Goal: Task Accomplishment & Management: Use online tool/utility

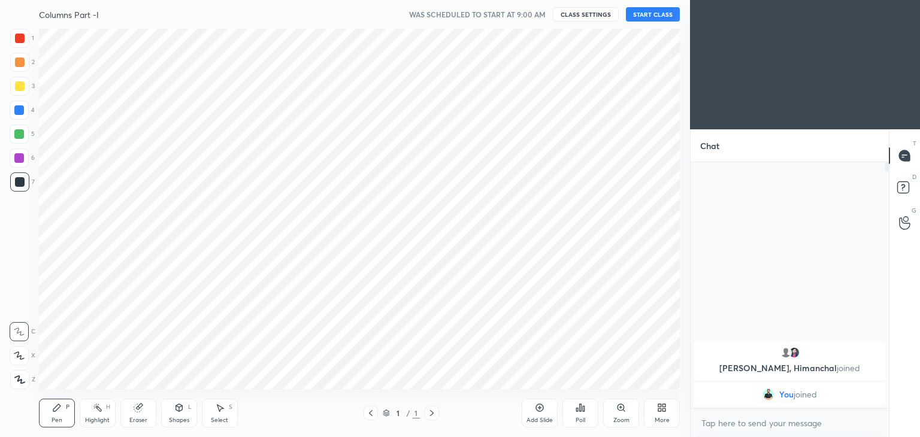
scroll to position [59503, 59222]
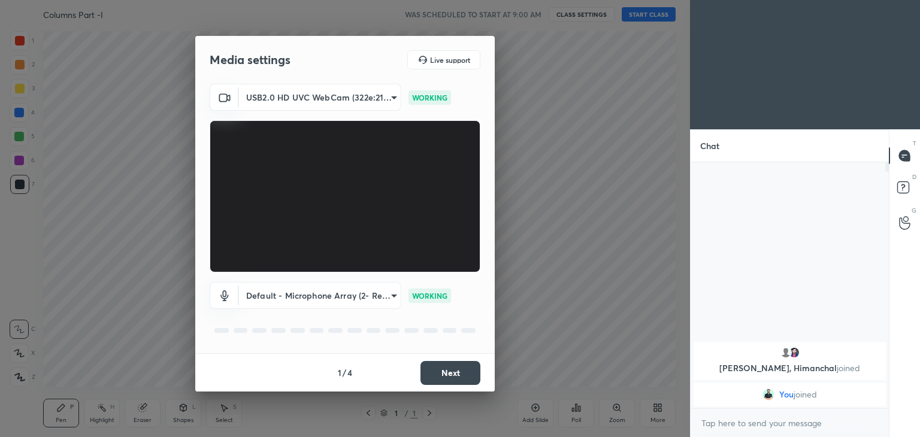
click at [450, 374] on button "Next" at bounding box center [450, 373] width 60 height 24
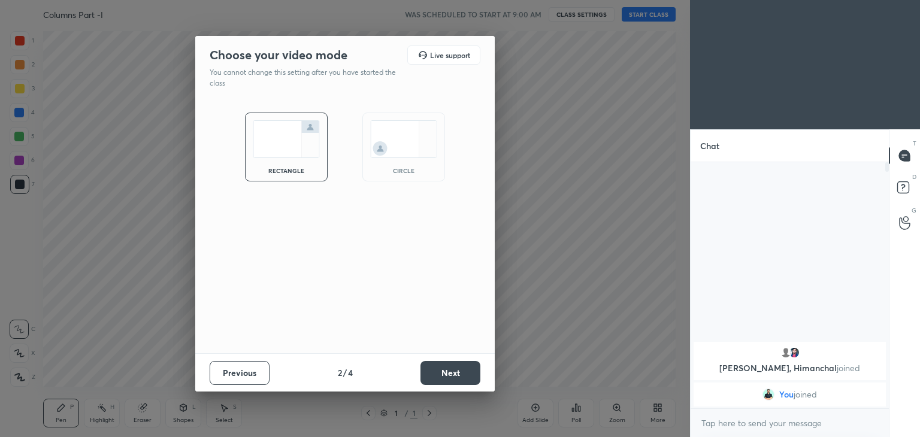
click at [453, 375] on button "Next" at bounding box center [450, 373] width 60 height 24
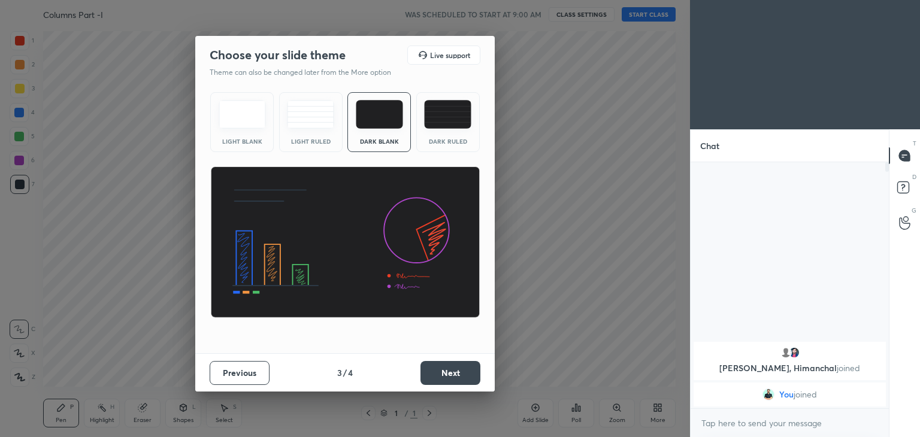
click at [457, 375] on button "Next" at bounding box center [450, 373] width 60 height 24
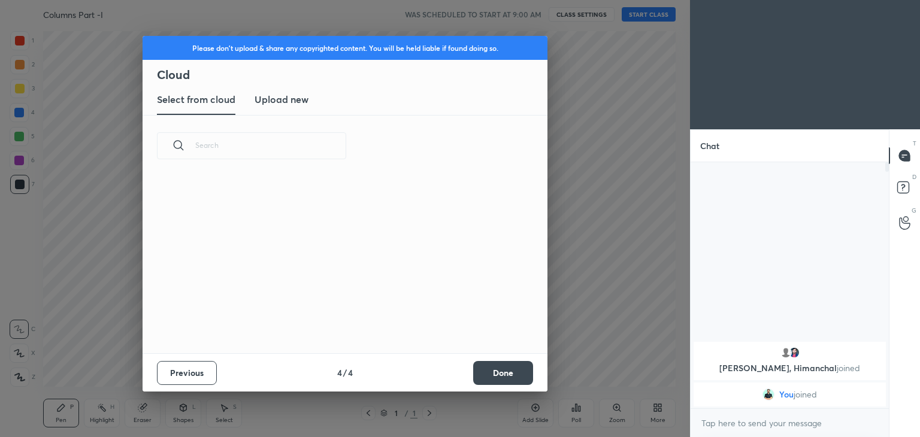
scroll to position [4, 6]
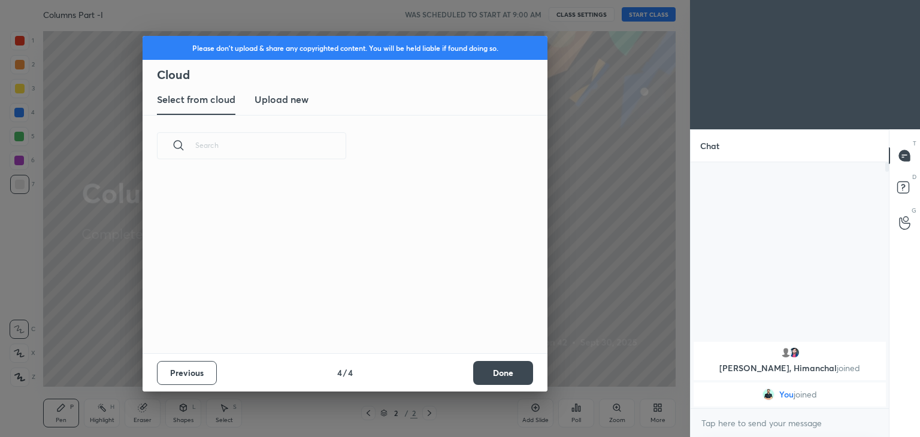
click at [511, 379] on button "Done" at bounding box center [503, 373] width 60 height 24
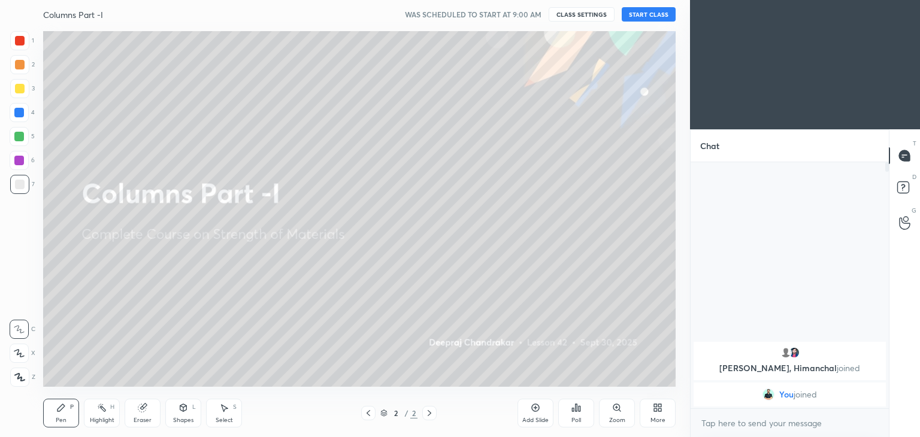
click at [656, 14] on button "START CLASS" at bounding box center [648, 14] width 54 height 14
click at [23, 90] on div at bounding box center [20, 89] width 10 height 10
click at [69, 411] on div "Pen P" at bounding box center [61, 413] width 36 height 29
click at [186, 414] on div "Shapes L" at bounding box center [183, 413] width 36 height 29
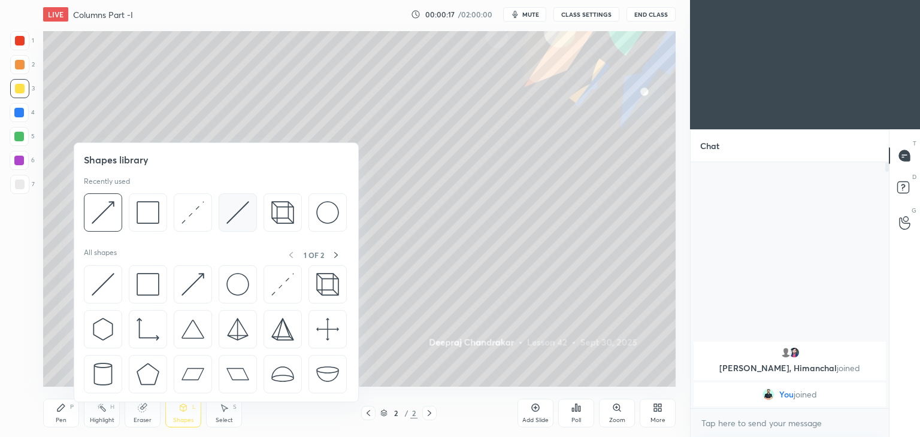
click at [238, 209] on img at bounding box center [237, 212] width 23 height 23
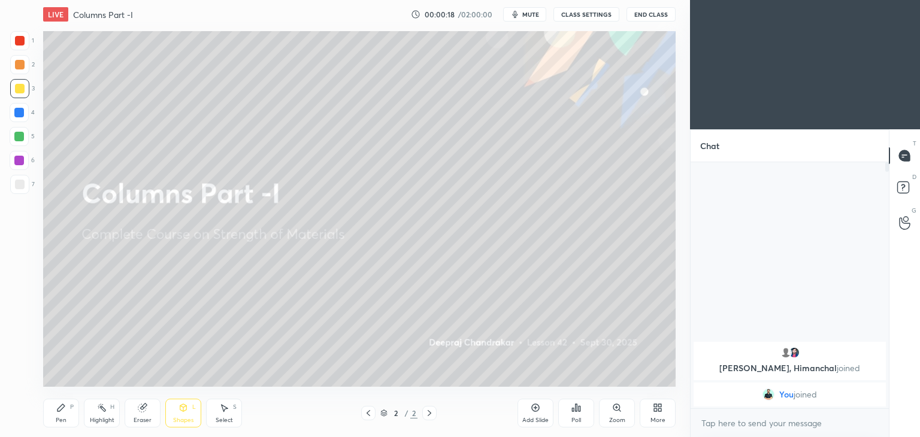
click at [17, 186] on div at bounding box center [20, 185] width 10 height 10
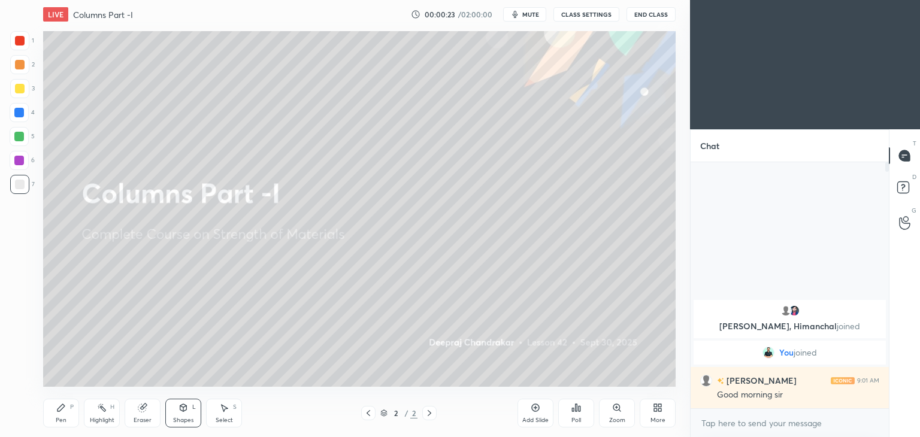
click at [53, 415] on div "Pen P" at bounding box center [61, 413] width 36 height 29
click at [589, 15] on button "CLASS SETTINGS" at bounding box center [586, 14] width 66 height 14
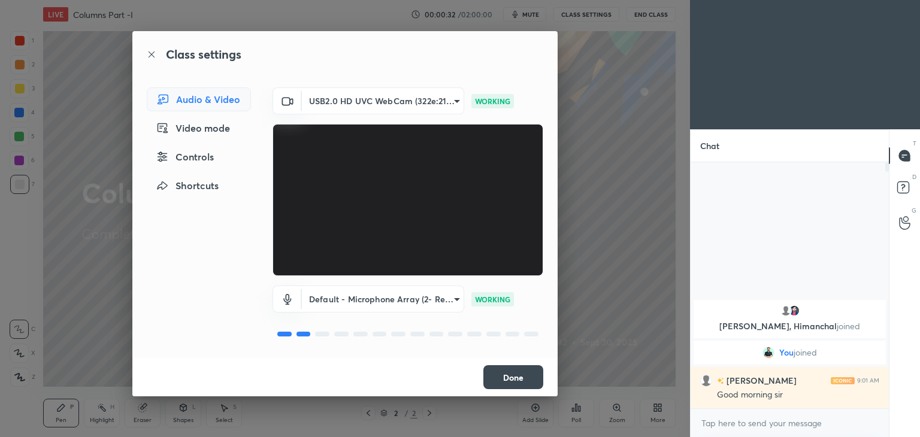
click at [515, 377] on button "Done" at bounding box center [513, 377] width 60 height 24
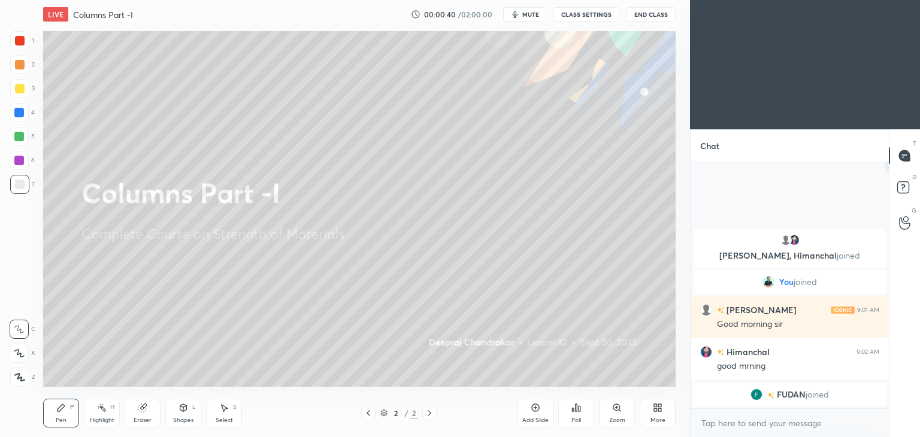
click at [184, 410] on icon at bounding box center [183, 407] width 7 height 7
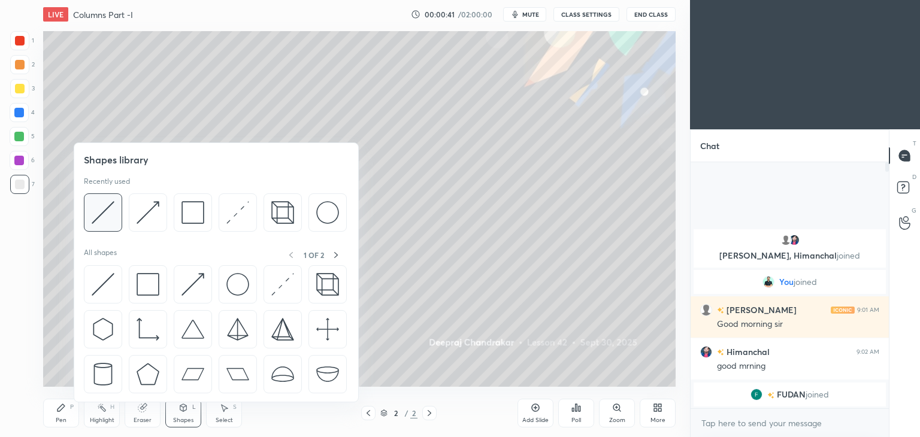
click at [101, 207] on img at bounding box center [103, 212] width 23 height 23
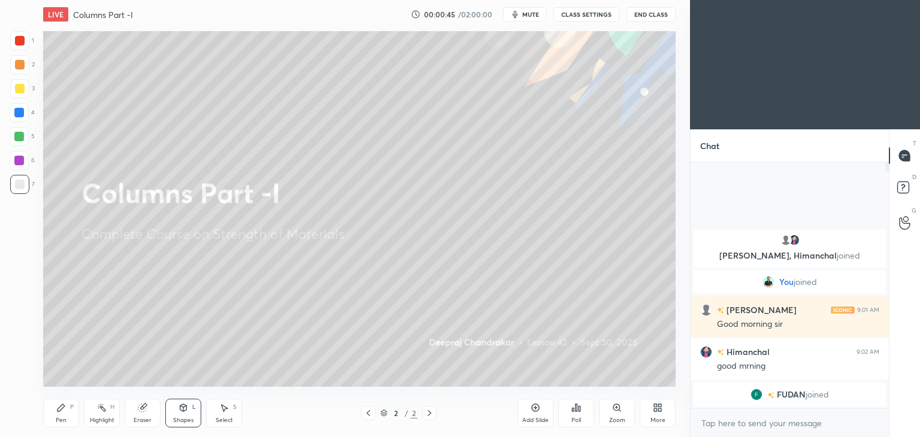
click at [56, 412] on div "Pen P" at bounding box center [61, 413] width 36 height 29
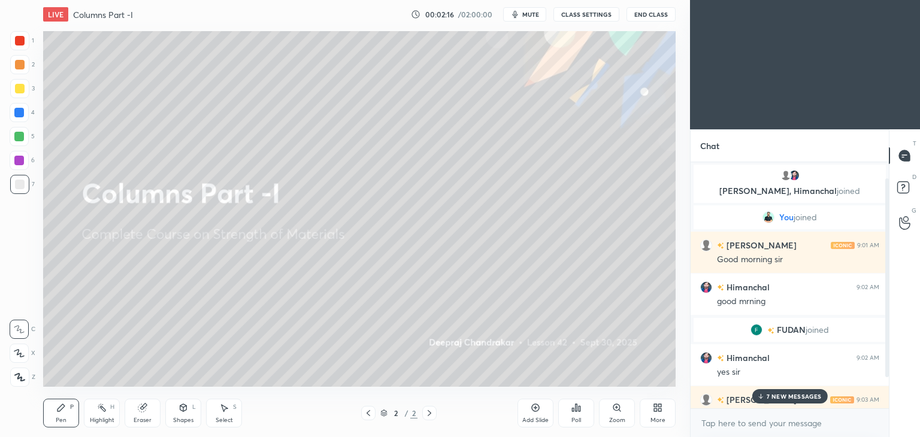
scroll to position [59, 0]
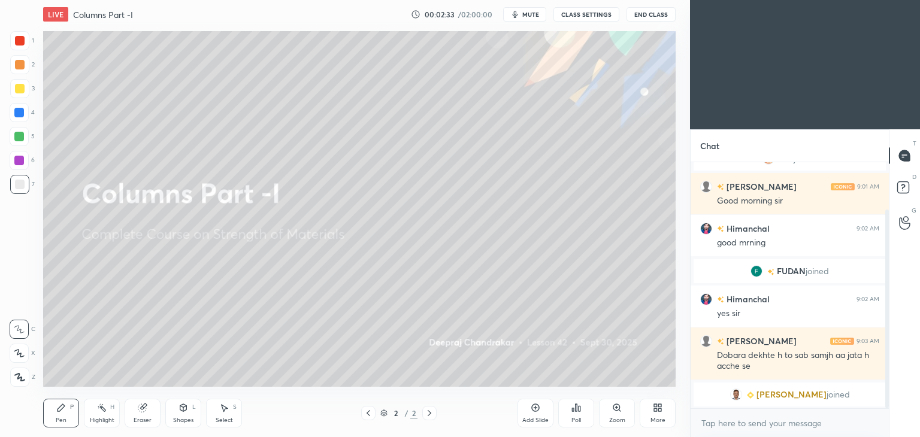
click at [183, 417] on div "Shapes" at bounding box center [183, 420] width 20 height 6
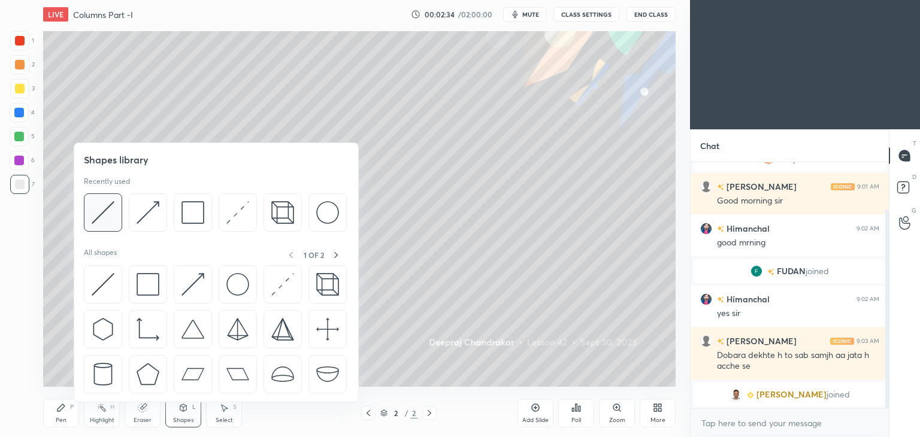
click at [105, 209] on img at bounding box center [103, 212] width 23 height 23
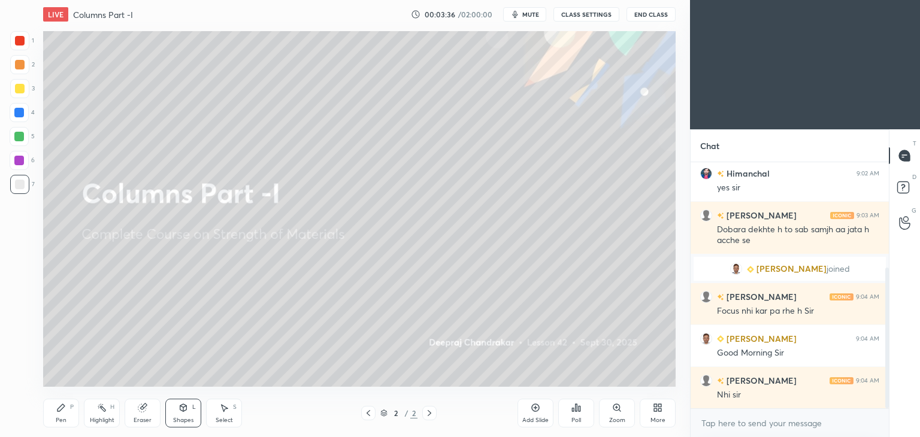
scroll to position [226, 0]
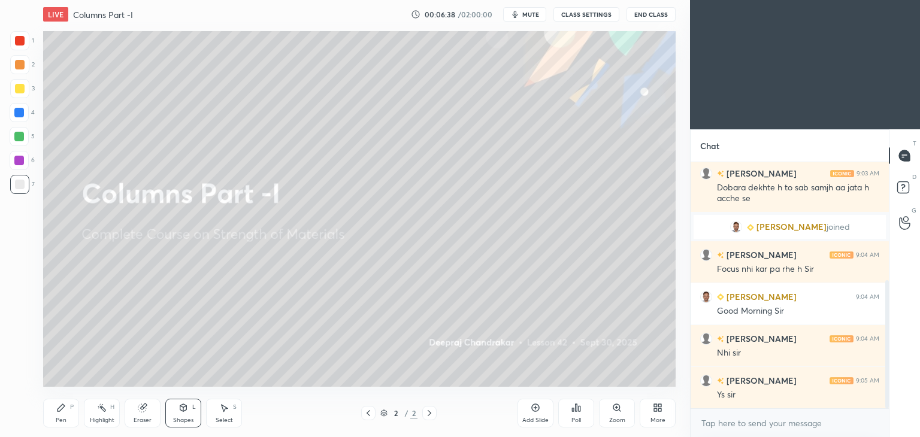
click at [533, 417] on div "Add Slide" at bounding box center [535, 420] width 26 height 6
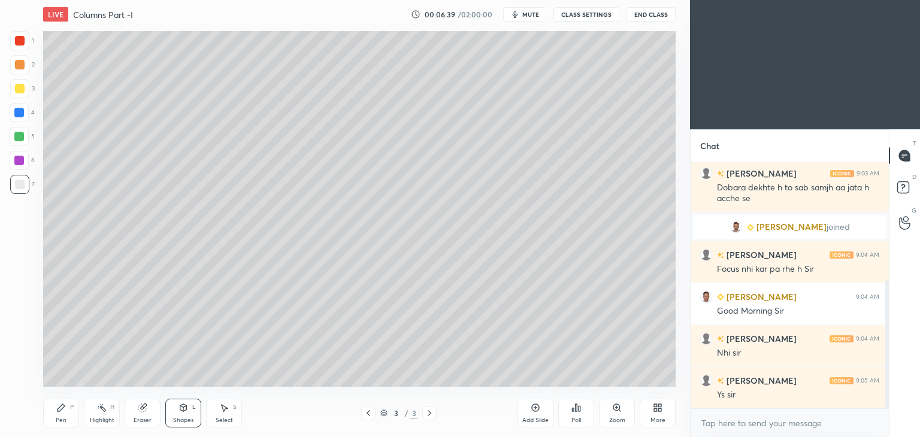
click at [58, 408] on icon at bounding box center [60, 407] width 7 height 7
click at [22, 92] on div at bounding box center [20, 89] width 10 height 10
click at [60, 411] on icon at bounding box center [61, 408] width 10 height 10
click at [180, 409] on icon at bounding box center [183, 407] width 7 height 7
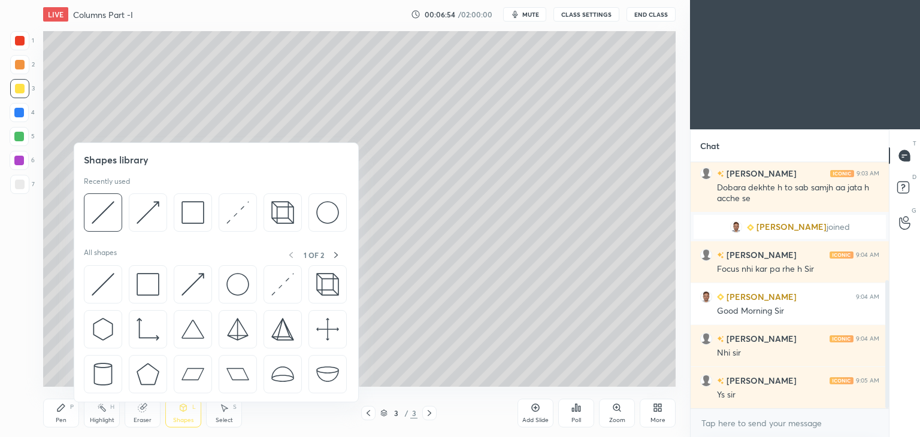
click at [114, 210] on div at bounding box center [103, 212] width 38 height 38
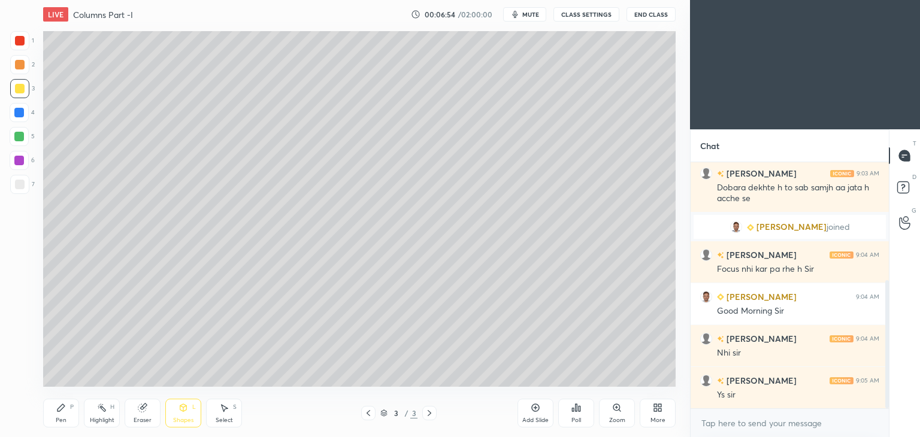
click at [21, 189] on div at bounding box center [20, 185] width 10 height 10
click at [222, 417] on div "Select" at bounding box center [224, 420] width 17 height 6
click at [360, 53] on div "0 ° Undo Copy Duplicate Duplicate to new slide Delete" at bounding box center [359, 209] width 632 height 356
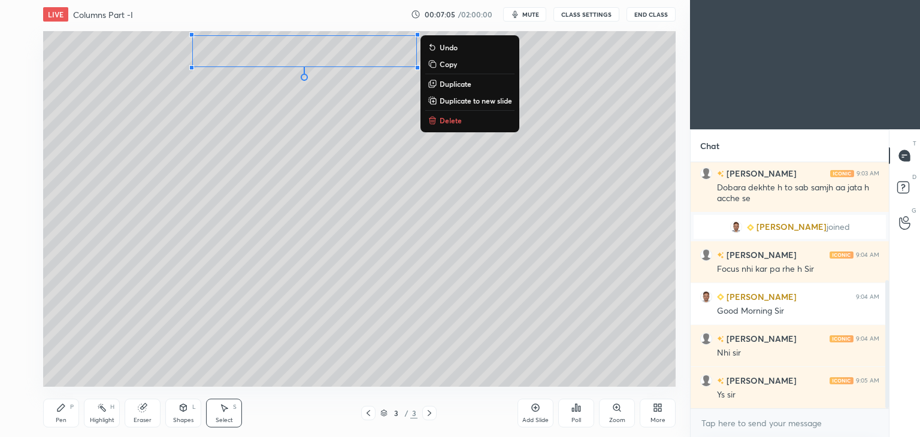
click at [65, 410] on icon at bounding box center [61, 408] width 10 height 10
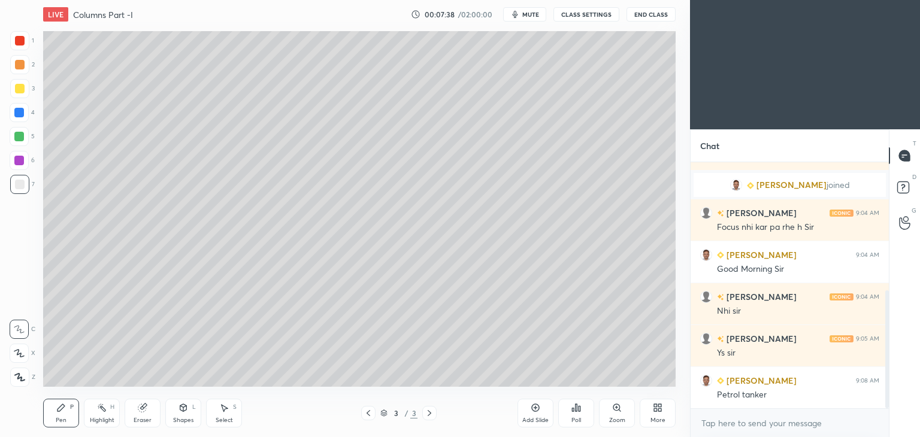
scroll to position [310, 0]
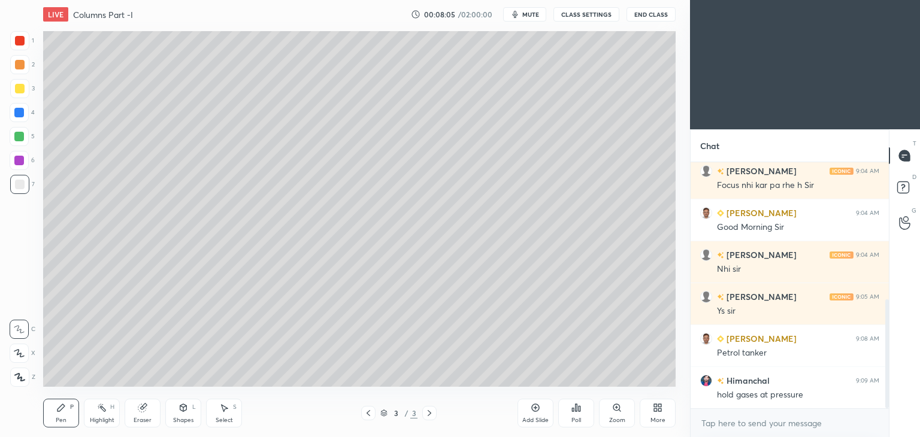
click at [145, 408] on icon at bounding box center [142, 408] width 8 height 8
click at [18, 345] on div at bounding box center [19, 353] width 19 height 19
click at [68, 408] on div "Pen P" at bounding box center [61, 413] width 36 height 29
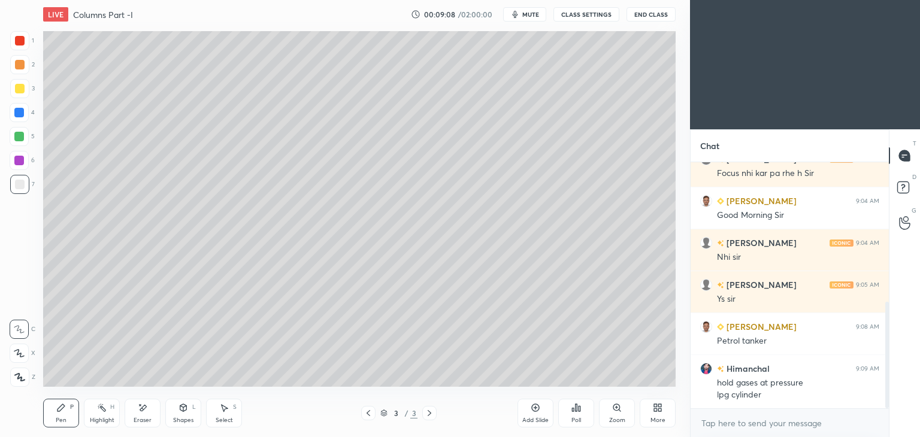
click at [233, 410] on div "S" at bounding box center [235, 407] width 4 height 6
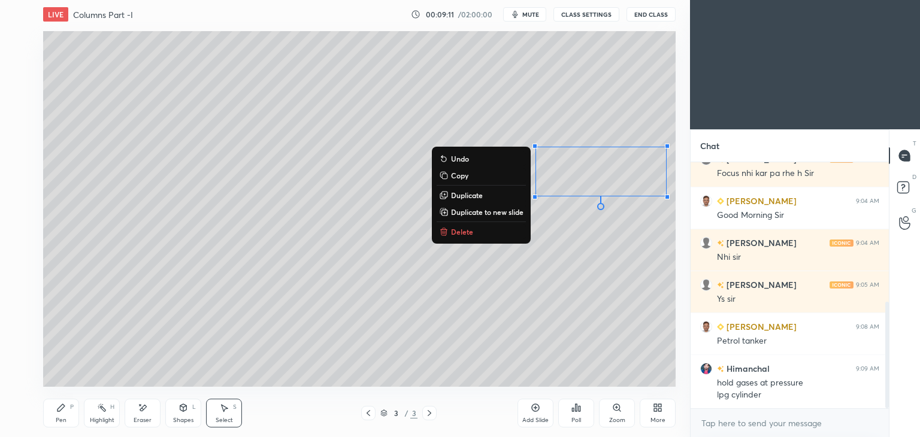
click at [147, 411] on div "Eraser" at bounding box center [143, 413] width 36 height 29
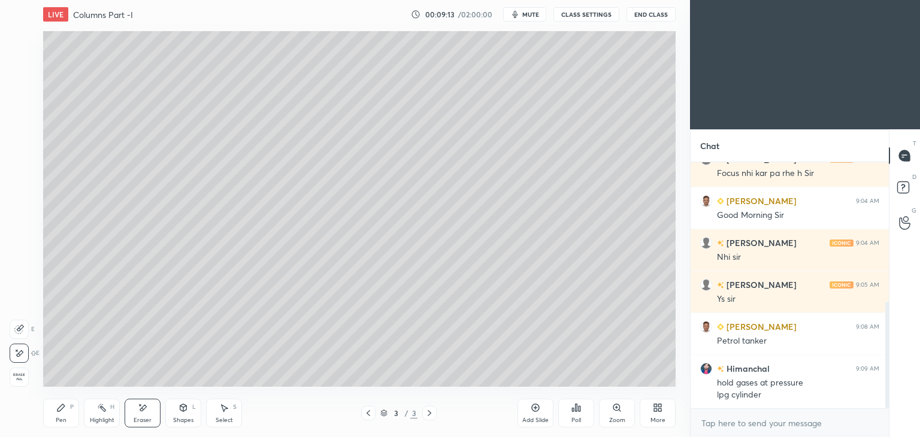
click at [67, 412] on div "Pen P" at bounding box center [61, 413] width 36 height 29
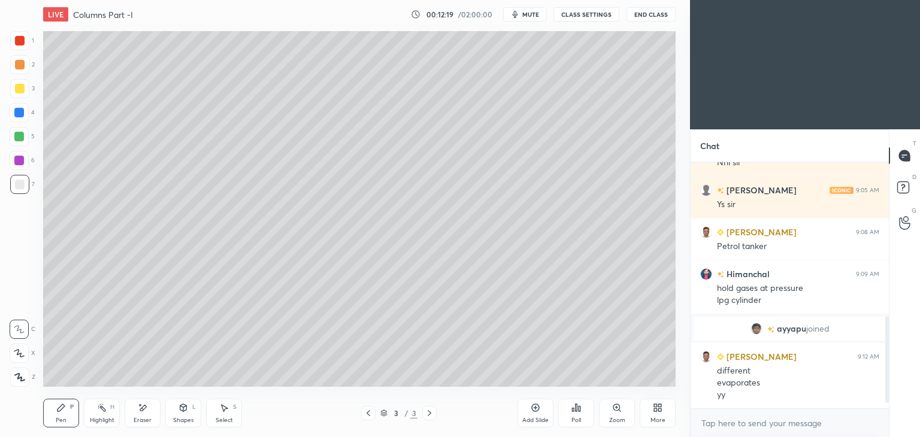
scroll to position [459, 0]
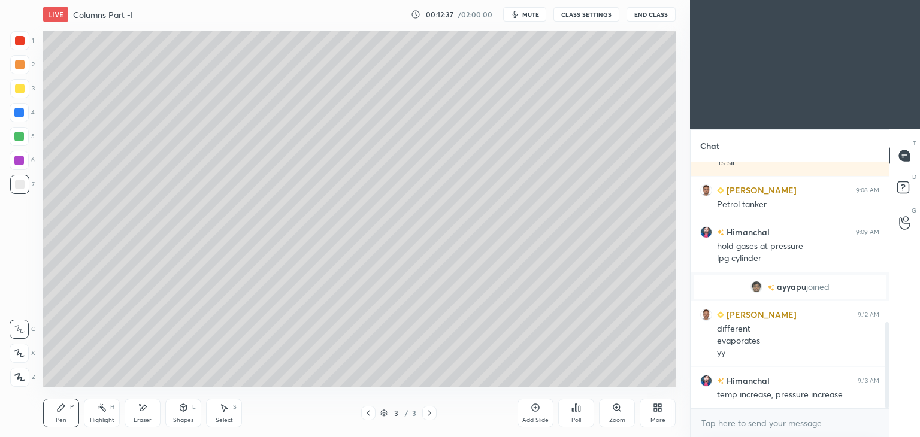
click at [218, 412] on div "Select S" at bounding box center [224, 413] width 36 height 29
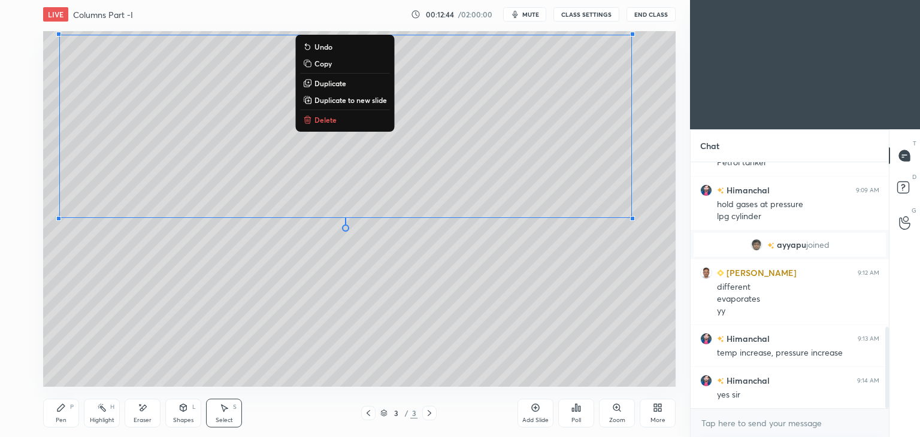
click at [61, 418] on div "Pen" at bounding box center [61, 420] width 11 height 6
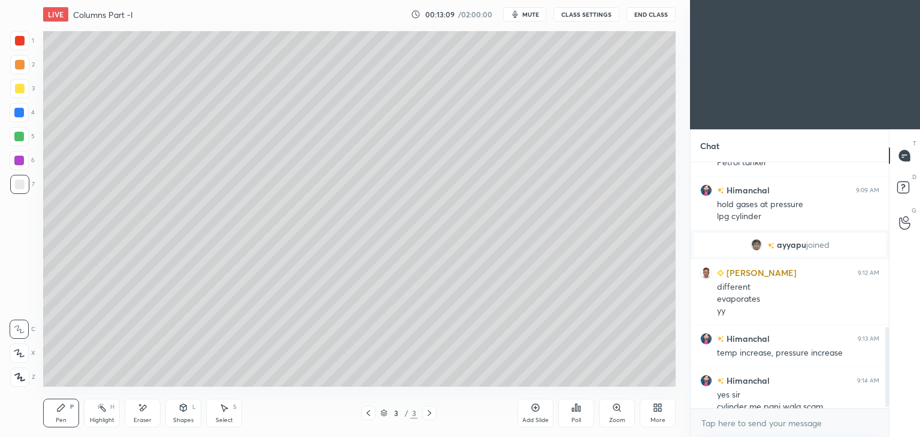
scroll to position [512, 0]
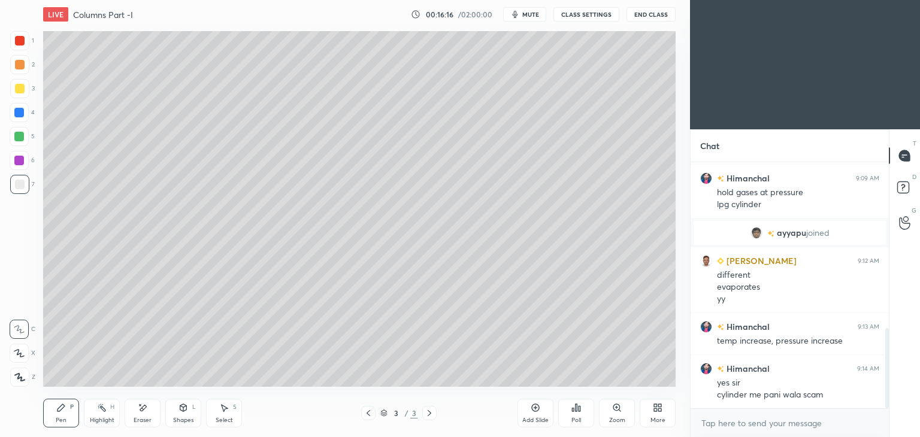
click at [227, 411] on icon at bounding box center [224, 408] width 10 height 10
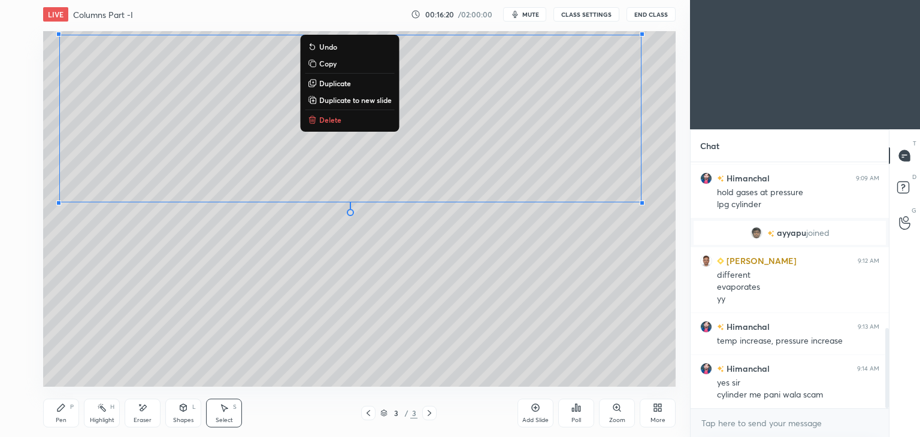
click at [57, 408] on icon at bounding box center [61, 408] width 10 height 10
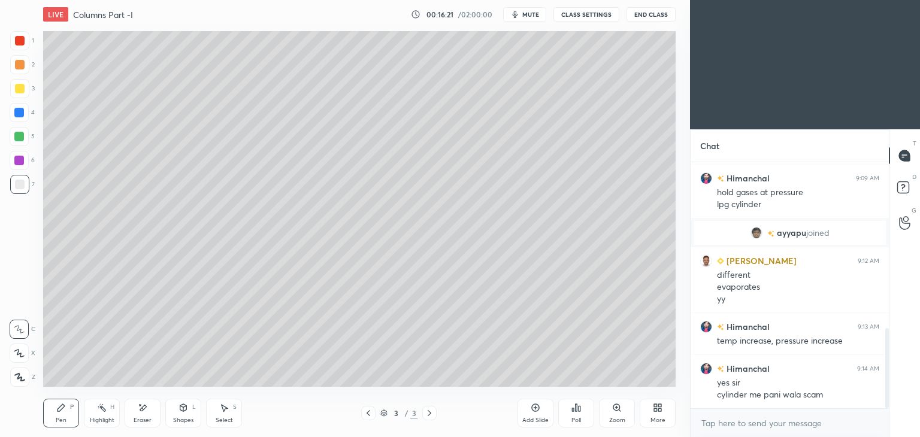
click at [19, 97] on div at bounding box center [19, 88] width 19 height 19
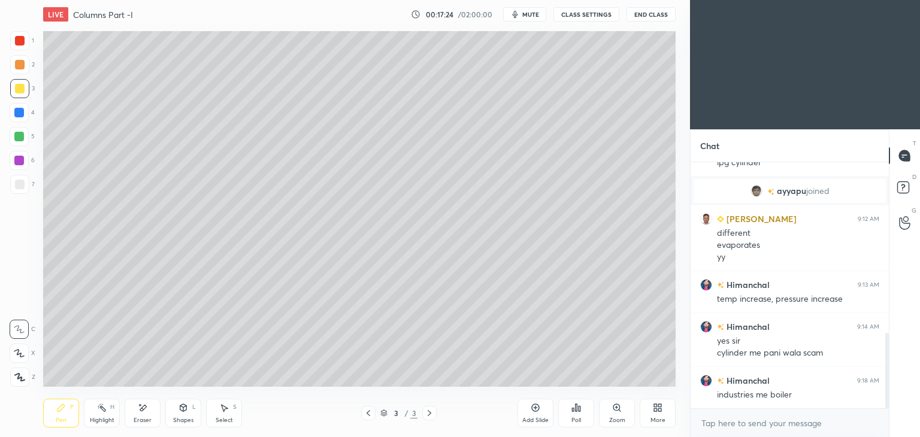
click at [538, 415] on div "Add Slide" at bounding box center [535, 413] width 36 height 29
click at [71, 400] on div "Pen P" at bounding box center [61, 413] width 36 height 29
click at [65, 403] on icon at bounding box center [61, 408] width 10 height 10
click at [146, 406] on icon at bounding box center [143, 408] width 10 height 10
click at [62, 409] on icon at bounding box center [60, 407] width 7 height 7
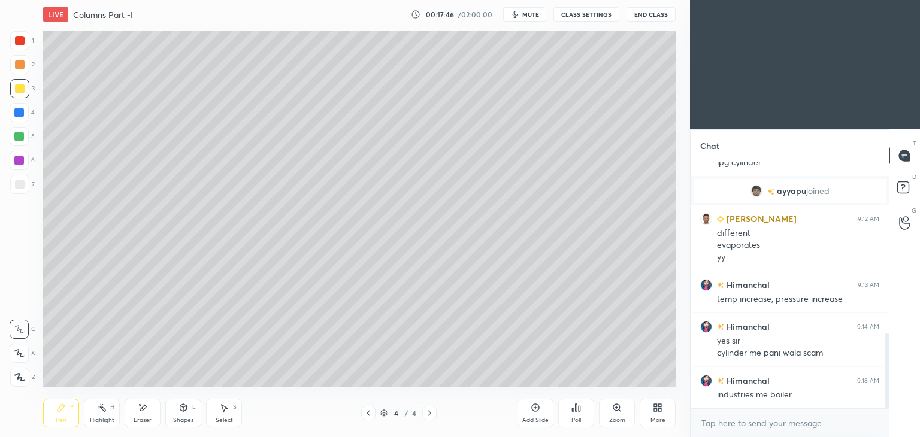
click at [175, 417] on div "Shapes" at bounding box center [183, 420] width 20 height 6
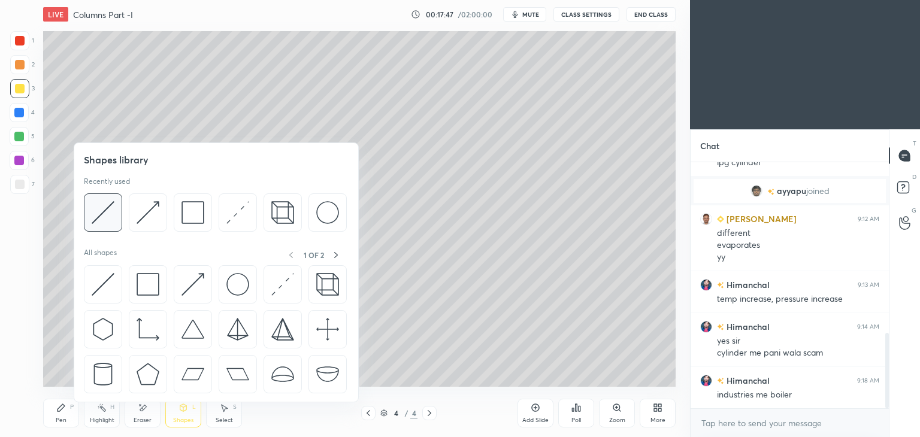
click at [104, 209] on img at bounding box center [103, 212] width 23 height 23
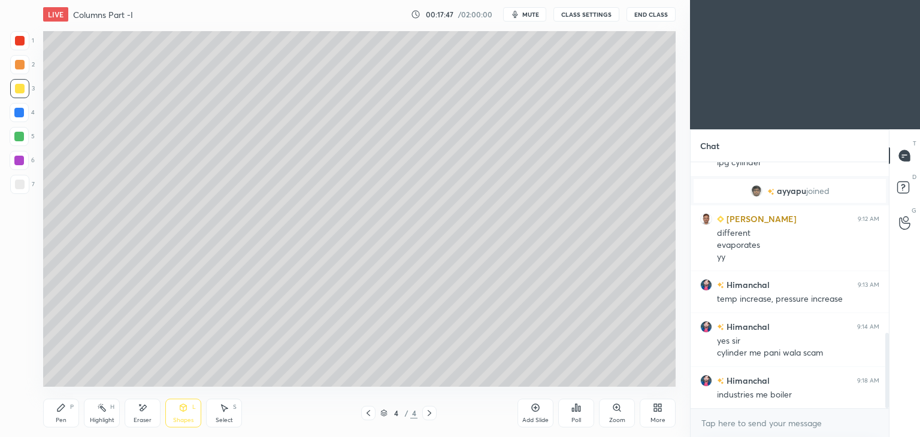
click at [18, 187] on div at bounding box center [20, 185] width 10 height 10
click at [218, 408] on div "Select S" at bounding box center [224, 413] width 36 height 29
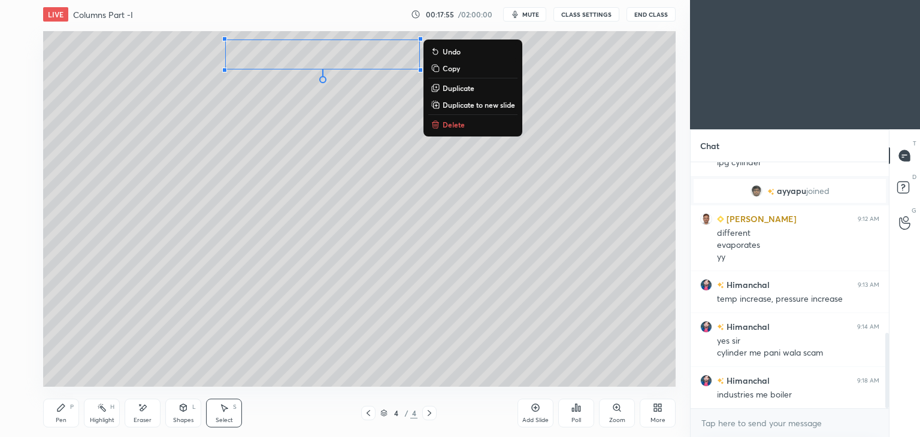
click at [185, 415] on div "Shapes L" at bounding box center [183, 413] width 36 height 29
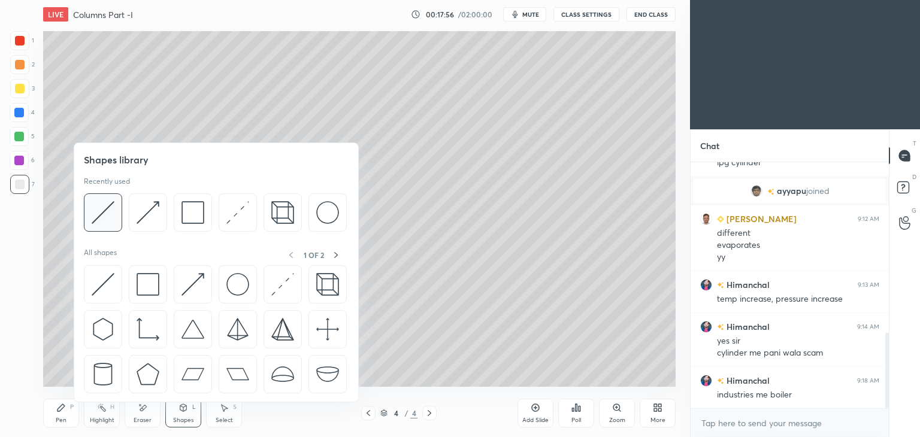
click at [110, 209] on img at bounding box center [103, 212] width 23 height 23
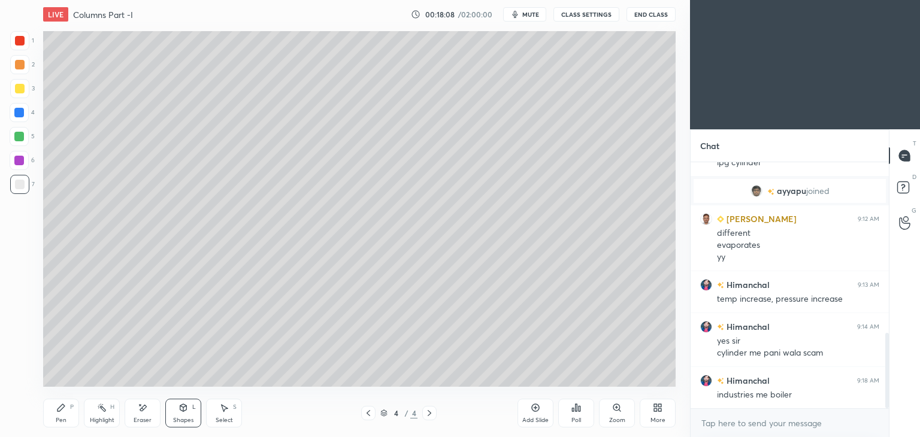
click at [67, 410] on div "Pen P" at bounding box center [61, 413] width 36 height 29
click at [23, 83] on div at bounding box center [19, 88] width 19 height 19
click at [23, 44] on div at bounding box center [20, 41] width 10 height 10
click at [23, 114] on div at bounding box center [19, 113] width 10 height 10
click at [188, 413] on div "Shapes L" at bounding box center [183, 413] width 36 height 29
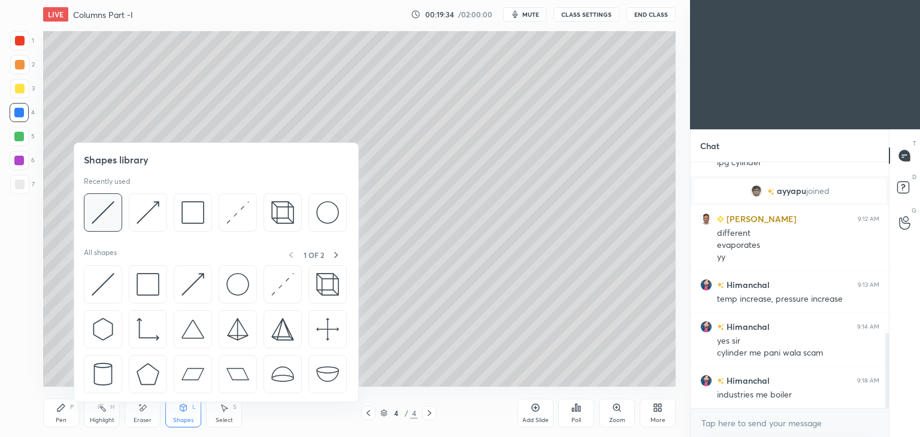
click at [113, 208] on img at bounding box center [103, 212] width 23 height 23
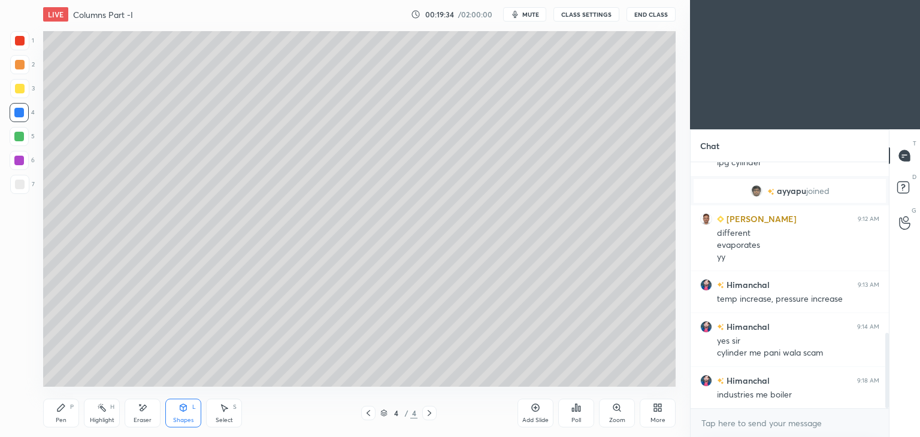
click at [19, 183] on div at bounding box center [20, 185] width 10 height 10
click at [61, 411] on icon at bounding box center [61, 408] width 10 height 10
click at [229, 415] on div "Select S" at bounding box center [224, 413] width 36 height 29
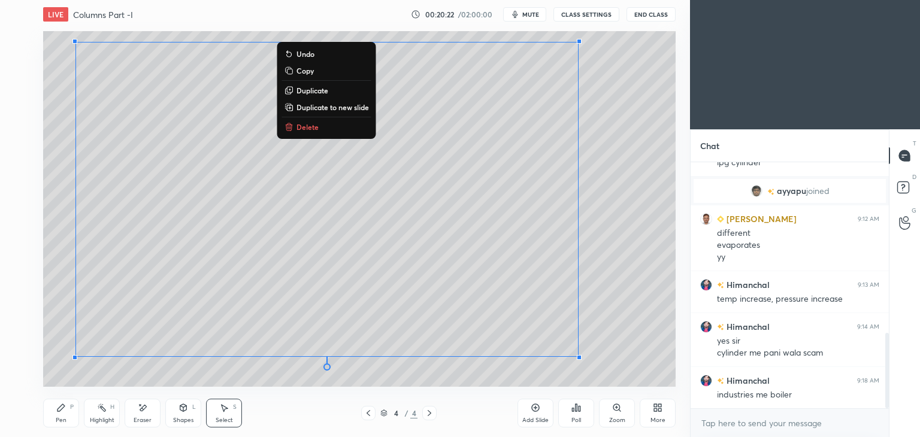
click at [62, 423] on div "Pen" at bounding box center [61, 420] width 11 height 6
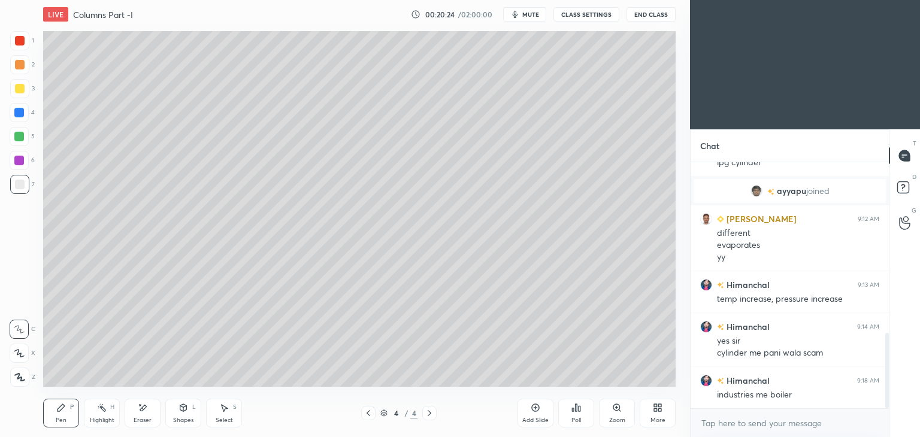
click at [532, 417] on div "Add Slide" at bounding box center [535, 420] width 26 height 6
click at [366, 415] on icon at bounding box center [368, 413] width 10 height 10
click at [438, 414] on div "4 / 5" at bounding box center [398, 413] width 237 height 14
click at [431, 415] on icon at bounding box center [429, 413] width 10 height 10
click at [21, 87] on div at bounding box center [20, 89] width 10 height 10
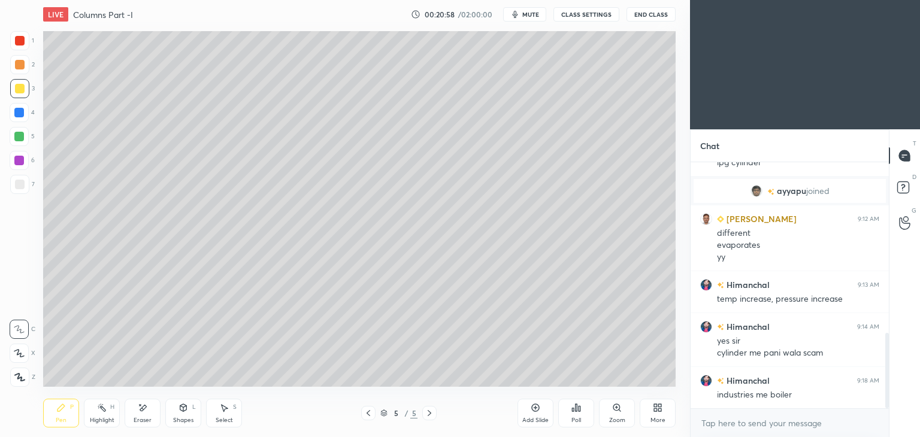
click at [178, 412] on icon at bounding box center [183, 408] width 10 height 10
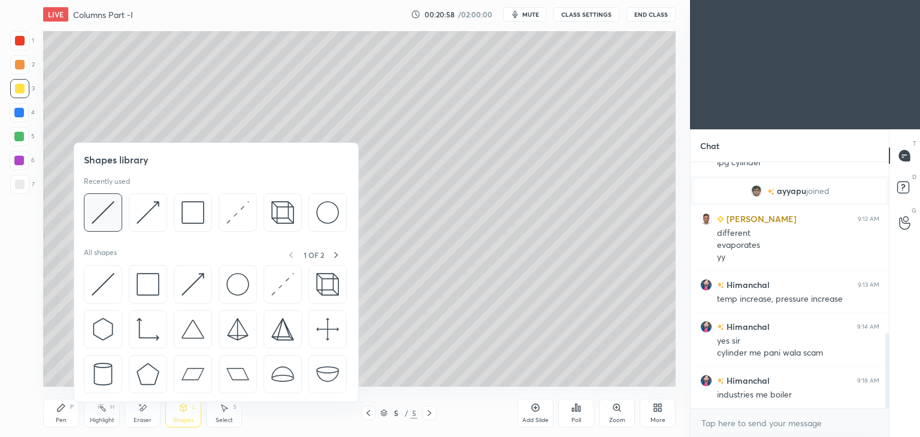
click at [105, 211] on img at bounding box center [103, 212] width 23 height 23
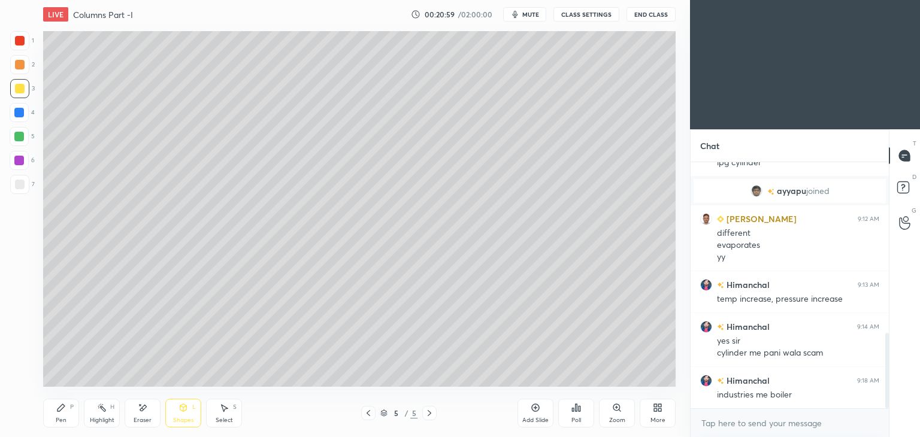
click at [17, 181] on div at bounding box center [20, 185] width 10 height 10
click at [180, 411] on icon at bounding box center [183, 408] width 10 height 10
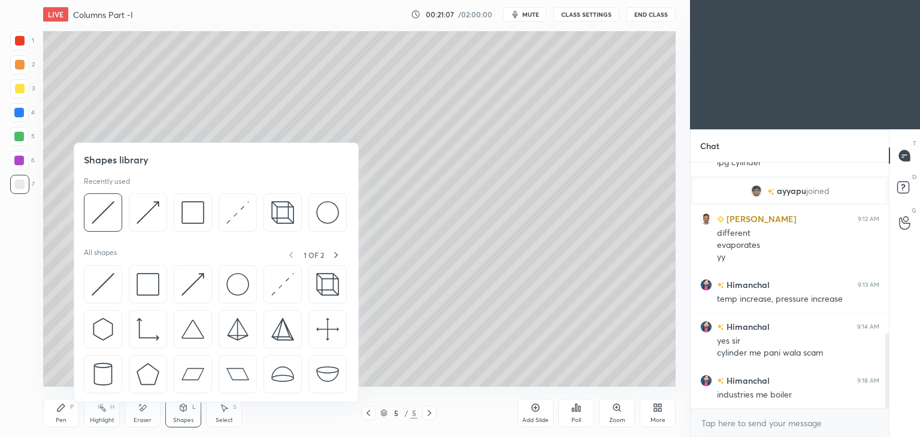
click at [183, 211] on img at bounding box center [192, 212] width 23 height 23
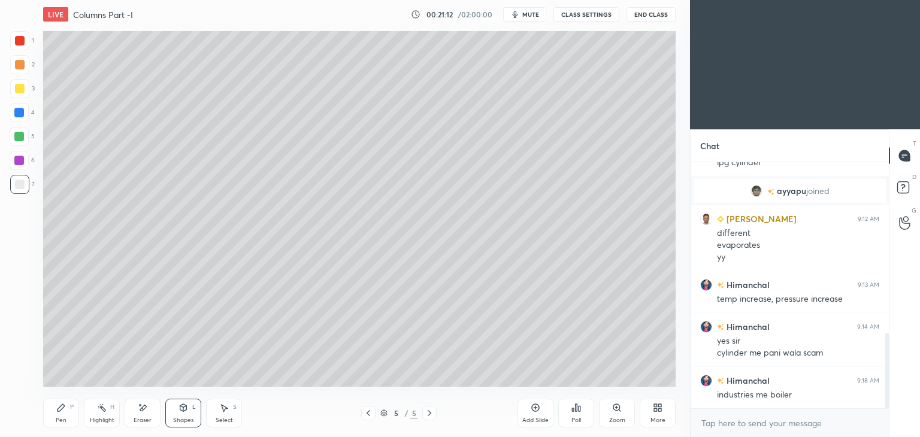
click at [216, 414] on div "Select S" at bounding box center [224, 413] width 36 height 29
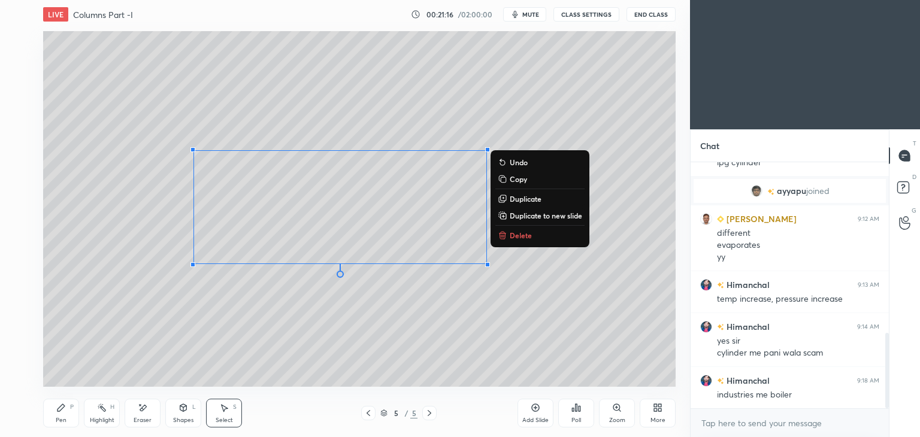
click at [181, 415] on div "Shapes L" at bounding box center [183, 413] width 36 height 29
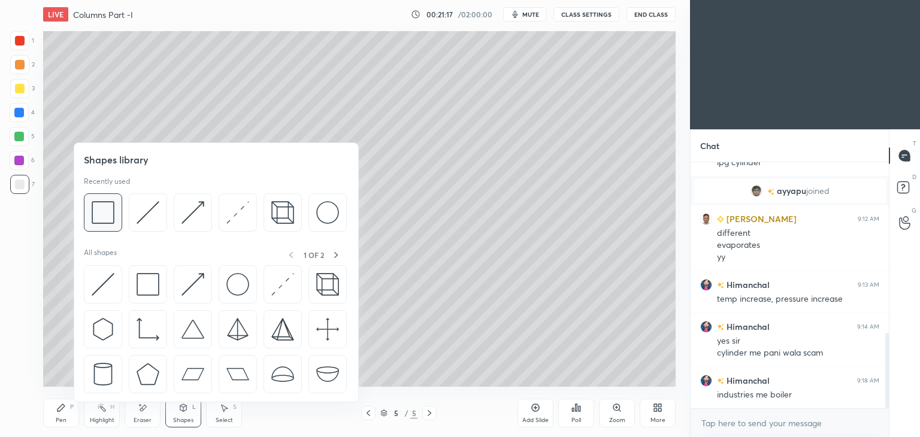
click at [102, 204] on img at bounding box center [103, 212] width 23 height 23
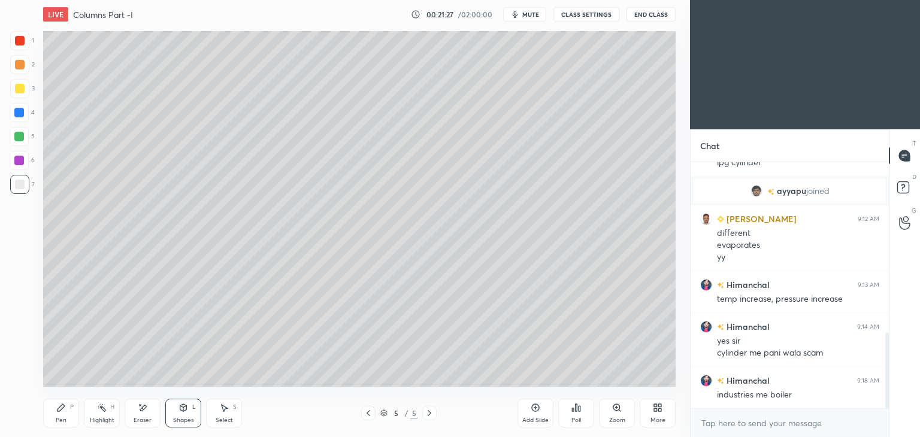
click at [67, 415] on div "Pen P" at bounding box center [61, 413] width 36 height 29
click at [142, 408] on icon at bounding box center [143, 408] width 7 height 6
click at [17, 331] on icon at bounding box center [19, 329] width 10 height 10
click at [19, 263] on icon at bounding box center [19, 266] width 8 height 8
click at [60, 408] on icon at bounding box center [60, 407] width 7 height 7
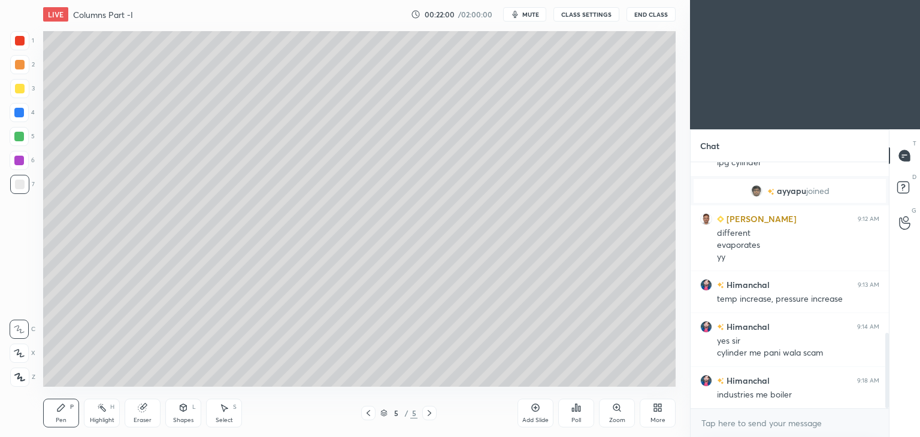
click at [142, 412] on icon at bounding box center [142, 408] width 8 height 8
click at [19, 357] on icon at bounding box center [19, 353] width 10 height 10
click at [20, 327] on icon at bounding box center [19, 329] width 10 height 10
click at [19, 293] on icon at bounding box center [19, 290] width 11 height 11
click at [144, 417] on div "Eraser" at bounding box center [142, 420] width 18 height 6
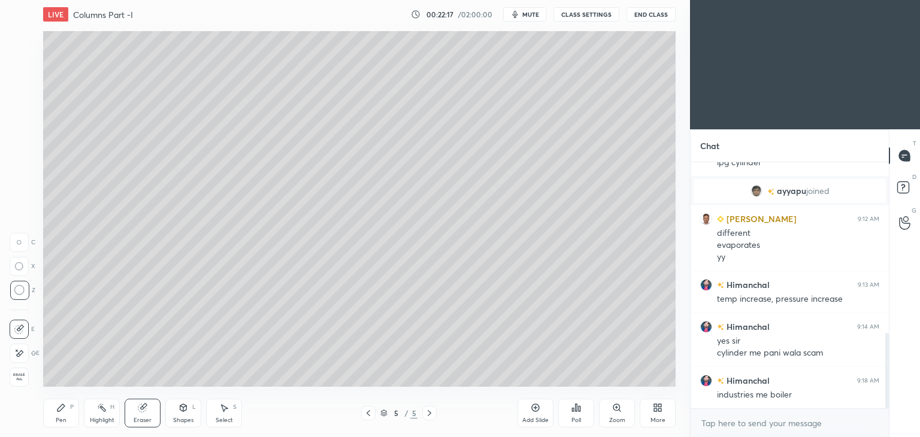
click at [139, 410] on icon at bounding box center [142, 408] width 8 height 8
click at [17, 357] on icon at bounding box center [19, 353] width 10 height 10
click at [68, 403] on div "Pen P" at bounding box center [61, 413] width 36 height 29
click at [148, 409] on div "Eraser" at bounding box center [143, 413] width 36 height 29
click at [55, 408] on div "Pen P" at bounding box center [61, 413] width 36 height 29
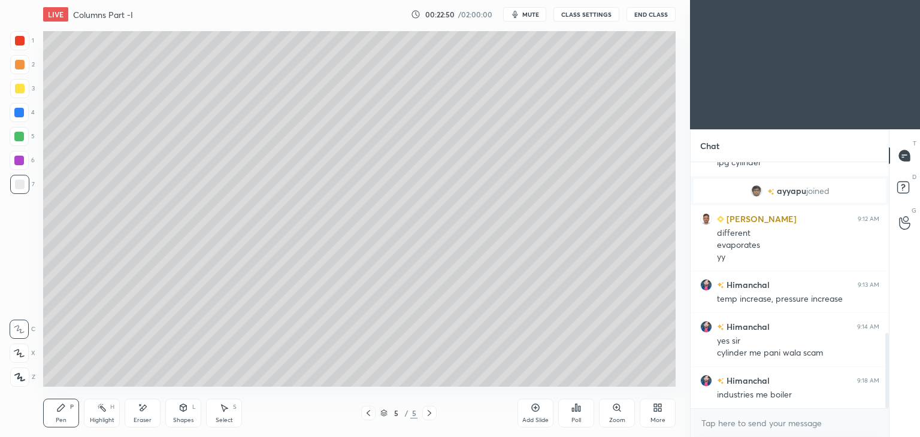
click at [227, 411] on icon at bounding box center [224, 408] width 10 height 10
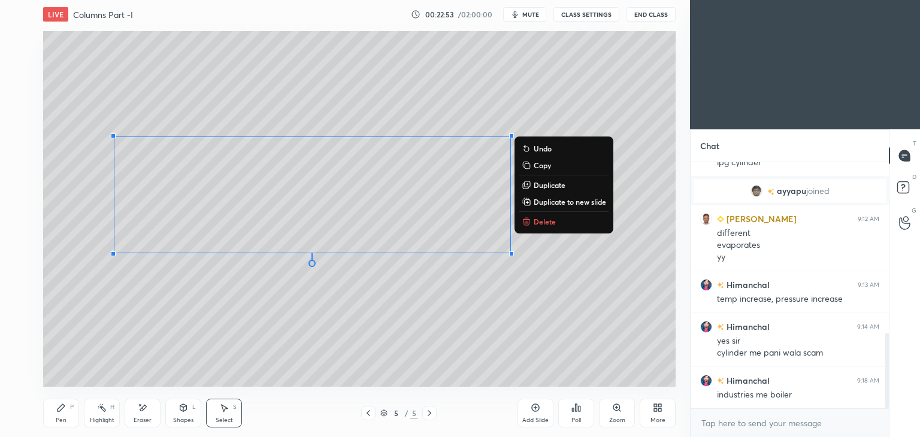
click at [62, 420] on div "Pen" at bounding box center [61, 420] width 11 height 6
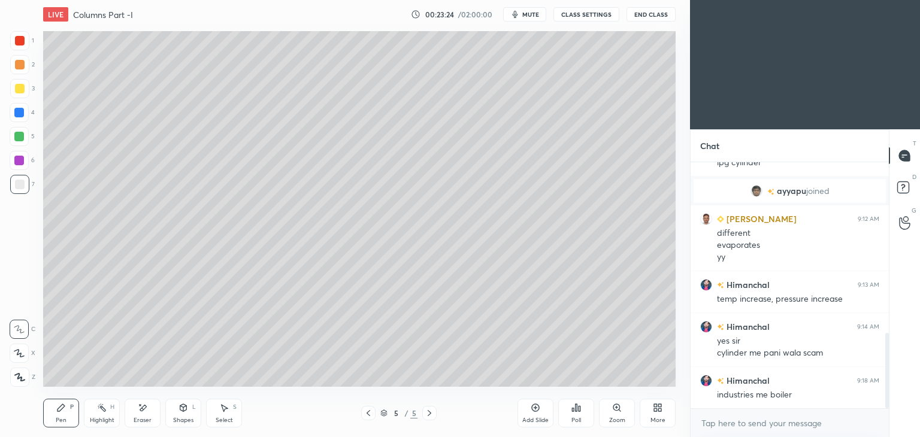
click at [234, 414] on div "Select S" at bounding box center [224, 413] width 36 height 29
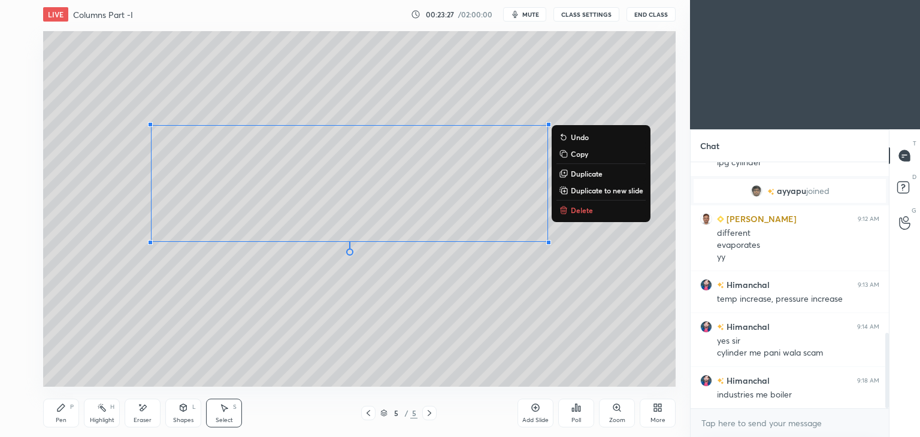
click at [50, 409] on div "Pen P" at bounding box center [61, 413] width 36 height 29
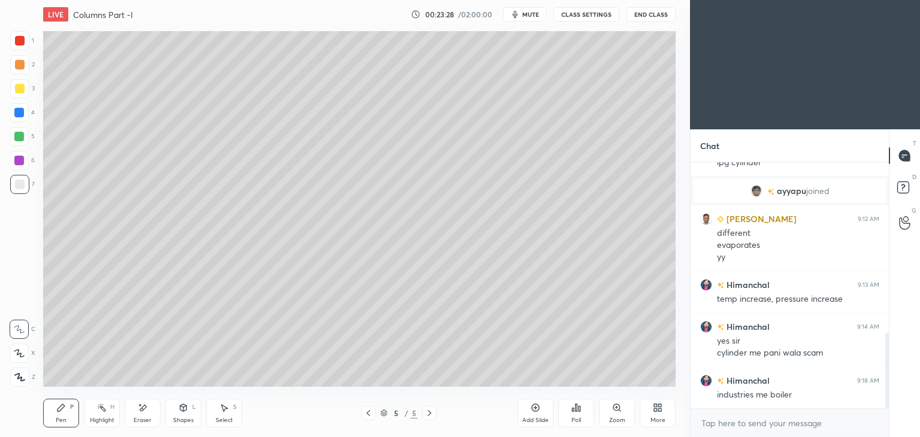
click at [17, 40] on div at bounding box center [20, 41] width 10 height 10
click at [187, 411] on icon at bounding box center [183, 408] width 10 height 10
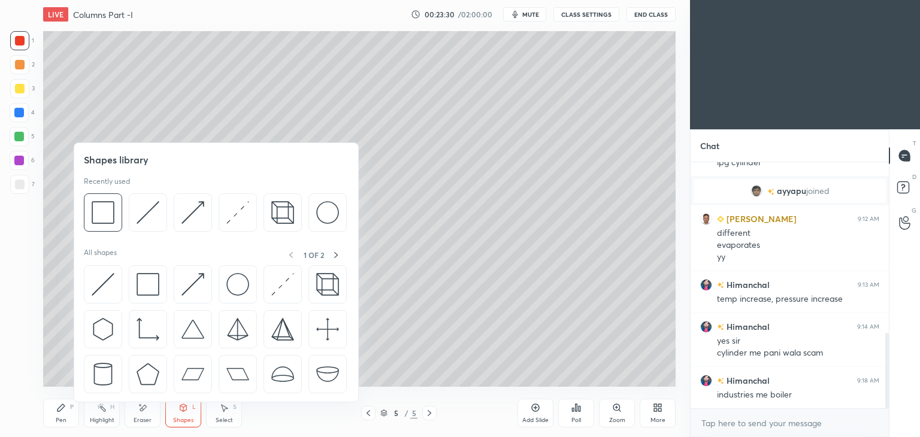
click at [145, 210] on img at bounding box center [147, 212] width 23 height 23
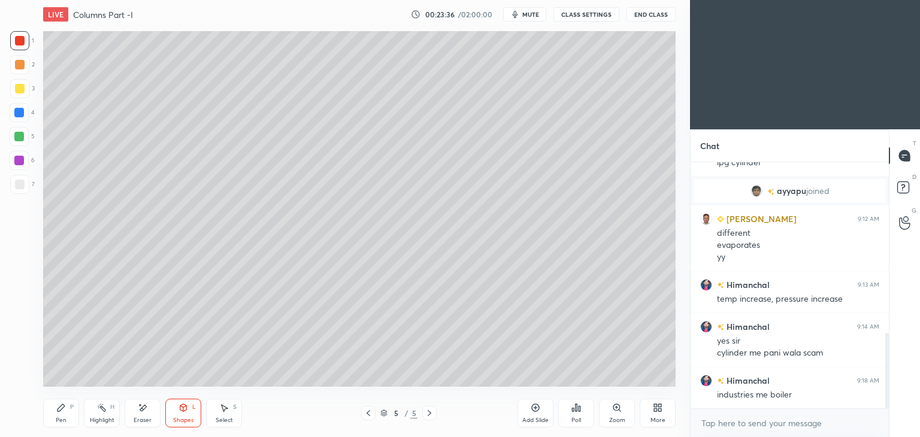
click at [62, 409] on icon at bounding box center [60, 407] width 7 height 7
click at [187, 415] on div "Shapes L" at bounding box center [183, 413] width 36 height 29
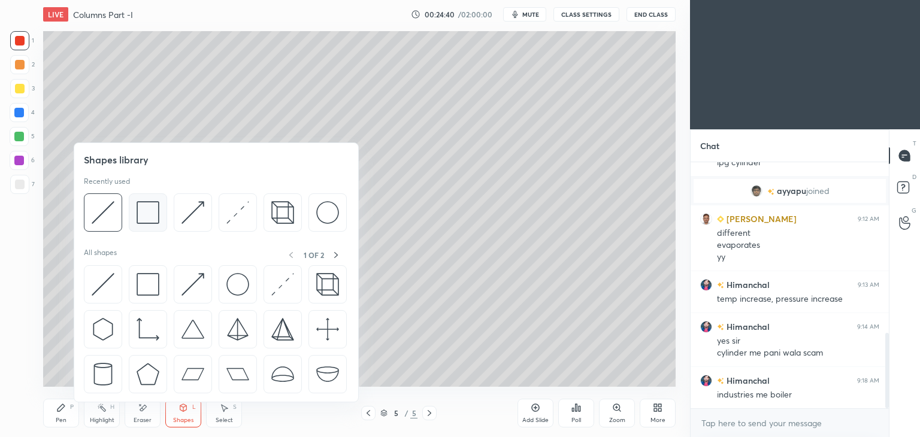
click at [147, 213] on img at bounding box center [147, 212] width 23 height 23
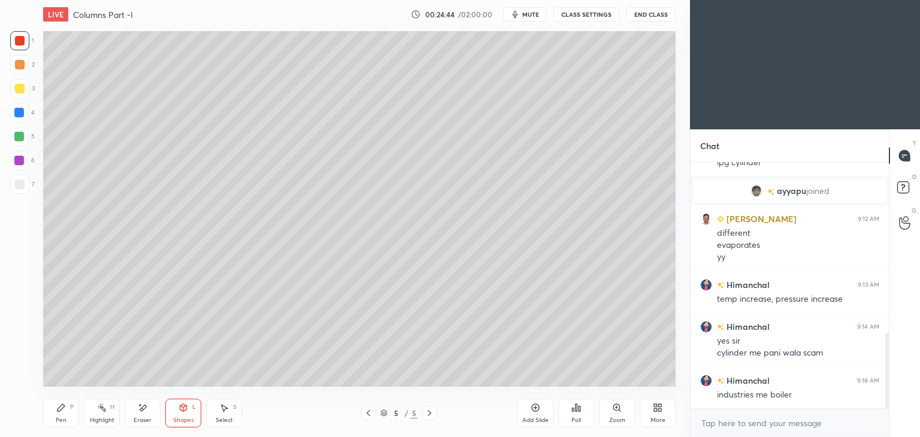
click at [22, 113] on div at bounding box center [19, 113] width 10 height 10
click at [62, 410] on icon at bounding box center [61, 408] width 10 height 10
click at [192, 413] on div "Shapes L" at bounding box center [183, 413] width 36 height 29
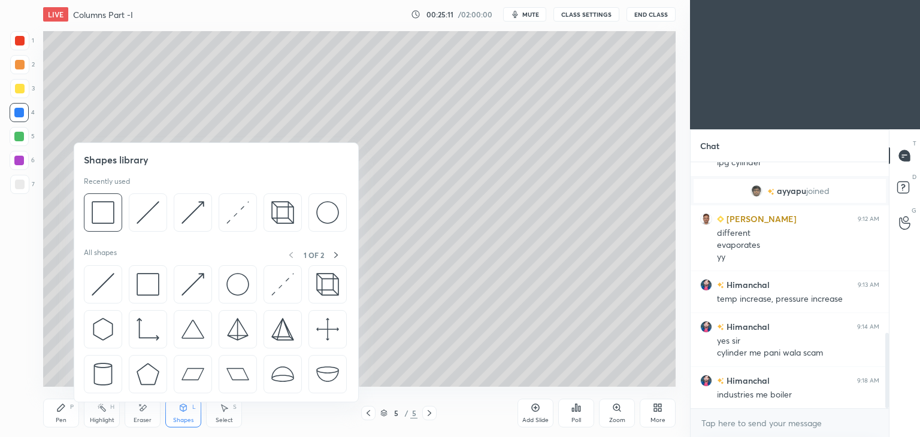
click at [148, 207] on img at bounding box center [147, 212] width 23 height 23
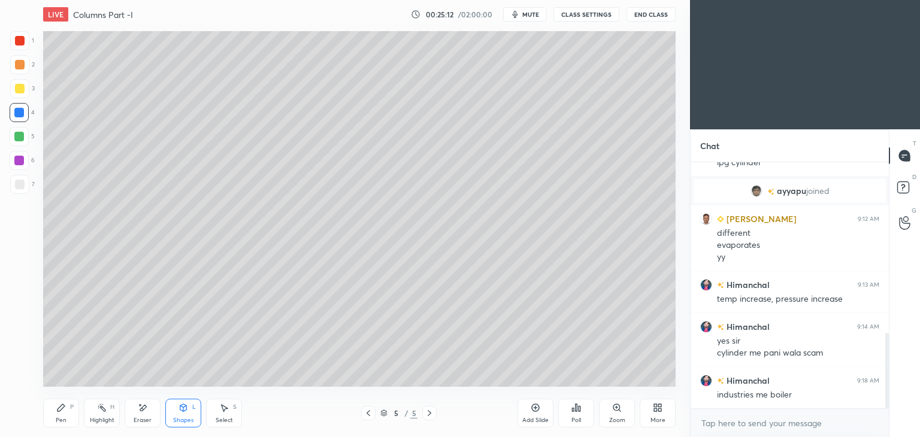
click at [29, 157] on div "6" at bounding box center [22, 160] width 25 height 19
click at [179, 414] on div "Shapes L" at bounding box center [183, 413] width 36 height 29
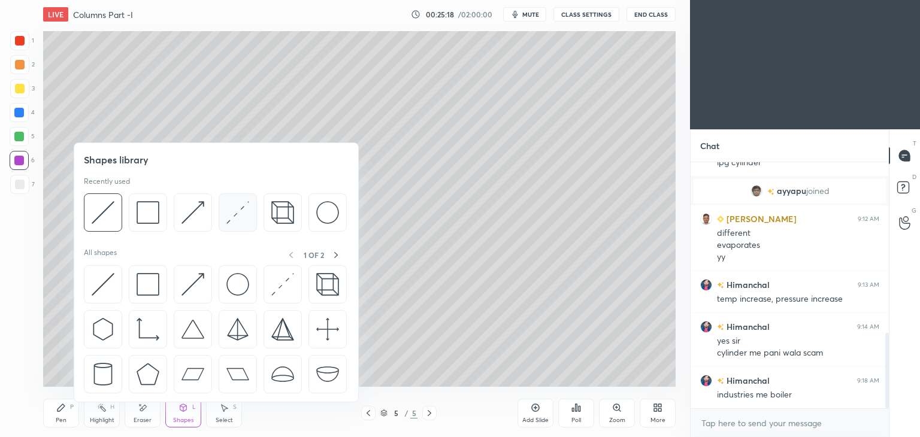
click at [230, 213] on img at bounding box center [237, 212] width 23 height 23
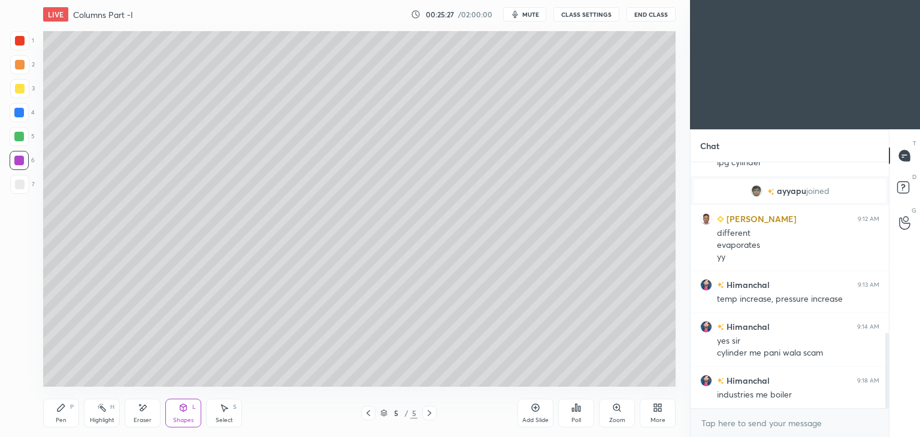
click at [184, 415] on div "Shapes L" at bounding box center [183, 413] width 36 height 29
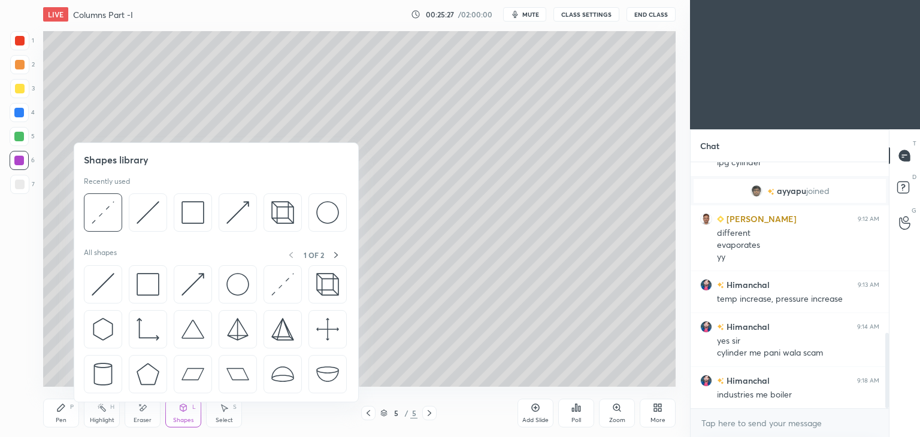
click at [150, 210] on img at bounding box center [147, 212] width 23 height 23
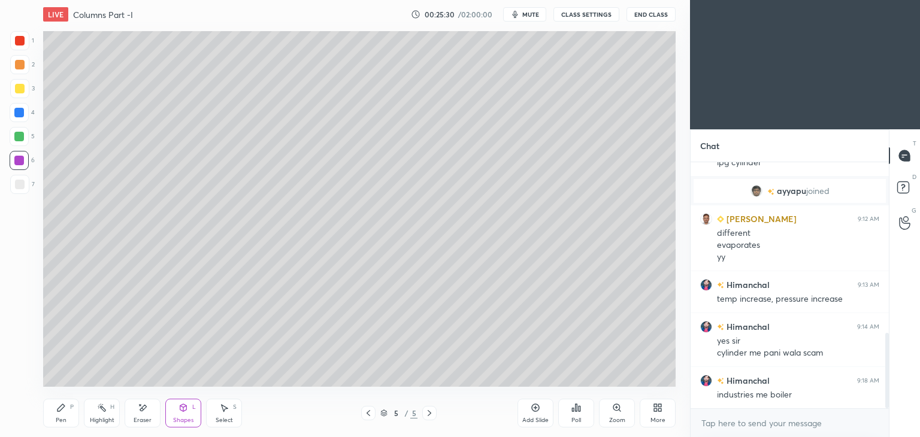
click at [63, 414] on div "Pen P" at bounding box center [61, 413] width 36 height 29
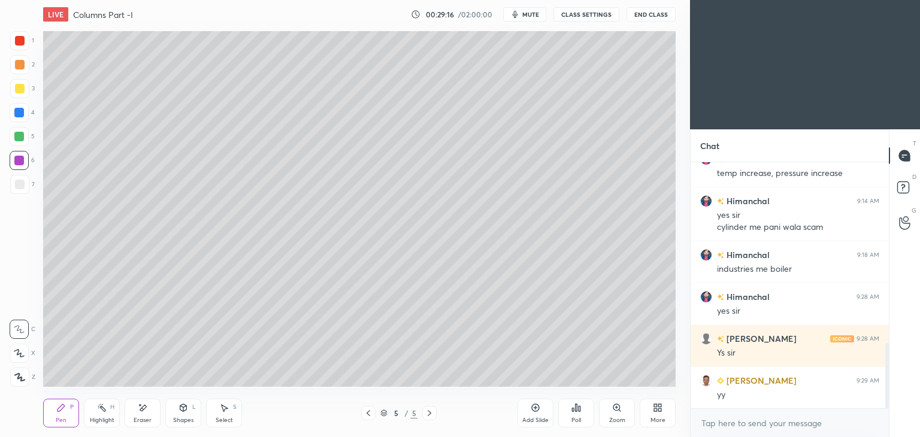
scroll to position [722, 0]
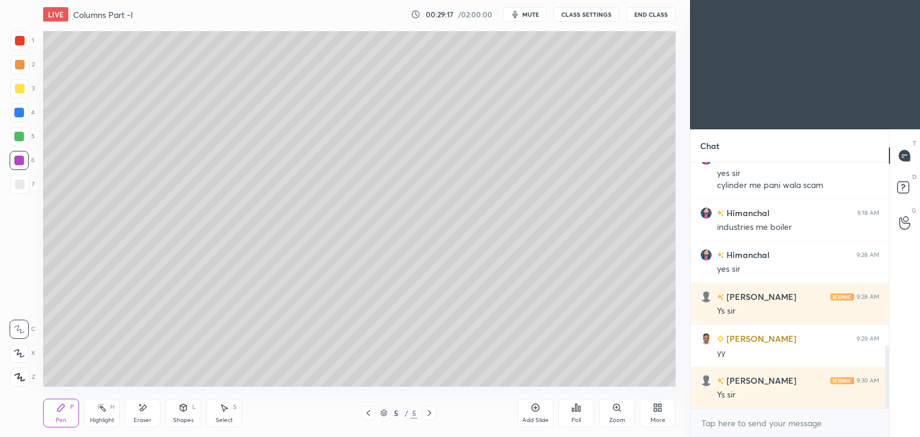
click at [183, 409] on icon at bounding box center [183, 409] width 0 height 4
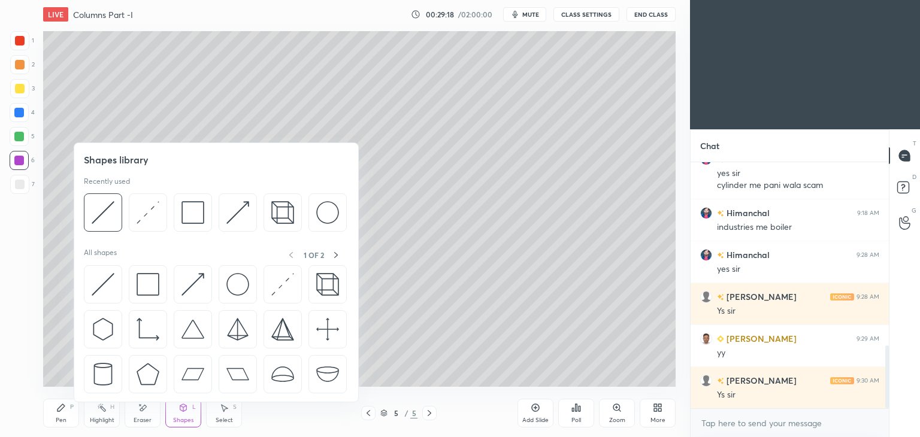
click at [110, 202] on img at bounding box center [103, 212] width 23 height 23
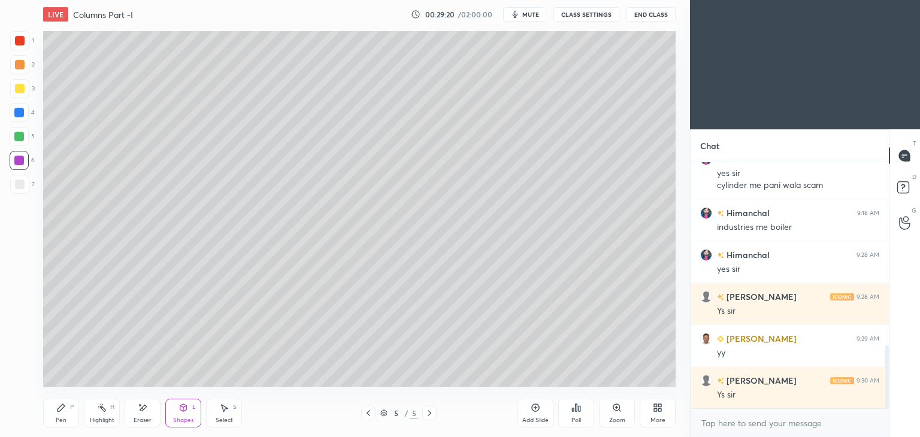
click at [23, 45] on div at bounding box center [20, 41] width 10 height 10
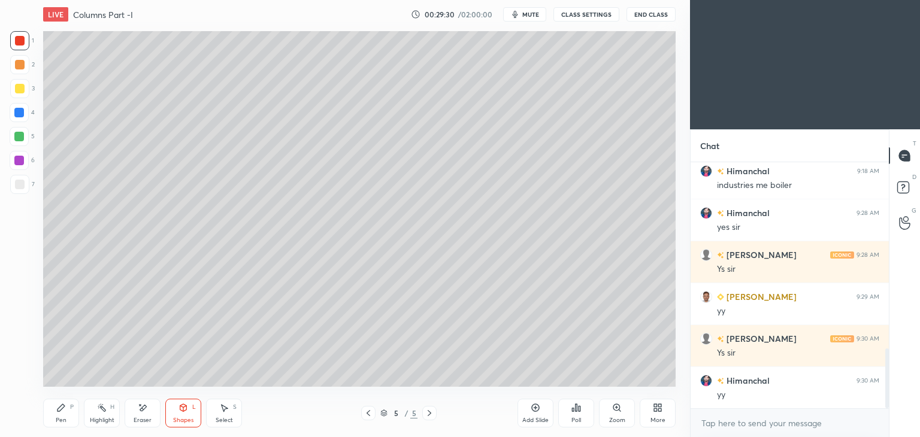
click at [62, 411] on icon at bounding box center [61, 408] width 10 height 10
click at [185, 419] on div "Shapes" at bounding box center [183, 420] width 20 height 6
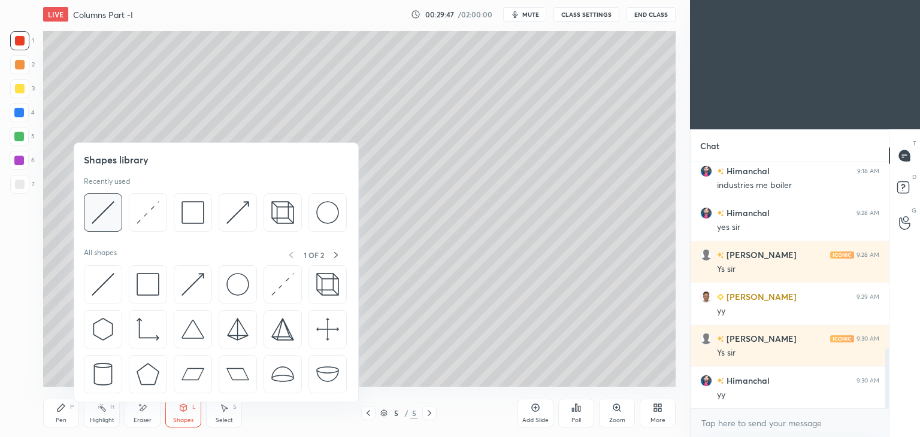
click at [117, 214] on div at bounding box center [103, 212] width 38 height 38
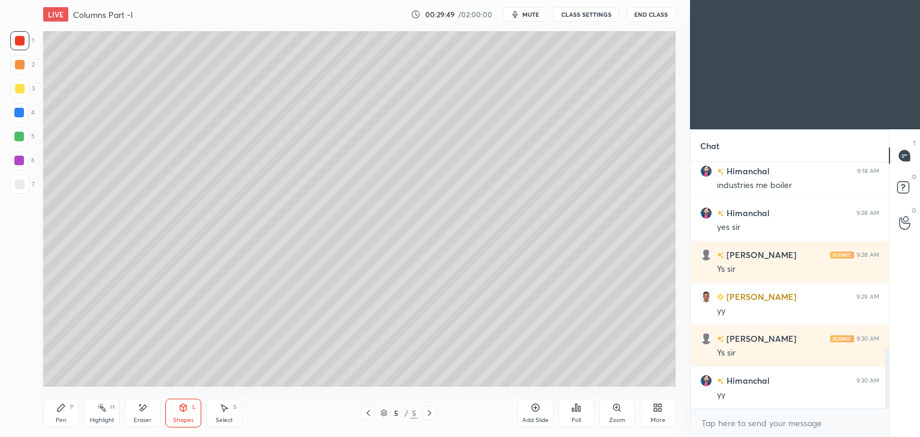
click at [69, 409] on div "Pen P" at bounding box center [61, 413] width 36 height 29
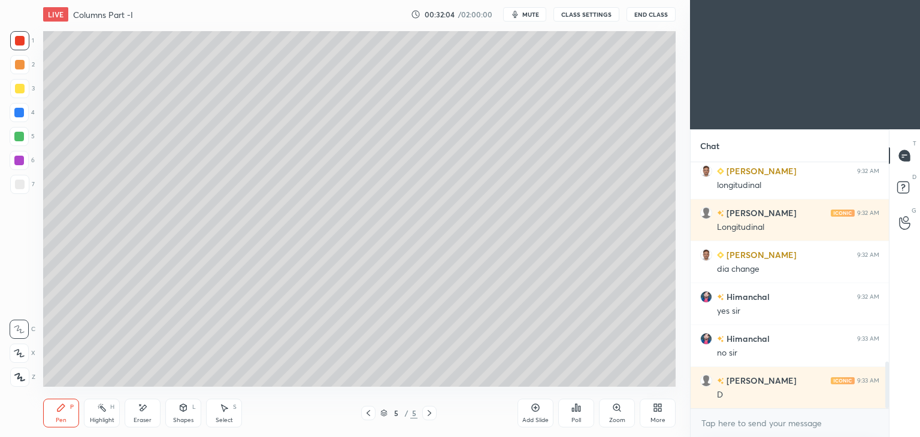
scroll to position [1099, 0]
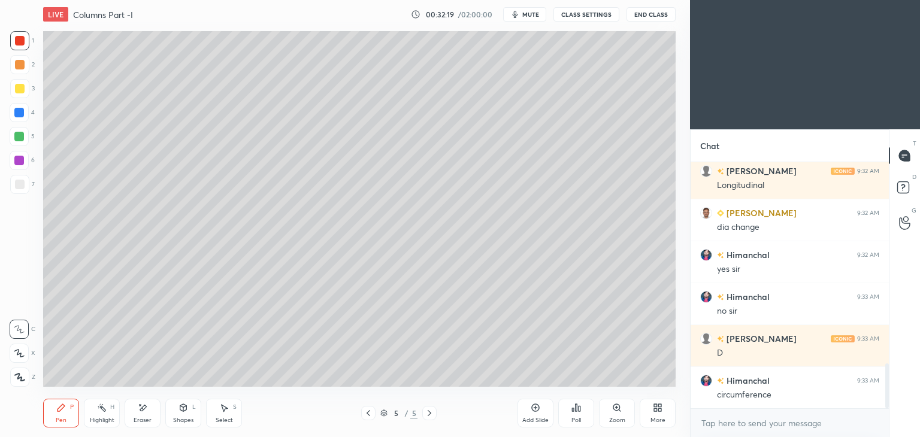
click at [22, 90] on div at bounding box center [20, 89] width 10 height 10
click at [19, 41] on div at bounding box center [20, 41] width 10 height 10
click at [23, 82] on div at bounding box center [19, 88] width 19 height 19
click at [147, 411] on icon at bounding box center [143, 408] width 10 height 10
click at [62, 409] on icon at bounding box center [60, 407] width 7 height 7
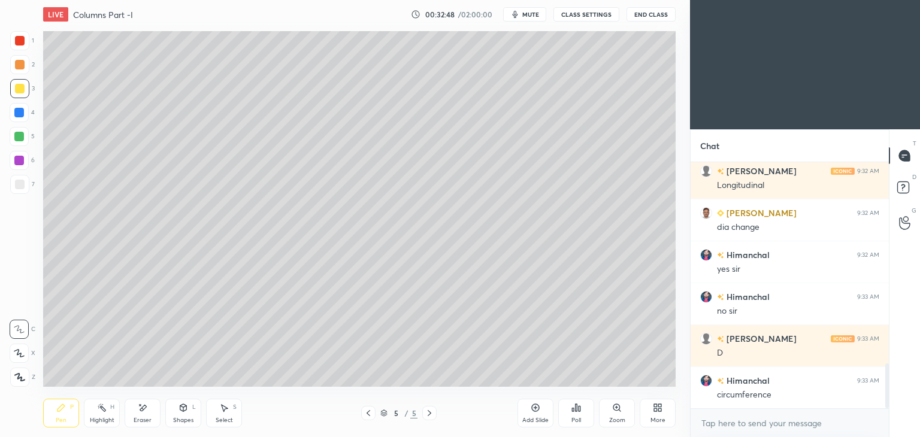
click at [16, 44] on div at bounding box center [20, 41] width 10 height 10
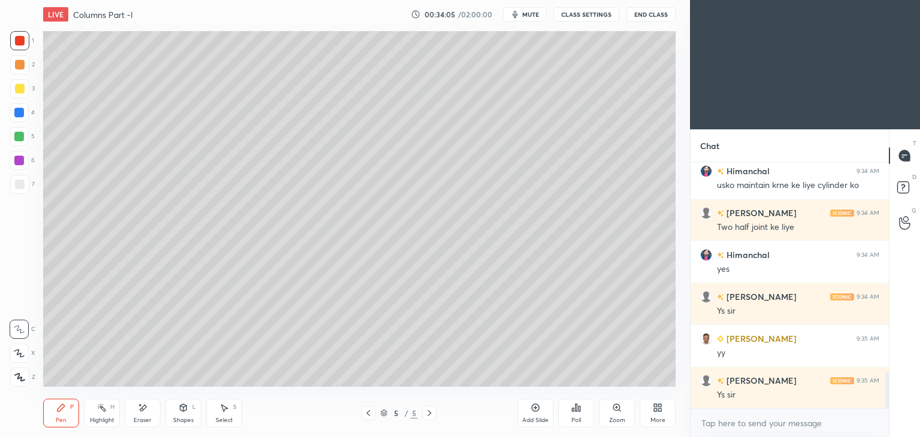
scroll to position [1434, 0]
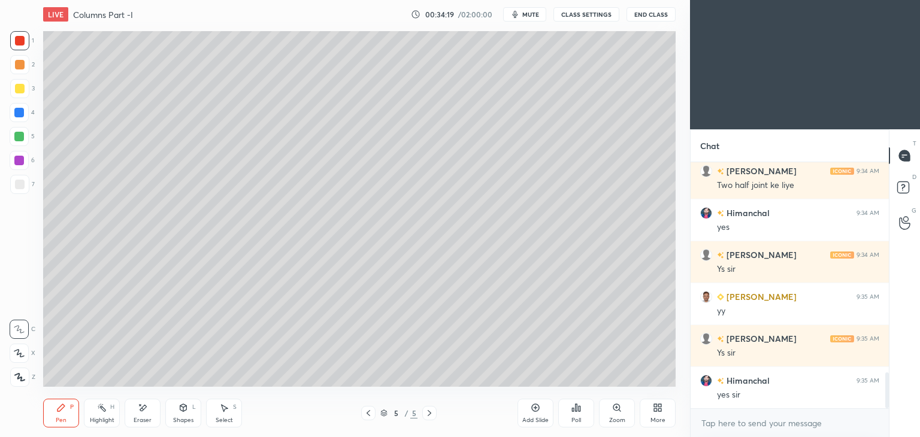
click at [19, 93] on div at bounding box center [20, 89] width 10 height 10
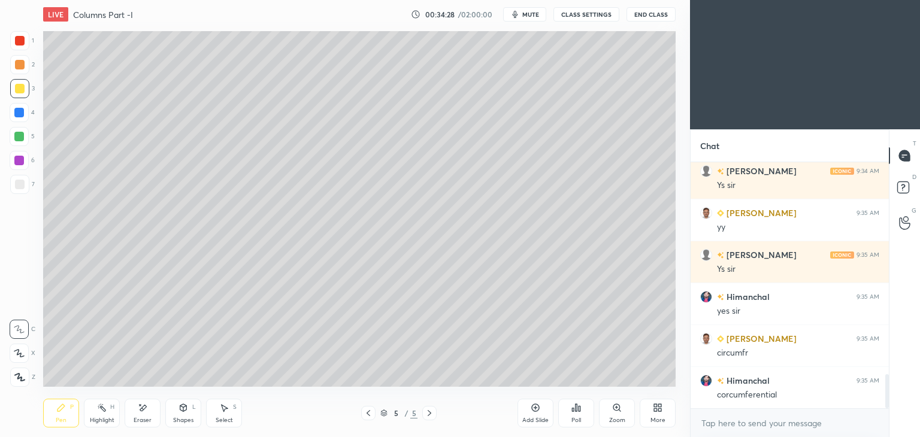
scroll to position [1560, 0]
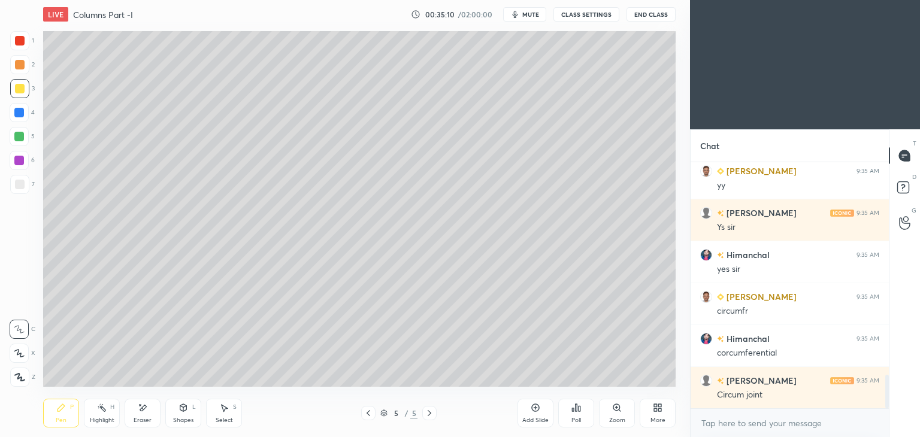
click at [224, 414] on div "Select S" at bounding box center [224, 413] width 36 height 29
click at [180, 416] on div "Shapes L" at bounding box center [183, 413] width 36 height 29
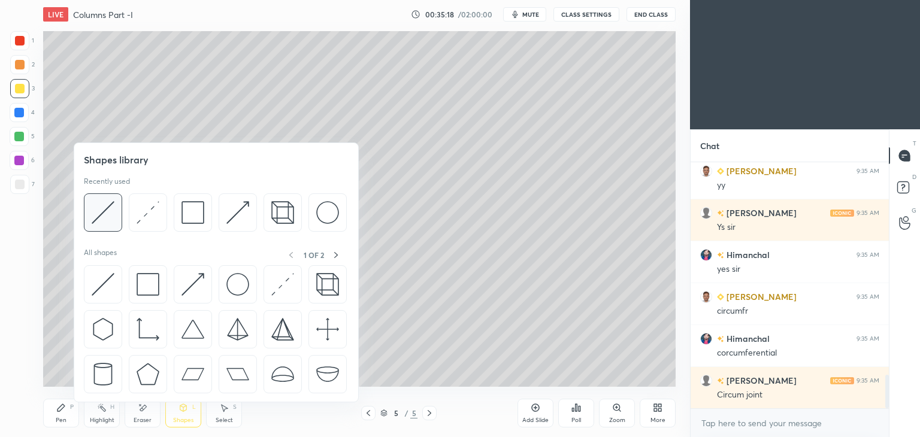
click at [96, 205] on img at bounding box center [103, 212] width 23 height 23
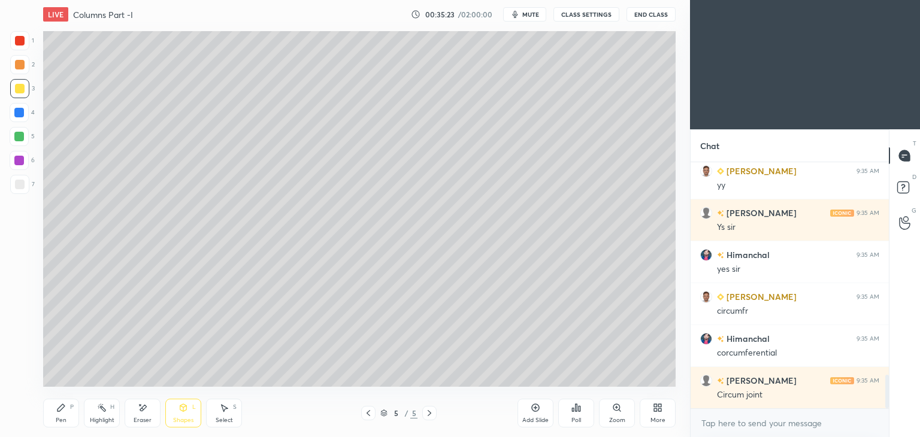
click at [178, 418] on div "Shapes" at bounding box center [183, 420] width 20 height 6
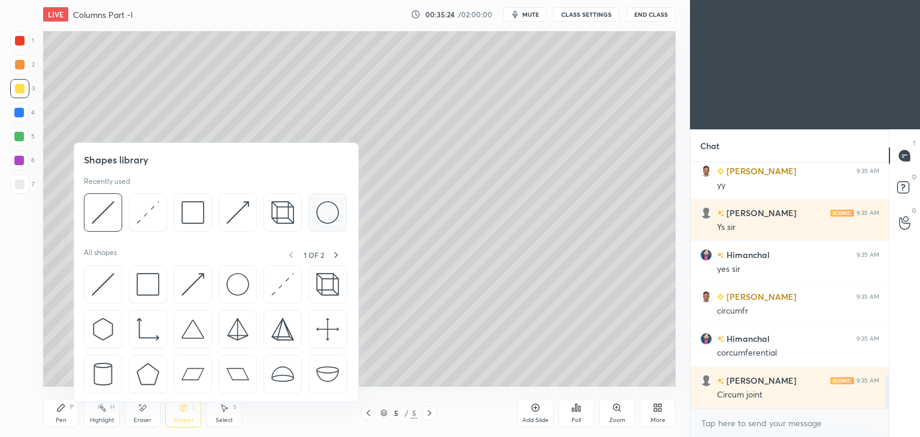
click at [323, 213] on img at bounding box center [327, 212] width 23 height 23
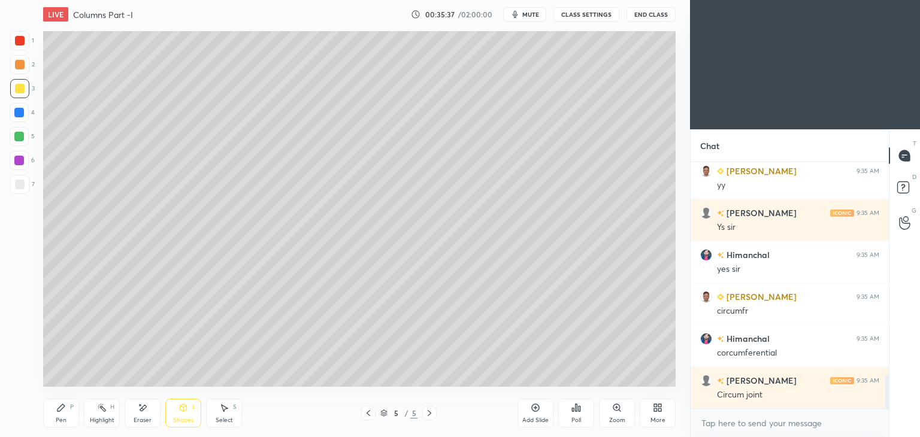
click at [528, 418] on div "Add Slide" at bounding box center [535, 420] width 26 height 6
click at [67, 412] on div "Pen P" at bounding box center [61, 413] width 36 height 29
click at [366, 410] on icon at bounding box center [368, 413] width 10 height 10
click at [432, 414] on icon at bounding box center [429, 413] width 10 height 10
click at [68, 405] on div "Pen P" at bounding box center [61, 413] width 36 height 29
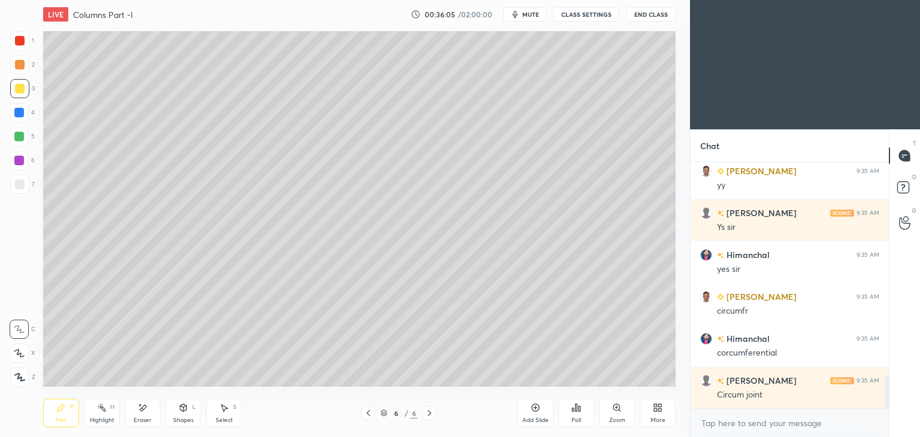
click at [141, 409] on icon at bounding box center [143, 408] width 7 height 6
click at [233, 405] on div "S" at bounding box center [235, 407] width 4 height 6
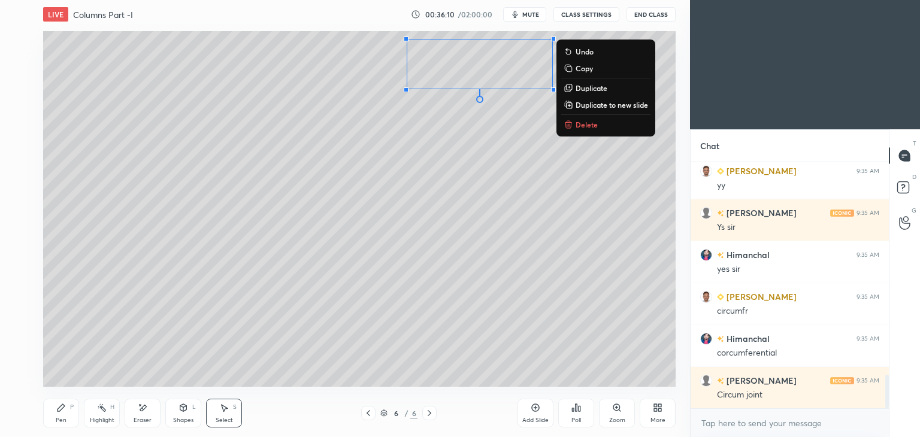
click at [68, 403] on div "Pen P" at bounding box center [61, 413] width 36 height 29
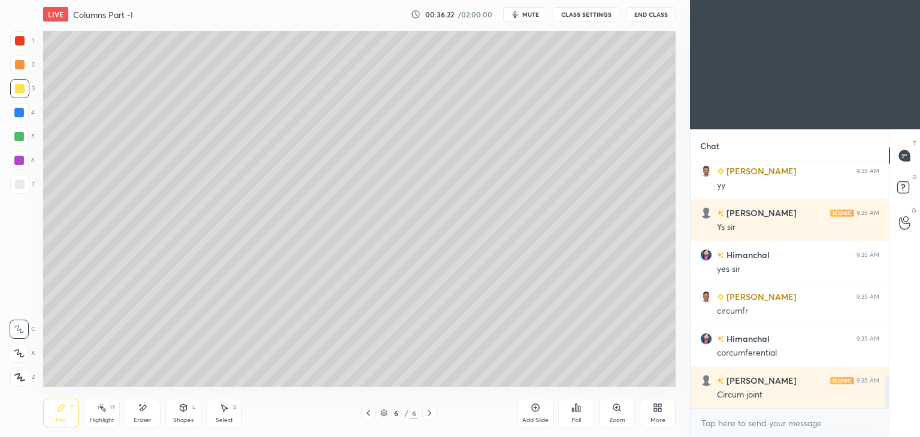
click at [174, 413] on div "Shapes L" at bounding box center [183, 413] width 36 height 29
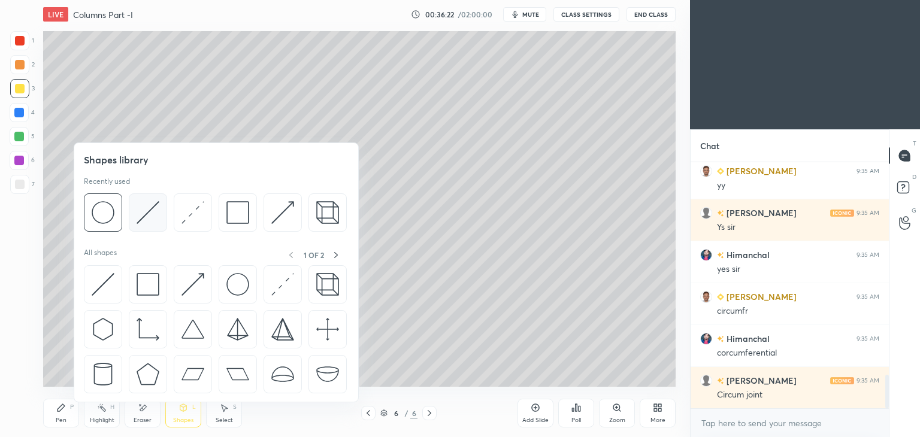
click at [149, 209] on img at bounding box center [147, 212] width 23 height 23
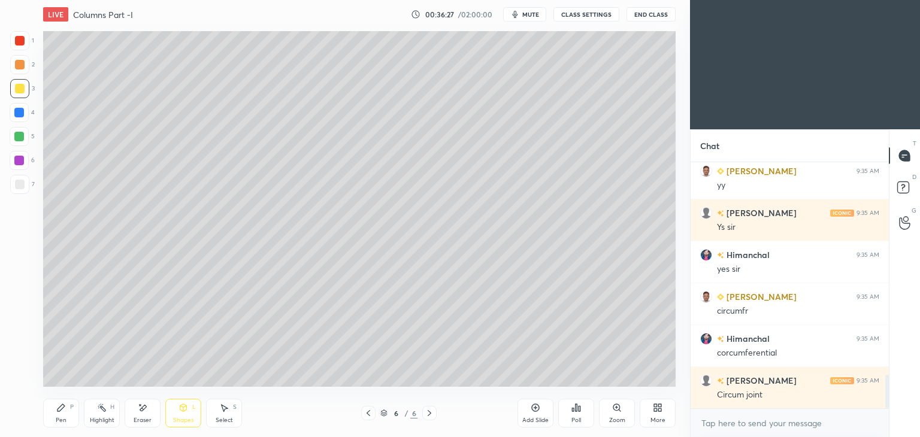
click at [177, 407] on div "Shapes L" at bounding box center [183, 413] width 36 height 29
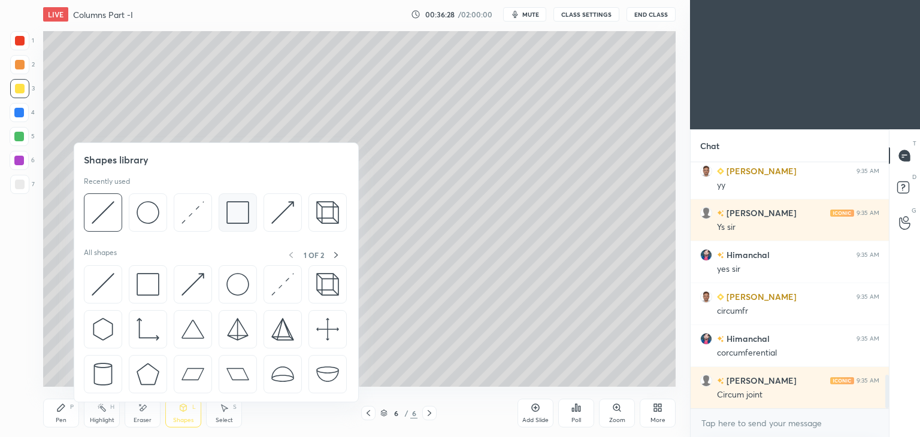
click at [233, 214] on img at bounding box center [237, 212] width 23 height 23
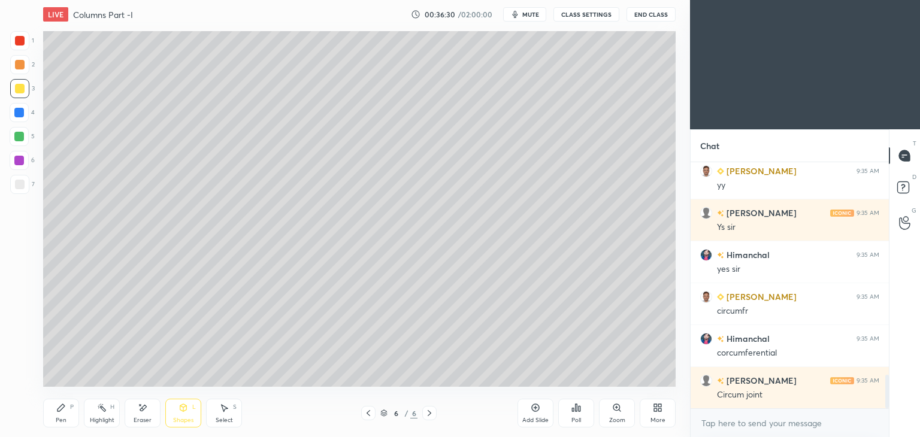
click at [16, 184] on div at bounding box center [20, 185] width 10 height 10
click at [181, 420] on div "Shapes" at bounding box center [183, 420] width 20 height 6
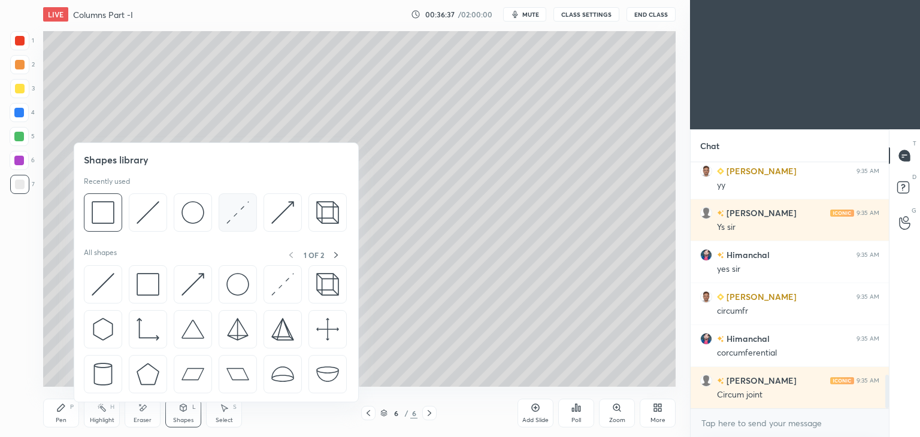
click at [237, 210] on img at bounding box center [237, 212] width 23 height 23
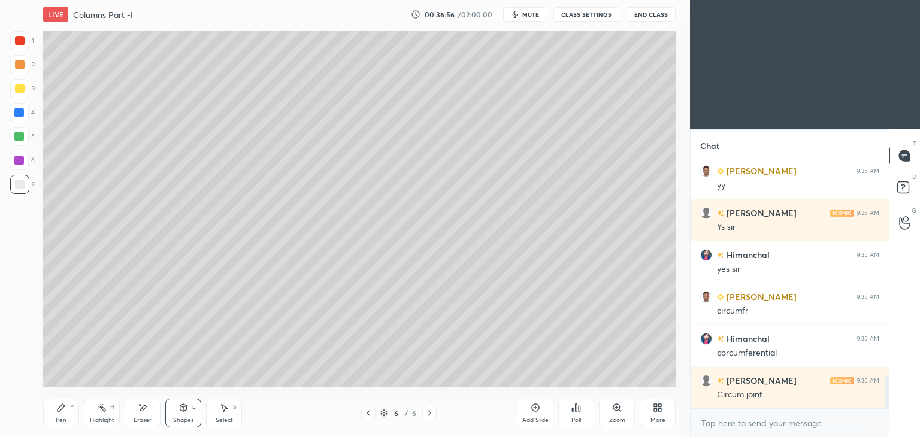
click at [67, 413] on div "Pen P" at bounding box center [61, 413] width 36 height 29
click at [226, 412] on icon at bounding box center [224, 408] width 10 height 10
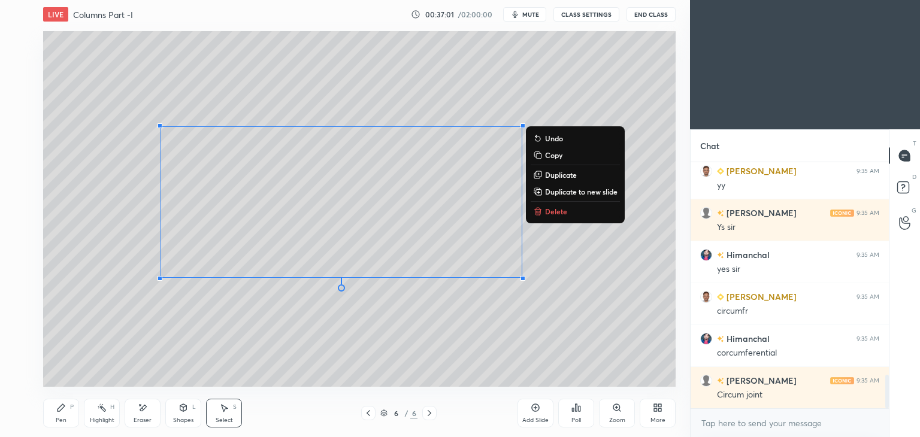
click at [51, 408] on div "Pen P" at bounding box center [61, 413] width 36 height 29
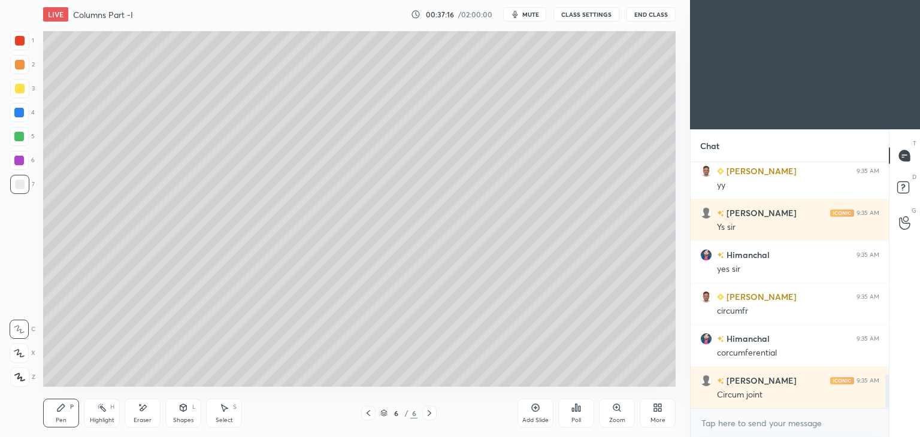
click at [371, 411] on icon at bounding box center [368, 413] width 10 height 10
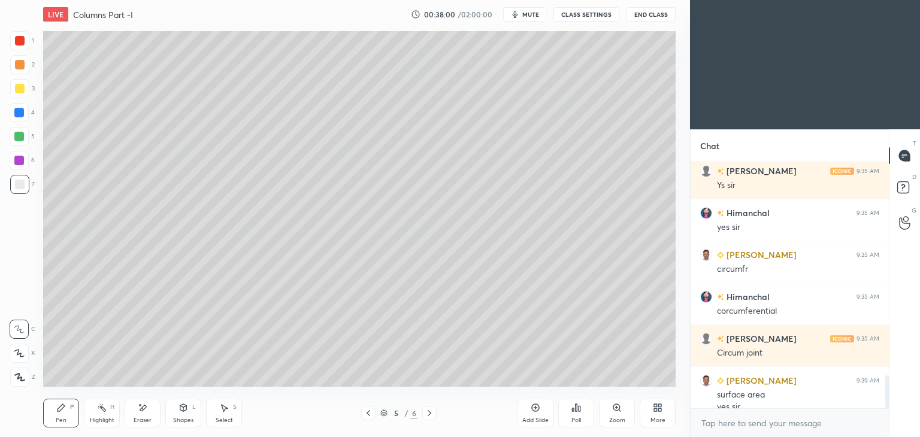
scroll to position [1614, 0]
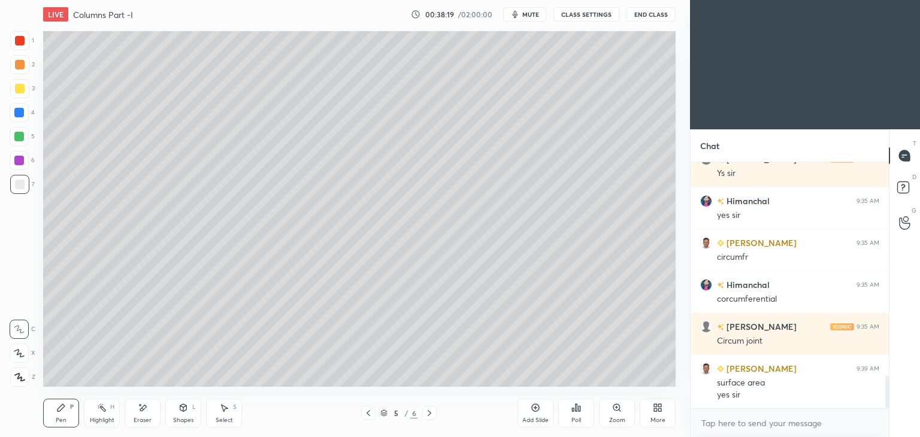
click at [432, 409] on icon at bounding box center [429, 413] width 10 height 10
click at [184, 410] on icon at bounding box center [183, 407] width 7 height 7
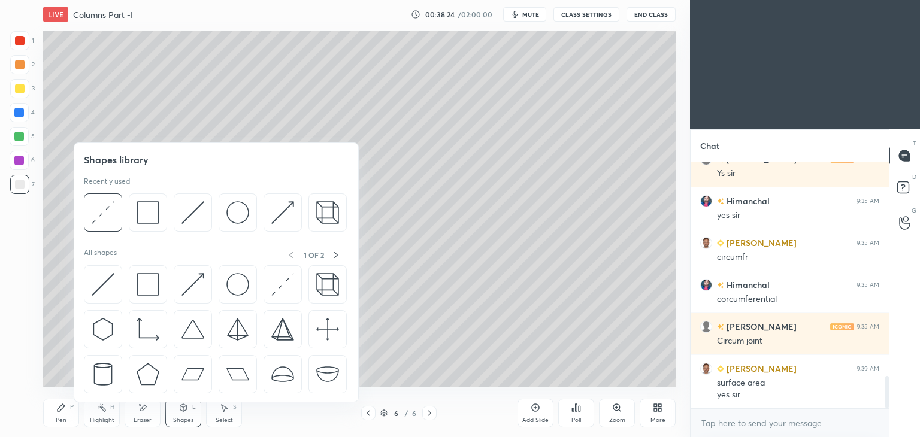
click at [271, 214] on img at bounding box center [282, 212] width 23 height 23
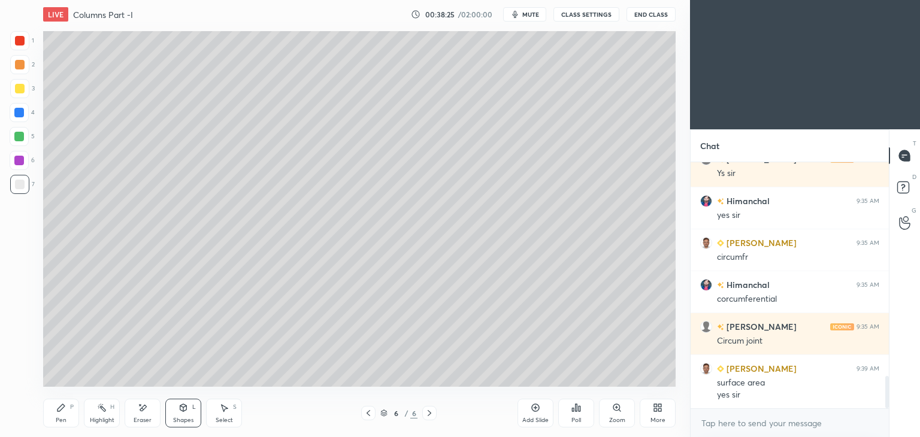
click at [18, 115] on div at bounding box center [19, 113] width 10 height 10
click at [61, 405] on icon at bounding box center [60, 407] width 7 height 7
click at [181, 415] on div "Shapes L" at bounding box center [183, 413] width 36 height 29
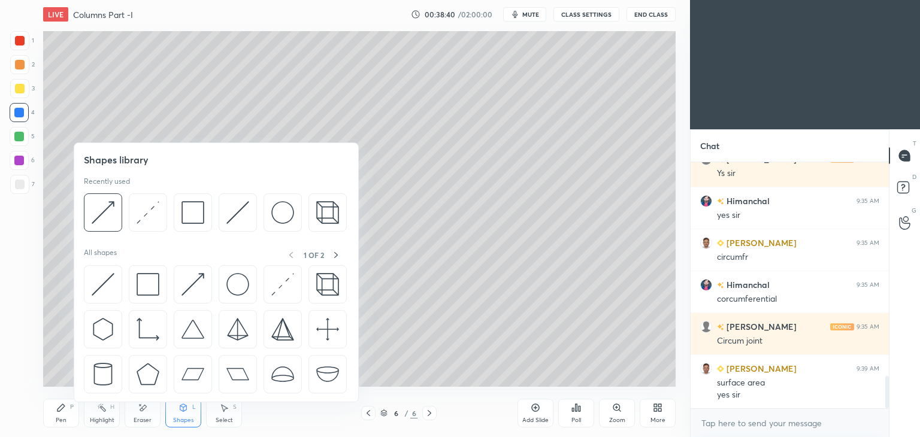
click at [233, 209] on img at bounding box center [237, 212] width 23 height 23
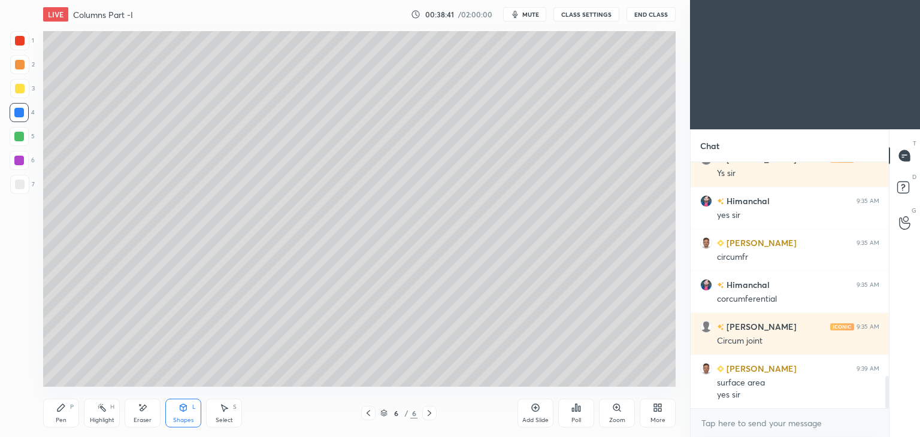
click at [18, 41] on div at bounding box center [20, 41] width 10 height 10
click at [62, 408] on icon at bounding box center [60, 407] width 7 height 7
click at [20, 110] on div at bounding box center [19, 113] width 10 height 10
click at [232, 412] on div "Select S" at bounding box center [224, 413] width 36 height 29
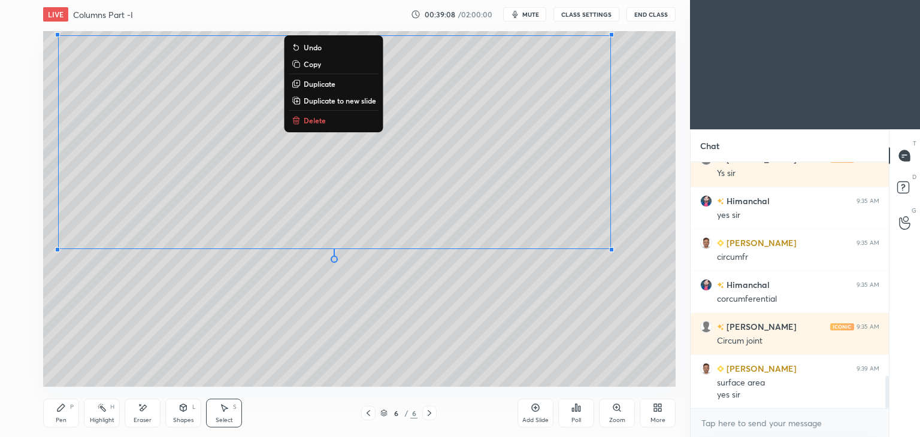
click at [60, 410] on icon at bounding box center [60, 407] width 7 height 7
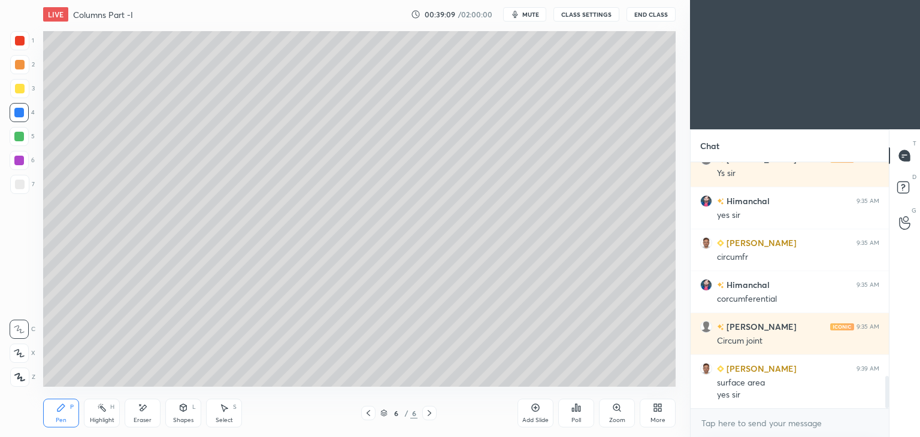
click at [19, 89] on div at bounding box center [20, 89] width 10 height 10
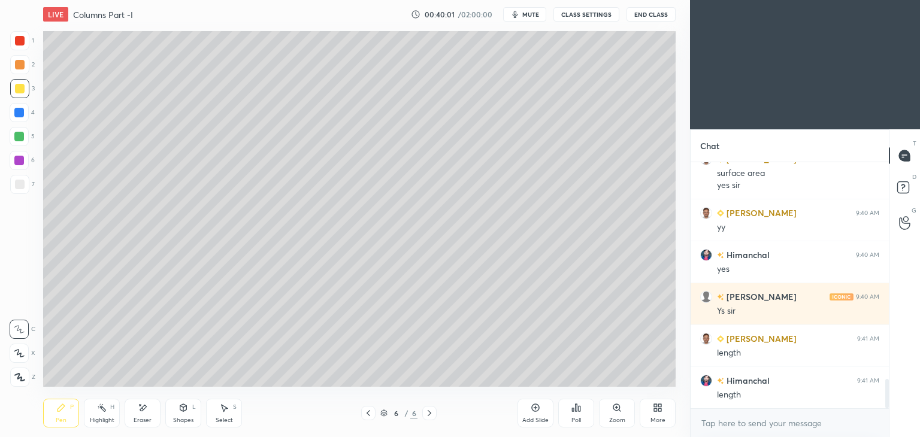
scroll to position [1835, 0]
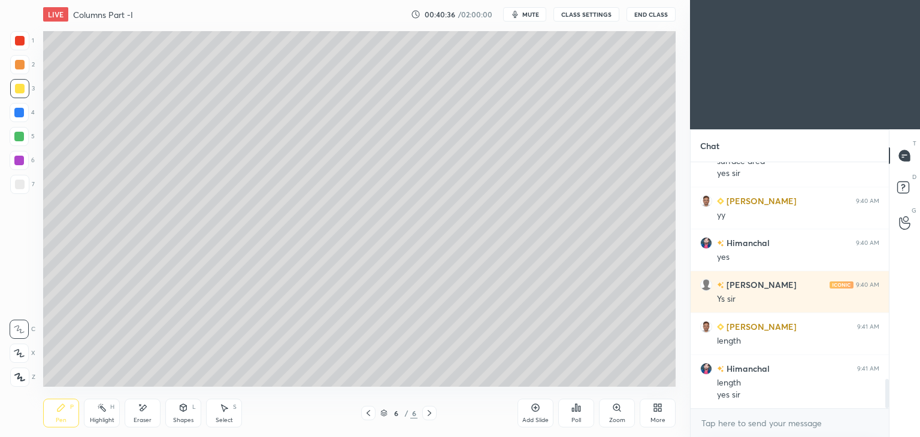
click at [233, 418] on div "Select S" at bounding box center [224, 413] width 36 height 29
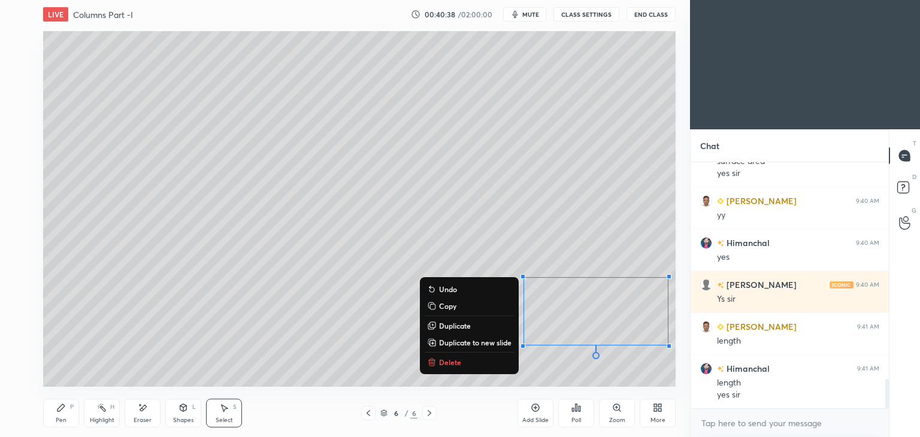
click at [65, 405] on icon at bounding box center [61, 408] width 10 height 10
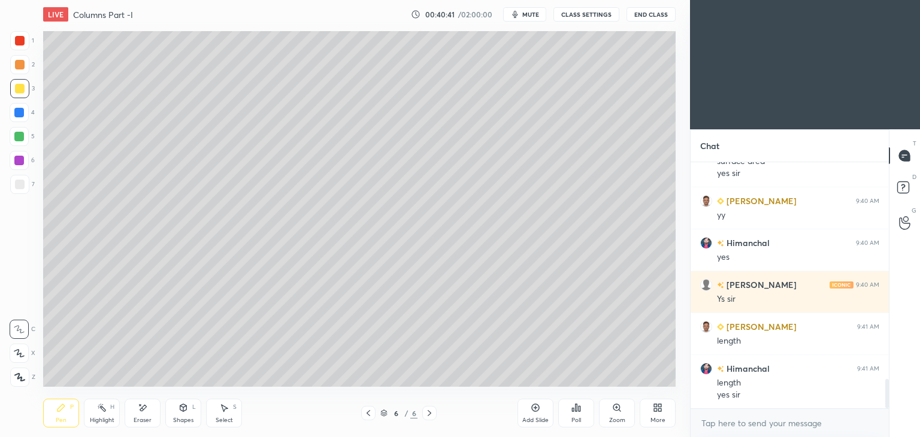
click at [145, 414] on div "Eraser" at bounding box center [143, 413] width 36 height 29
click at [72, 412] on div "Pen P" at bounding box center [61, 413] width 36 height 29
click at [538, 414] on div "Add Slide" at bounding box center [535, 413] width 36 height 29
click at [181, 415] on div "Shapes L" at bounding box center [183, 413] width 36 height 29
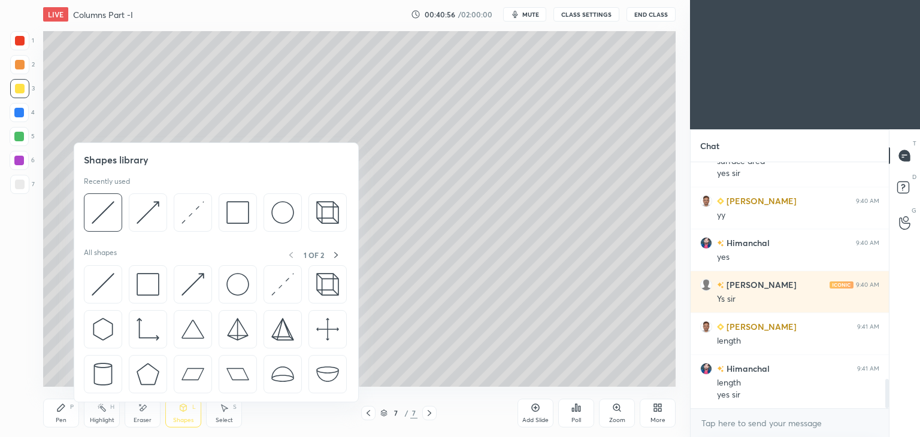
click at [236, 213] on img at bounding box center [237, 212] width 23 height 23
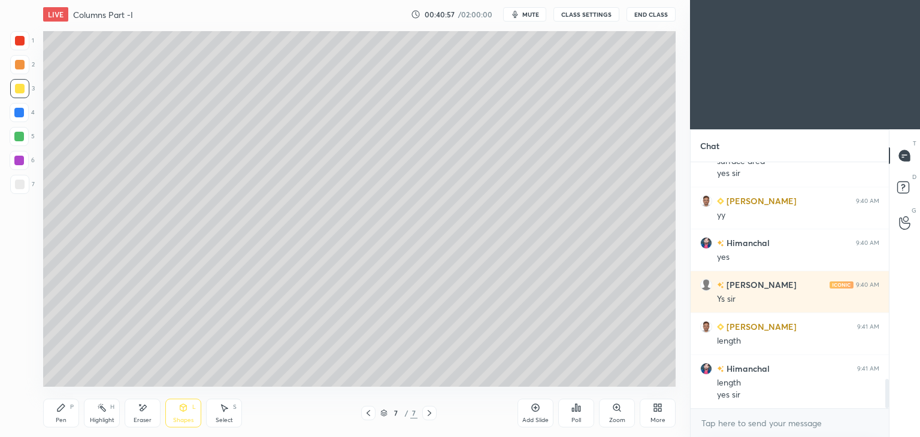
click at [17, 184] on div at bounding box center [20, 185] width 10 height 10
click at [177, 412] on div "Shapes L" at bounding box center [183, 413] width 36 height 29
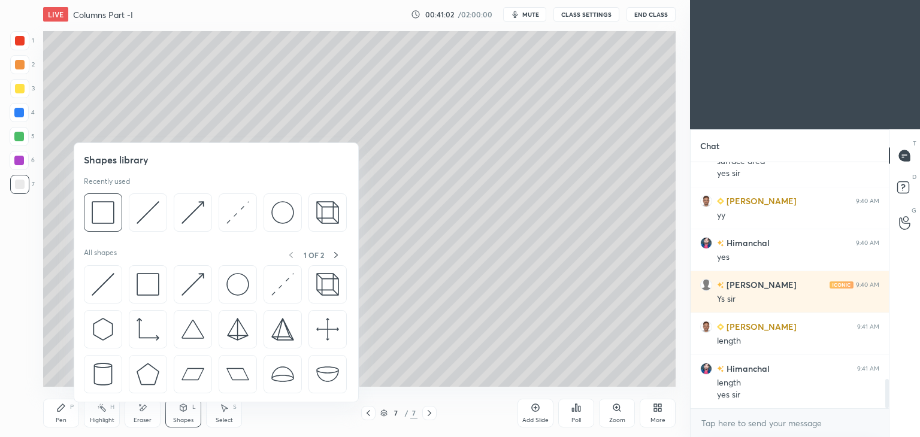
click at [236, 207] on img at bounding box center [237, 212] width 23 height 23
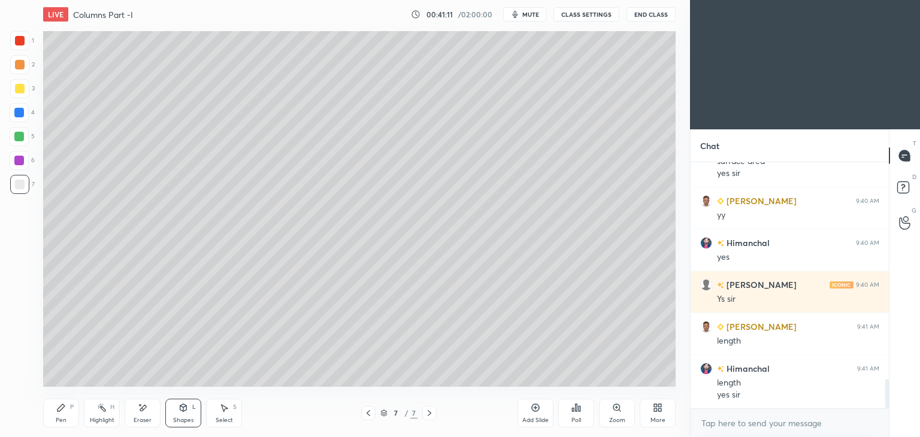
click at [150, 413] on div "Eraser" at bounding box center [143, 413] width 36 height 29
click at [27, 329] on div at bounding box center [19, 329] width 19 height 19
click at [65, 410] on icon at bounding box center [61, 408] width 10 height 10
click at [56, 411] on icon at bounding box center [61, 408] width 10 height 10
click at [215, 405] on div "Select S" at bounding box center [224, 413] width 36 height 29
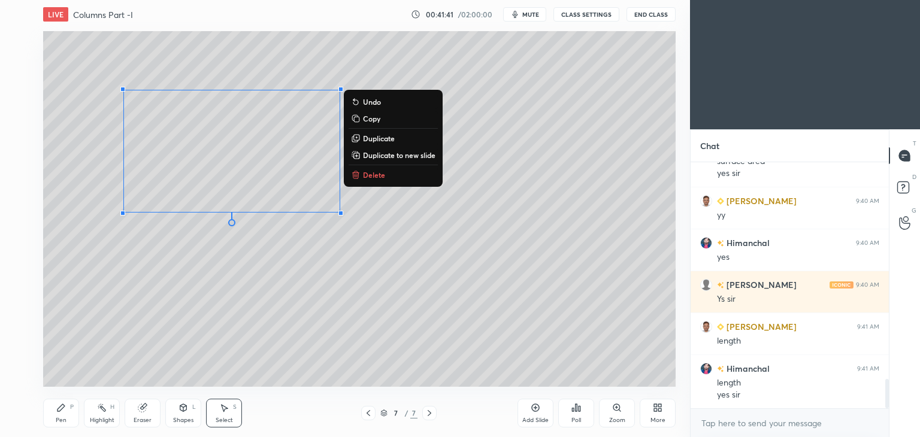
click at [383, 137] on p "Duplicate" at bounding box center [379, 138] width 32 height 10
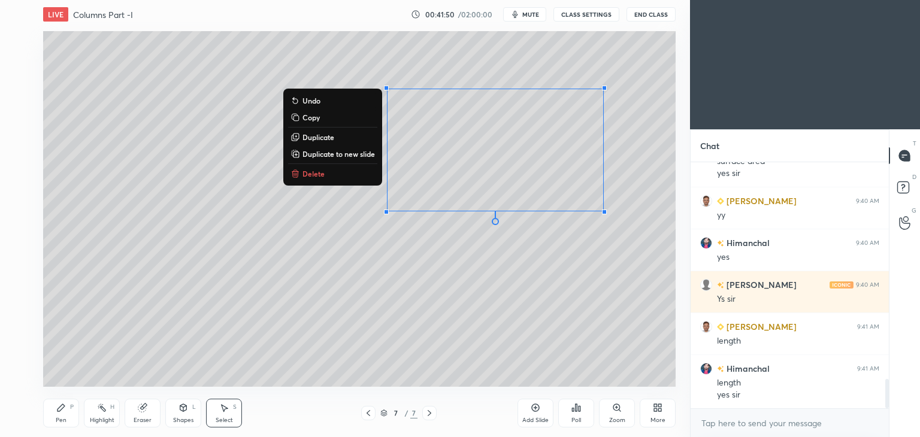
click at [57, 408] on icon at bounding box center [61, 408] width 10 height 10
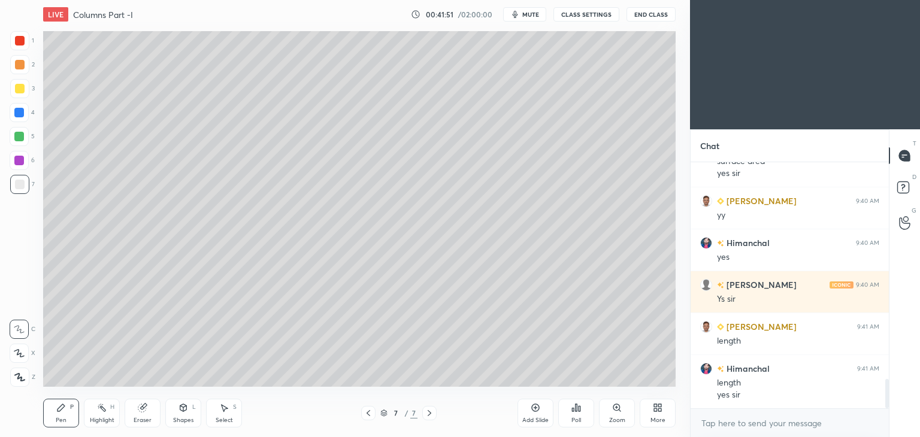
click at [20, 89] on div at bounding box center [20, 89] width 10 height 10
click at [20, 43] on div at bounding box center [20, 41] width 10 height 10
click at [190, 410] on div "Shapes L" at bounding box center [183, 413] width 36 height 29
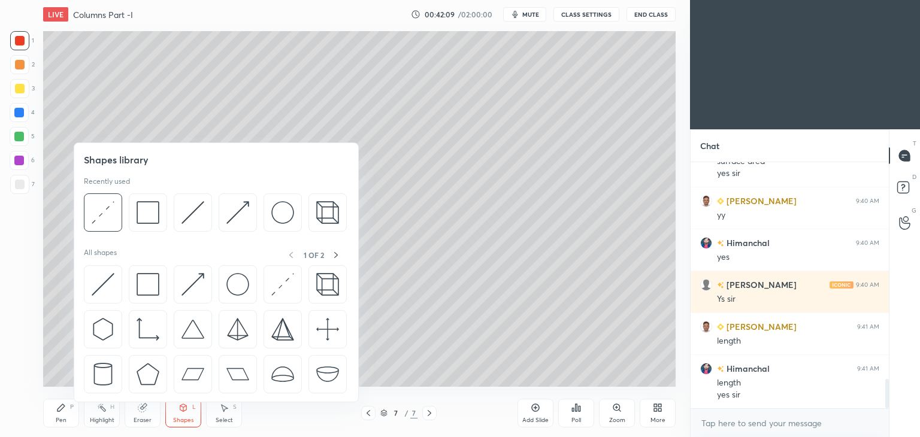
click at [237, 211] on img at bounding box center [237, 212] width 23 height 23
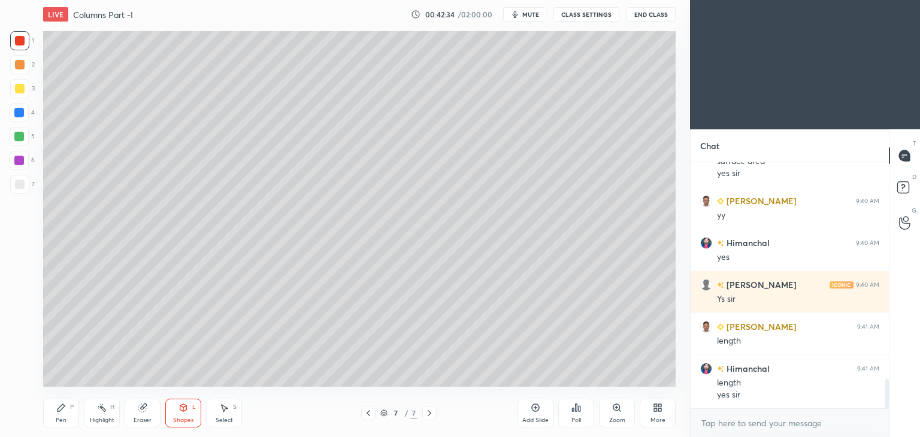
click at [71, 399] on div "Pen P" at bounding box center [61, 413] width 36 height 29
click at [23, 186] on div at bounding box center [20, 185] width 10 height 10
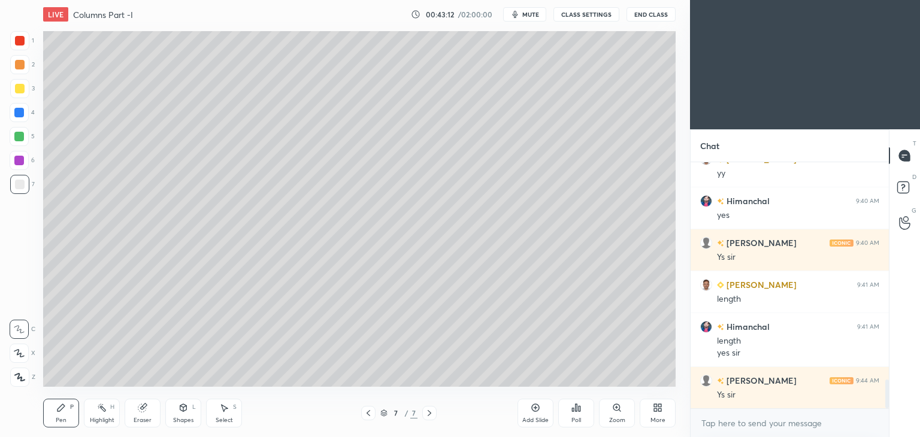
click at [216, 414] on div "Select S" at bounding box center [224, 413] width 36 height 29
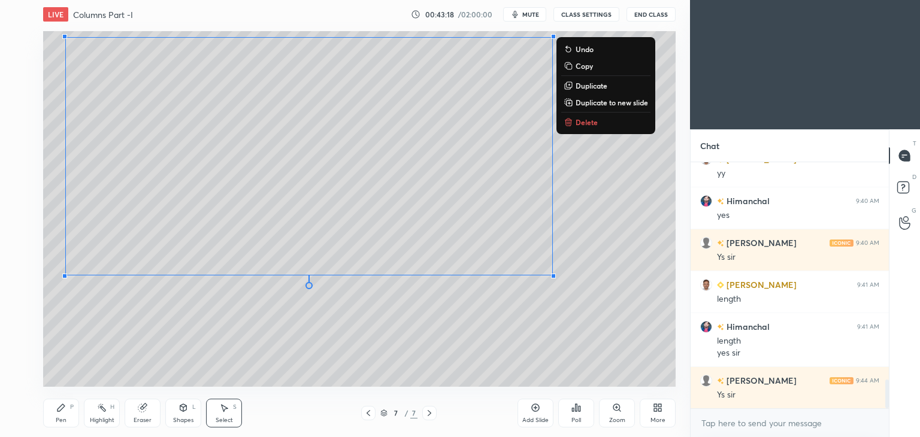
click at [67, 415] on div "Pen P" at bounding box center [61, 413] width 36 height 29
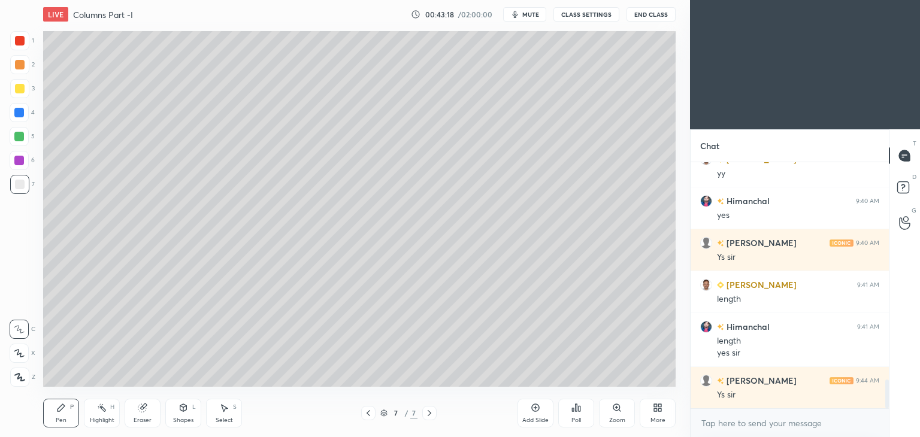
click at [188, 412] on div "Shapes L" at bounding box center [183, 413] width 36 height 29
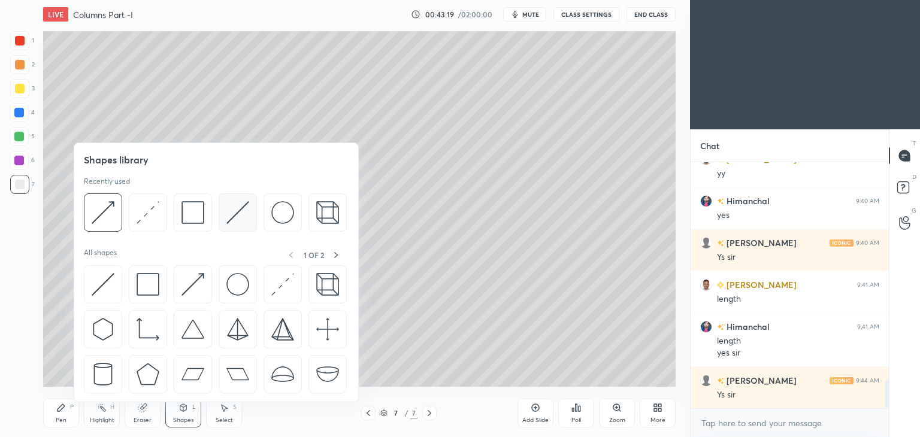
click at [237, 213] on img at bounding box center [237, 212] width 23 height 23
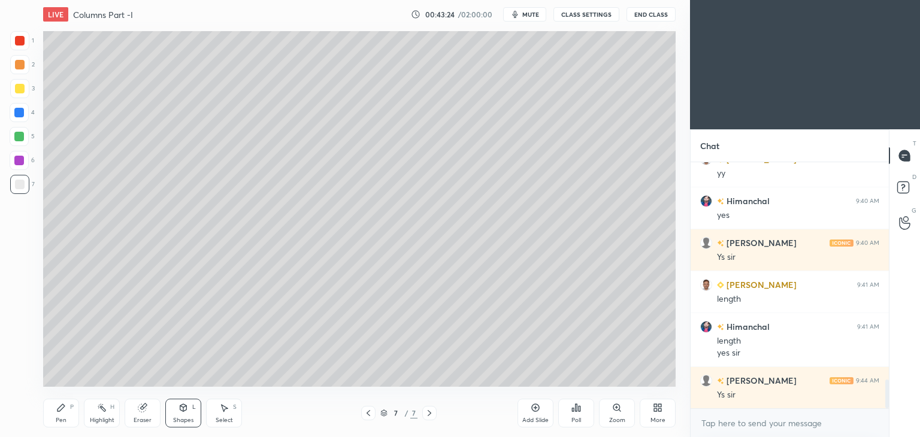
click at [59, 415] on div "Pen P" at bounding box center [61, 413] width 36 height 29
click at [368, 411] on icon at bounding box center [368, 413] width 10 height 10
click at [365, 412] on icon at bounding box center [368, 413] width 10 height 10
click at [424, 415] on icon at bounding box center [429, 413] width 10 height 10
click at [183, 411] on icon at bounding box center [183, 407] width 7 height 7
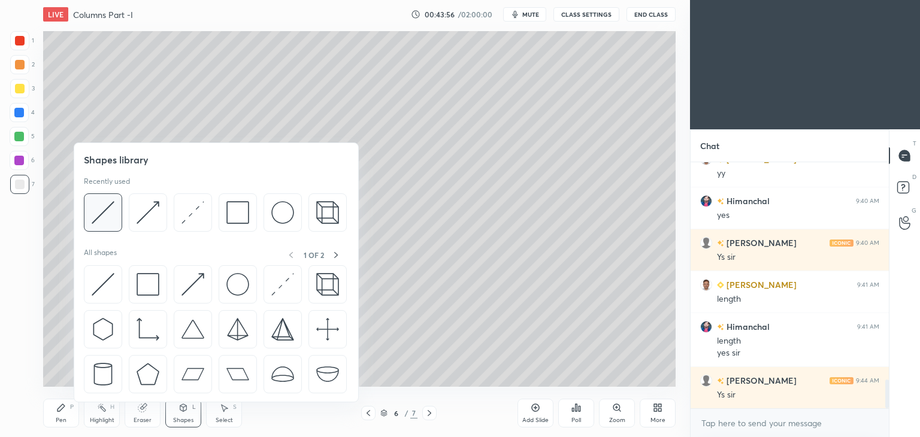
click at [101, 207] on img at bounding box center [103, 212] width 23 height 23
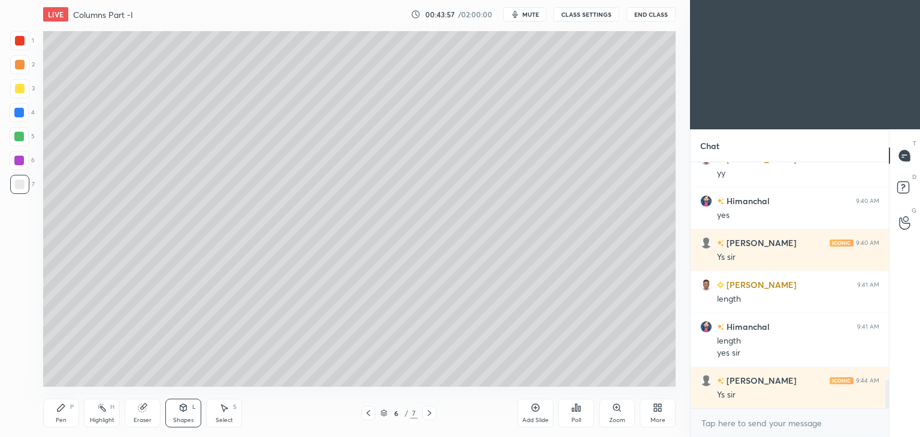
click at [19, 39] on div at bounding box center [20, 41] width 10 height 10
click at [64, 411] on icon at bounding box center [61, 408] width 10 height 10
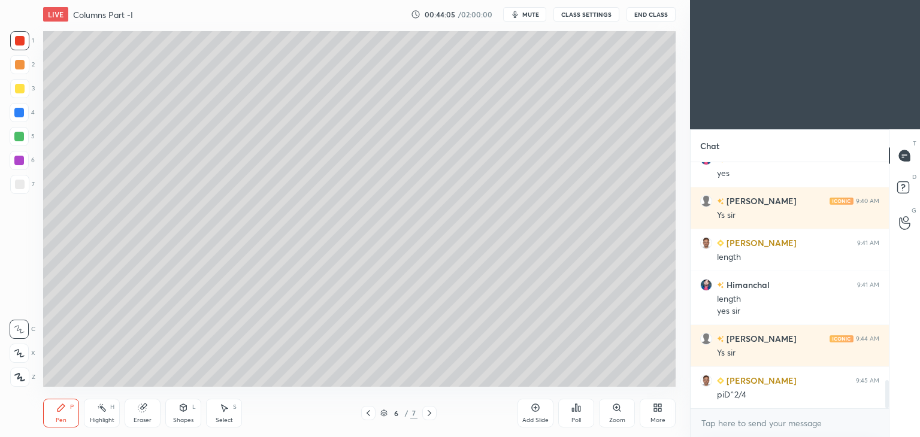
click at [433, 415] on icon at bounding box center [429, 413] width 10 height 10
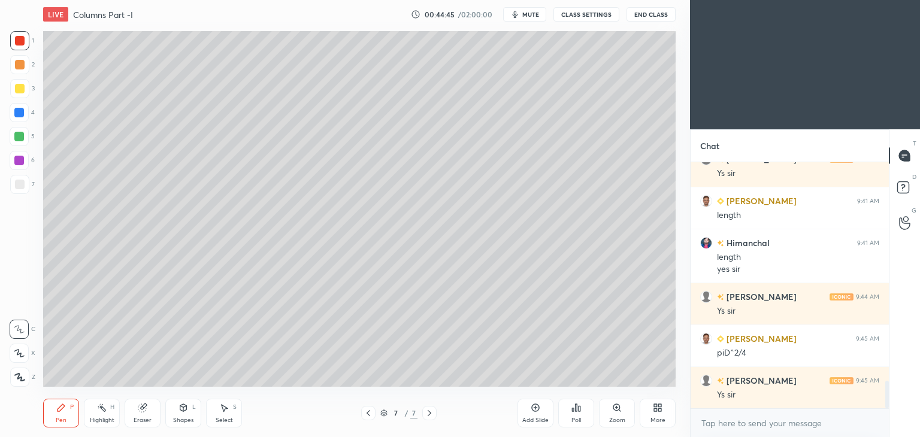
scroll to position [2003, 0]
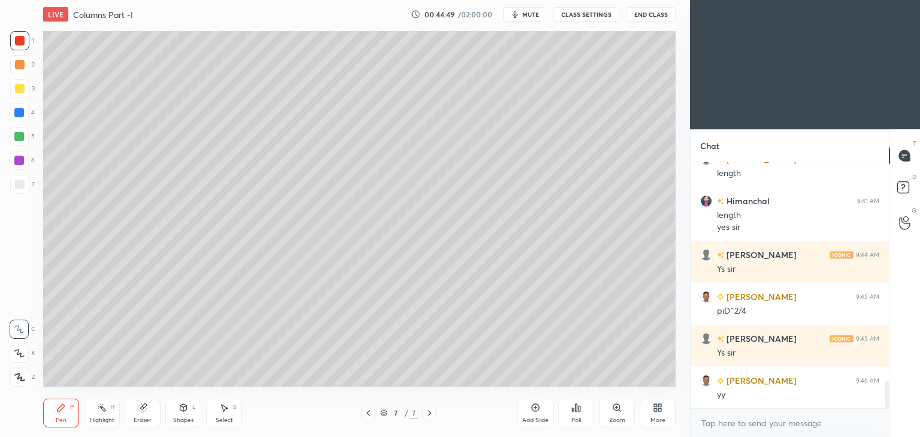
click at [184, 412] on div "Shapes L" at bounding box center [183, 413] width 36 height 29
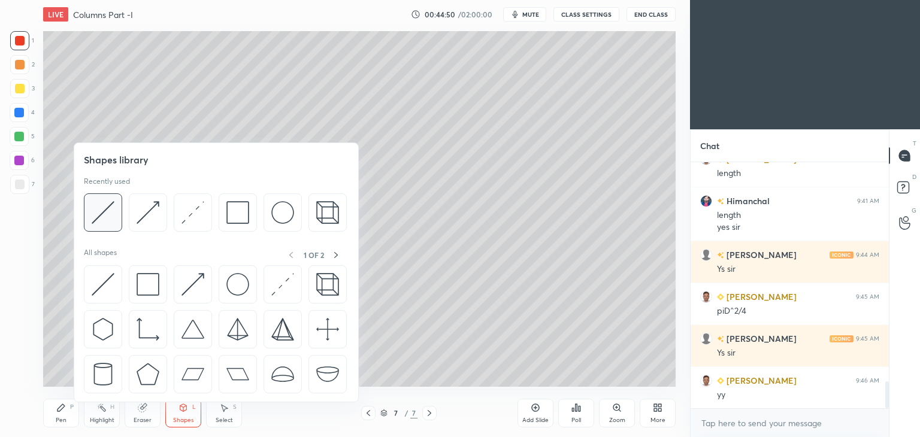
click at [115, 209] on div at bounding box center [103, 212] width 38 height 38
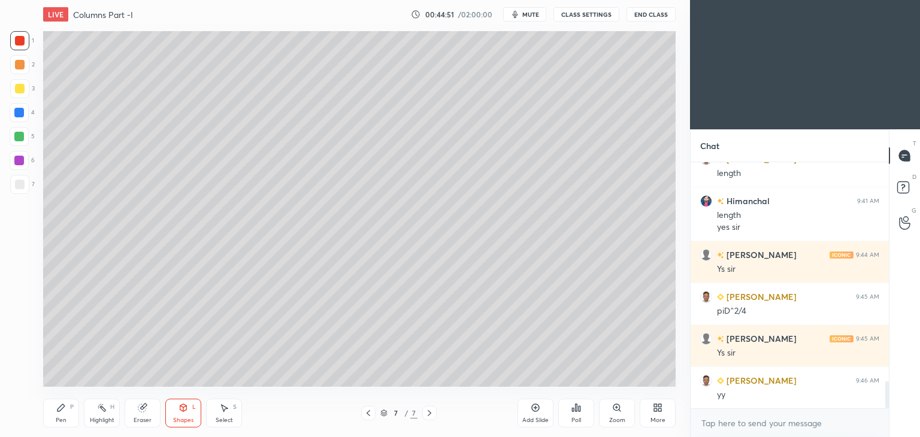
click at [21, 182] on div at bounding box center [20, 185] width 10 height 10
click at [61, 417] on div "Pen" at bounding box center [61, 420] width 11 height 6
click at [16, 87] on div at bounding box center [20, 89] width 10 height 10
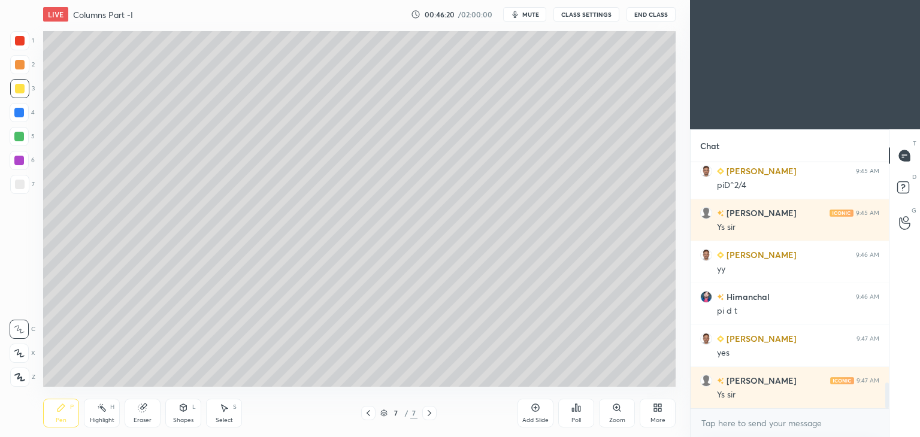
scroll to position [2171, 0]
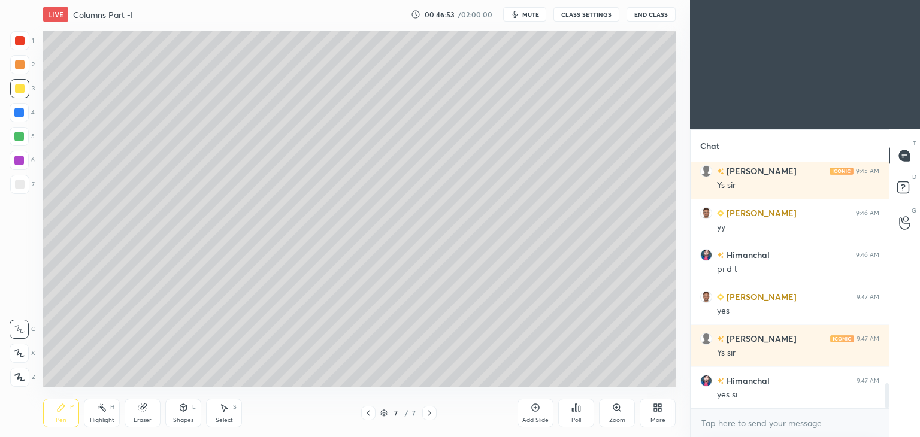
click at [23, 187] on div at bounding box center [20, 185] width 10 height 10
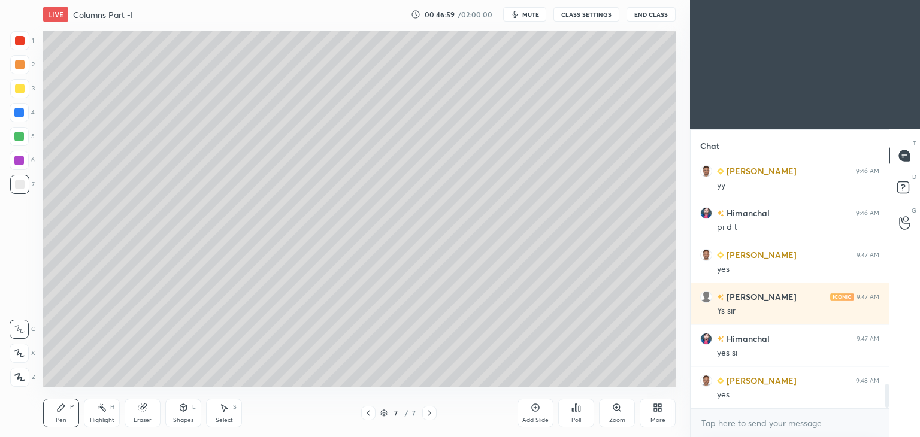
scroll to position [2254, 0]
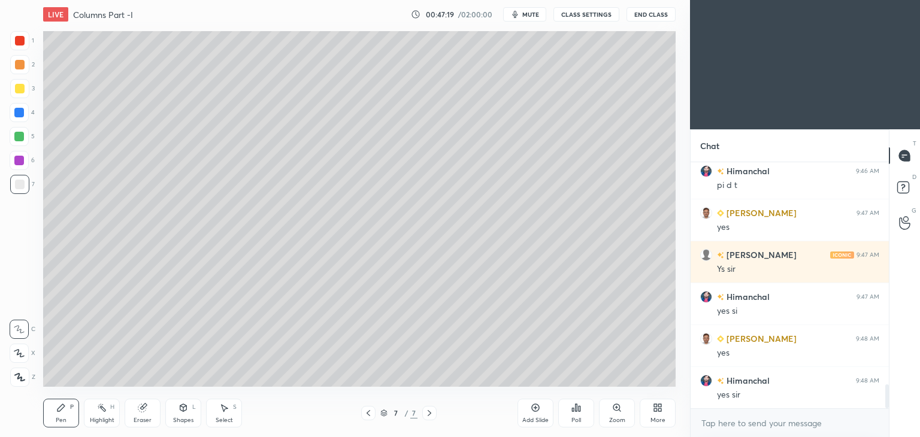
click at [369, 417] on icon at bounding box center [368, 413] width 10 height 10
click at [429, 416] on icon at bounding box center [429, 413] width 10 height 10
click at [539, 417] on div "Add Slide" at bounding box center [535, 420] width 26 height 6
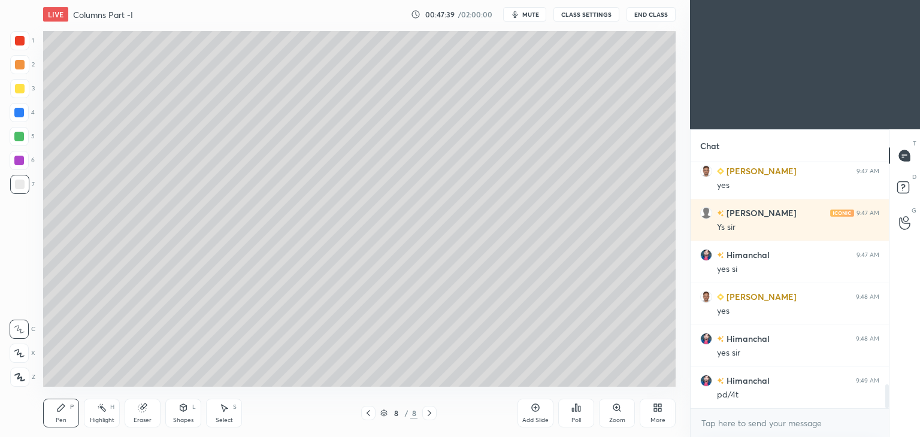
click at [370, 416] on icon at bounding box center [368, 413] width 10 height 10
click at [436, 415] on div "7 / 8" at bounding box center [398, 413] width 237 height 14
click at [430, 413] on icon at bounding box center [429, 413] width 10 height 10
click at [227, 412] on div "Select S" at bounding box center [224, 413] width 36 height 29
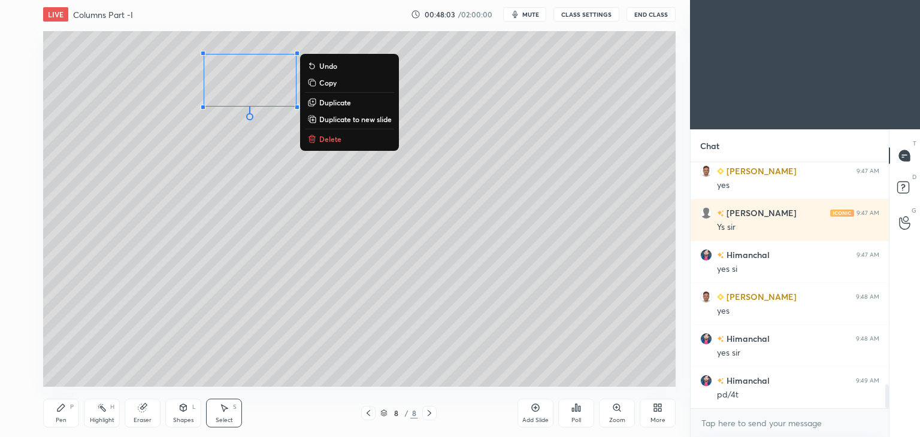
click at [182, 213] on div "0 ° Undo Copy Duplicate Duplicate to new slide Delete" at bounding box center [359, 209] width 632 height 356
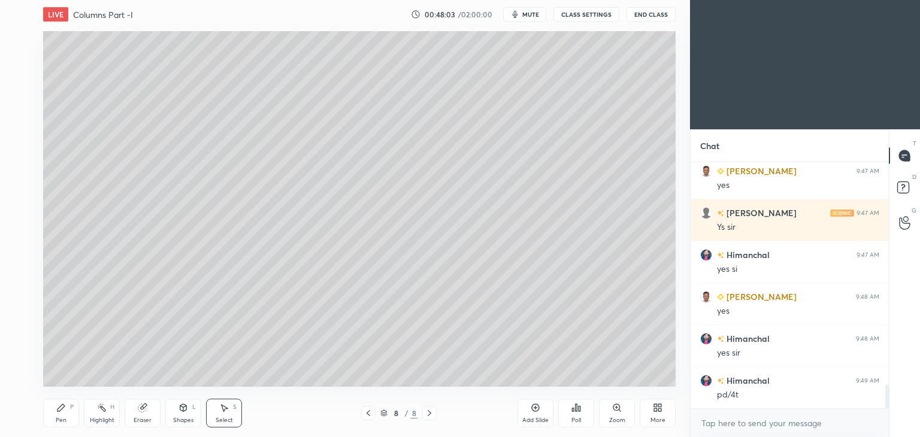
click at [178, 416] on div "Shapes L" at bounding box center [183, 413] width 36 height 29
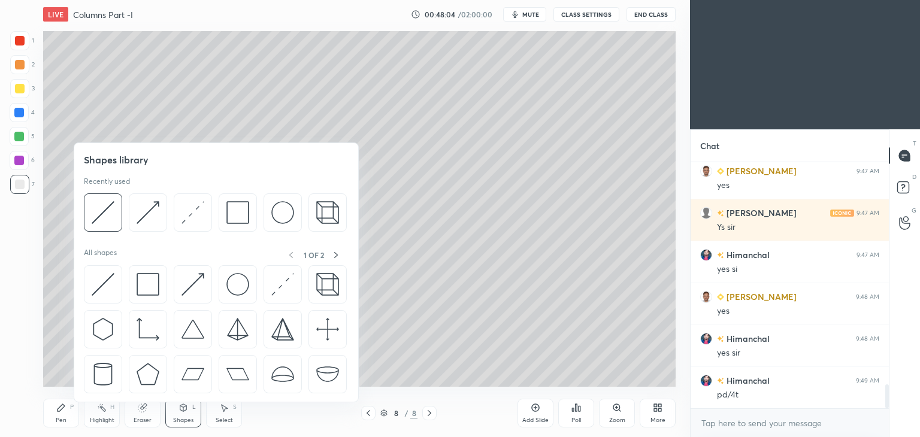
click at [239, 211] on img at bounding box center [237, 212] width 23 height 23
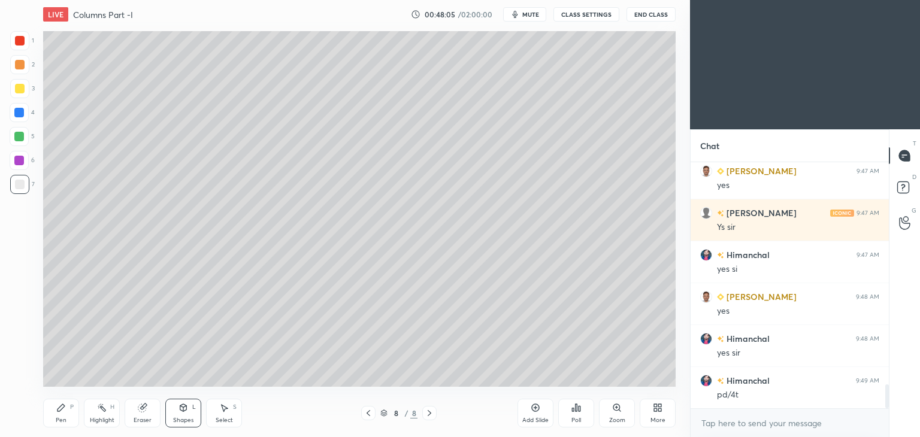
click at [20, 89] on div at bounding box center [20, 89] width 10 height 10
click at [60, 403] on icon at bounding box center [61, 408] width 10 height 10
click at [19, 43] on div at bounding box center [20, 41] width 10 height 10
click at [23, 186] on div at bounding box center [20, 185] width 10 height 10
click at [182, 415] on div "Shapes L" at bounding box center [183, 413] width 36 height 29
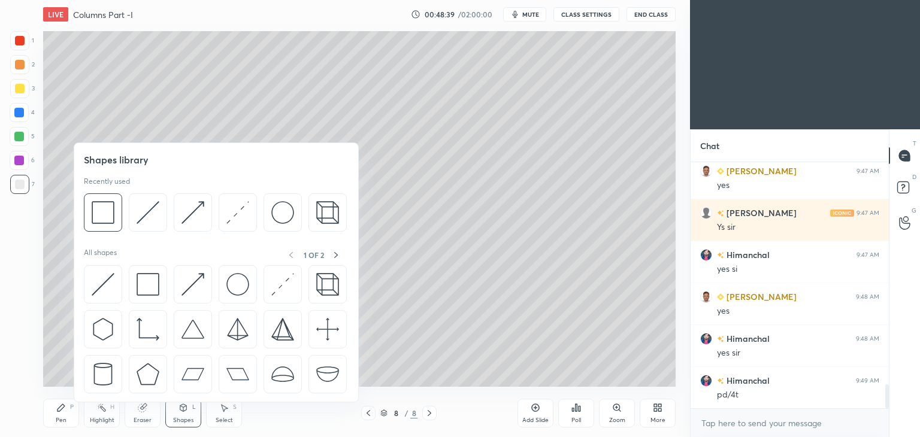
click at [105, 214] on img at bounding box center [103, 212] width 23 height 23
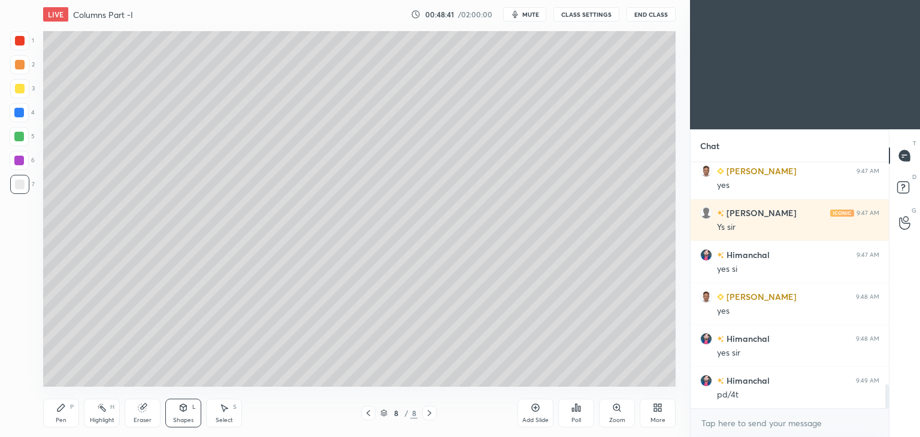
click at [60, 411] on icon at bounding box center [61, 408] width 10 height 10
click at [223, 415] on div "Select S" at bounding box center [224, 413] width 36 height 29
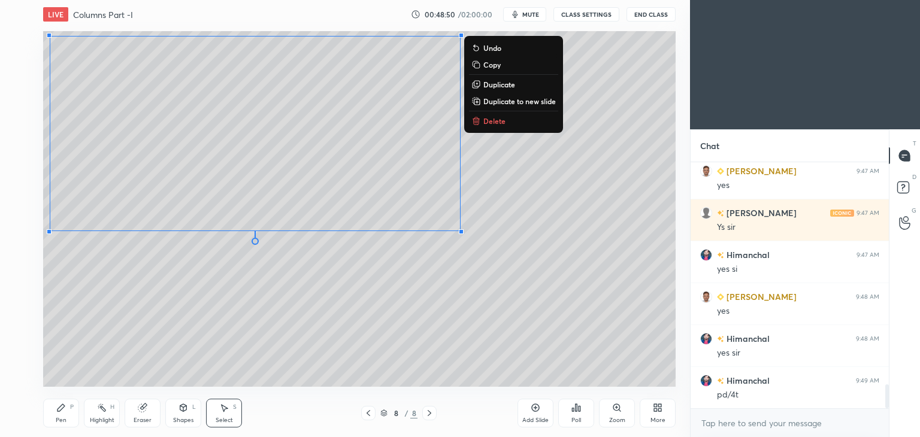
click at [62, 410] on icon at bounding box center [61, 408] width 10 height 10
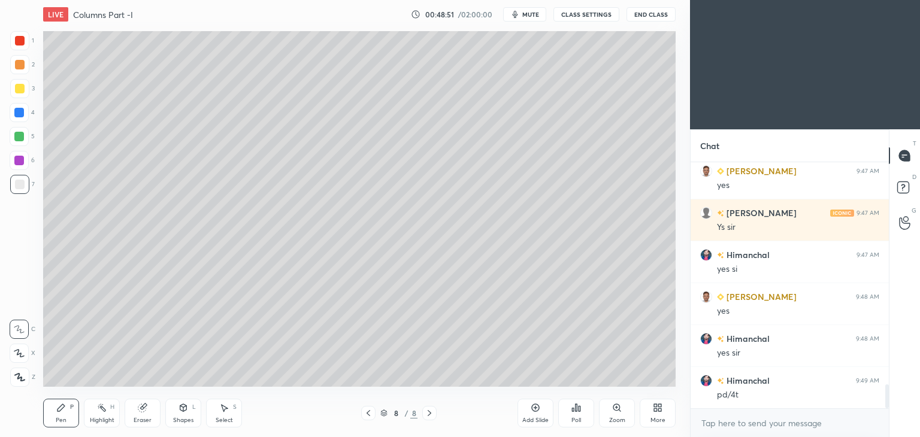
click at [24, 89] on div at bounding box center [19, 88] width 19 height 19
click at [235, 411] on div "Select S" at bounding box center [224, 413] width 36 height 29
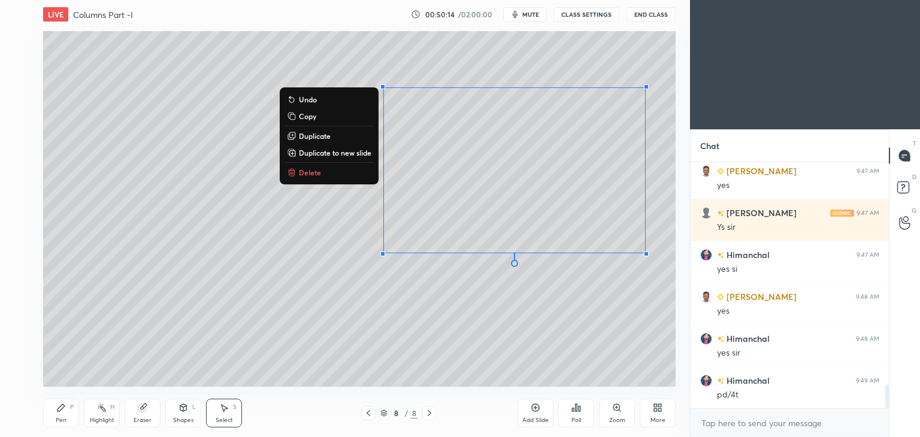
click at [56, 421] on div "Pen" at bounding box center [61, 420] width 11 height 6
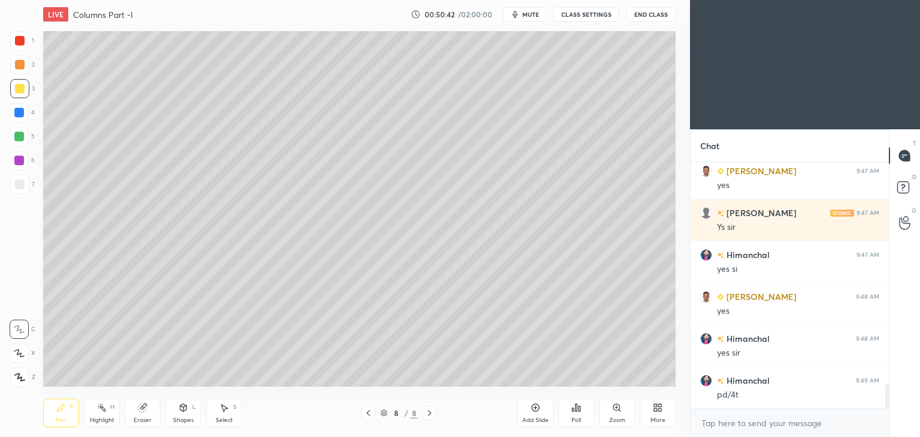
click at [146, 410] on icon at bounding box center [143, 408] width 10 height 10
click at [20, 357] on icon at bounding box center [19, 353] width 10 height 10
click at [64, 419] on div "Pen" at bounding box center [61, 420] width 11 height 6
click at [368, 414] on icon at bounding box center [368, 413] width 10 height 10
click at [372, 409] on icon at bounding box center [368, 413] width 10 height 10
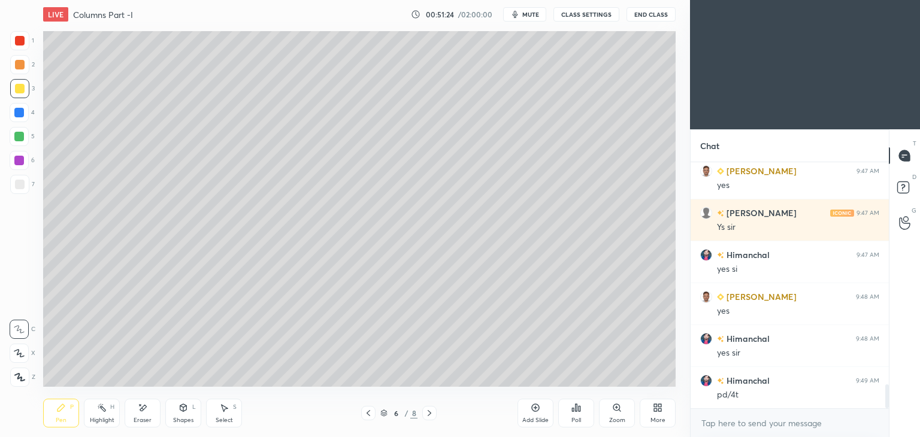
click at [427, 411] on icon at bounding box center [429, 413] width 10 height 10
click at [430, 415] on icon at bounding box center [429, 413] width 10 height 10
click at [366, 412] on icon at bounding box center [368, 413] width 10 height 10
click at [433, 414] on icon at bounding box center [429, 413] width 10 height 10
click at [368, 410] on icon at bounding box center [368, 413] width 10 height 10
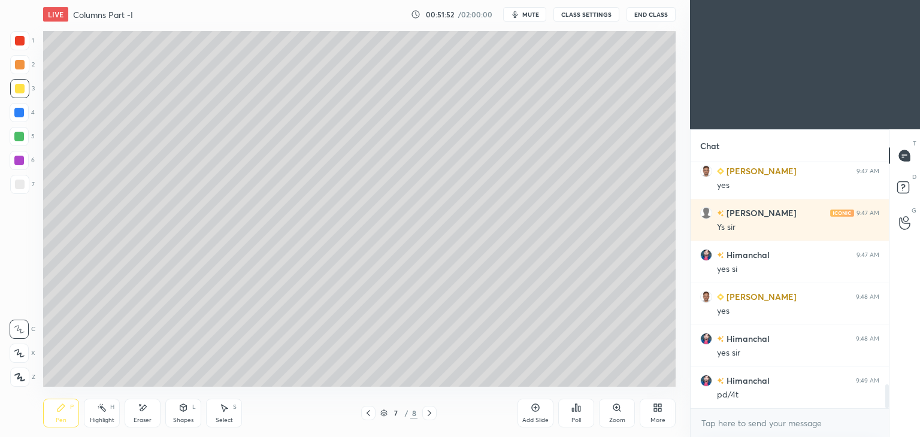
click at [366, 412] on icon at bounding box center [368, 413] width 10 height 10
click at [227, 415] on div "Select S" at bounding box center [224, 413] width 36 height 29
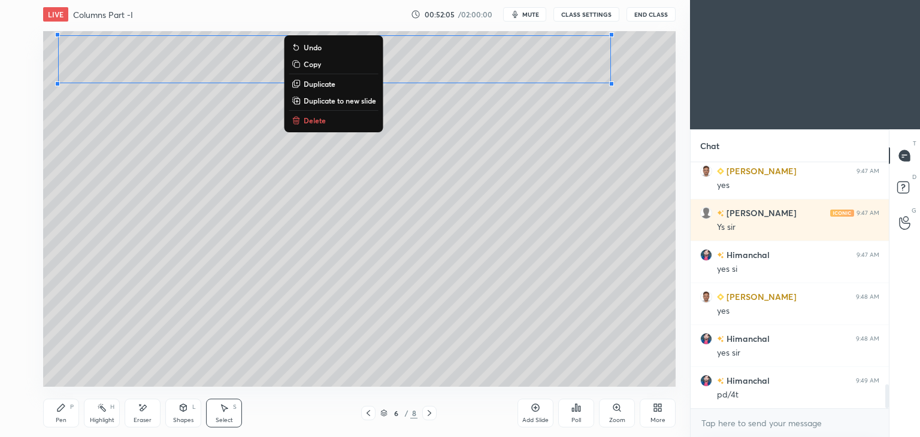
click at [320, 60] on p "Copy" at bounding box center [312, 64] width 17 height 10
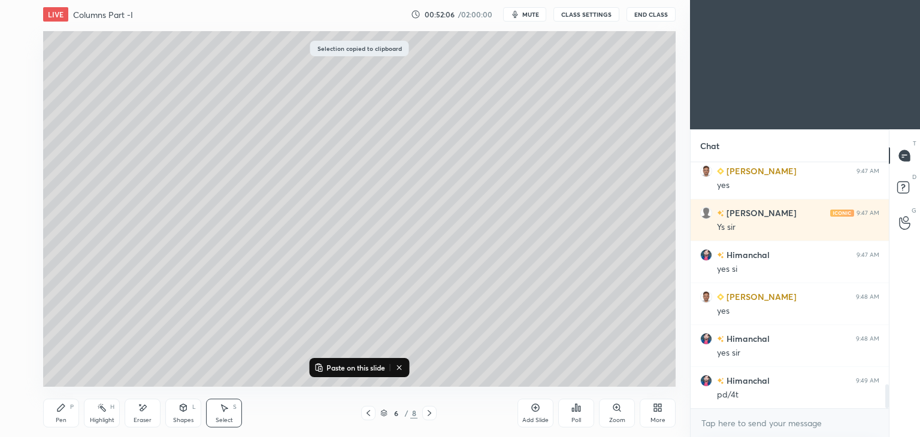
click at [431, 411] on icon at bounding box center [429, 413] width 10 height 10
click at [436, 414] on div at bounding box center [429, 413] width 14 height 14
click at [430, 414] on icon at bounding box center [429, 413] width 10 height 10
click at [527, 415] on div "Add Slide" at bounding box center [535, 413] width 36 height 29
click at [352, 362] on button "Paste on this slide" at bounding box center [349, 367] width 75 height 14
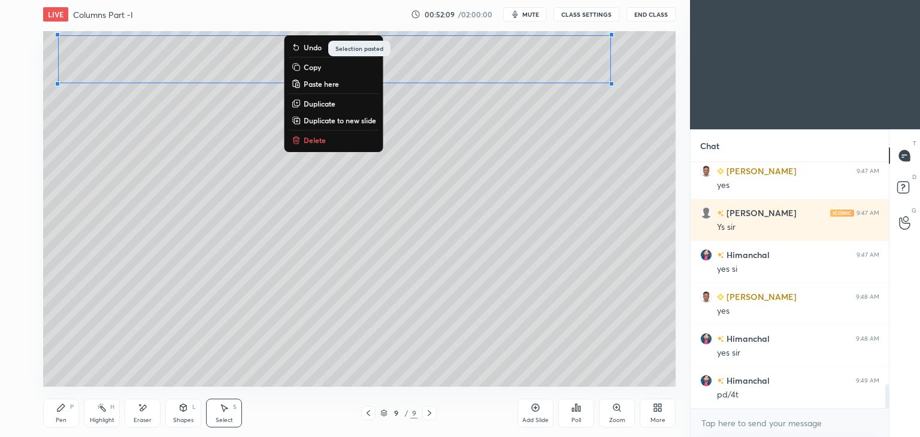
click at [141, 412] on icon at bounding box center [143, 408] width 10 height 10
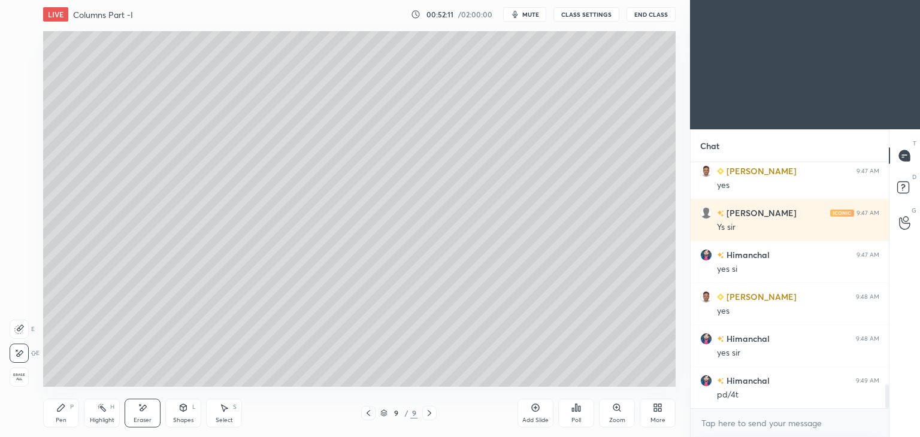
click at [55, 415] on div "Pen P" at bounding box center [61, 413] width 36 height 29
click at [148, 403] on div "Eraser" at bounding box center [143, 413] width 36 height 29
click at [65, 409] on icon at bounding box center [61, 408] width 10 height 10
click at [187, 415] on div "Shapes L" at bounding box center [183, 413] width 36 height 29
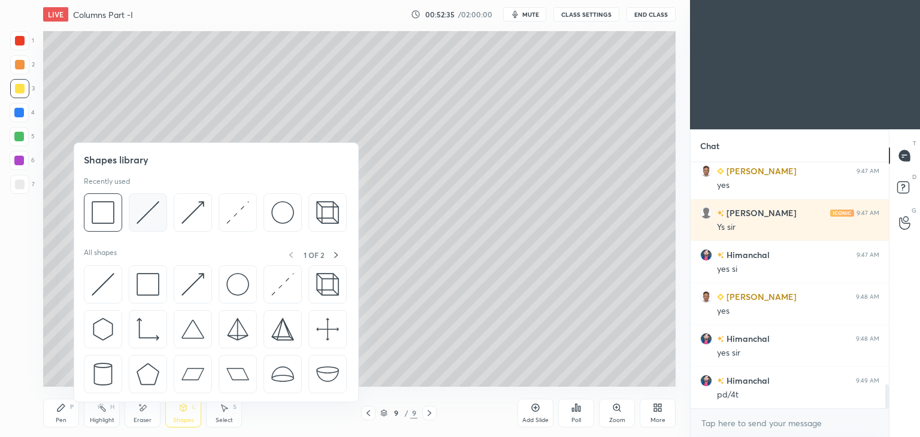
click at [154, 209] on img at bounding box center [147, 212] width 23 height 23
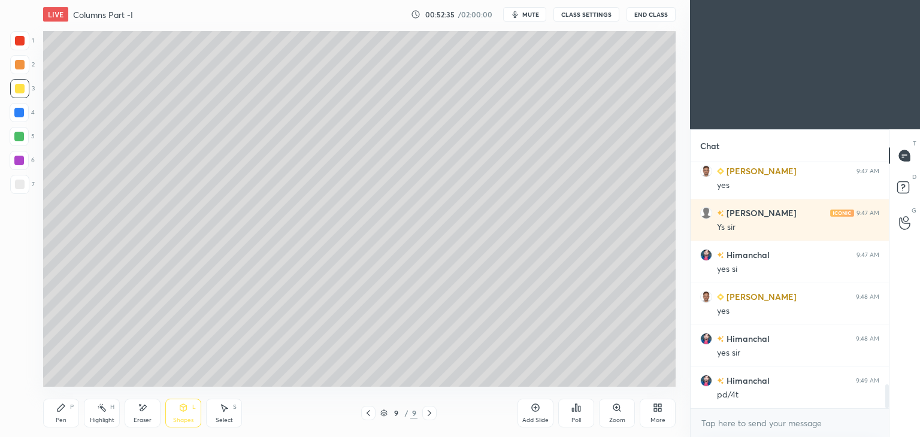
click at [16, 190] on div at bounding box center [19, 184] width 19 height 19
click at [186, 411] on icon at bounding box center [183, 408] width 10 height 10
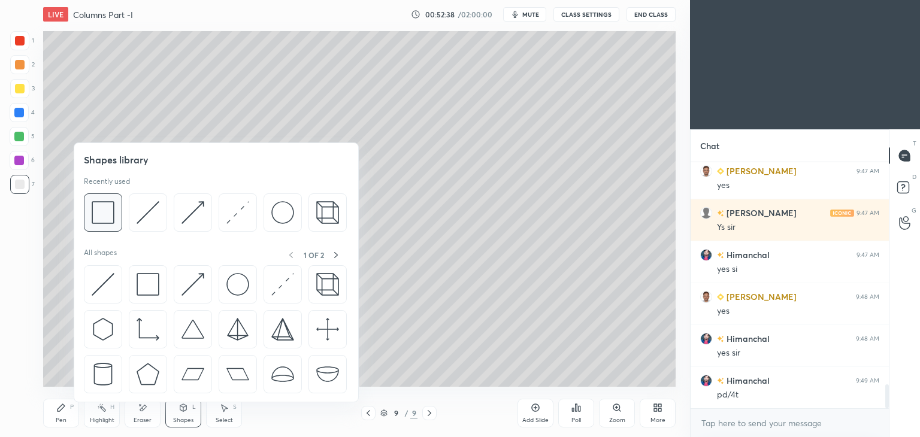
click at [111, 210] on img at bounding box center [103, 212] width 23 height 23
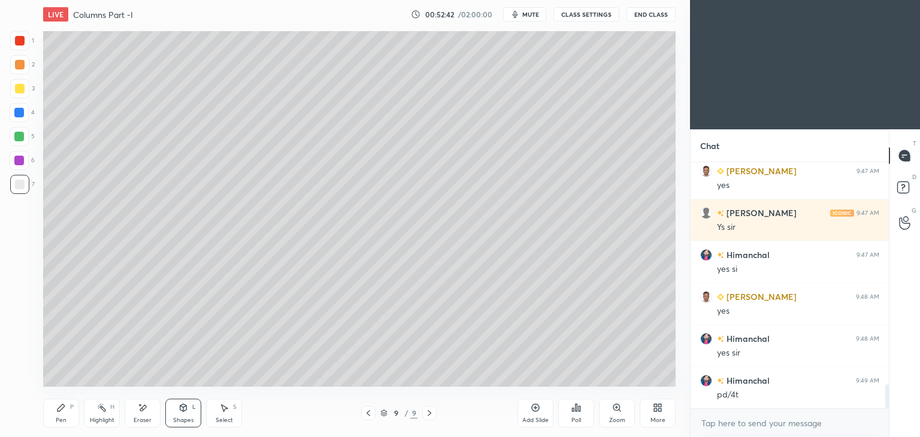
click at [191, 411] on div "Shapes L" at bounding box center [183, 413] width 36 height 29
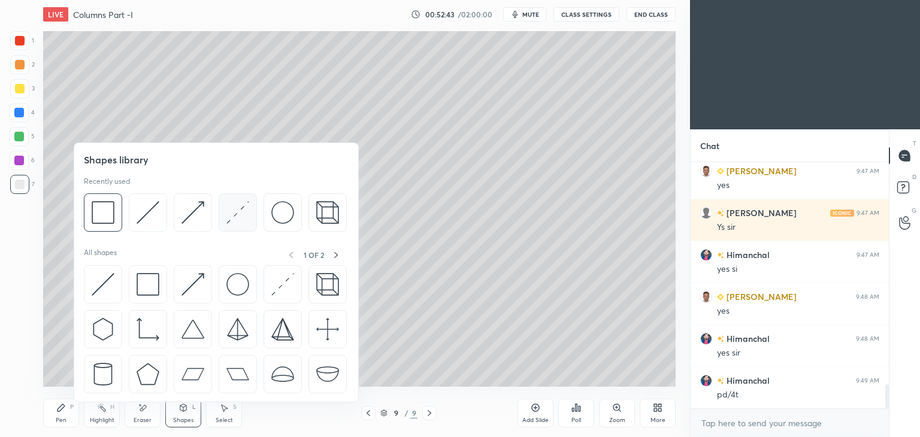
click at [234, 216] on img at bounding box center [237, 212] width 23 height 23
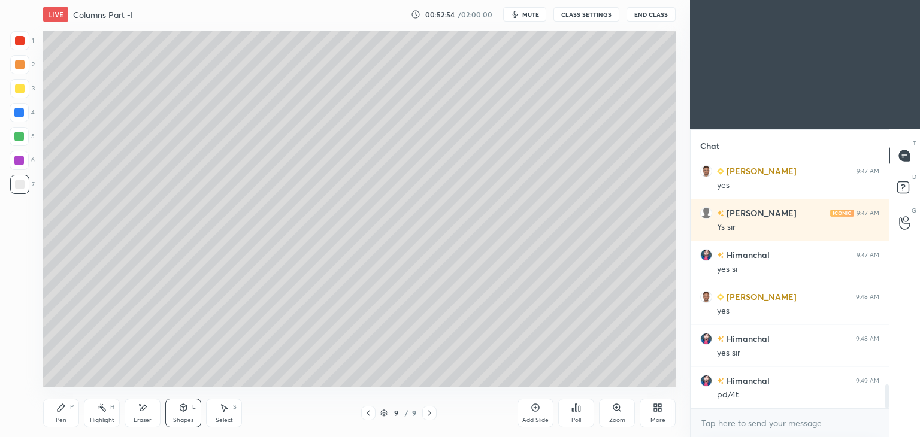
click at [186, 417] on div "Shapes" at bounding box center [183, 420] width 20 height 6
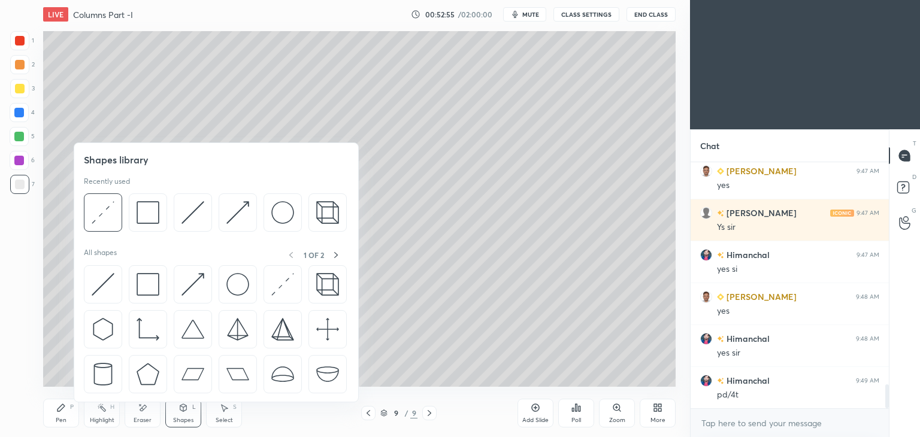
click at [232, 213] on img at bounding box center [237, 212] width 23 height 23
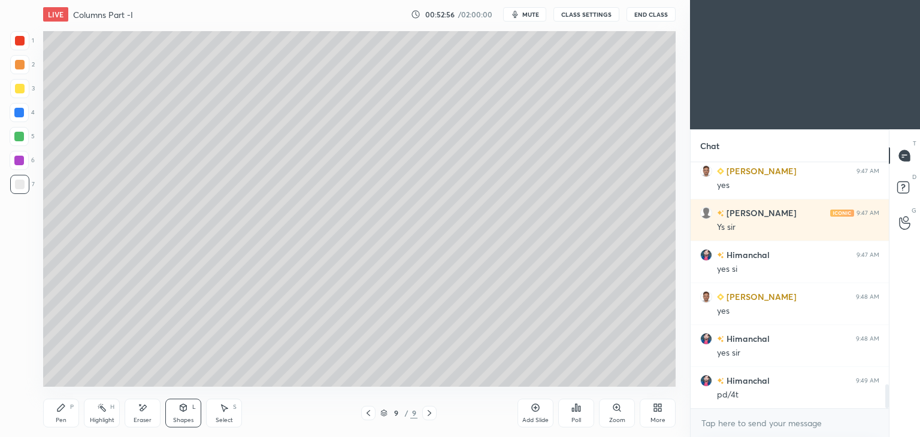
click at [26, 88] on div at bounding box center [19, 88] width 19 height 19
click at [17, 43] on div at bounding box center [20, 41] width 10 height 10
click at [15, 109] on div at bounding box center [19, 113] width 10 height 10
click at [60, 409] on icon at bounding box center [60, 407] width 7 height 7
click at [226, 415] on div "Select S" at bounding box center [224, 413] width 36 height 29
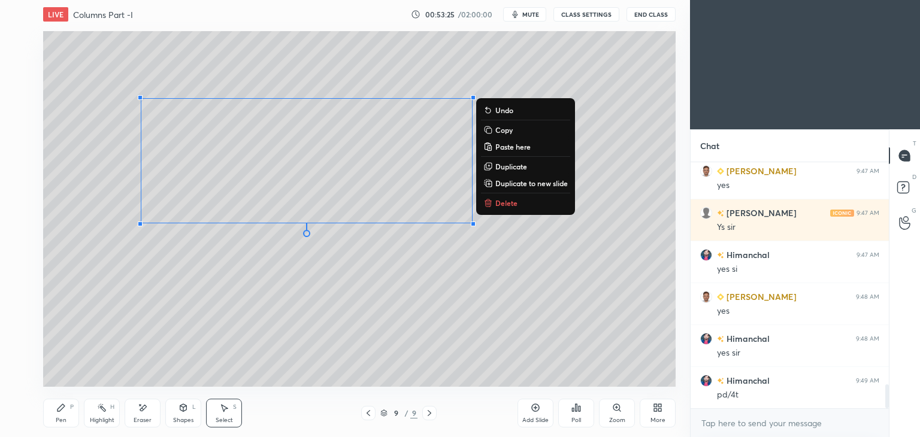
click at [62, 416] on div "Pen P" at bounding box center [61, 413] width 36 height 29
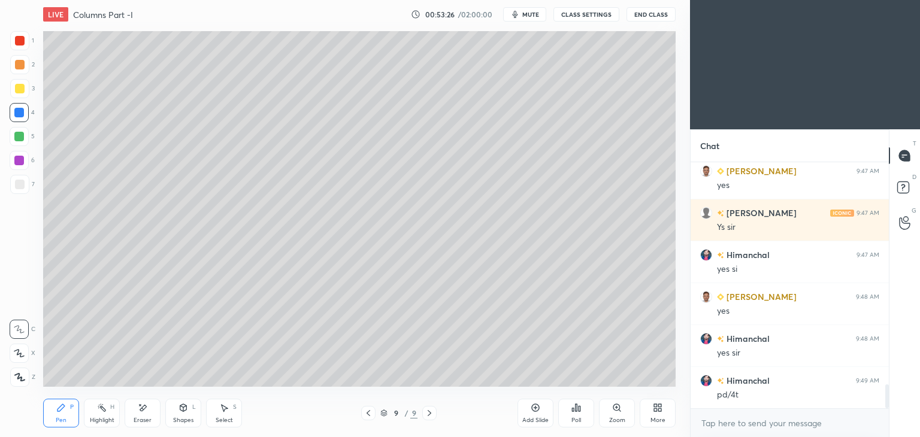
click at [24, 186] on div at bounding box center [20, 185] width 10 height 10
click at [18, 88] on div at bounding box center [20, 89] width 10 height 10
click at [181, 417] on div "Shapes" at bounding box center [183, 420] width 20 height 6
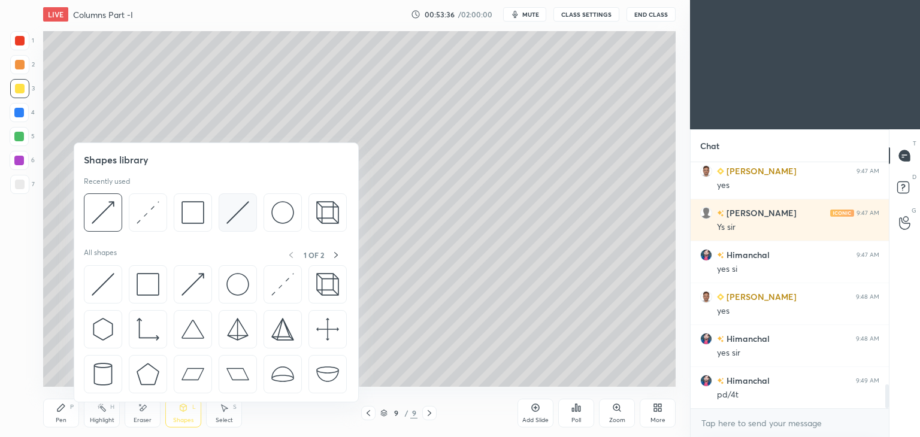
click at [234, 209] on img at bounding box center [237, 212] width 23 height 23
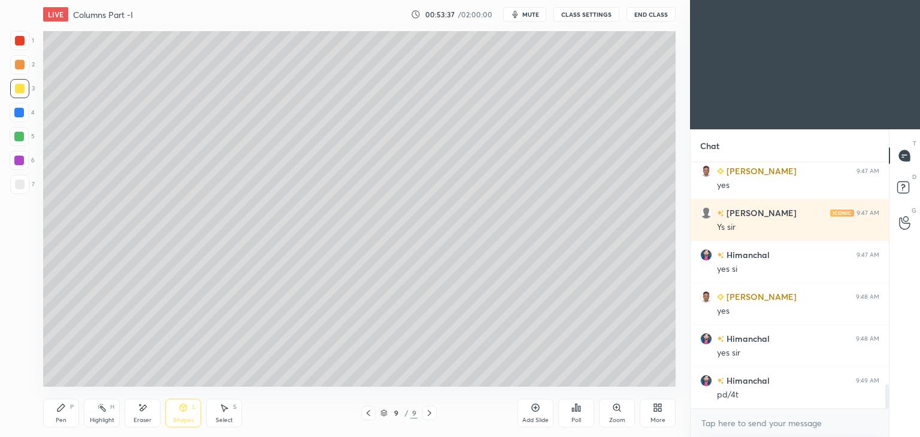
click at [25, 39] on div at bounding box center [19, 40] width 19 height 19
click at [55, 408] on div "Pen P" at bounding box center [61, 413] width 36 height 29
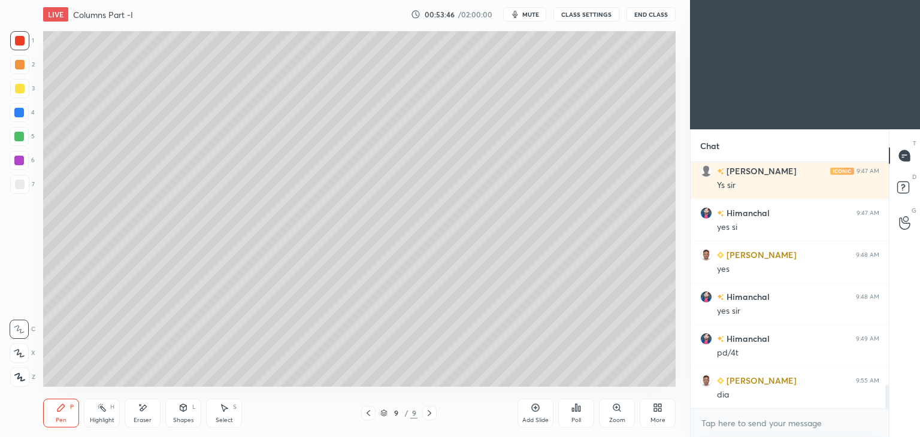
click at [20, 89] on div at bounding box center [20, 89] width 10 height 10
click at [529, 422] on div "Add Slide" at bounding box center [535, 420] width 26 height 6
click at [16, 181] on div at bounding box center [20, 185] width 10 height 10
click at [189, 405] on div "Shapes L" at bounding box center [183, 413] width 36 height 29
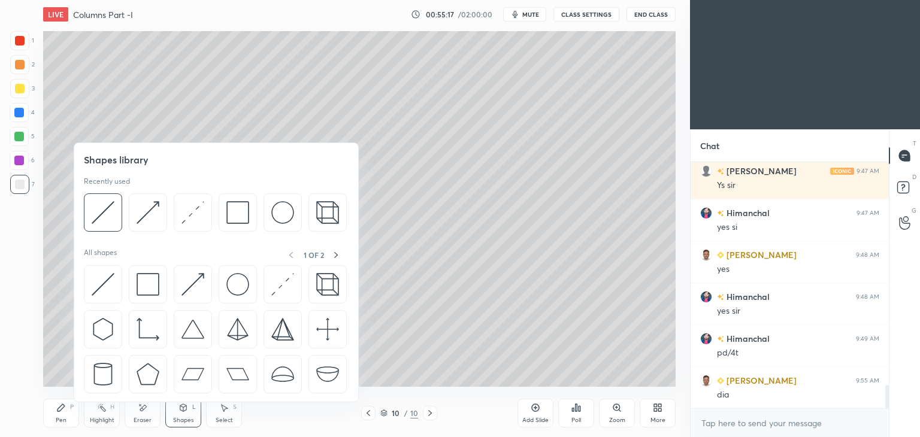
click at [119, 208] on div at bounding box center [103, 212] width 38 height 38
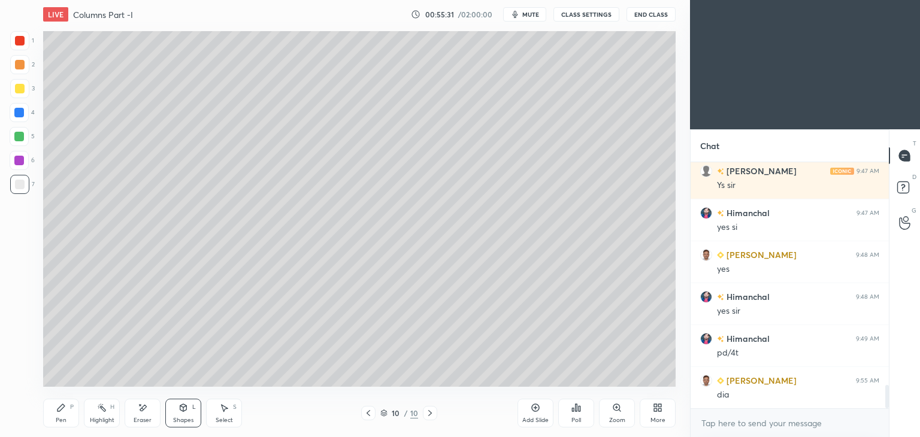
click at [54, 415] on div "Pen P" at bounding box center [61, 413] width 36 height 29
click at [182, 415] on div "Shapes L" at bounding box center [183, 413] width 36 height 29
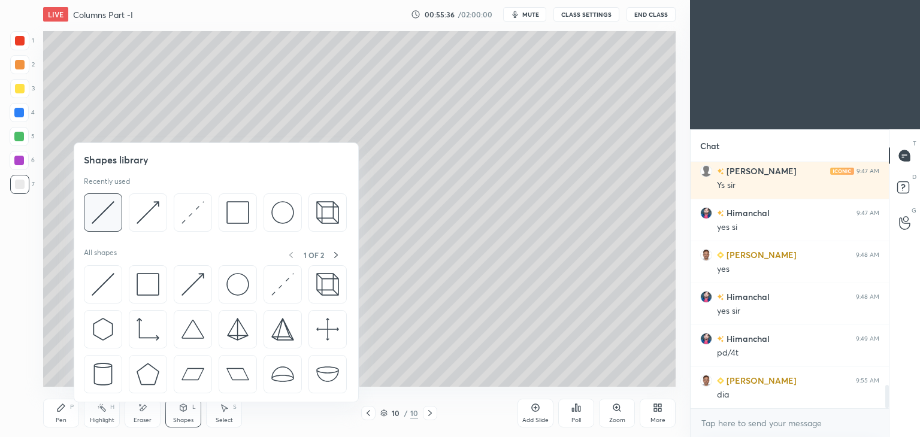
click at [105, 208] on img at bounding box center [103, 212] width 23 height 23
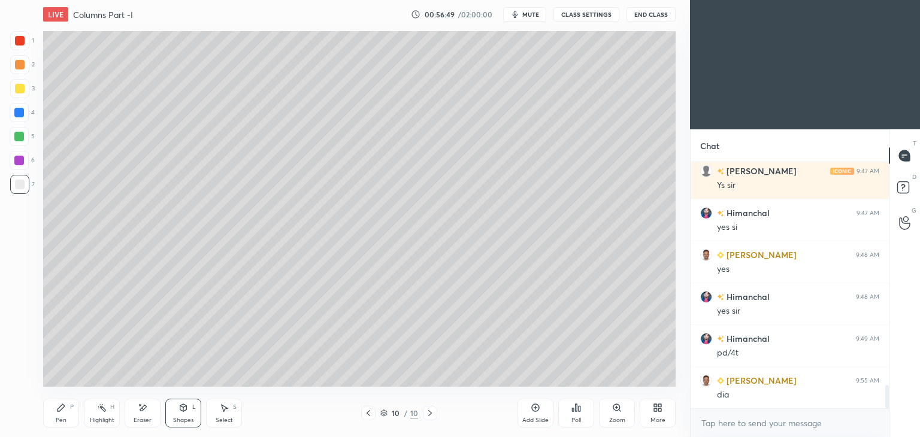
click at [143, 412] on icon at bounding box center [143, 408] width 10 height 10
click at [20, 329] on icon at bounding box center [19, 329] width 10 height 10
click at [27, 241] on div at bounding box center [19, 242] width 19 height 19
click at [57, 408] on icon at bounding box center [60, 407] width 7 height 7
click at [190, 415] on div "Shapes L" at bounding box center [183, 413] width 36 height 29
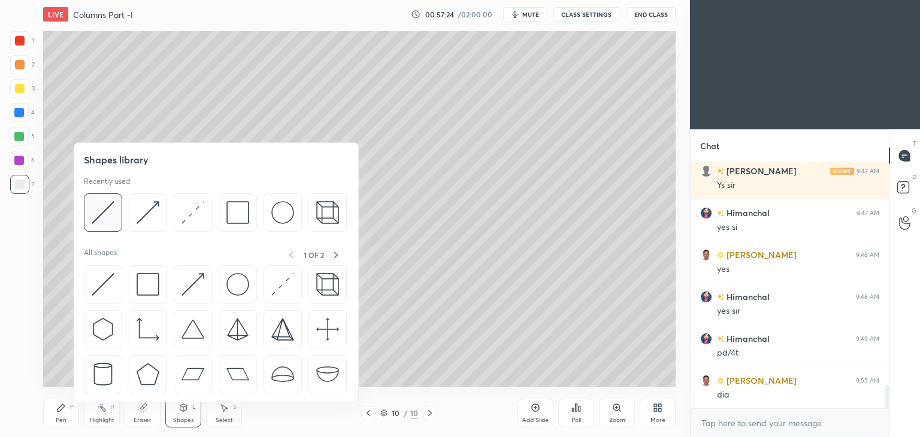
click at [105, 208] on img at bounding box center [103, 212] width 23 height 23
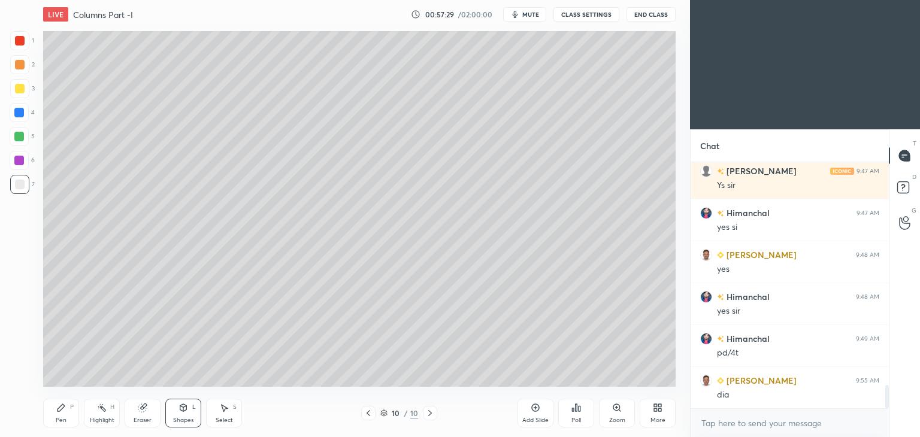
click at [149, 408] on div "Eraser" at bounding box center [143, 413] width 36 height 29
click at [16, 359] on div at bounding box center [19, 353] width 19 height 19
click at [55, 424] on div "Pen P" at bounding box center [61, 413] width 36 height 29
click at [219, 409] on icon at bounding box center [224, 408] width 10 height 10
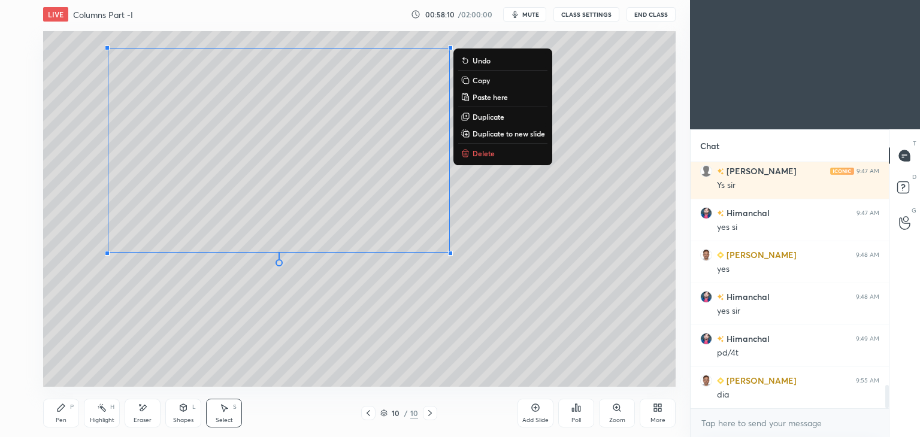
click at [145, 410] on icon at bounding box center [143, 408] width 10 height 10
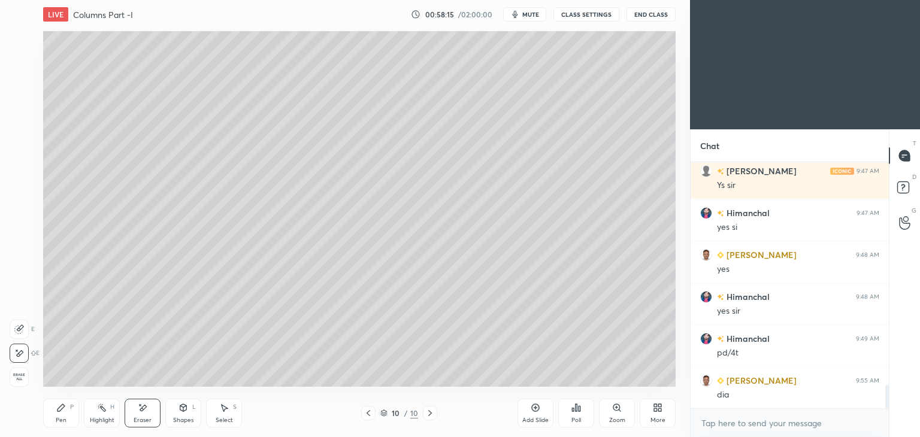
click at [185, 410] on icon at bounding box center [183, 407] width 7 height 7
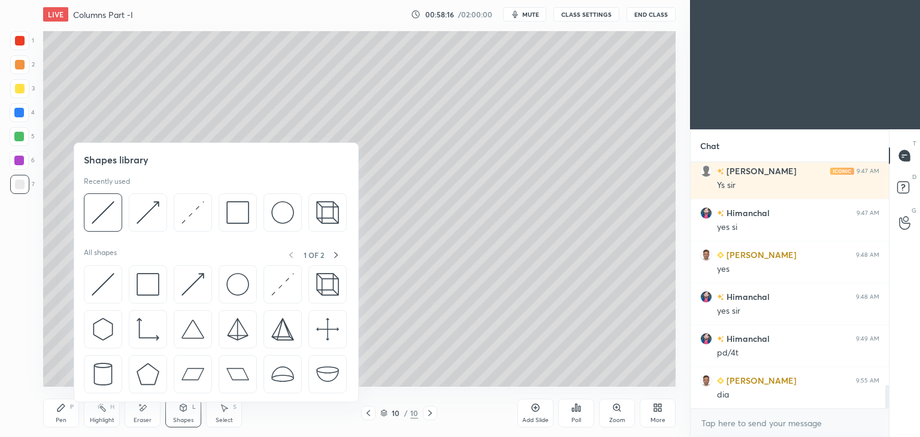
click at [233, 208] on img at bounding box center [237, 212] width 23 height 23
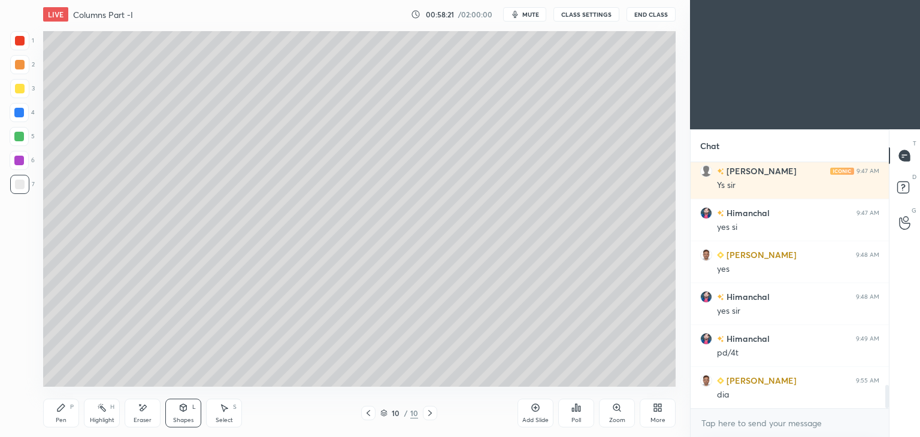
click at [174, 417] on div "Shapes" at bounding box center [183, 420] width 20 height 6
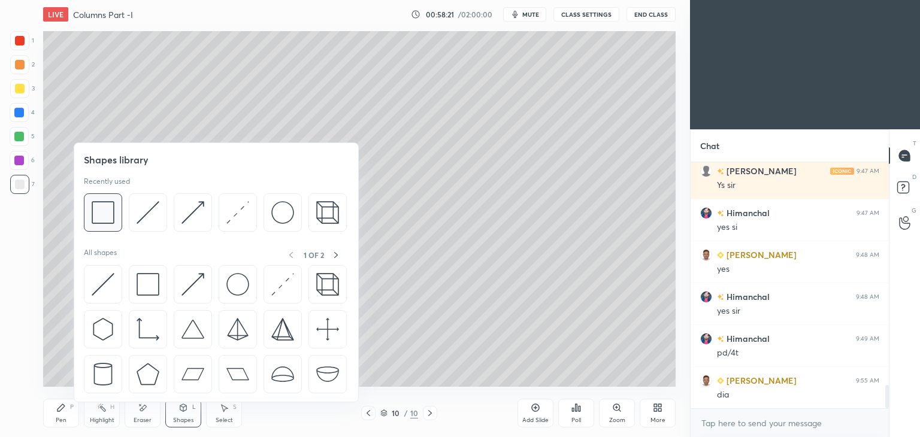
click at [105, 204] on img at bounding box center [103, 212] width 23 height 23
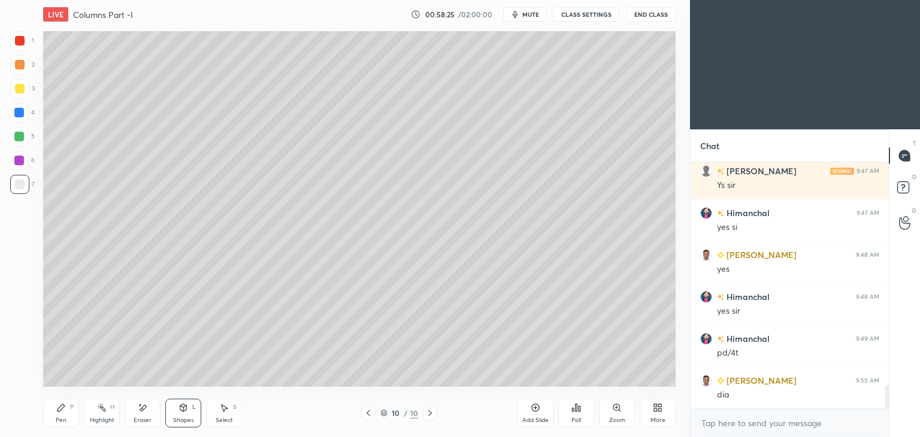
click at [225, 407] on icon at bounding box center [224, 408] width 7 height 7
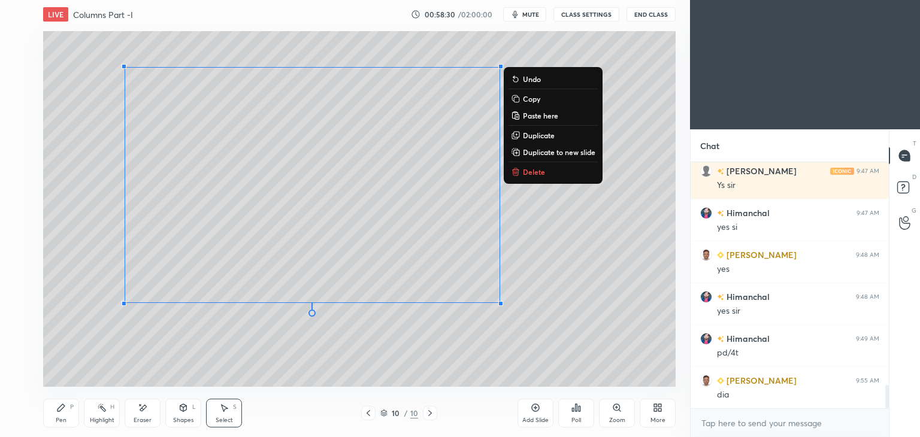
click at [50, 252] on div "0 ° Undo Copy Paste here Duplicate Duplicate to new slide Delete" at bounding box center [359, 209] width 632 height 356
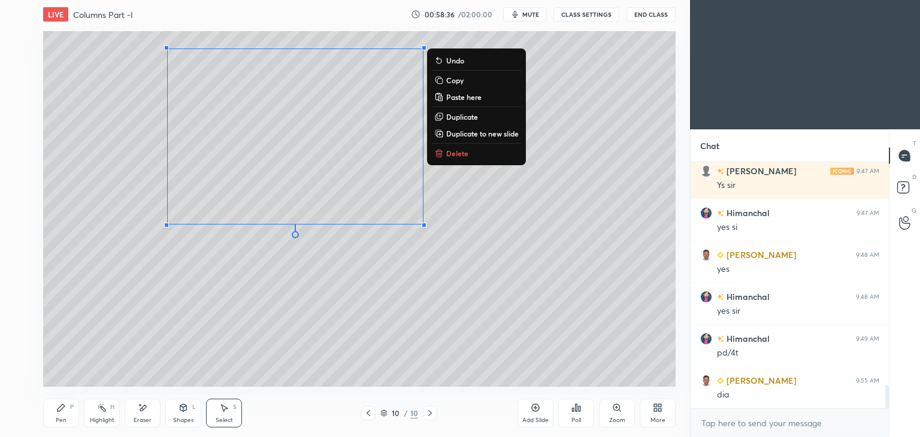
click at [63, 414] on div "Pen P" at bounding box center [61, 413] width 36 height 29
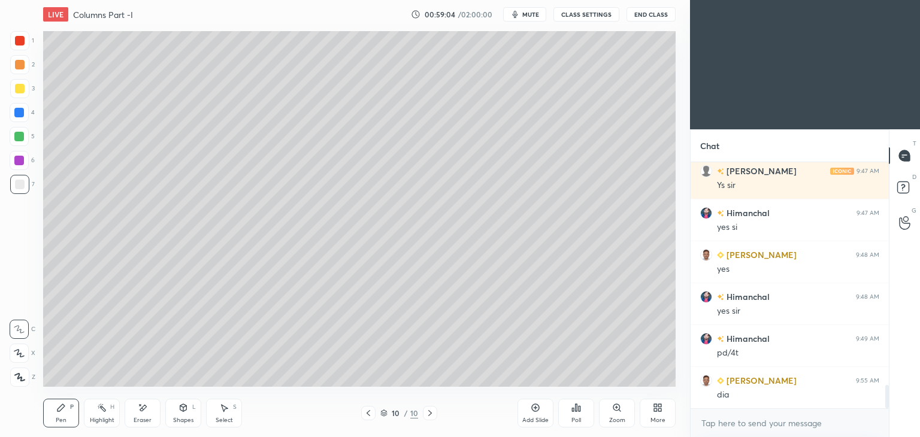
click at [222, 411] on icon at bounding box center [224, 408] width 10 height 10
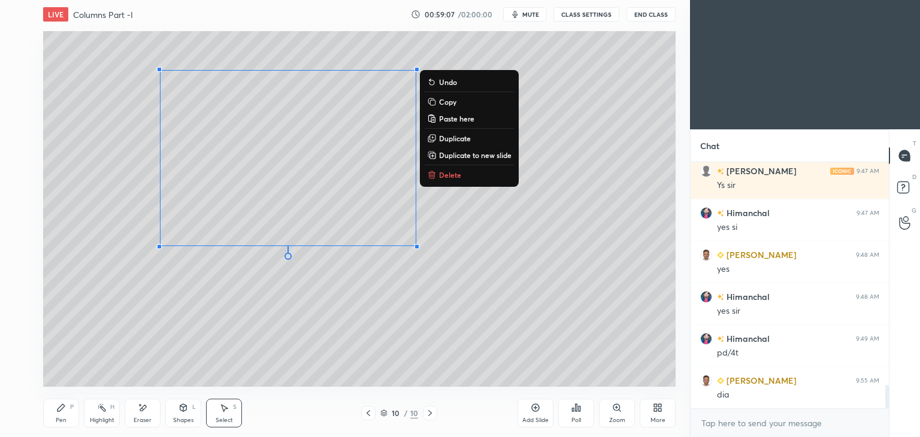
click at [365, 409] on icon at bounding box center [368, 413] width 10 height 10
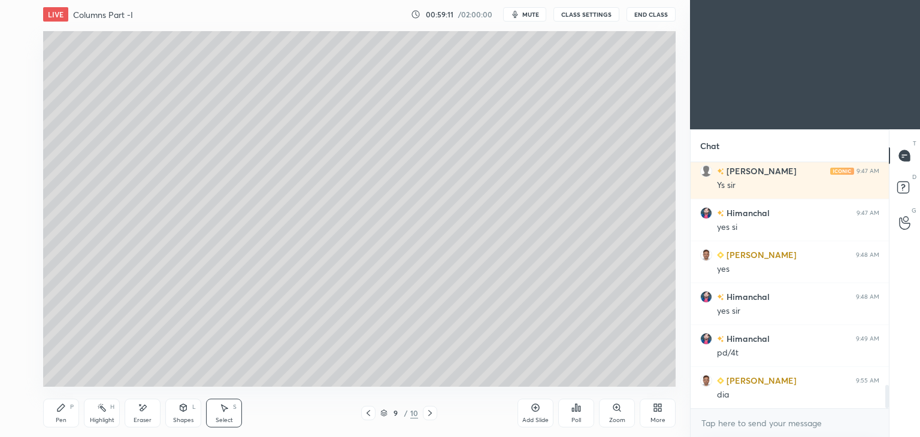
click at [429, 415] on icon at bounding box center [430, 413] width 10 height 10
click at [239, 409] on div "Select S" at bounding box center [224, 413] width 36 height 29
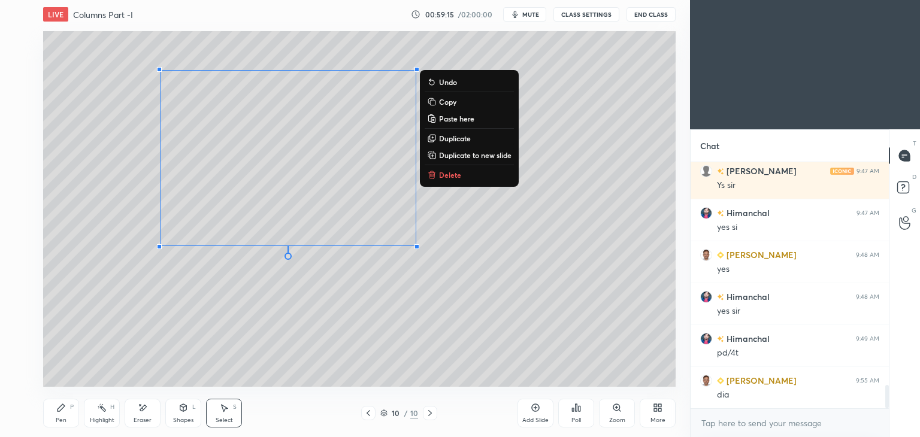
click at [450, 176] on p "Delete" at bounding box center [450, 175] width 22 height 10
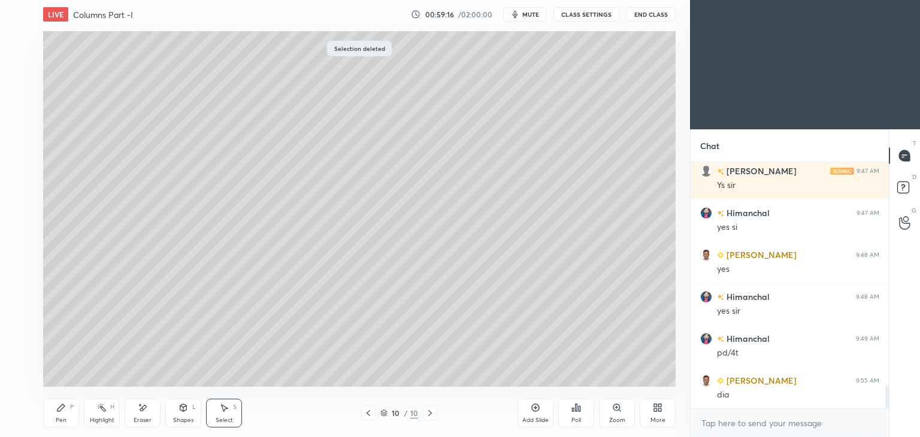
click at [64, 409] on icon at bounding box center [61, 408] width 10 height 10
click at [145, 411] on icon at bounding box center [143, 408] width 10 height 10
click at [71, 421] on div "Pen P" at bounding box center [61, 413] width 36 height 29
click at [148, 412] on div "Eraser" at bounding box center [143, 413] width 36 height 29
click at [183, 411] on icon at bounding box center [183, 407] width 7 height 7
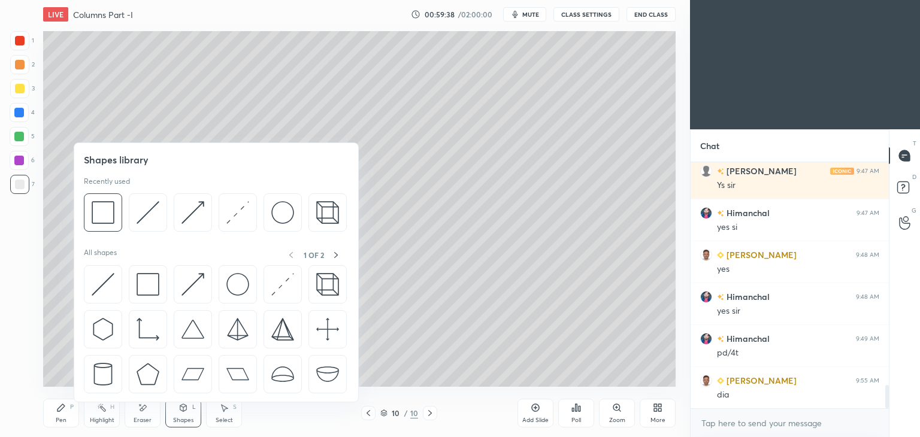
click at [159, 206] on div at bounding box center [148, 212] width 38 height 38
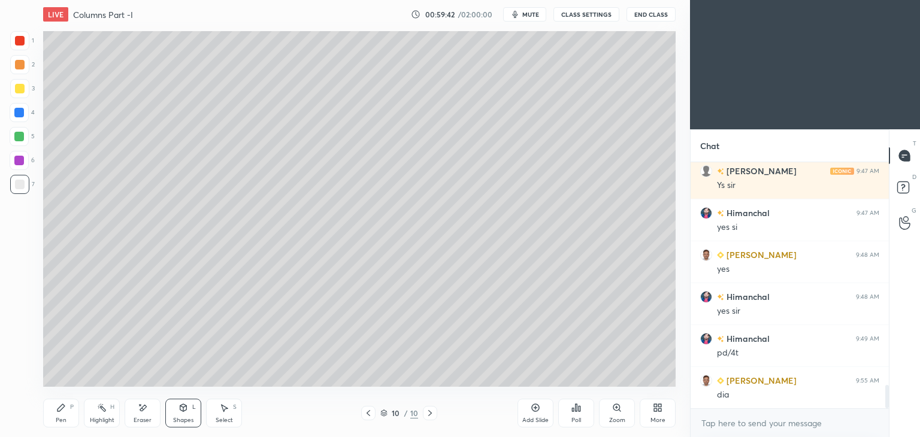
click at [62, 406] on icon at bounding box center [60, 407] width 7 height 7
click at [144, 406] on icon at bounding box center [143, 408] width 7 height 6
click at [189, 410] on div "Shapes L" at bounding box center [183, 413] width 36 height 29
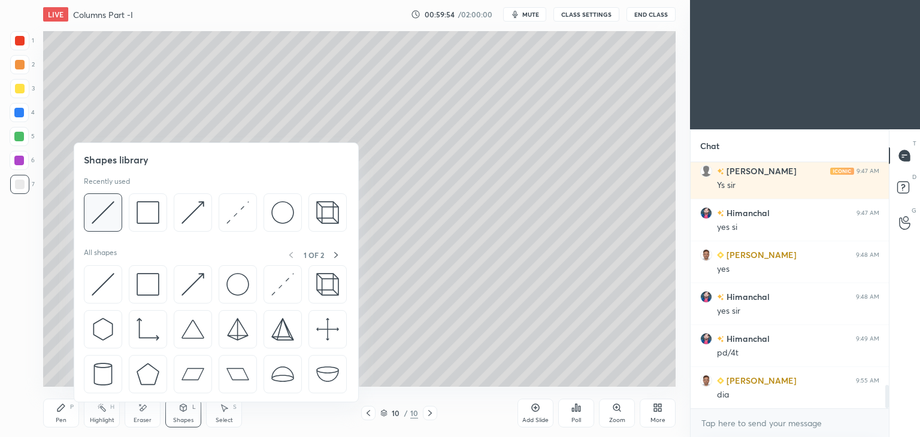
click at [105, 204] on img at bounding box center [103, 212] width 23 height 23
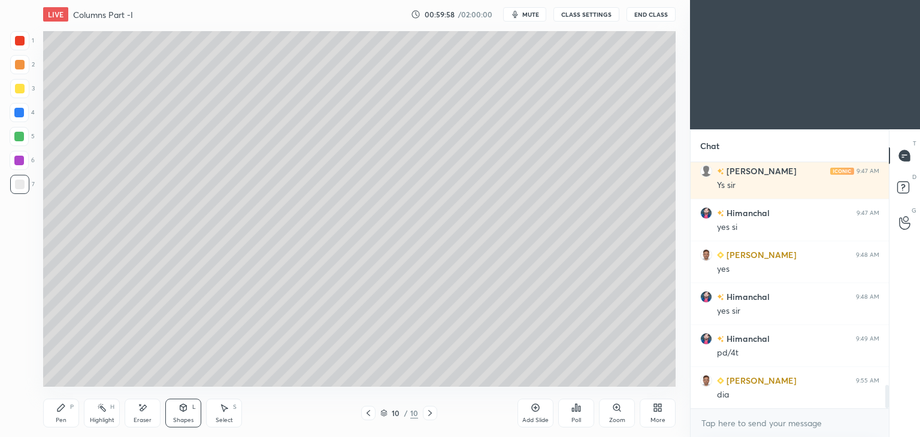
click at [64, 403] on icon at bounding box center [61, 408] width 10 height 10
click at [188, 413] on div "Shapes L" at bounding box center [183, 413] width 36 height 29
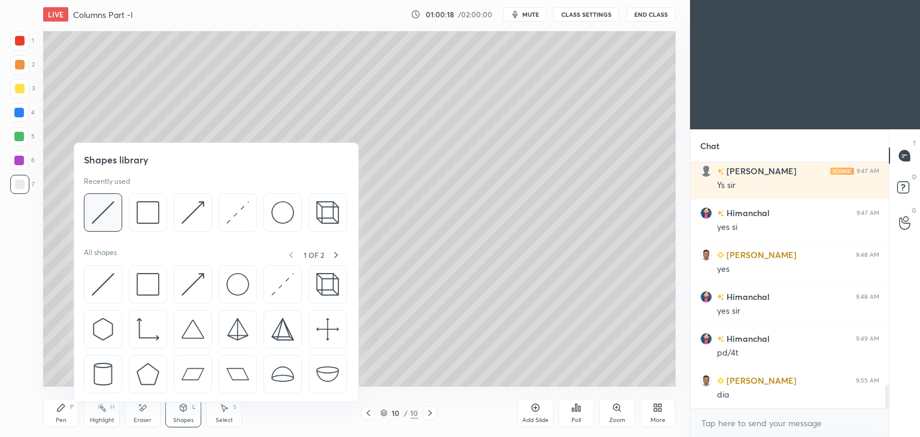
click at [107, 214] on img at bounding box center [103, 212] width 23 height 23
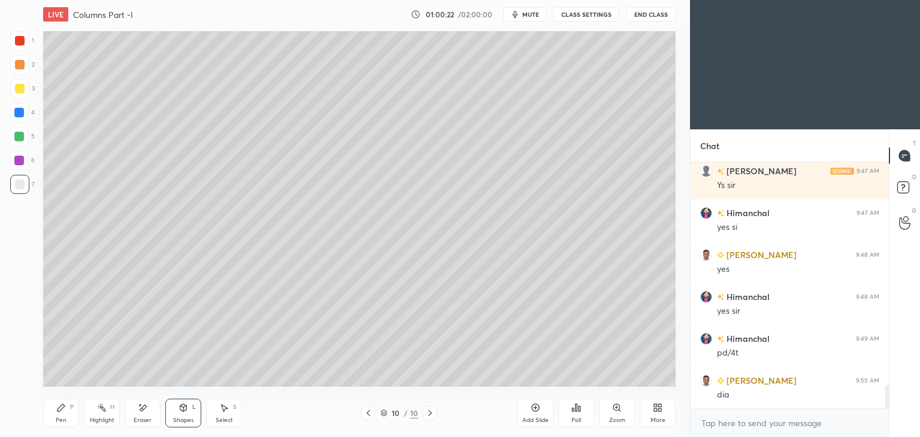
click at [51, 415] on div "Pen P" at bounding box center [61, 413] width 36 height 29
click at [187, 415] on div "Shapes L" at bounding box center [183, 413] width 36 height 29
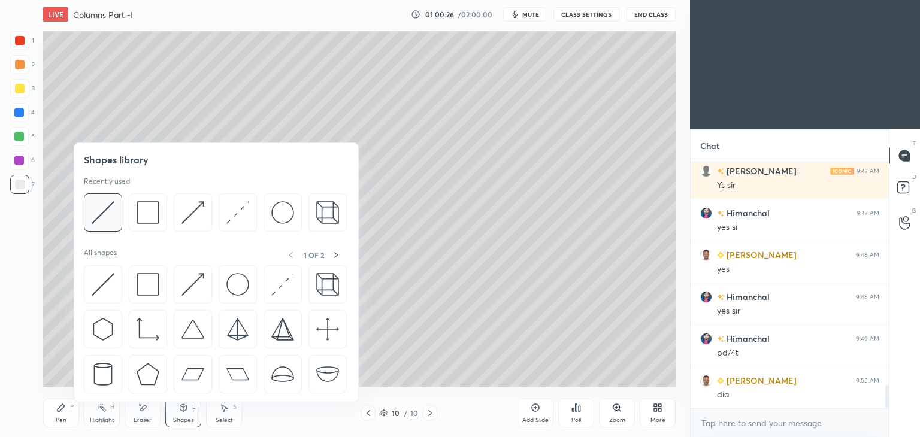
click at [110, 216] on img at bounding box center [103, 212] width 23 height 23
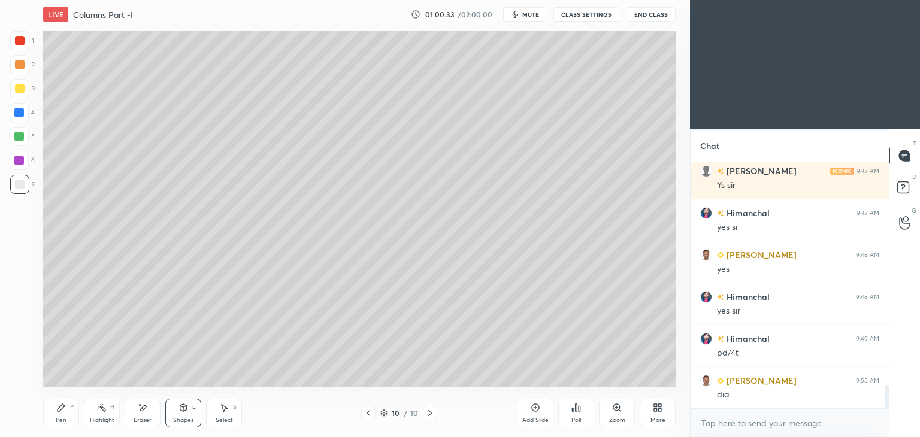
click at [141, 408] on icon at bounding box center [143, 408] width 7 height 6
click at [44, 416] on div "Pen P" at bounding box center [61, 413] width 36 height 29
click at [187, 411] on icon at bounding box center [183, 408] width 10 height 10
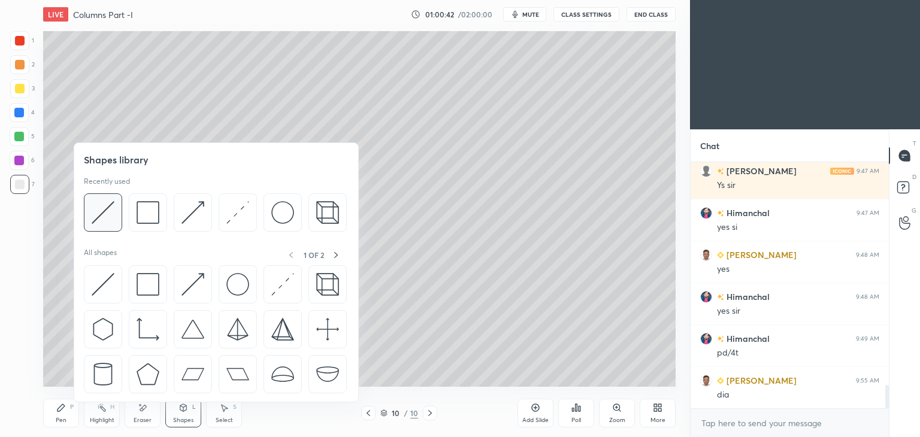
click at [110, 208] on img at bounding box center [103, 212] width 23 height 23
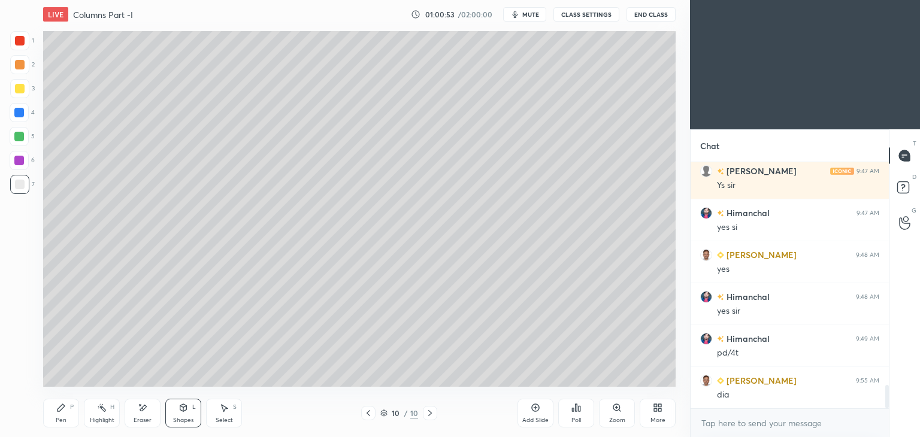
click at [57, 417] on div "Pen" at bounding box center [61, 420] width 11 height 6
click at [216, 416] on div "Select S" at bounding box center [224, 413] width 36 height 29
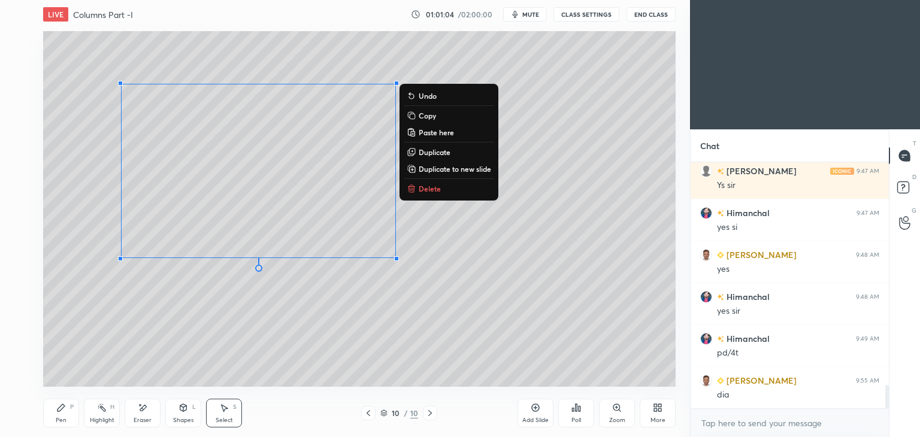
click at [369, 410] on icon at bounding box center [368, 413] width 10 height 10
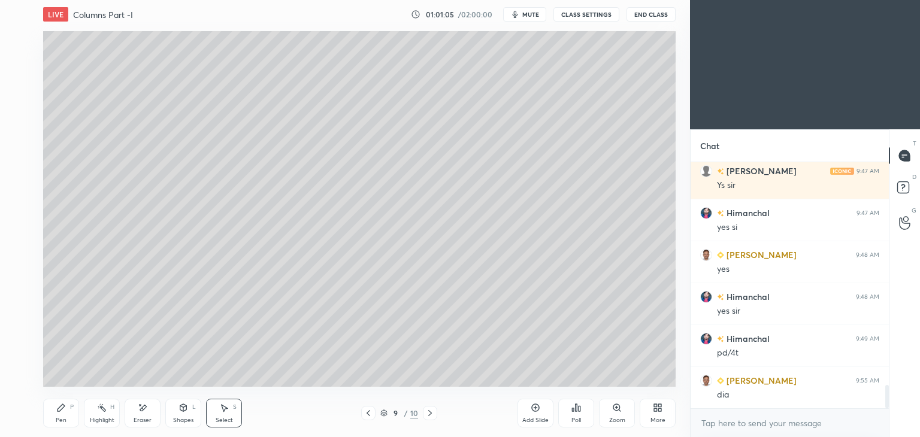
click at [368, 409] on icon at bounding box center [368, 413] width 10 height 10
click at [368, 411] on icon at bounding box center [368, 413] width 10 height 10
click at [420, 412] on div "7 / 10" at bounding box center [399, 413] width 76 height 14
click at [426, 414] on icon at bounding box center [430, 413] width 10 height 10
click at [429, 413] on icon at bounding box center [430, 413] width 10 height 10
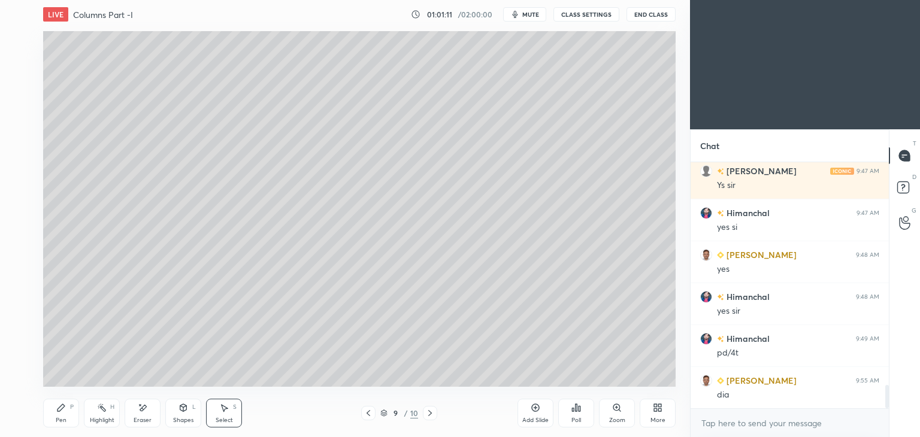
click at [433, 406] on div at bounding box center [430, 413] width 14 height 14
click at [227, 410] on icon at bounding box center [224, 408] width 10 height 10
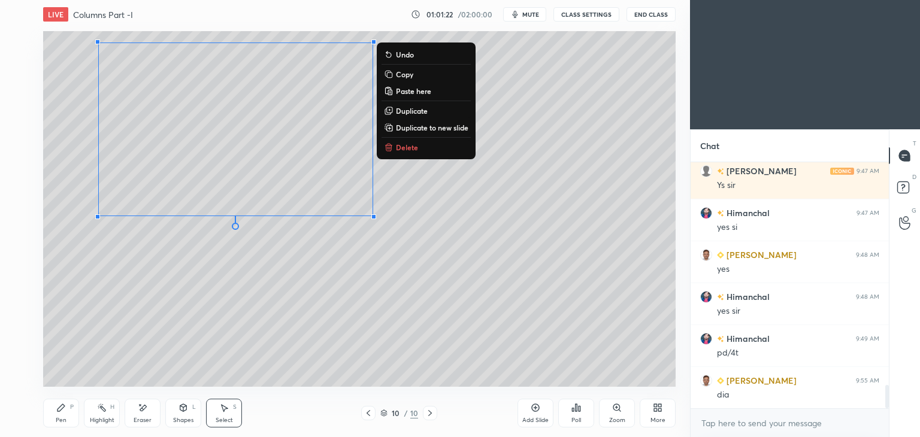
click at [192, 410] on div "Shapes L" at bounding box center [183, 413] width 36 height 29
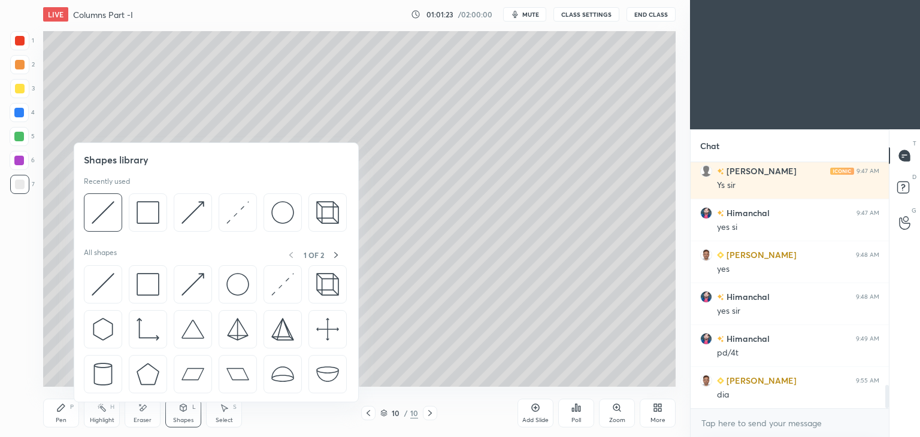
click at [111, 206] on img at bounding box center [103, 212] width 23 height 23
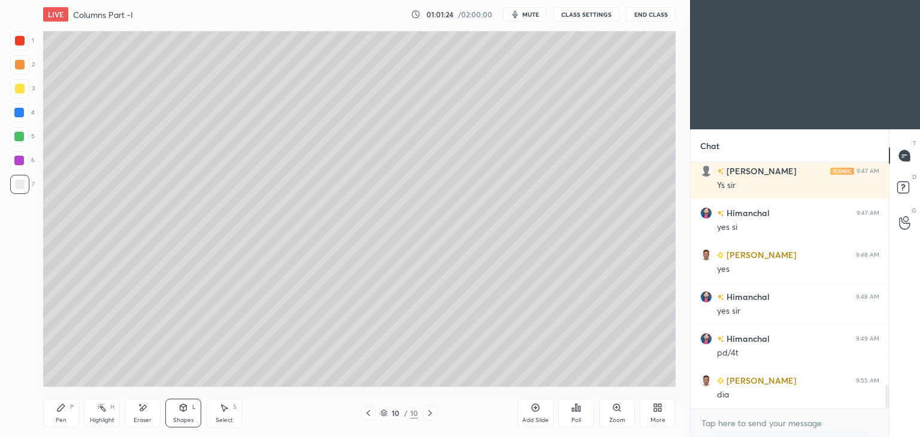
click at [22, 89] on div at bounding box center [20, 89] width 10 height 10
click at [66, 411] on div "Pen P" at bounding box center [61, 413] width 36 height 29
click at [184, 409] on icon at bounding box center [183, 407] width 7 height 7
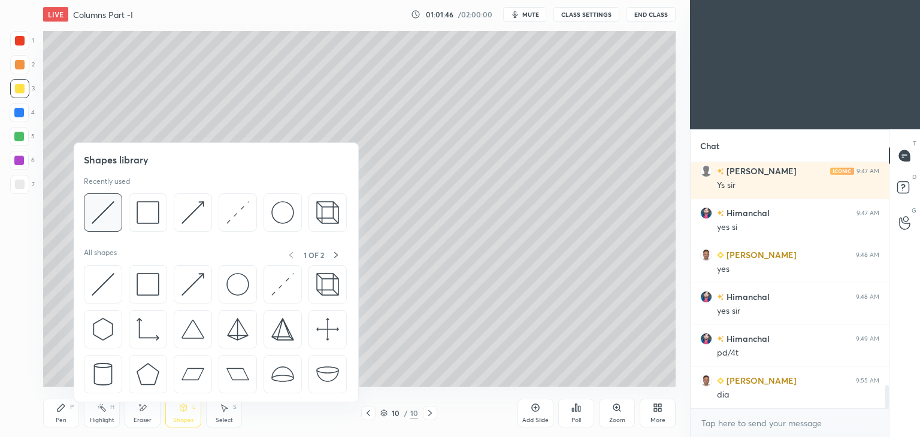
click at [94, 213] on img at bounding box center [103, 212] width 23 height 23
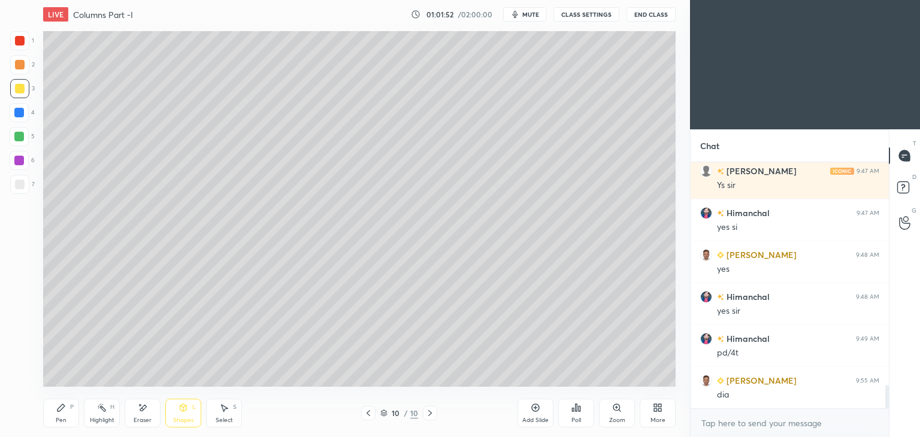
click at [46, 408] on div "Pen P" at bounding box center [61, 413] width 36 height 29
click at [186, 409] on icon at bounding box center [183, 407] width 7 height 7
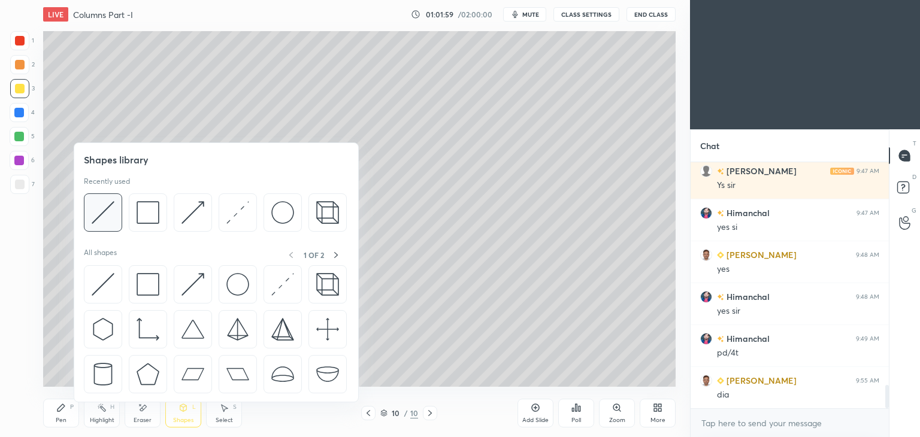
click at [101, 212] on img at bounding box center [103, 212] width 23 height 23
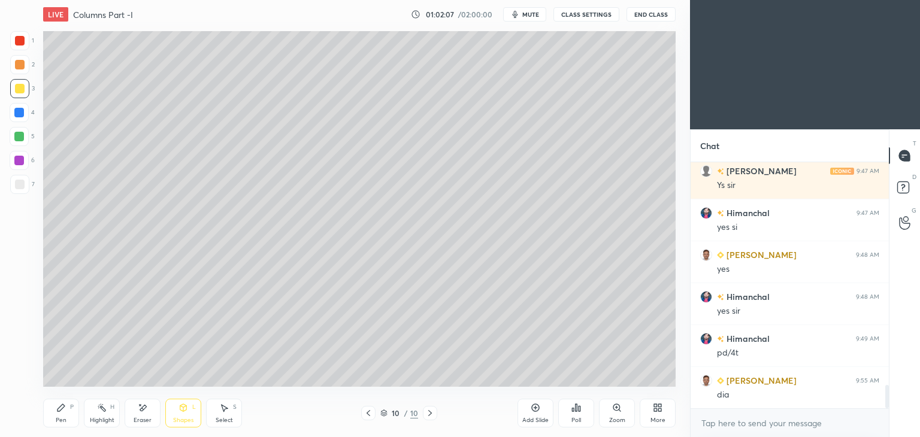
click at [69, 412] on div "Pen P" at bounding box center [61, 413] width 36 height 29
click at [177, 411] on div "Shapes L" at bounding box center [183, 413] width 36 height 29
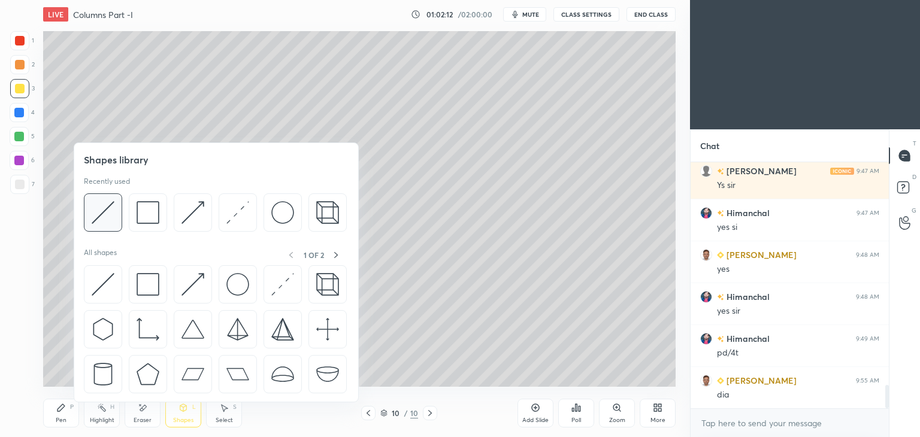
click at [115, 210] on div at bounding box center [103, 212] width 38 height 38
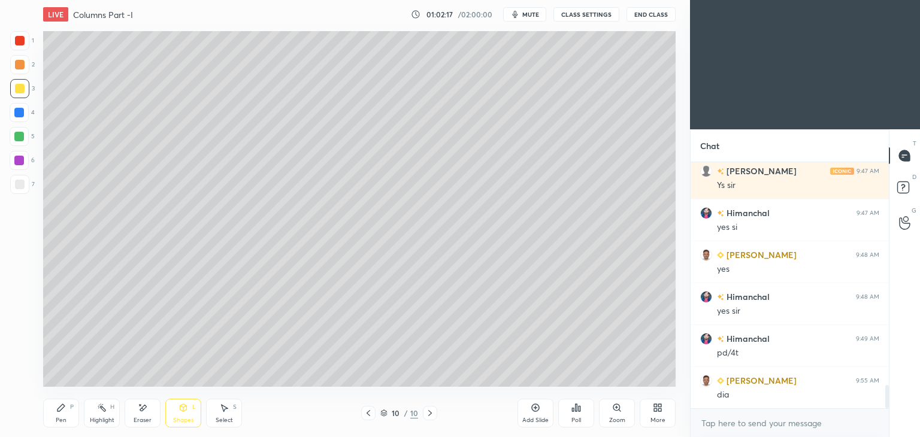
click at [51, 415] on div "Pen P" at bounding box center [61, 413] width 36 height 29
click at [18, 45] on div at bounding box center [20, 41] width 10 height 10
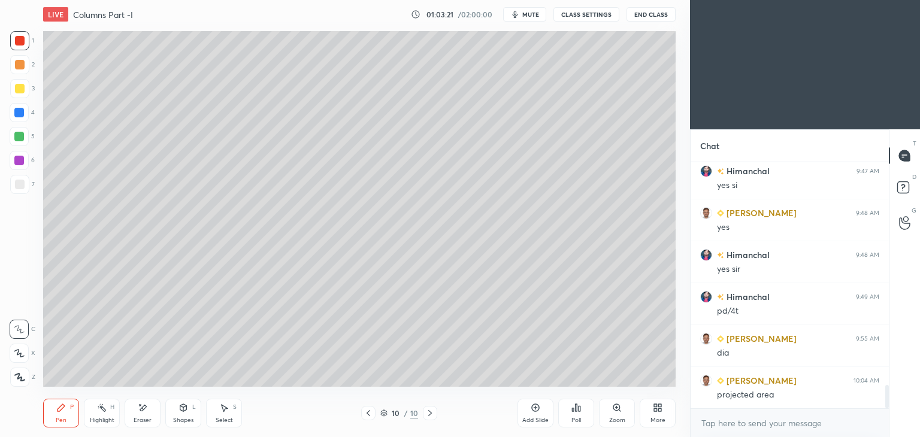
scroll to position [2392, 0]
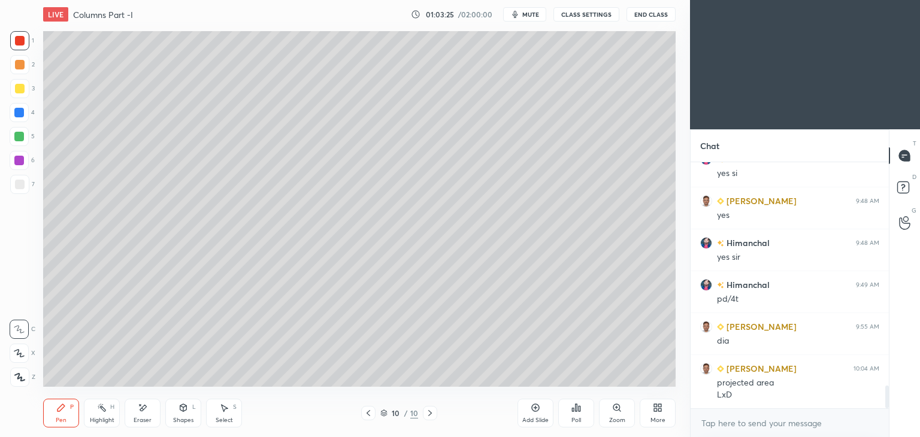
click at [191, 408] on div "Shapes L" at bounding box center [183, 413] width 36 height 29
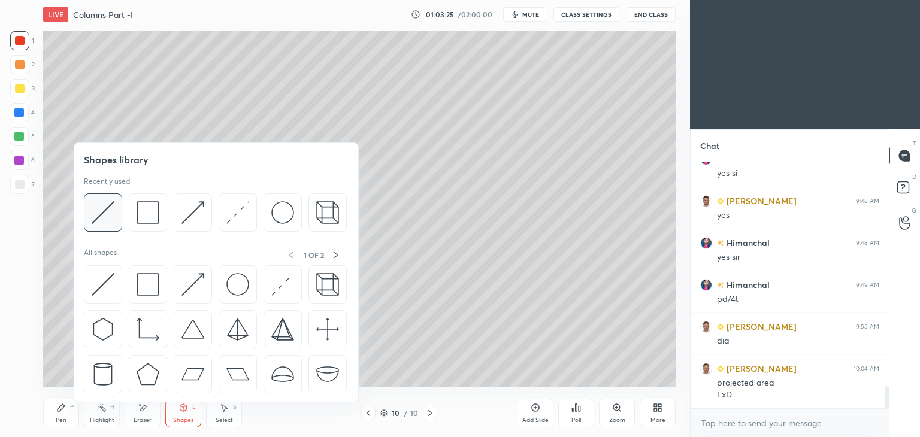
click at [96, 211] on img at bounding box center [103, 212] width 23 height 23
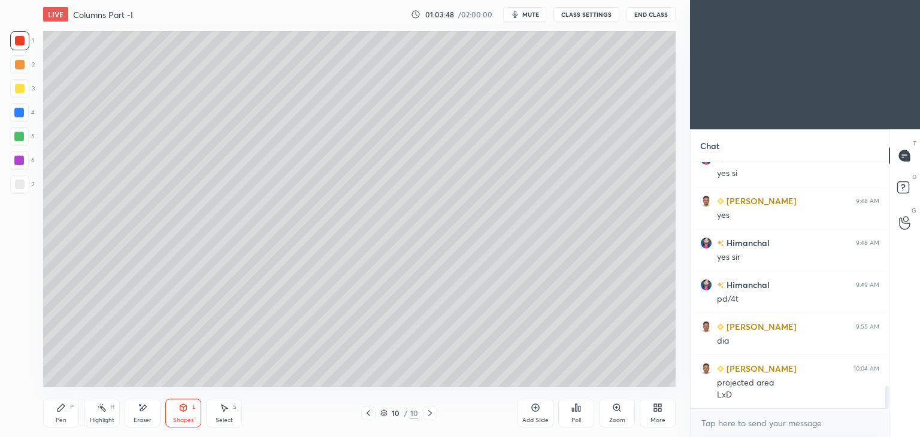
click at [62, 412] on icon at bounding box center [61, 408] width 10 height 10
click at [19, 158] on div at bounding box center [19, 161] width 10 height 10
click at [184, 408] on icon at bounding box center [183, 407] width 7 height 7
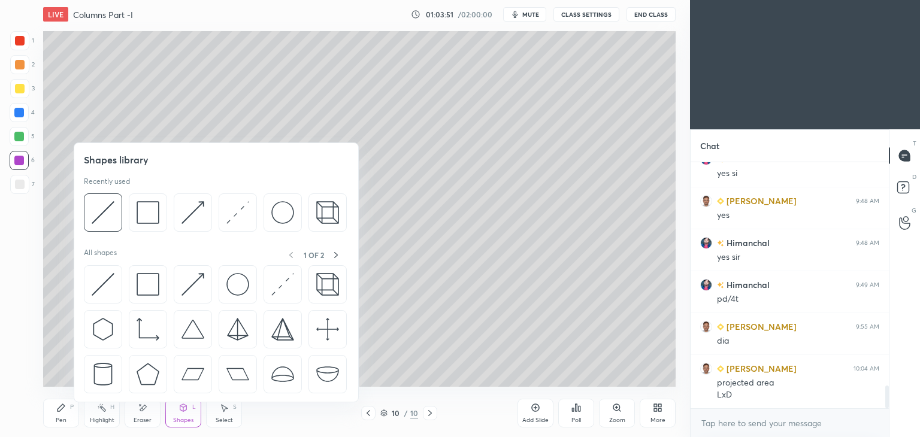
click at [192, 211] on img at bounding box center [192, 212] width 23 height 23
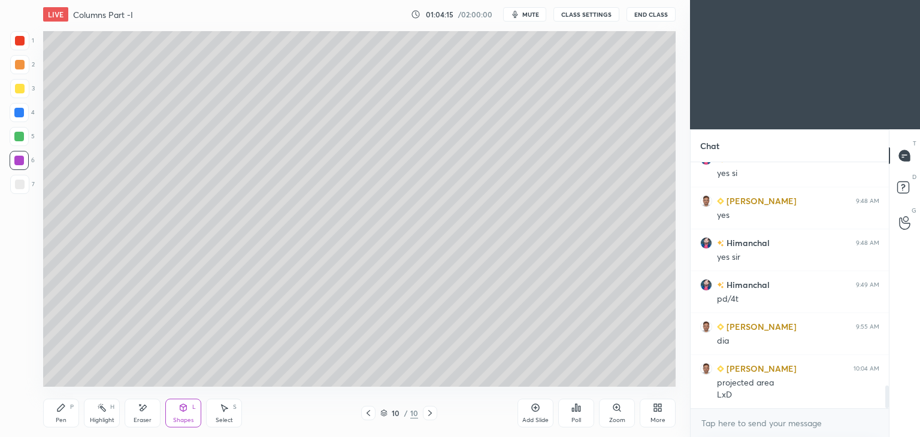
click at [71, 404] on div "P" at bounding box center [72, 407] width 4 height 6
click at [223, 417] on div "Select" at bounding box center [224, 420] width 17 height 6
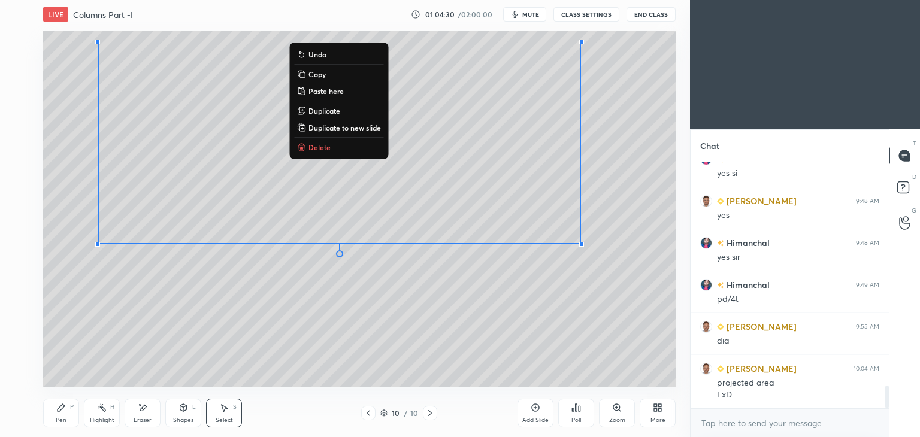
click at [61, 413] on div "Pen P" at bounding box center [61, 413] width 36 height 29
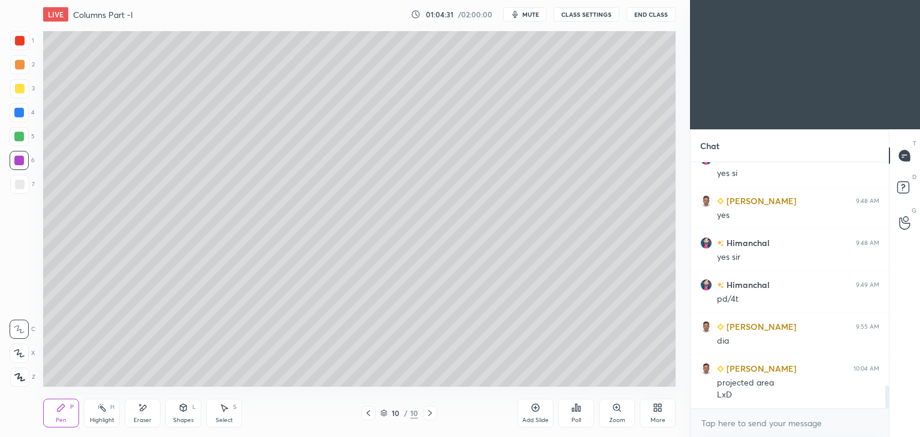
click at [22, 184] on div at bounding box center [20, 185] width 10 height 10
click at [19, 114] on div at bounding box center [19, 113] width 10 height 10
click at [369, 411] on icon at bounding box center [368, 413] width 4 height 6
click at [365, 415] on icon at bounding box center [368, 413] width 10 height 10
click at [366, 417] on icon at bounding box center [368, 413] width 10 height 10
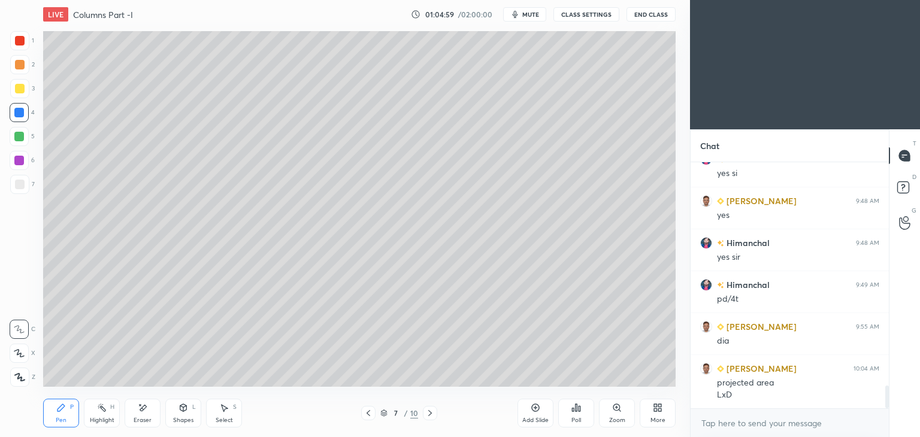
click at [431, 414] on icon at bounding box center [430, 413] width 10 height 10
click at [431, 415] on icon at bounding box center [430, 413] width 10 height 10
click at [437, 417] on div "9 / 10" at bounding box center [398, 413] width 237 height 14
click at [430, 411] on icon at bounding box center [430, 413] width 10 height 10
click at [64, 409] on icon at bounding box center [61, 408] width 10 height 10
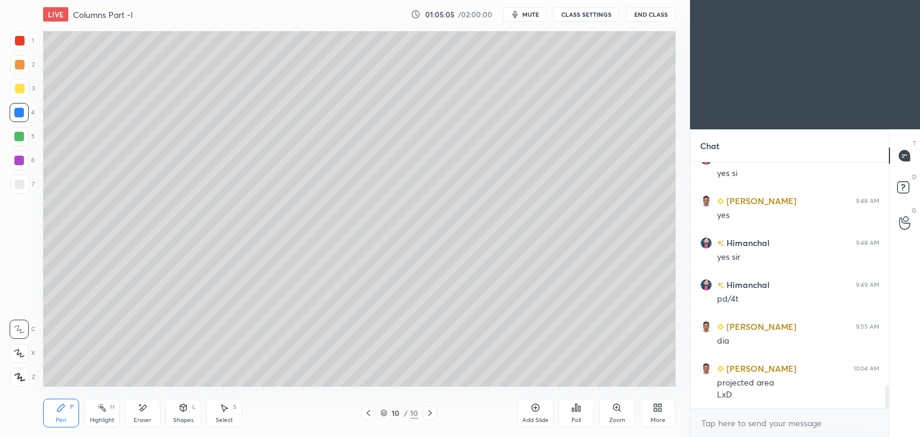
click at [20, 184] on div at bounding box center [20, 185] width 10 height 10
click at [25, 183] on div at bounding box center [19, 184] width 19 height 19
click at [537, 417] on div "Add Slide" at bounding box center [535, 420] width 26 height 6
click at [369, 414] on icon at bounding box center [368, 413] width 10 height 10
click at [426, 416] on icon at bounding box center [429, 413] width 10 height 10
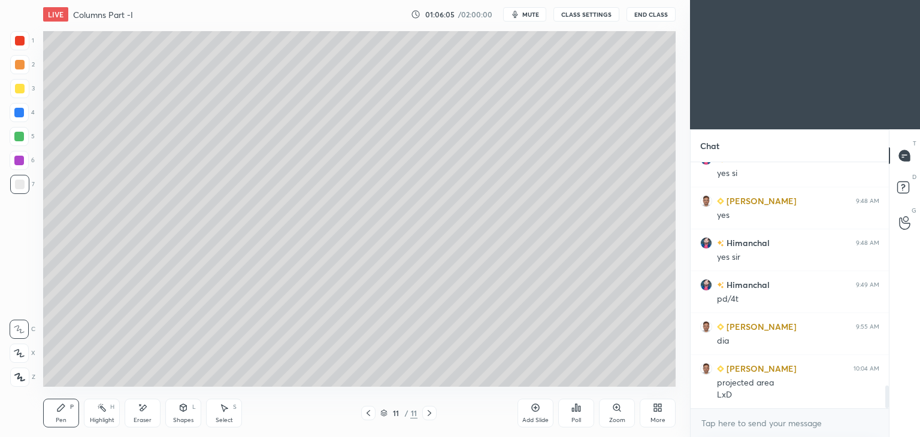
click at [149, 400] on div "Eraser" at bounding box center [143, 413] width 36 height 29
click at [57, 408] on icon at bounding box center [60, 407] width 7 height 7
click at [186, 412] on icon at bounding box center [183, 408] width 10 height 10
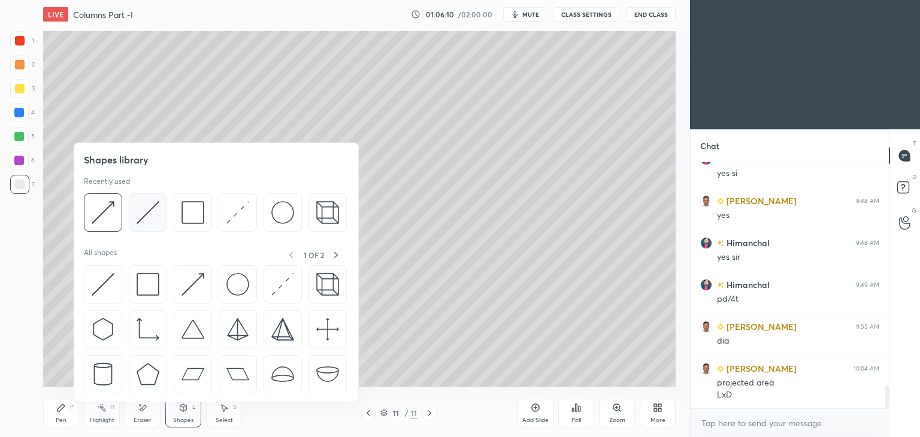
scroll to position [2434, 0]
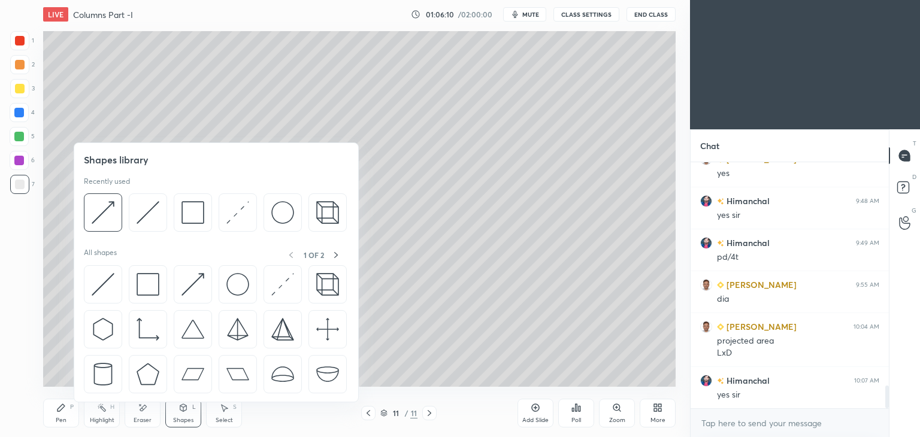
click at [194, 213] on img at bounding box center [192, 212] width 23 height 23
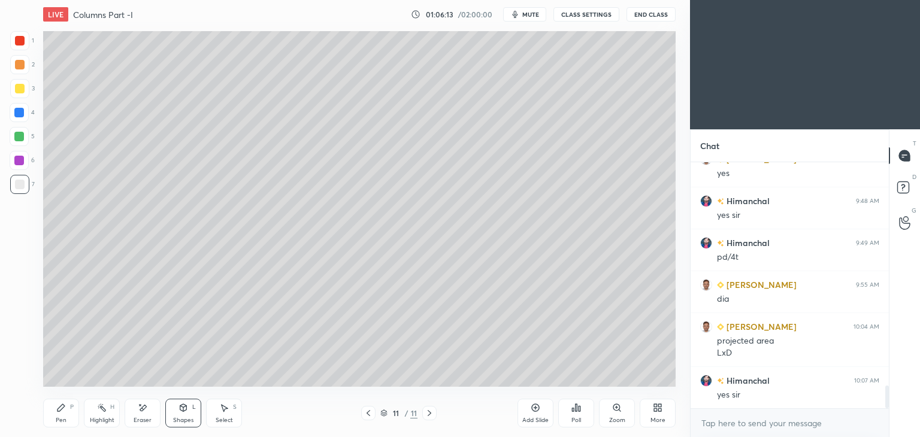
click at [368, 410] on icon at bounding box center [368, 413] width 10 height 10
click at [67, 417] on div "Pen P" at bounding box center [61, 413] width 36 height 29
click at [426, 414] on icon at bounding box center [429, 413] width 10 height 10
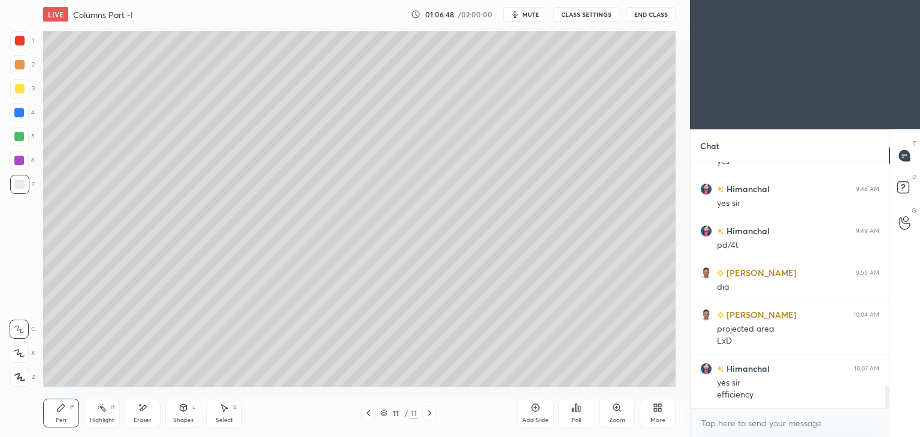
click at [374, 408] on div at bounding box center [368, 413] width 14 height 14
click at [371, 410] on icon at bounding box center [368, 413] width 10 height 10
click at [375, 408] on div at bounding box center [368, 413] width 14 height 14
click at [374, 415] on div at bounding box center [368, 413] width 14 height 14
click at [428, 417] on icon at bounding box center [429, 413] width 10 height 10
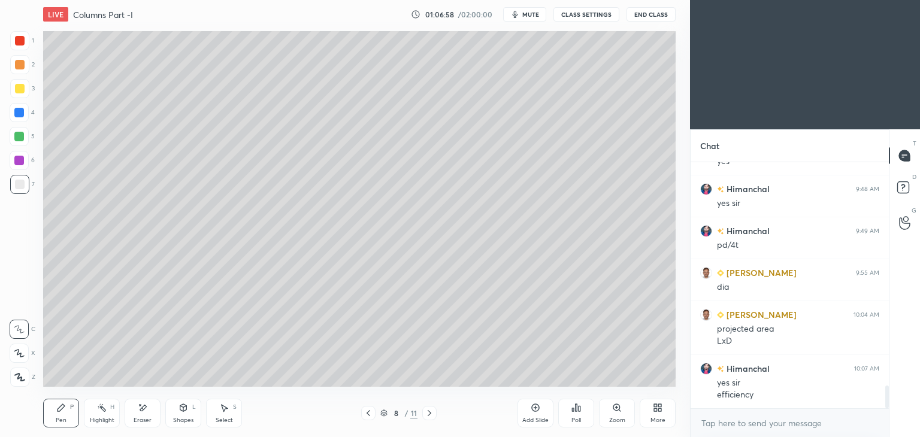
click at [430, 411] on icon at bounding box center [429, 413] width 10 height 10
click at [427, 414] on icon at bounding box center [429, 413] width 10 height 10
click at [429, 414] on icon at bounding box center [429, 413] width 10 height 10
click at [63, 408] on icon at bounding box center [60, 407] width 7 height 7
click at [179, 417] on div "Shapes" at bounding box center [183, 420] width 20 height 6
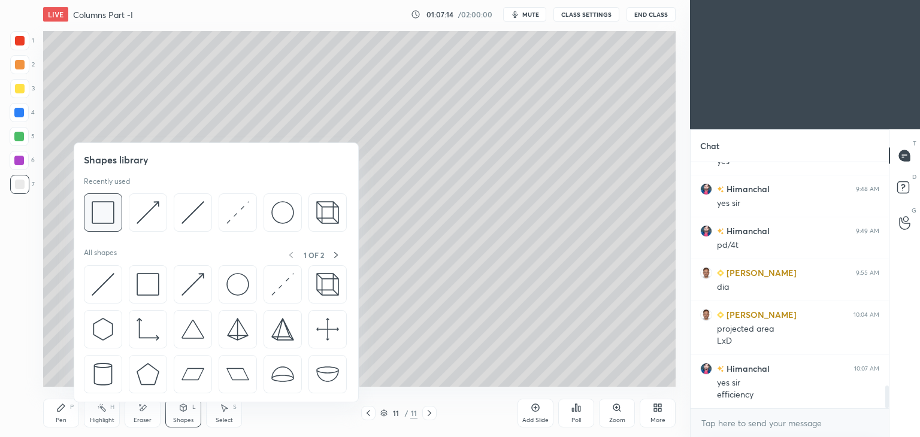
click at [101, 211] on img at bounding box center [103, 212] width 23 height 23
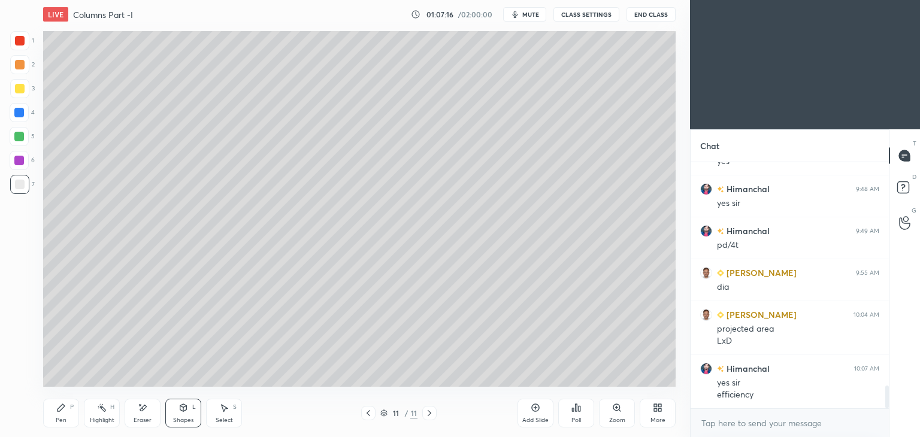
click at [47, 415] on div "Pen P" at bounding box center [61, 413] width 36 height 29
click at [17, 92] on div at bounding box center [20, 89] width 10 height 10
click at [226, 411] on icon at bounding box center [224, 408] width 10 height 10
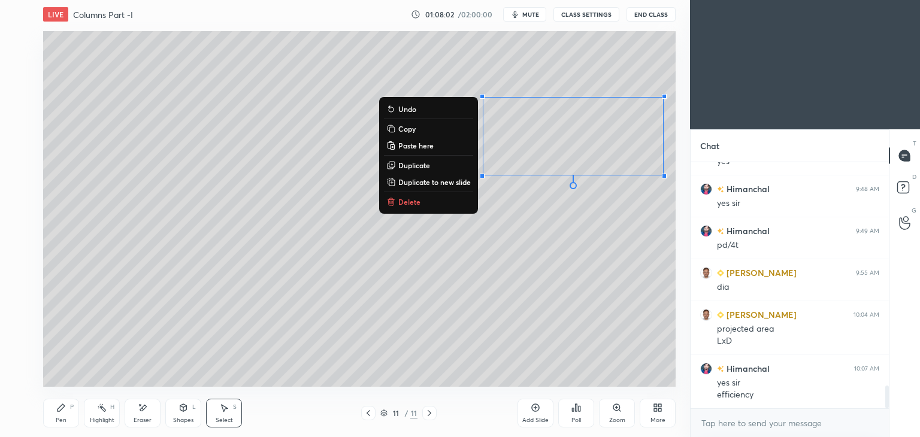
click at [621, 250] on div "0 ° Undo Copy Paste here Duplicate Duplicate to new slide Delete" at bounding box center [359, 209] width 632 height 356
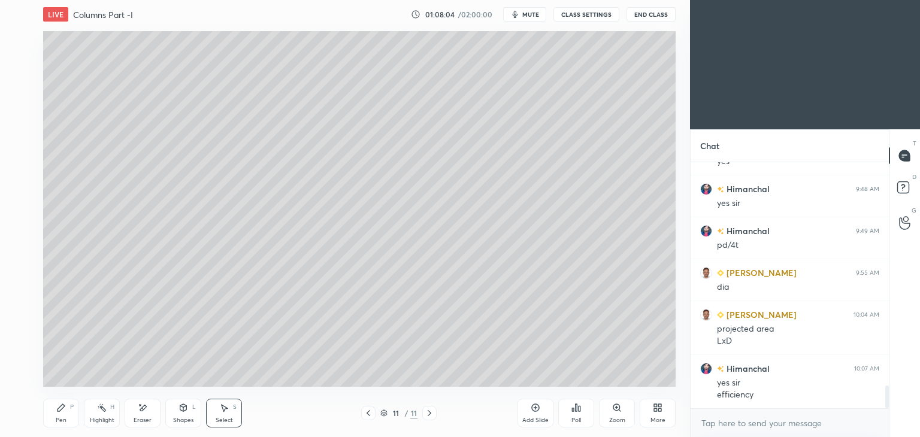
click at [67, 408] on div "Pen P" at bounding box center [61, 413] width 36 height 29
click at [539, 417] on div "Add Slide" at bounding box center [535, 420] width 26 height 6
click at [46, 408] on div "Pen P" at bounding box center [61, 413] width 36 height 29
click at [368, 414] on icon at bounding box center [368, 413] width 4 height 6
click at [429, 415] on icon at bounding box center [429, 413] width 10 height 10
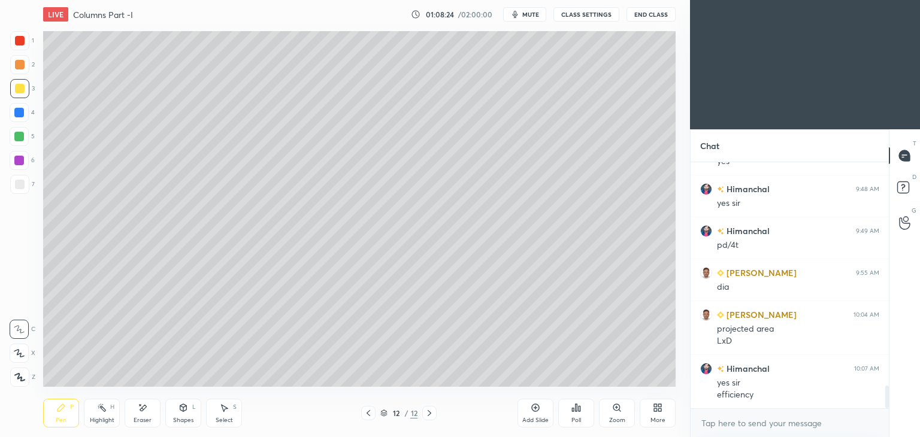
click at [66, 411] on div "Pen P" at bounding box center [61, 413] width 36 height 29
click at [183, 429] on div "Pen P Highlight H Eraser Shapes L Select S 12 / 12 Add Slide Poll Zoom More" at bounding box center [359, 413] width 632 height 48
click at [184, 409] on icon at bounding box center [183, 407] width 7 height 7
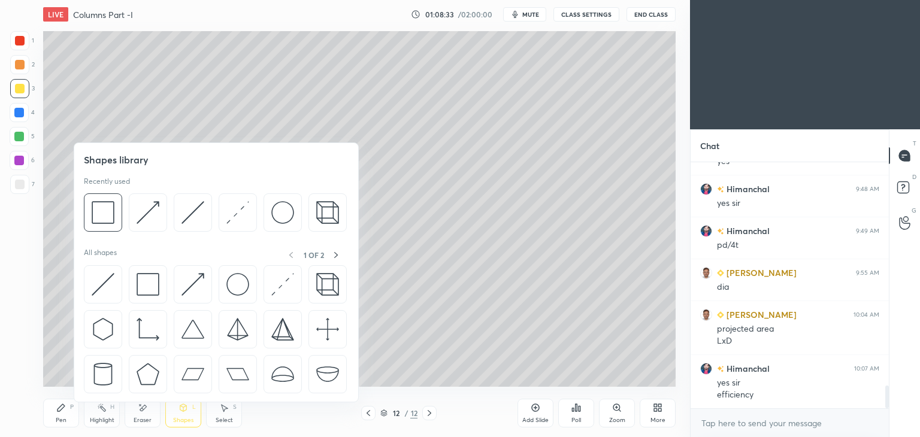
click at [186, 216] on img at bounding box center [192, 212] width 23 height 23
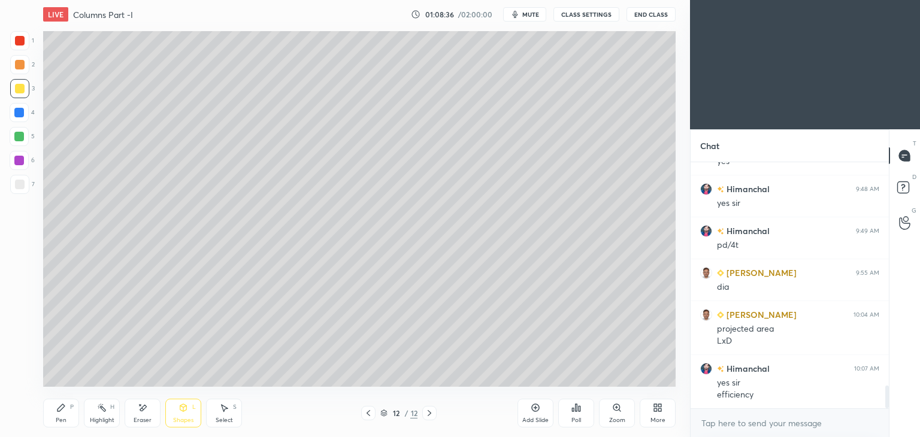
click at [185, 412] on div "Shapes L" at bounding box center [183, 413] width 36 height 29
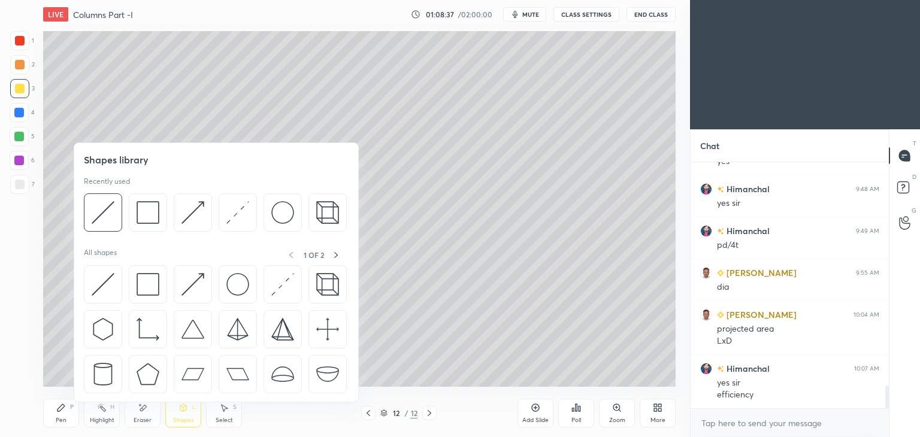
click at [156, 213] on img at bounding box center [147, 212] width 23 height 23
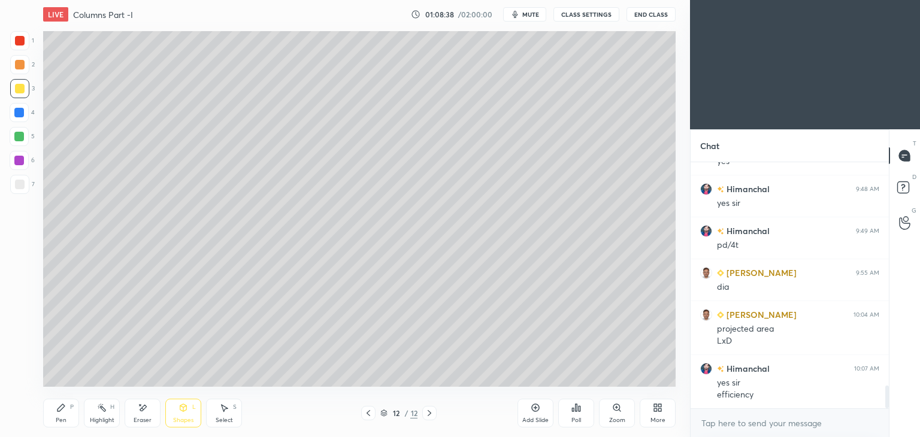
click at [20, 184] on div at bounding box center [20, 185] width 10 height 10
click at [184, 411] on icon at bounding box center [183, 407] width 7 height 7
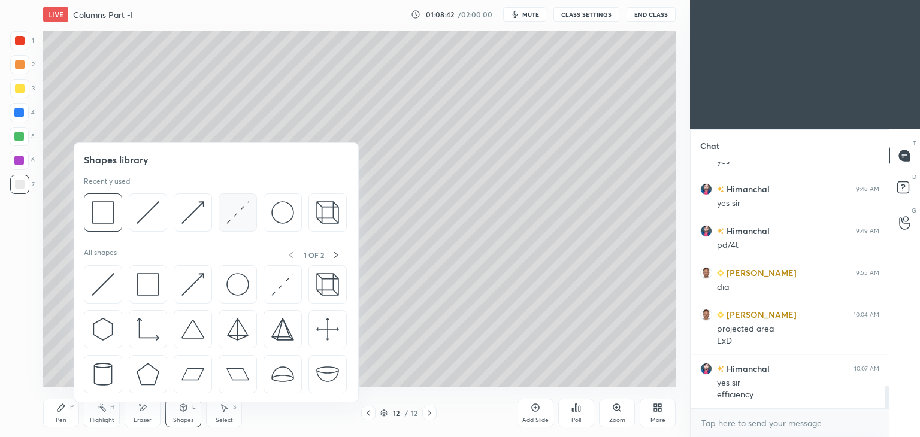
click at [236, 214] on img at bounding box center [237, 212] width 23 height 23
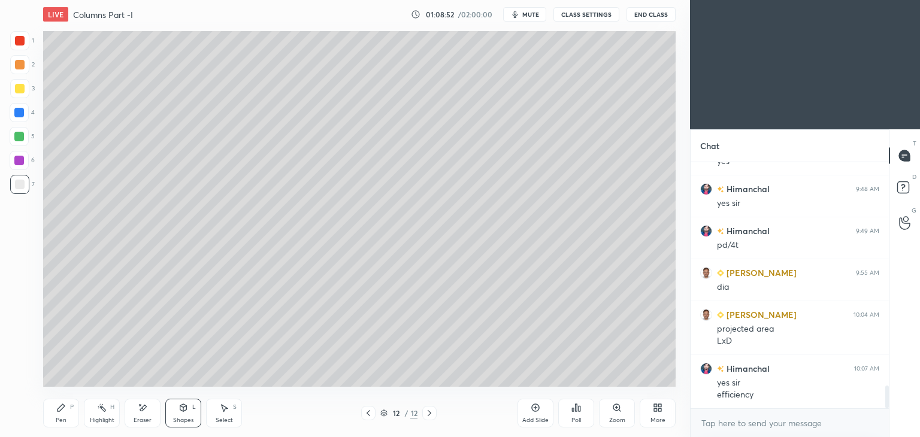
click at [182, 410] on icon at bounding box center [183, 407] width 7 height 7
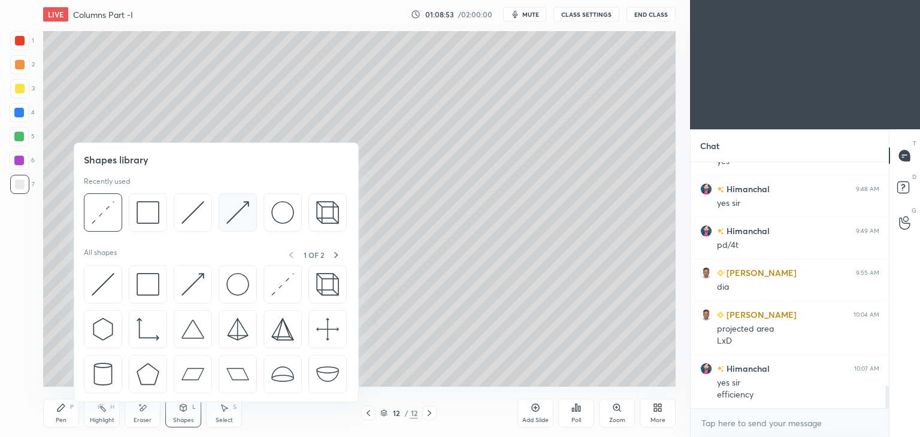
click at [233, 210] on img at bounding box center [237, 212] width 23 height 23
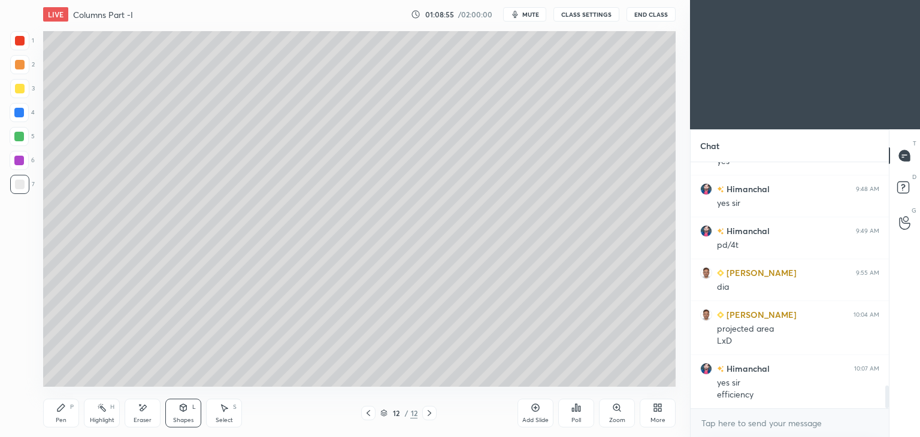
click at [24, 84] on div at bounding box center [19, 88] width 19 height 19
click at [232, 415] on div "Select S" at bounding box center [224, 413] width 36 height 29
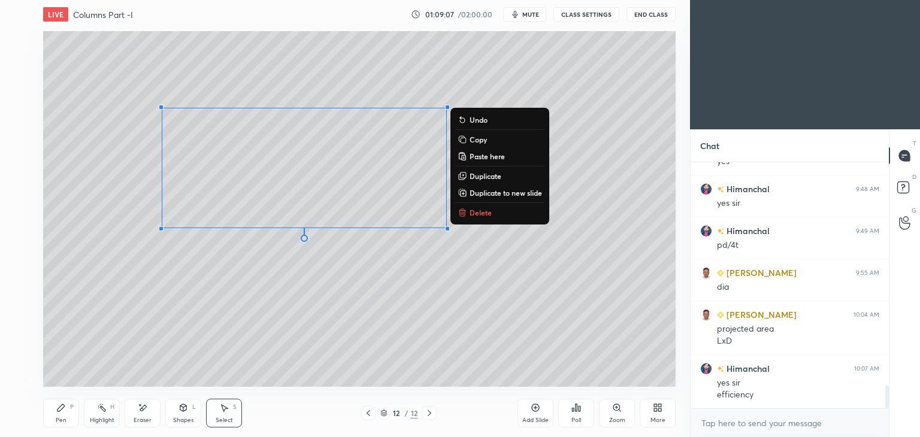
click at [484, 211] on p "Delete" at bounding box center [480, 213] width 22 height 10
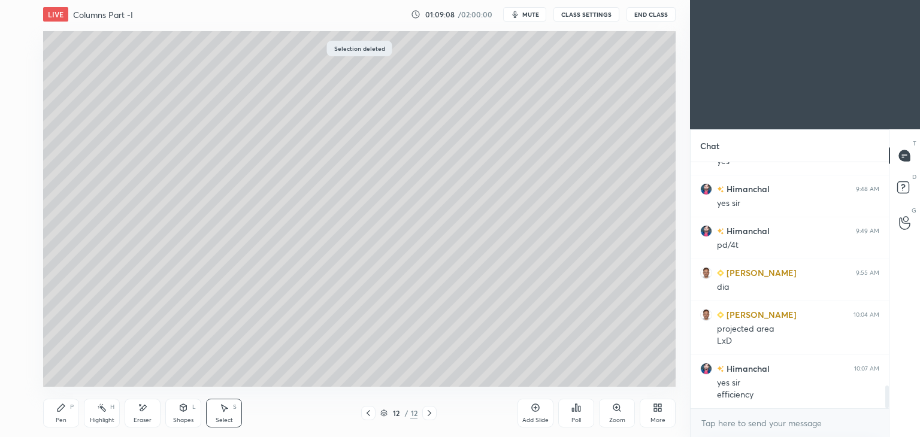
click at [178, 411] on icon at bounding box center [183, 408] width 10 height 10
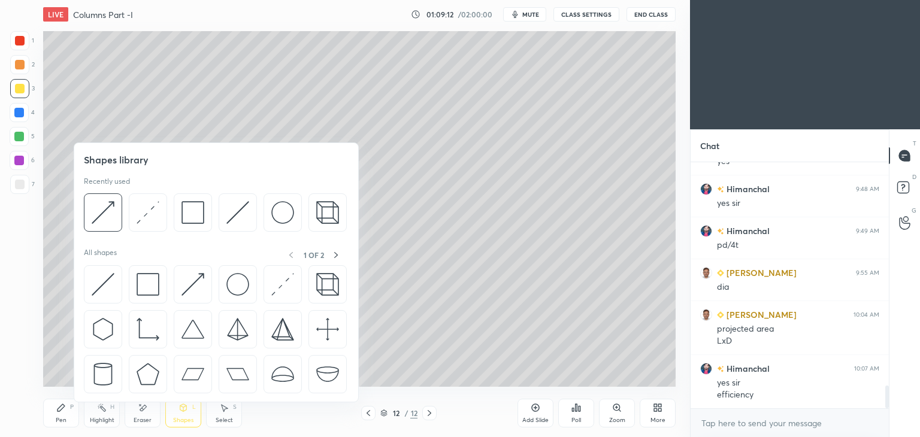
click at [189, 211] on img at bounding box center [192, 212] width 23 height 23
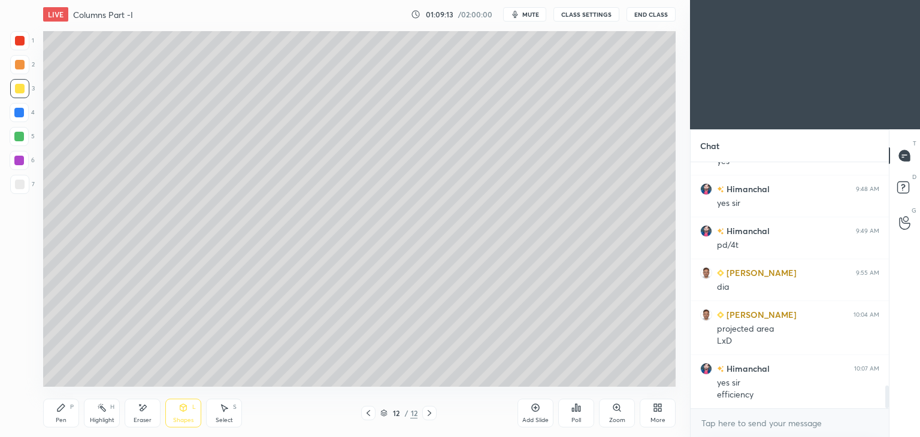
click at [20, 180] on div at bounding box center [20, 185] width 10 height 10
click at [140, 411] on icon at bounding box center [143, 408] width 10 height 10
click at [22, 324] on icon at bounding box center [19, 329] width 10 height 10
click at [25, 292] on div at bounding box center [19, 290] width 19 height 19
click at [72, 416] on div "Pen P" at bounding box center [61, 413] width 36 height 29
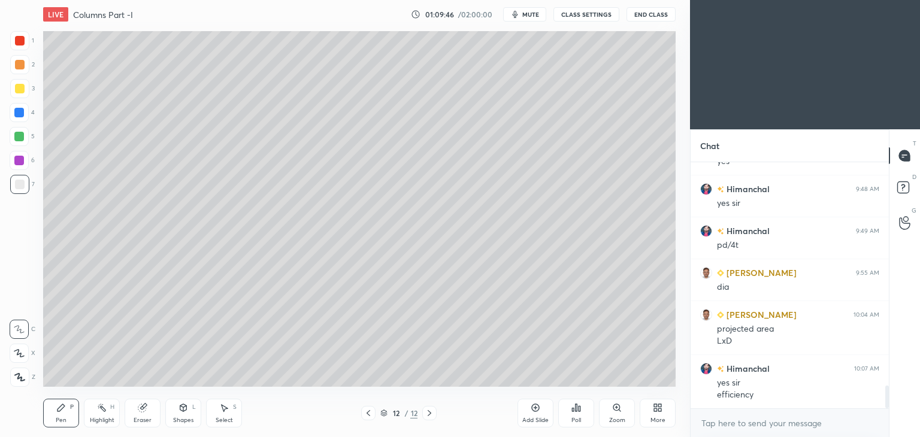
click at [144, 412] on icon at bounding box center [143, 408] width 10 height 10
click at [17, 242] on icon at bounding box center [19, 242] width 5 height 5
click at [183, 414] on div "Shapes L" at bounding box center [183, 413] width 36 height 29
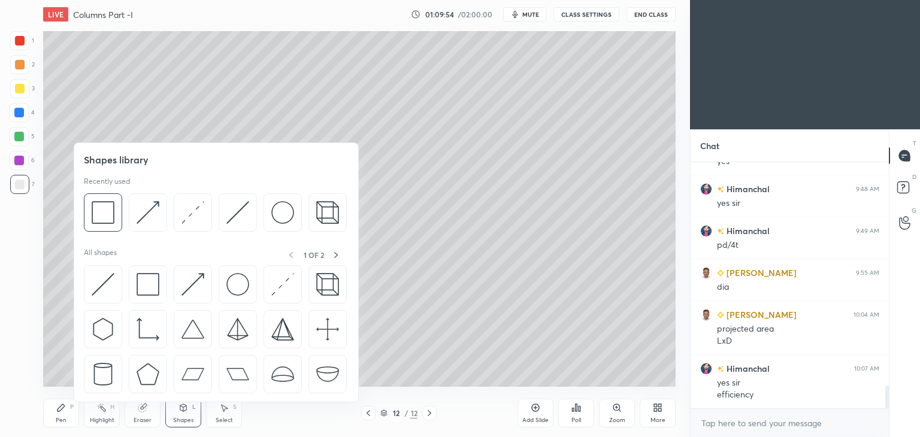
click at [236, 208] on img at bounding box center [237, 212] width 23 height 23
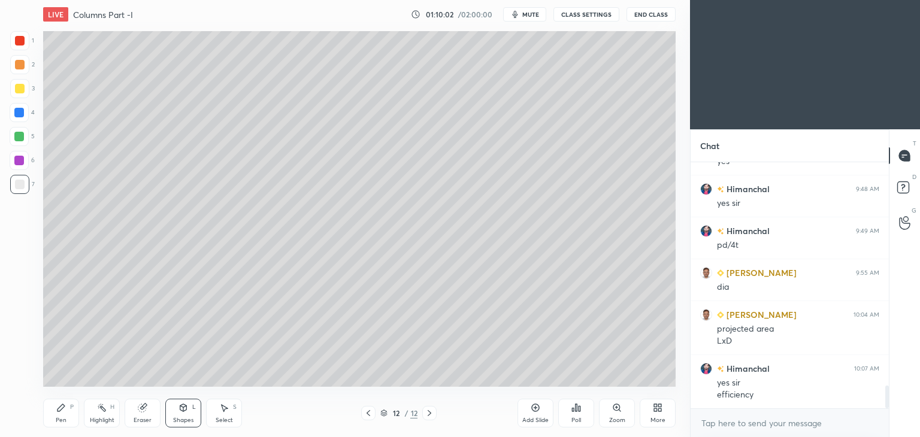
click at [187, 407] on icon at bounding box center [183, 408] width 10 height 10
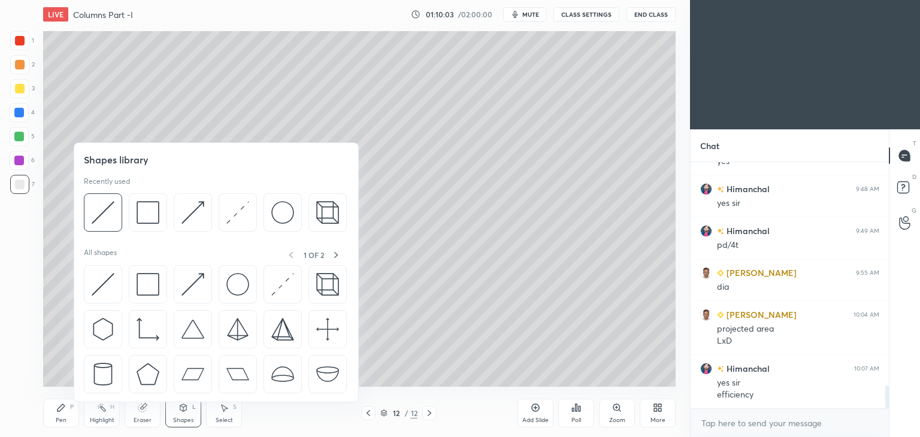
click at [192, 210] on img at bounding box center [192, 212] width 23 height 23
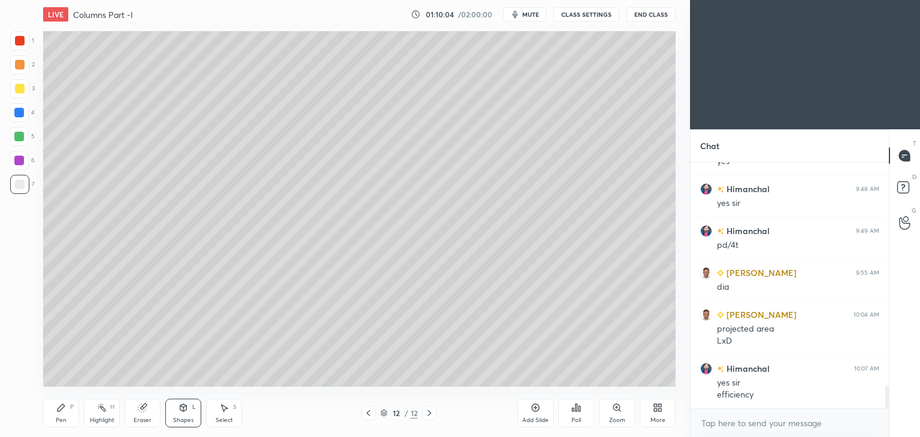
click at [17, 89] on div at bounding box center [20, 89] width 10 height 10
click at [54, 412] on div "Pen P" at bounding box center [61, 413] width 36 height 29
click at [184, 412] on icon at bounding box center [183, 408] width 10 height 10
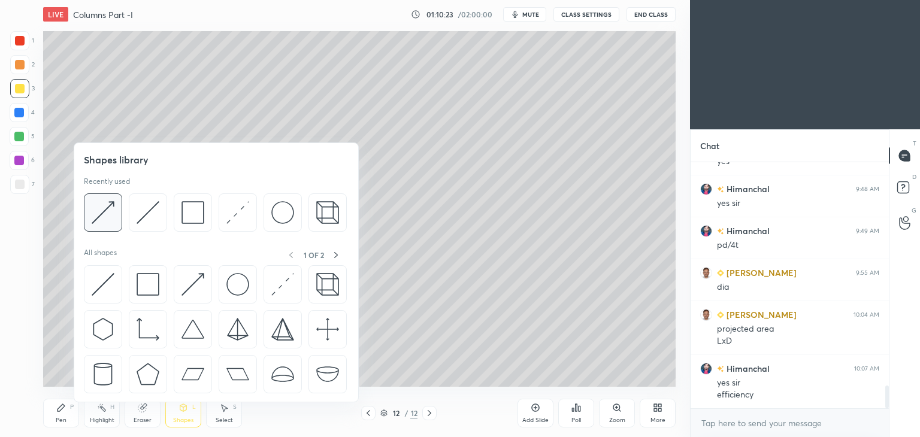
click at [110, 207] on img at bounding box center [103, 212] width 23 height 23
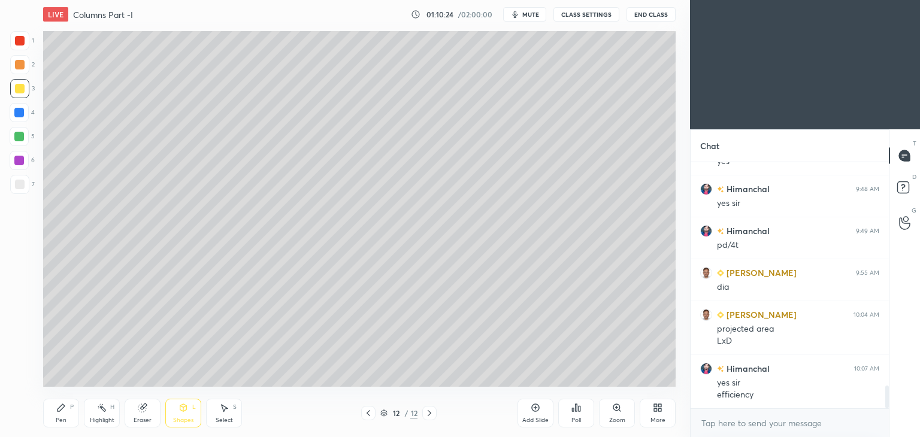
click at [27, 154] on div at bounding box center [19, 160] width 19 height 19
click at [56, 407] on icon at bounding box center [61, 408] width 10 height 10
click at [22, 186] on div at bounding box center [20, 185] width 10 height 10
click at [146, 411] on icon at bounding box center [143, 408] width 10 height 10
click at [26, 354] on div at bounding box center [19, 353] width 19 height 19
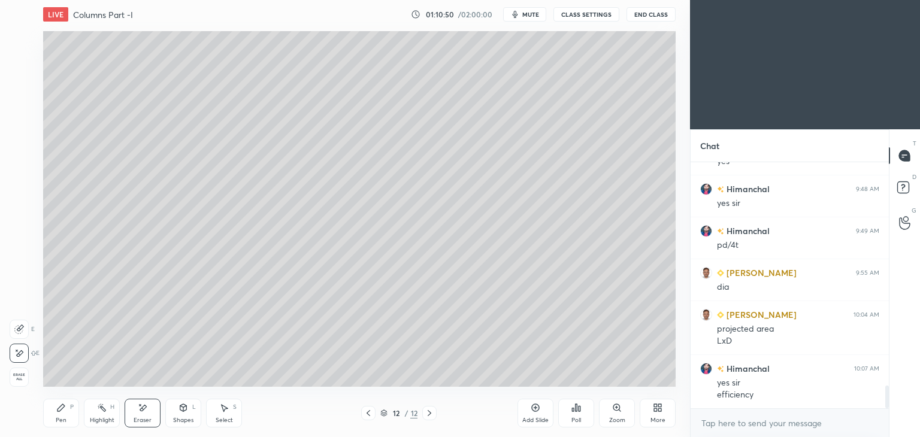
click at [68, 412] on div "Pen P" at bounding box center [61, 413] width 36 height 29
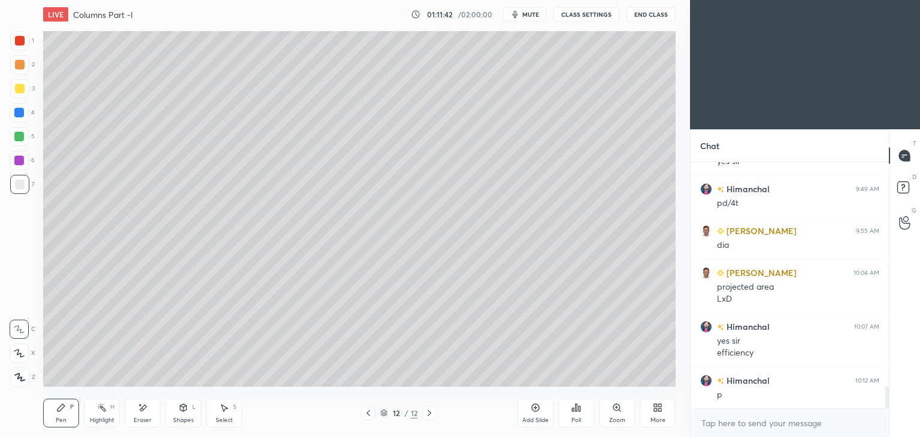
click at [541, 410] on div "Add Slide" at bounding box center [535, 413] width 36 height 29
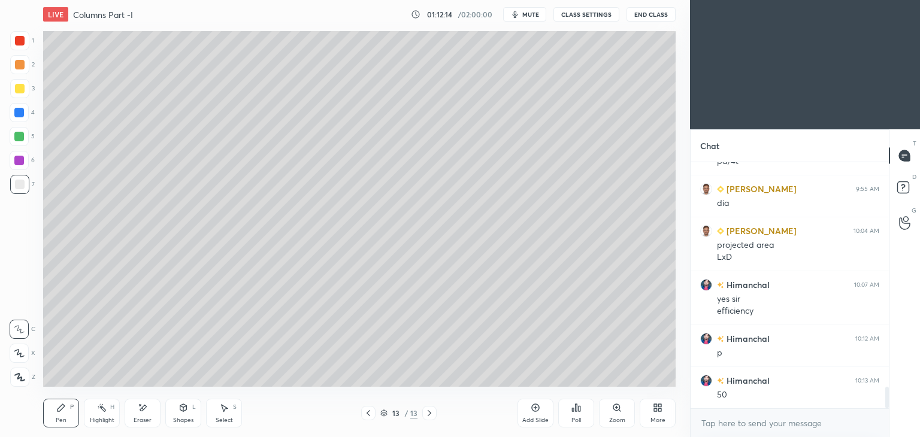
click at [149, 412] on div "Eraser" at bounding box center [143, 413] width 36 height 29
click at [65, 403] on icon at bounding box center [61, 408] width 10 height 10
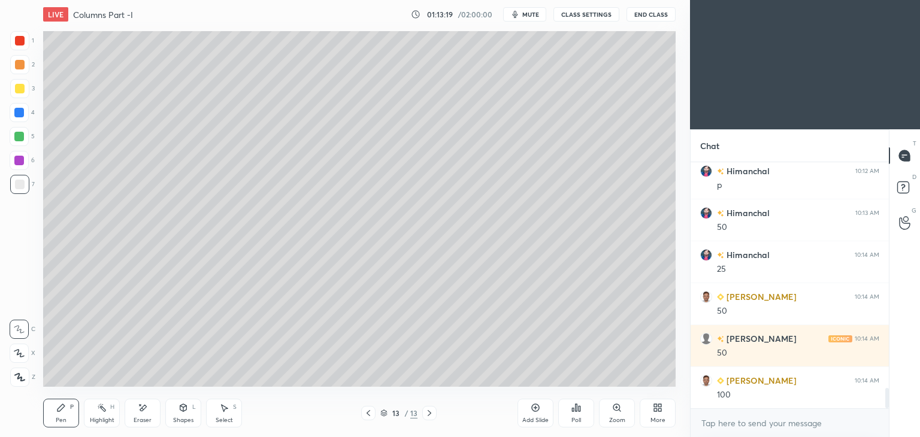
scroll to position [2739, 0]
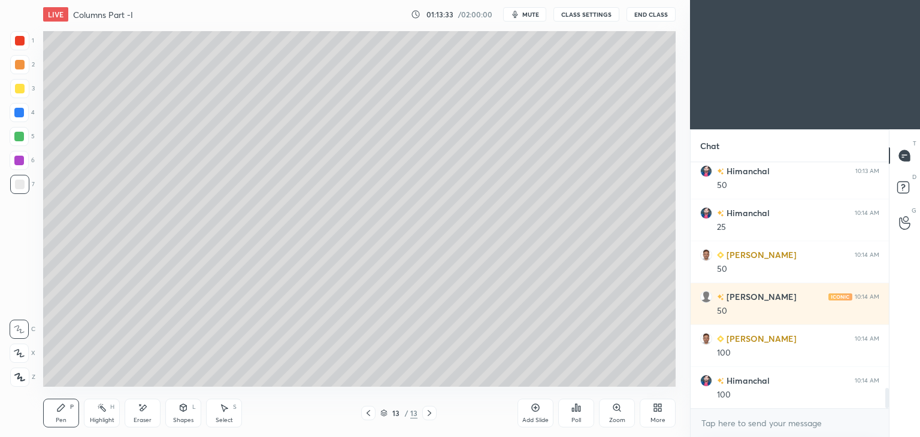
click at [219, 415] on div "Select S" at bounding box center [224, 413] width 36 height 29
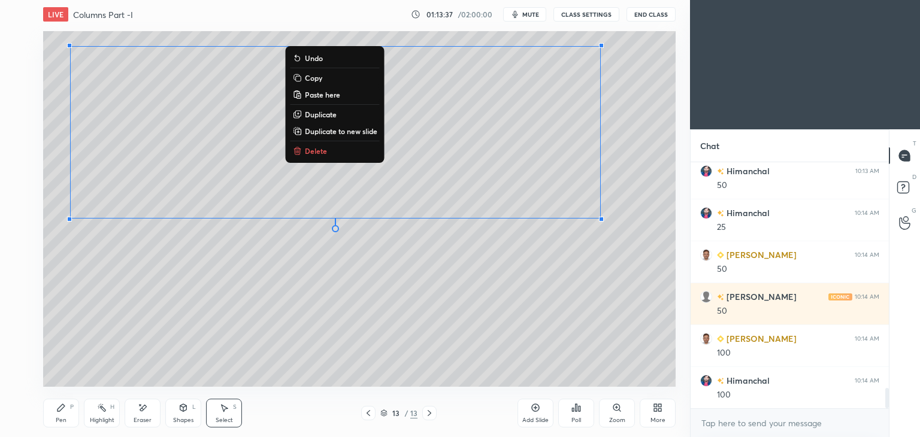
click at [56, 418] on div "Pen" at bounding box center [61, 420] width 11 height 6
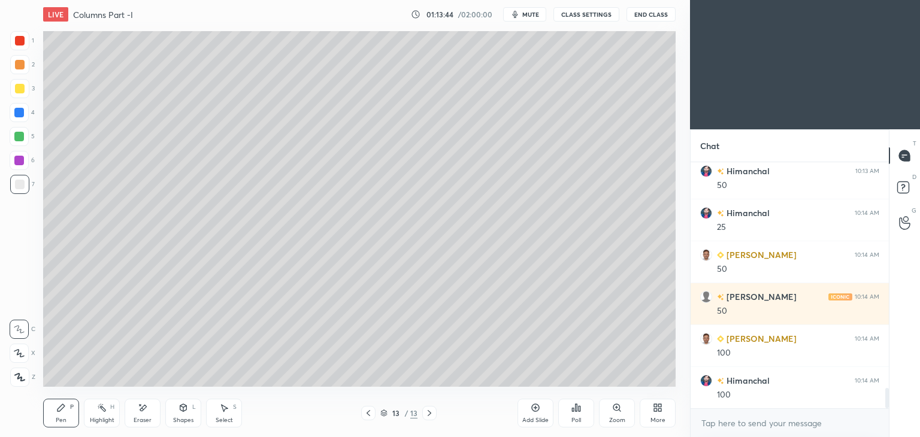
click at [25, 92] on div at bounding box center [19, 88] width 19 height 19
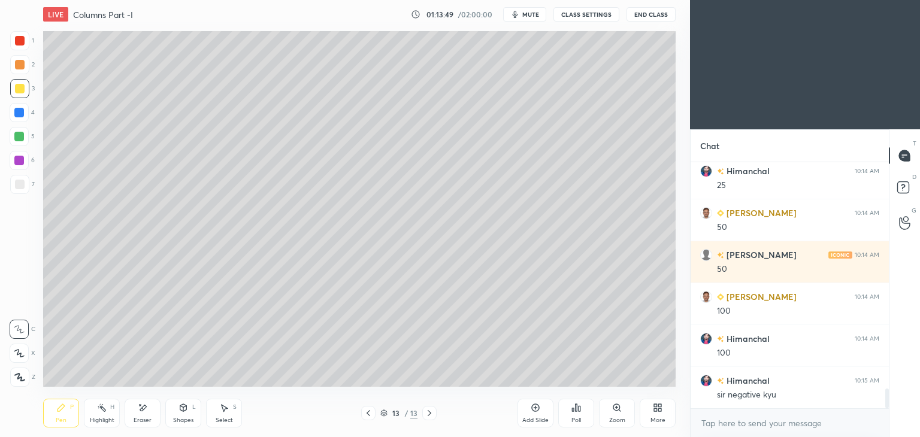
click at [372, 418] on div at bounding box center [368, 413] width 14 height 14
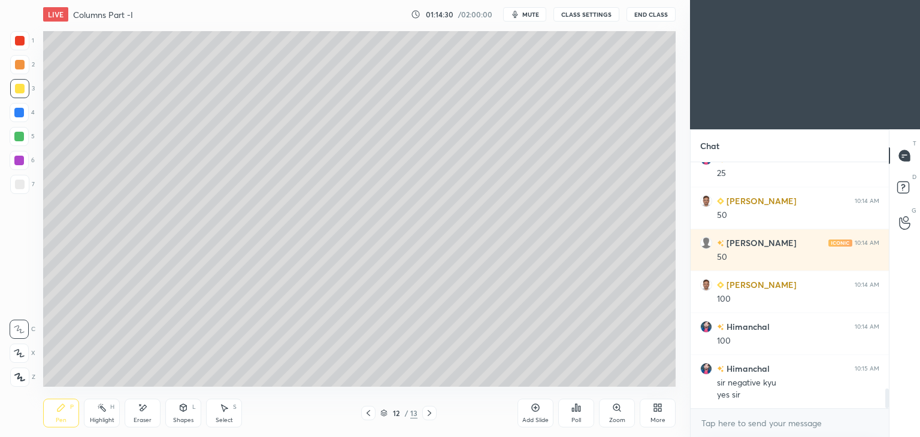
click at [424, 411] on icon at bounding box center [429, 413] width 10 height 10
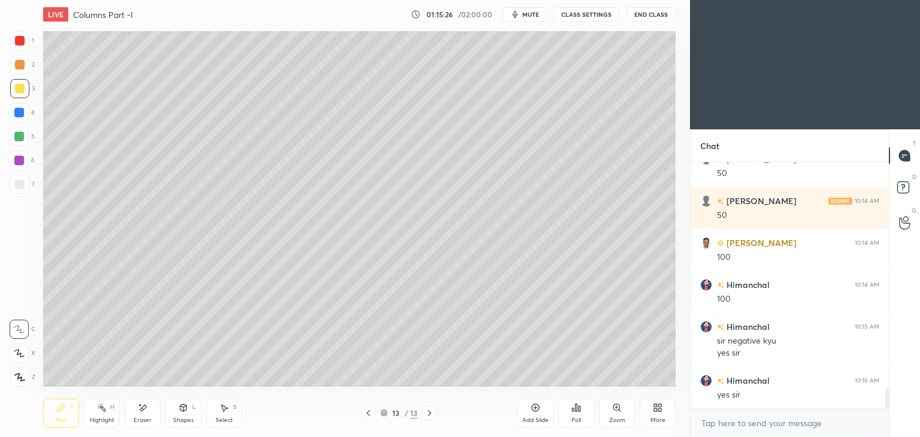
scroll to position [2864, 0]
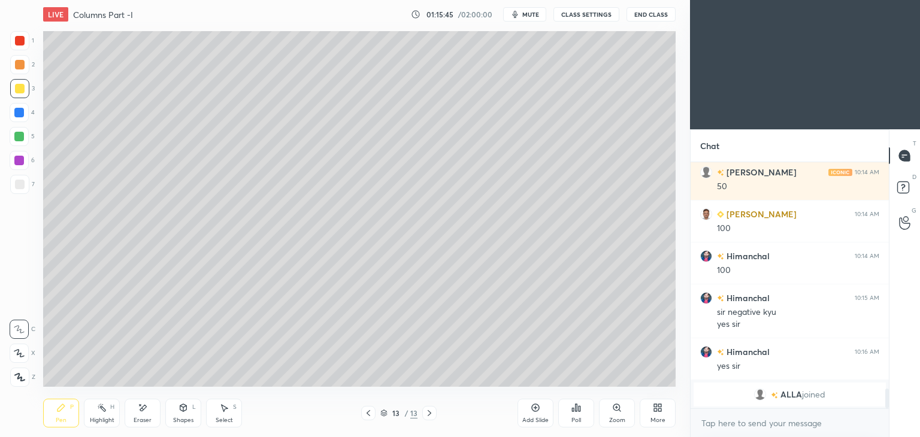
click at [533, 412] on icon at bounding box center [535, 408] width 10 height 10
click at [365, 412] on icon at bounding box center [368, 413] width 10 height 10
click at [366, 415] on icon at bounding box center [368, 413] width 10 height 10
click at [232, 408] on div "Select S" at bounding box center [224, 413] width 36 height 29
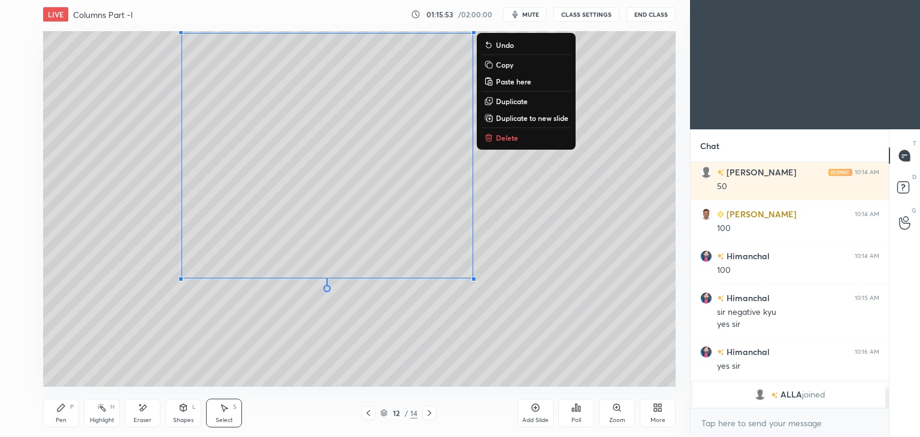
click at [508, 63] on p "Copy" at bounding box center [504, 65] width 17 height 10
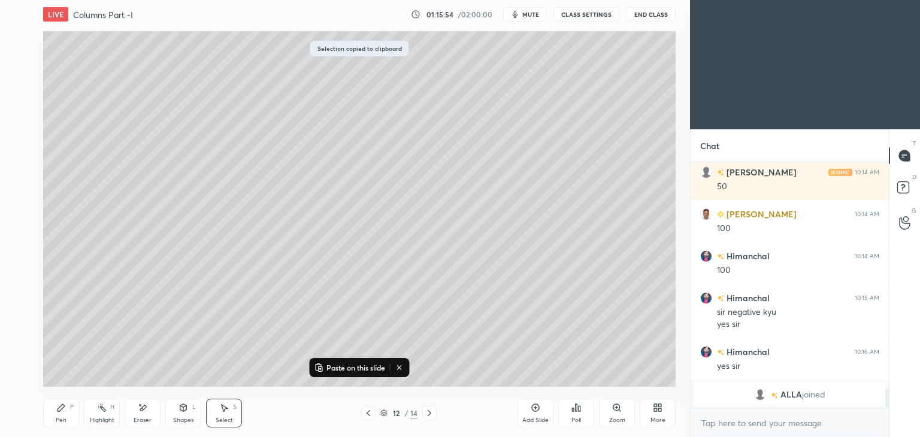
click at [436, 414] on div at bounding box center [429, 413] width 14 height 14
click at [433, 417] on icon at bounding box center [429, 413] width 10 height 10
click at [435, 415] on div at bounding box center [429, 413] width 14 height 14
click at [363, 372] on p "Paste on this slide" at bounding box center [355, 368] width 59 height 10
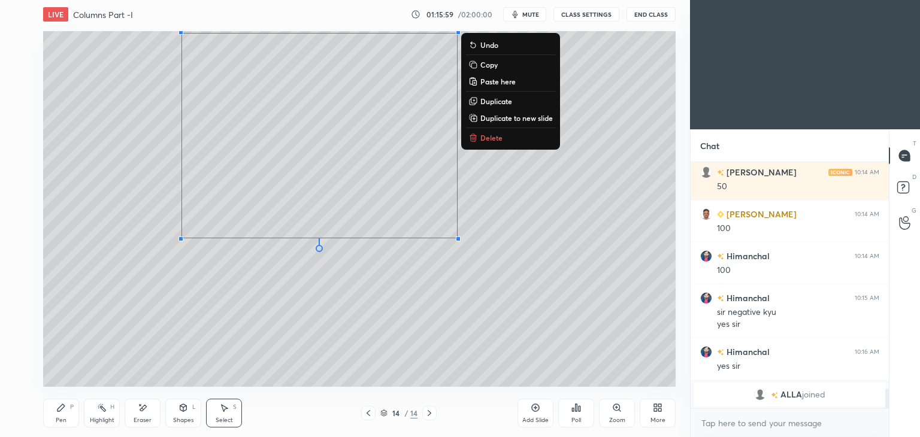
click at [148, 407] on div "Eraser" at bounding box center [143, 413] width 36 height 29
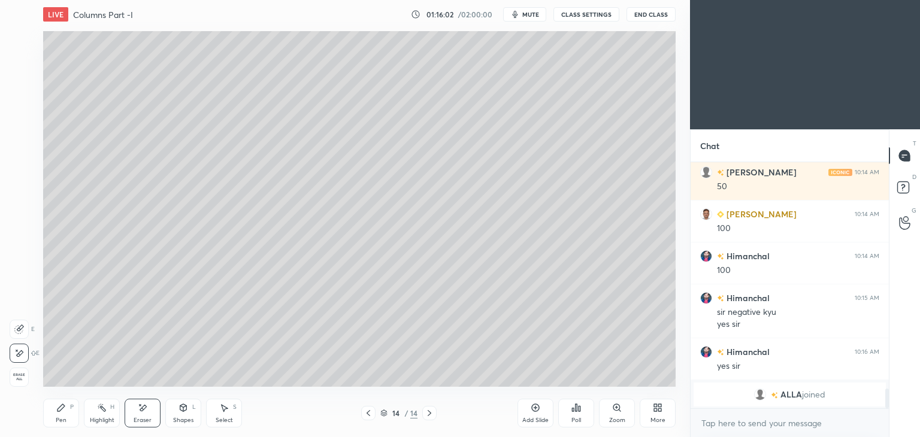
click at [227, 408] on icon at bounding box center [224, 408] width 10 height 10
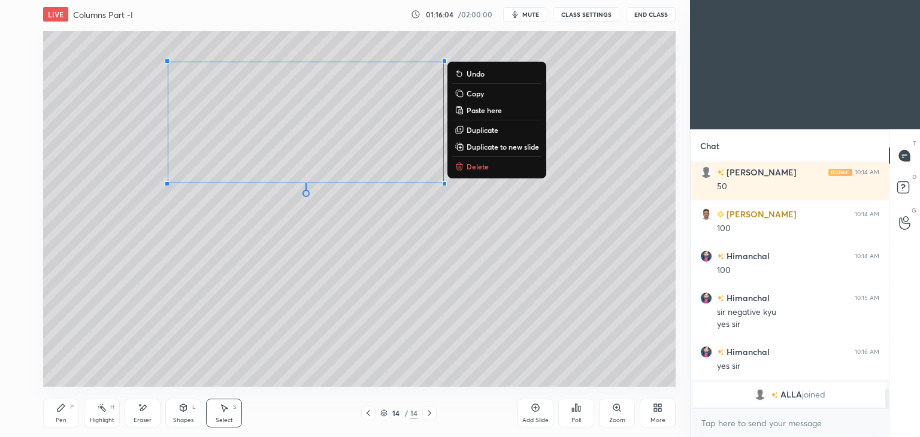
click at [62, 410] on icon at bounding box center [61, 408] width 10 height 10
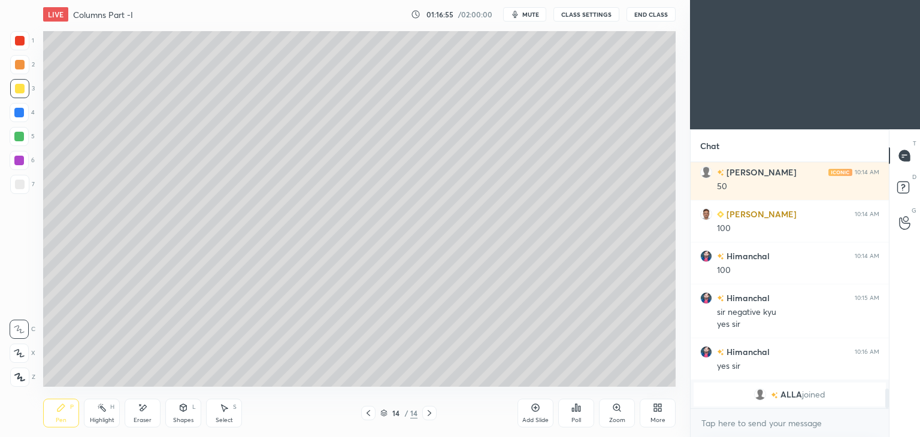
click at [183, 415] on div "Shapes L" at bounding box center [183, 413] width 36 height 29
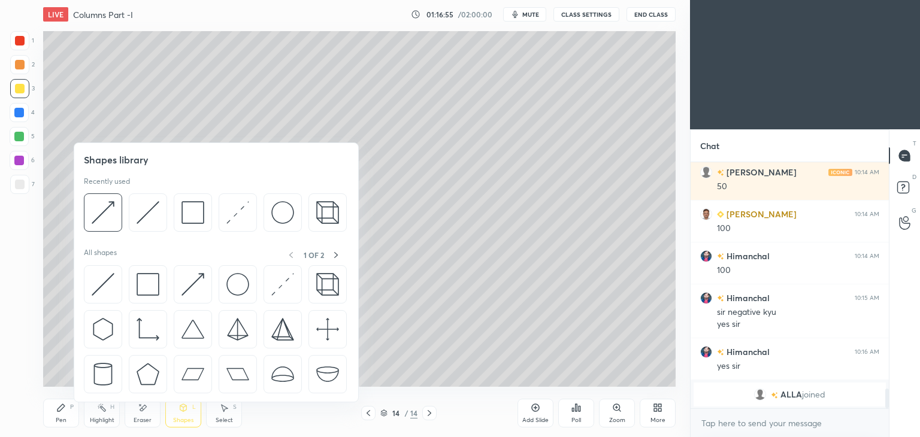
click at [201, 217] on img at bounding box center [192, 212] width 23 height 23
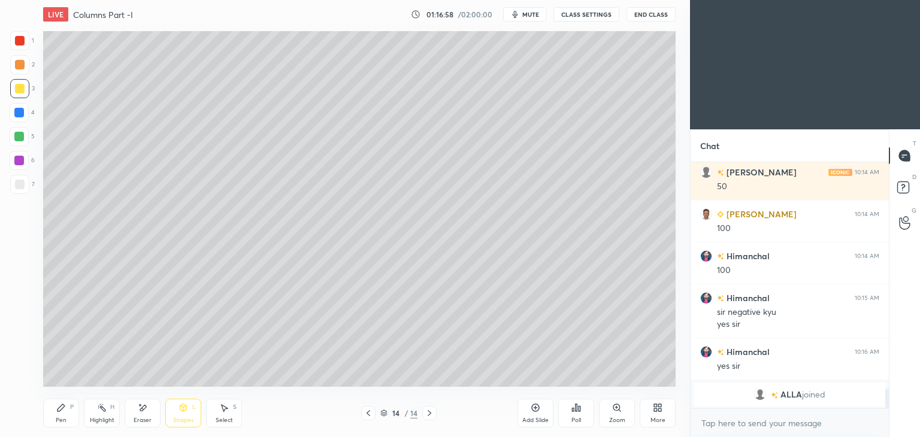
click at [184, 414] on div "Shapes L" at bounding box center [183, 413] width 36 height 29
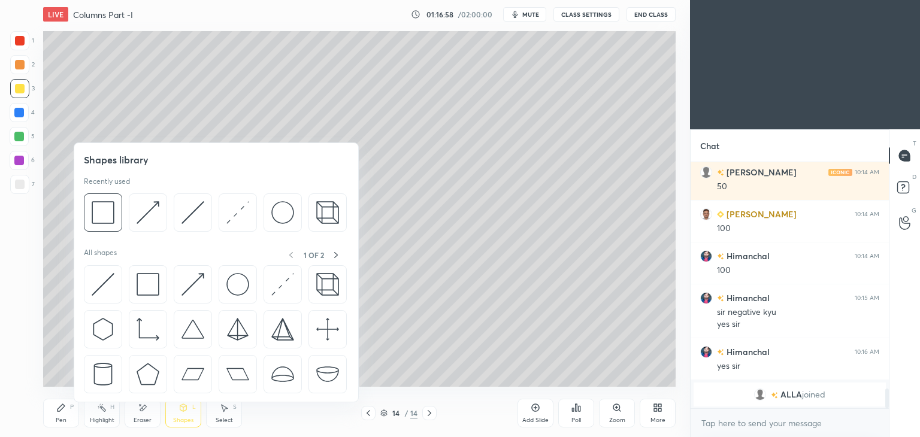
click at [156, 214] on img at bounding box center [147, 212] width 23 height 23
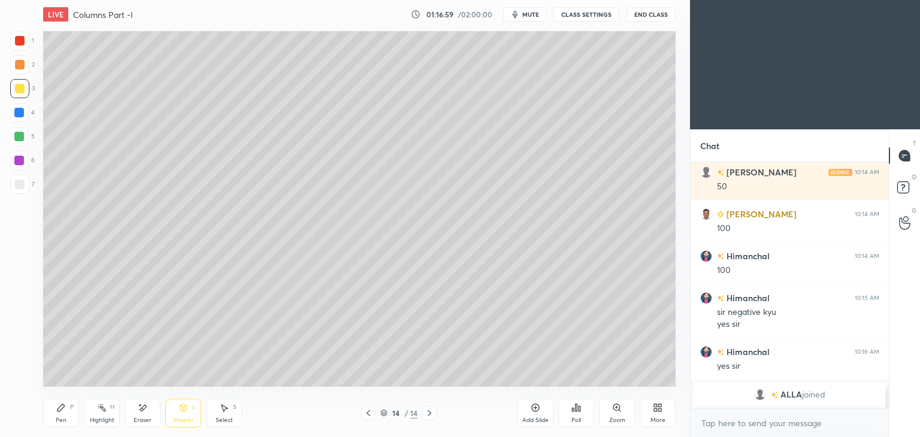
click at [24, 41] on div at bounding box center [20, 41] width 10 height 10
click at [71, 409] on div "P" at bounding box center [72, 407] width 4 height 6
click at [24, 181] on div at bounding box center [20, 185] width 10 height 10
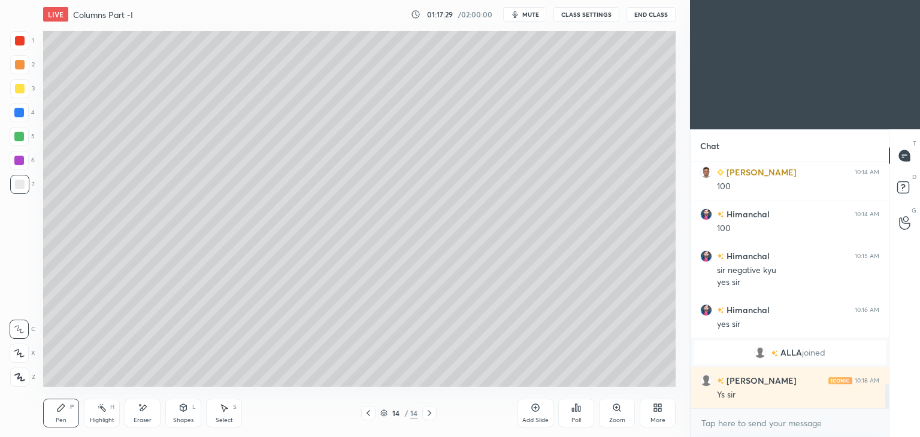
scroll to position [2272, 0]
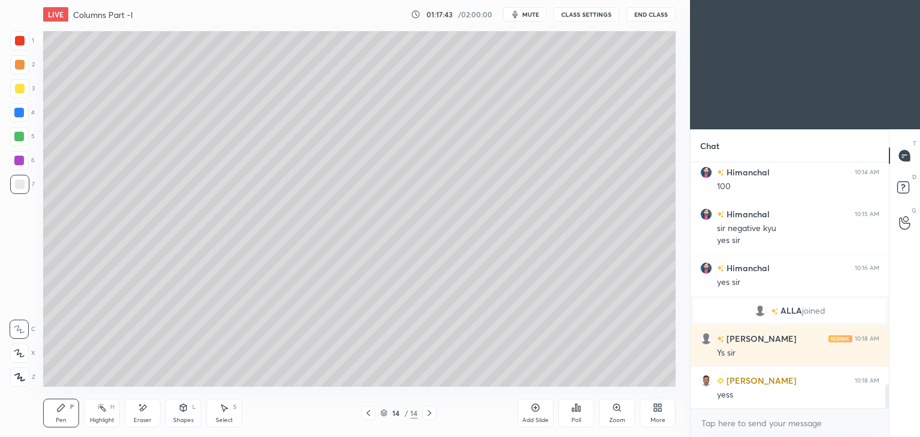
click at [220, 410] on icon at bounding box center [224, 408] width 10 height 10
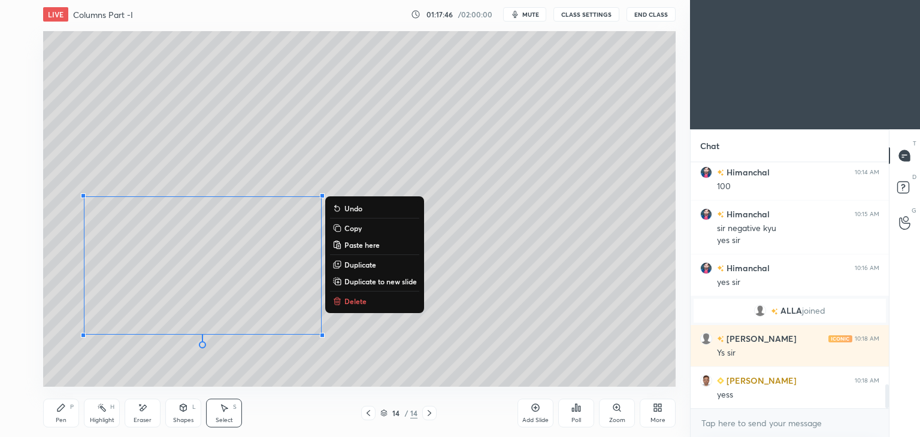
click at [429, 356] on div "0 ° Undo Copy Paste here Duplicate Duplicate to new slide Delete" at bounding box center [359, 209] width 632 height 356
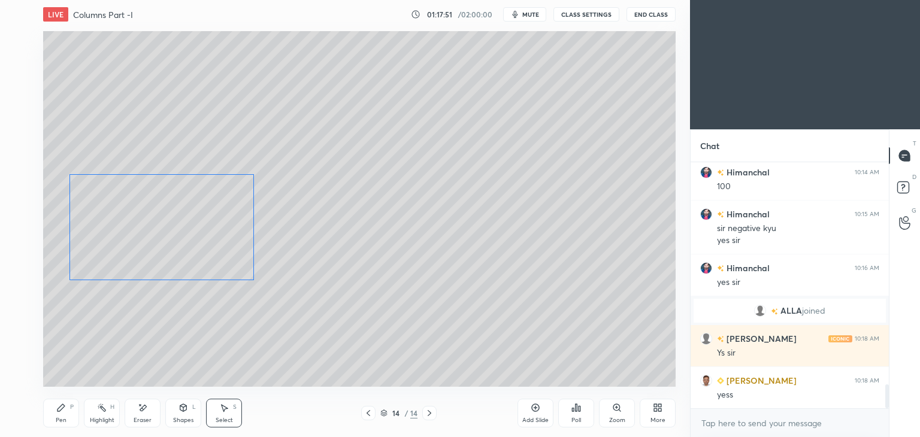
scroll to position [2314, 0]
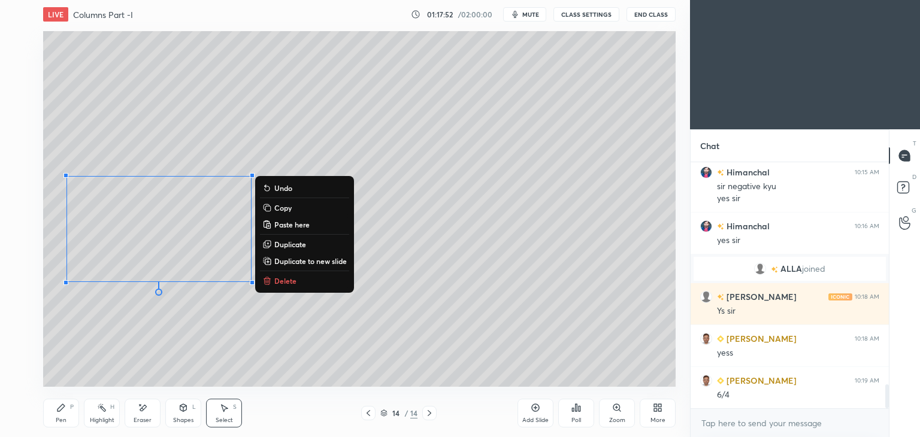
click at [62, 409] on icon at bounding box center [60, 407] width 7 height 7
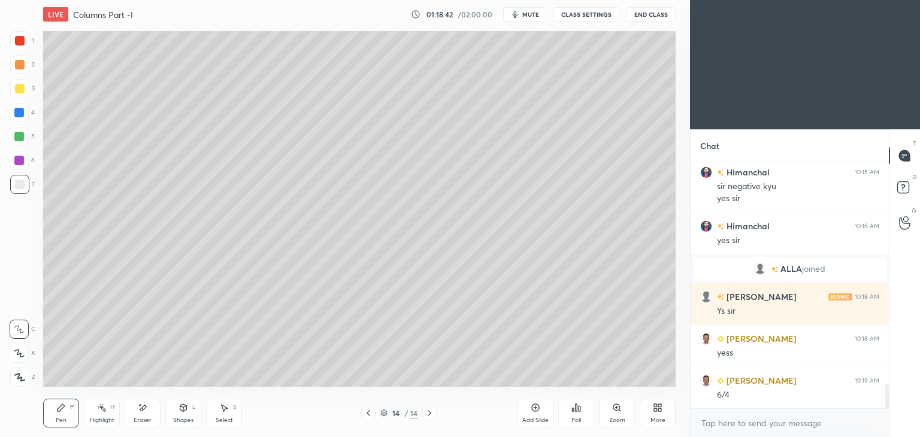
click at [220, 419] on div "Select" at bounding box center [224, 420] width 17 height 6
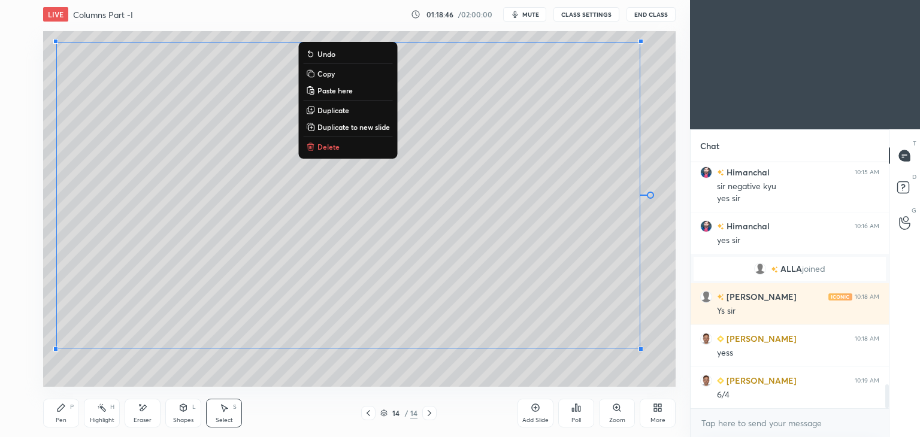
click at [68, 418] on div "Pen P" at bounding box center [61, 413] width 36 height 29
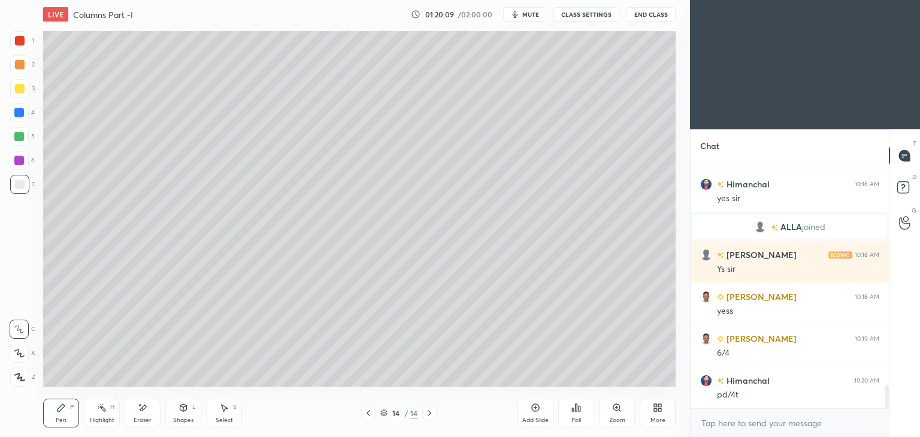
scroll to position [2398, 0]
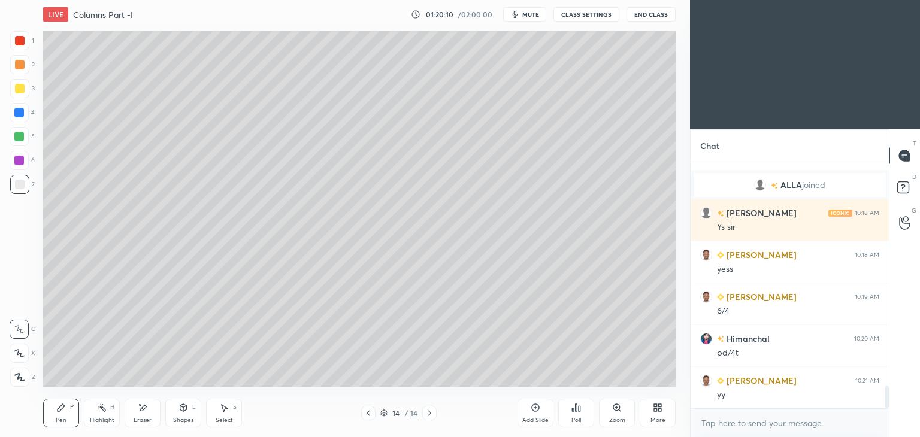
click at [529, 417] on div "Add Slide" at bounding box center [535, 420] width 26 height 6
click at [144, 405] on icon at bounding box center [143, 408] width 7 height 6
click at [62, 411] on icon at bounding box center [61, 408] width 10 height 10
click at [372, 414] on icon at bounding box center [368, 413] width 10 height 10
click at [430, 413] on icon at bounding box center [429, 413] width 4 height 6
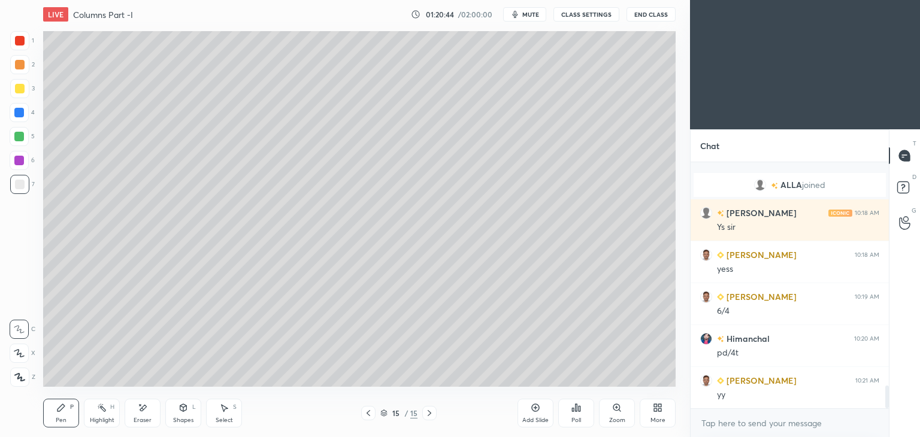
scroll to position [2440, 0]
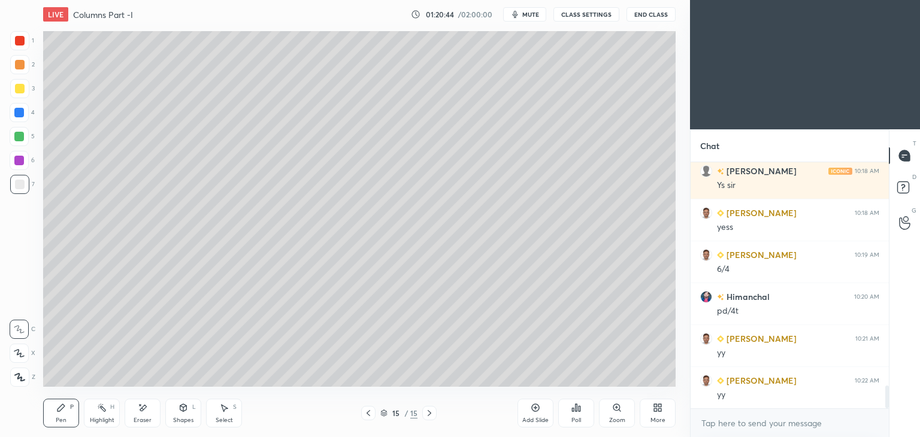
click at [141, 408] on icon at bounding box center [143, 408] width 7 height 6
click at [62, 413] on div "Pen P" at bounding box center [61, 413] width 36 height 29
click at [368, 413] on icon at bounding box center [368, 413] width 10 height 10
click at [426, 413] on icon at bounding box center [429, 413] width 10 height 10
click at [182, 412] on icon at bounding box center [183, 408] width 10 height 10
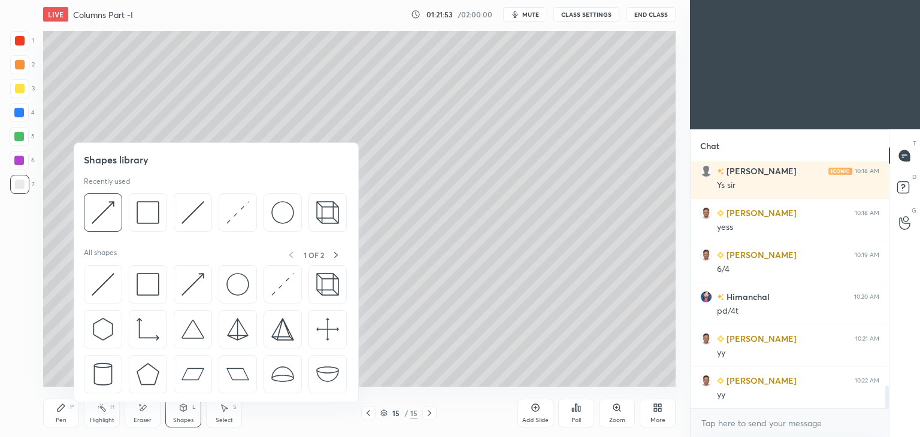
click at [142, 225] on div at bounding box center [148, 212] width 38 height 38
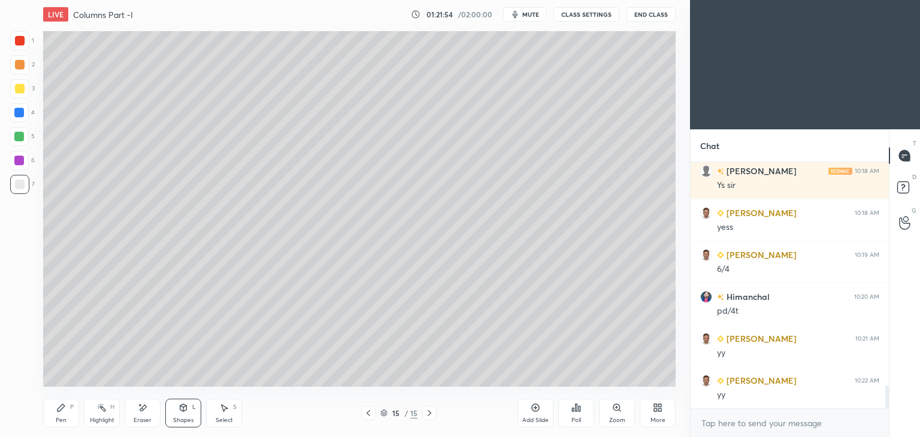
click at [21, 87] on div at bounding box center [20, 89] width 10 height 10
click at [66, 418] on div "Pen P" at bounding box center [61, 413] width 36 height 29
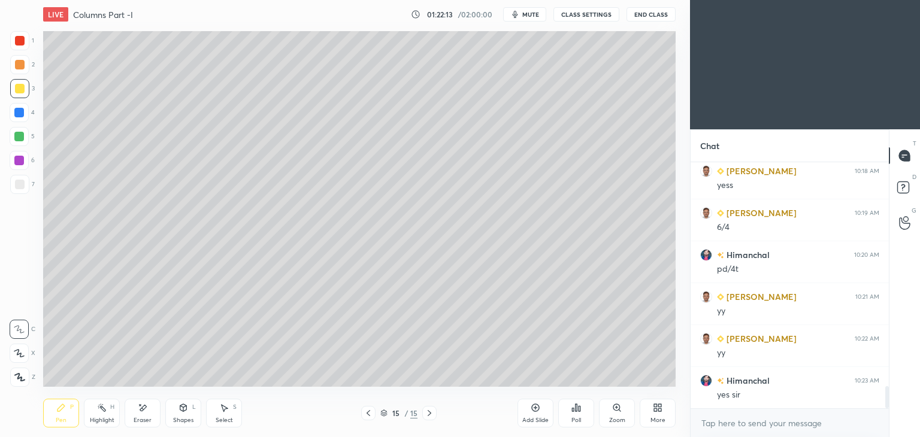
click at [539, 414] on div "Add Slide" at bounding box center [535, 413] width 36 height 29
click at [61, 395] on div "Pen P Highlight H Eraser Shapes L Select S 16 / 16 Add Slide Poll Zoom More" at bounding box center [359, 413] width 632 height 48
click at [22, 180] on div at bounding box center [20, 185] width 10 height 10
click at [369, 412] on icon at bounding box center [368, 413] width 10 height 10
click at [432, 415] on icon at bounding box center [429, 413] width 10 height 10
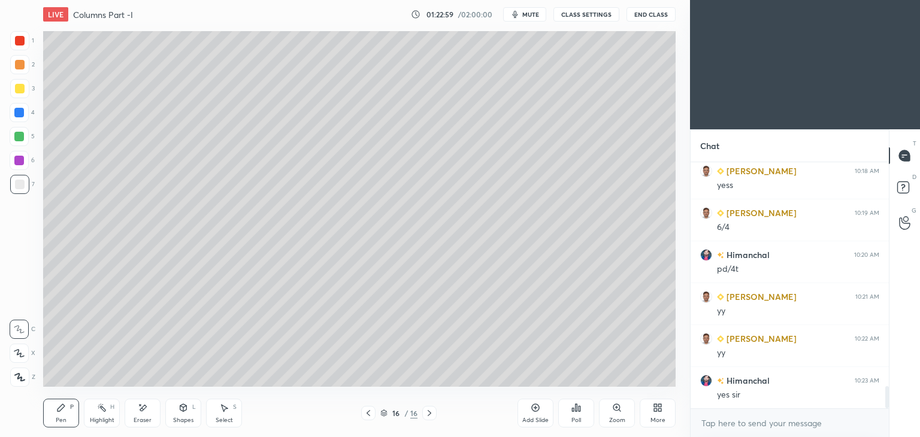
click at [182, 415] on div "Shapes L" at bounding box center [183, 413] width 36 height 29
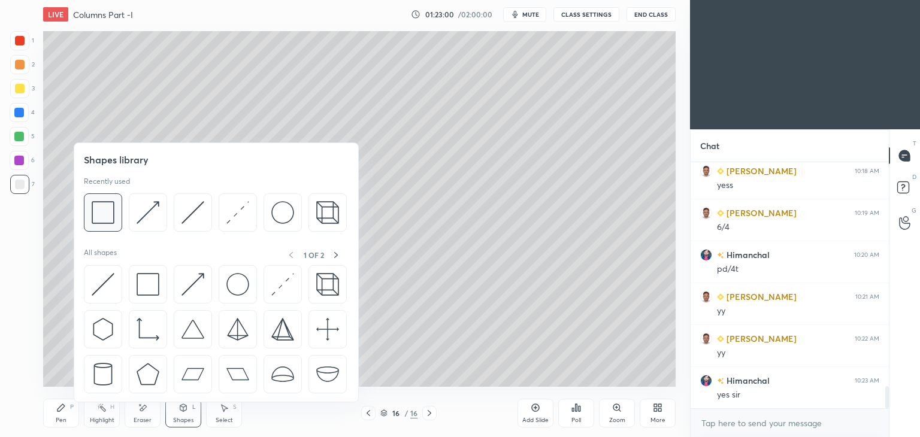
click at [100, 206] on img at bounding box center [103, 212] width 23 height 23
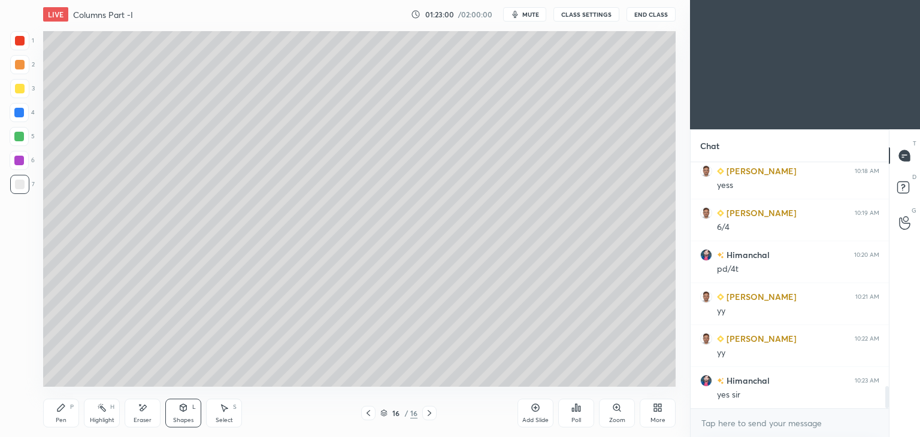
click at [23, 92] on div at bounding box center [20, 89] width 10 height 10
click at [62, 418] on div "Pen" at bounding box center [61, 420] width 11 height 6
click at [19, 45] on div at bounding box center [20, 41] width 10 height 10
click at [539, 414] on div "Add Slide" at bounding box center [535, 413] width 36 height 29
click at [62, 407] on icon at bounding box center [60, 407] width 7 height 7
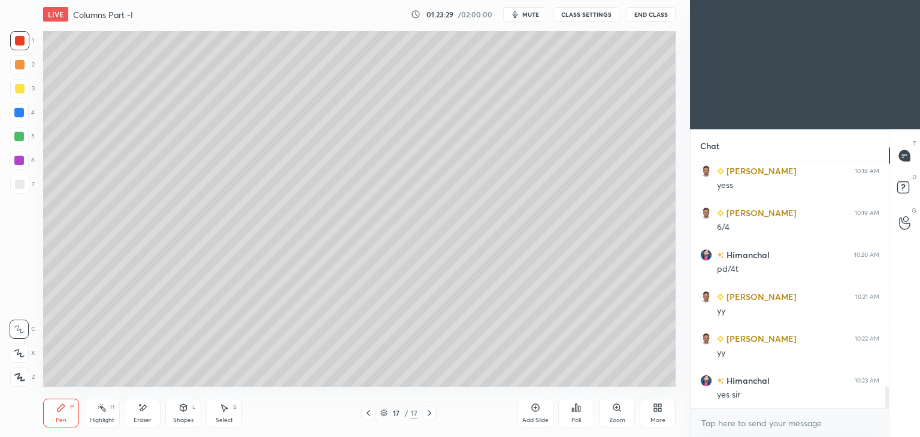
click at [16, 92] on div at bounding box center [20, 89] width 10 height 10
click at [186, 414] on div "Shapes L" at bounding box center [183, 413] width 36 height 29
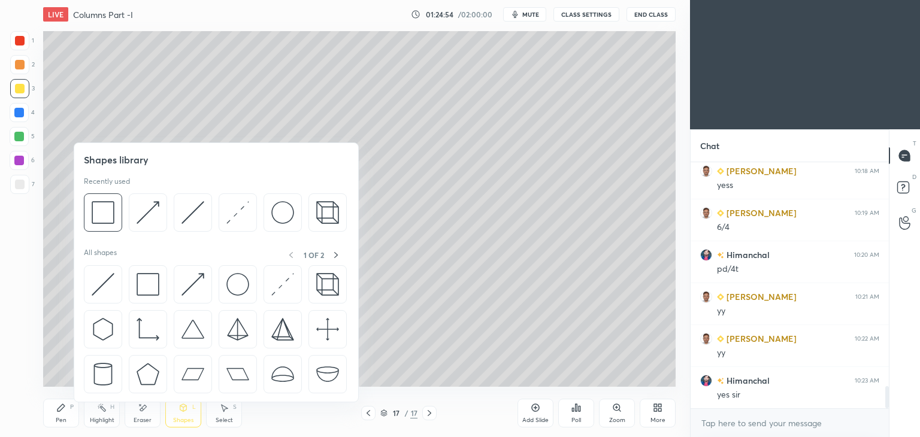
click at [113, 198] on div at bounding box center [103, 212] width 38 height 38
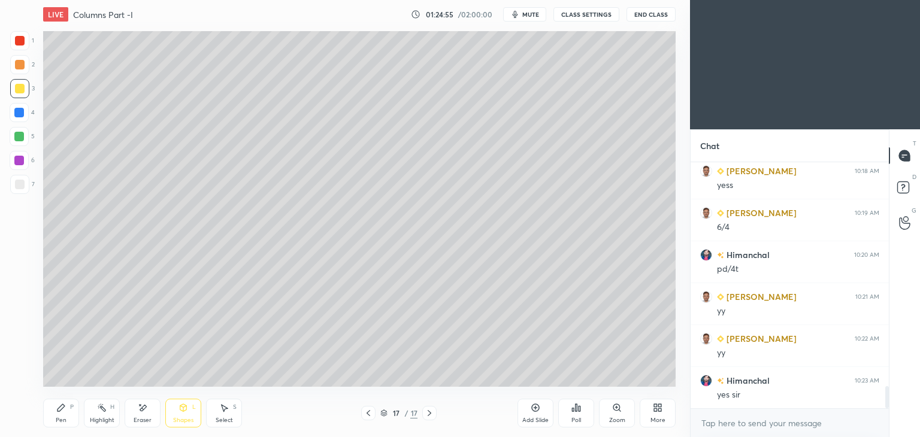
click at [29, 185] on div "7" at bounding box center [22, 184] width 25 height 19
click at [53, 417] on div "Pen P" at bounding box center [61, 413] width 36 height 29
click at [521, 415] on div "Add Slide" at bounding box center [535, 413] width 36 height 29
click at [53, 412] on div "Pen P" at bounding box center [61, 413] width 36 height 29
click at [359, 411] on div "18 / 18" at bounding box center [398, 413] width 237 height 14
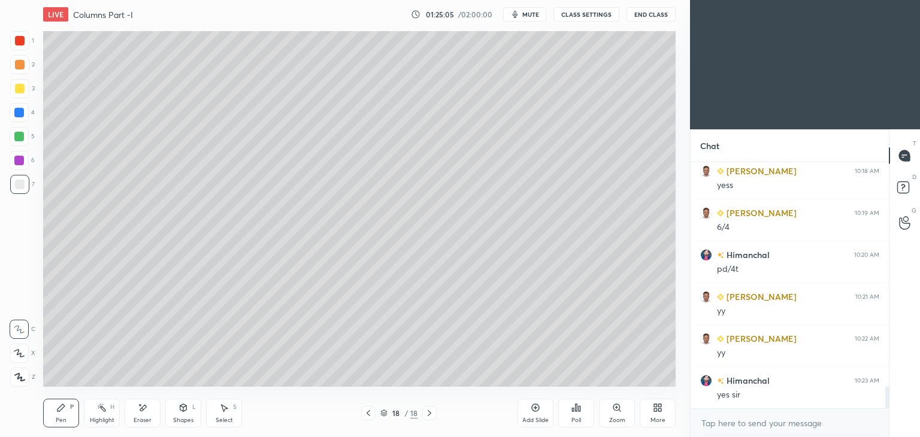
click at [365, 415] on icon at bounding box center [368, 413] width 10 height 10
click at [426, 414] on icon at bounding box center [429, 413] width 10 height 10
click at [369, 412] on icon at bounding box center [368, 413] width 10 height 10
click at [370, 412] on icon at bounding box center [368, 413] width 10 height 10
click at [368, 414] on icon at bounding box center [368, 413] width 4 height 6
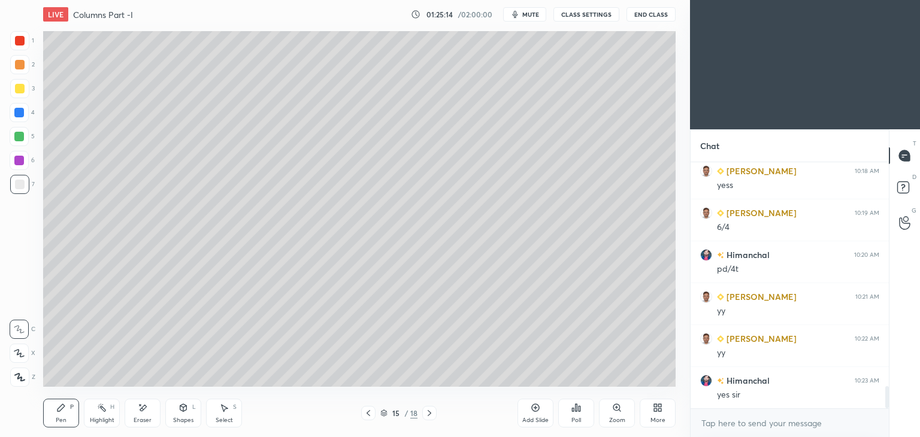
click at [430, 417] on icon at bounding box center [429, 413] width 10 height 10
click at [429, 417] on icon at bounding box center [429, 413] width 10 height 10
click at [431, 414] on icon at bounding box center [429, 413] width 10 height 10
click at [368, 417] on icon at bounding box center [368, 413] width 10 height 10
click at [369, 415] on icon at bounding box center [368, 413] width 10 height 10
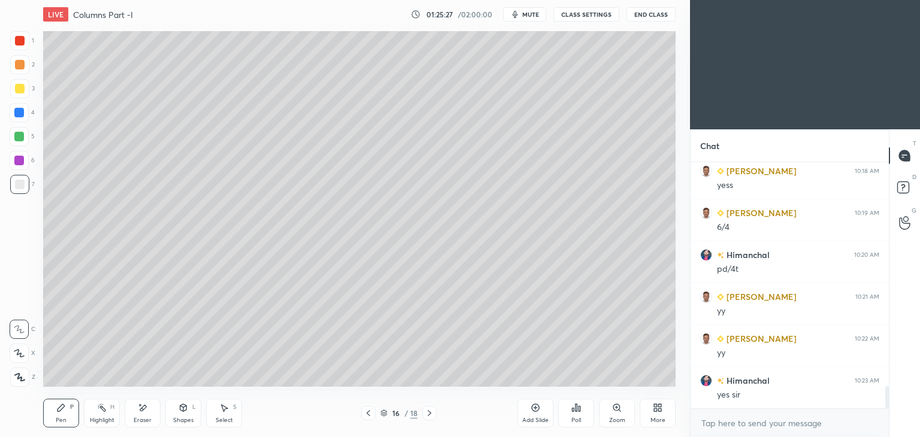
click at [371, 416] on icon at bounding box center [368, 413] width 10 height 10
click at [436, 412] on div at bounding box center [429, 413] width 14 height 14
click at [426, 411] on icon at bounding box center [429, 413] width 10 height 10
click at [426, 408] on div at bounding box center [429, 413] width 14 height 14
click at [148, 403] on div "Eraser" at bounding box center [143, 413] width 36 height 29
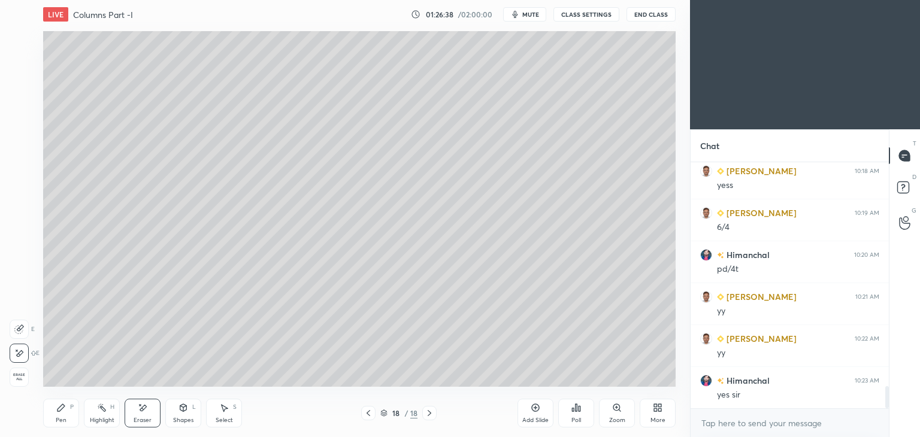
click at [65, 407] on icon at bounding box center [61, 408] width 10 height 10
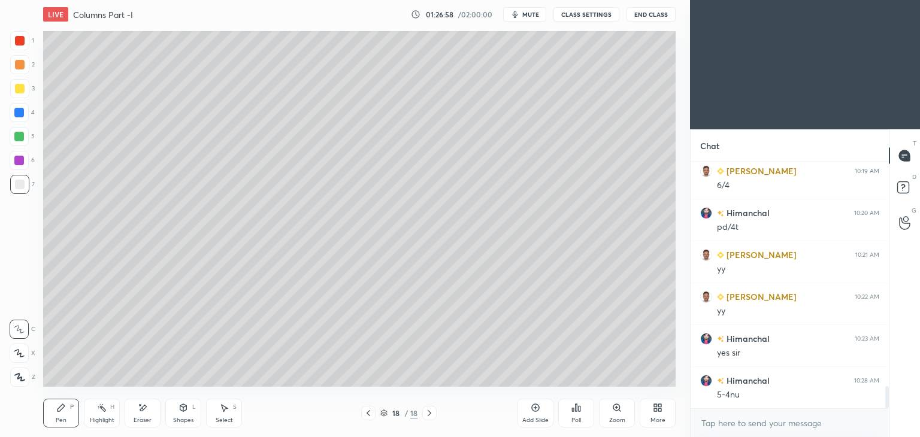
click at [178, 413] on div "Shapes L" at bounding box center [183, 413] width 36 height 29
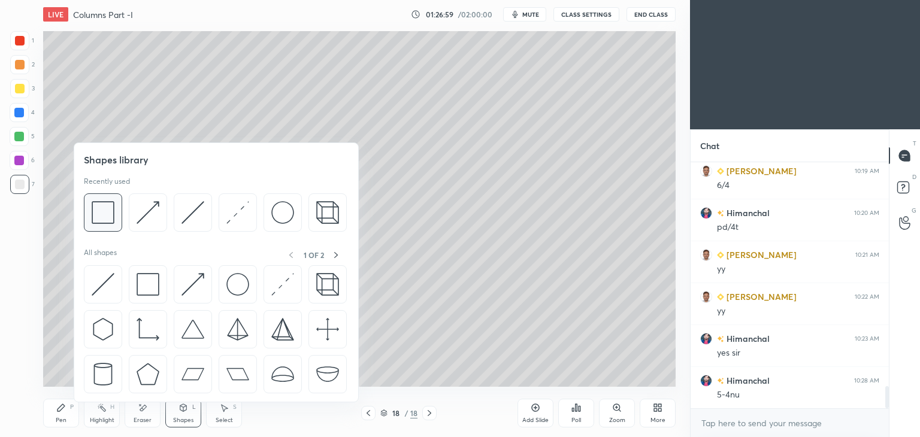
click at [105, 207] on img at bounding box center [103, 212] width 23 height 23
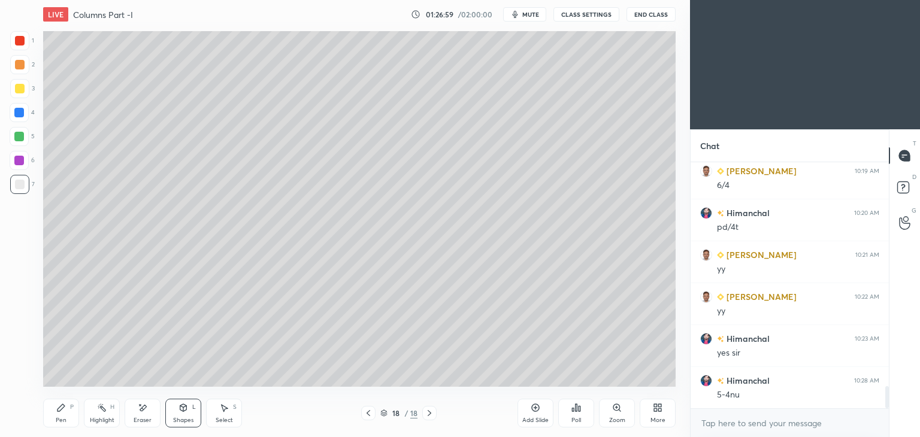
click at [23, 92] on div at bounding box center [20, 89] width 10 height 10
click at [65, 414] on div "Pen P" at bounding box center [61, 413] width 36 height 29
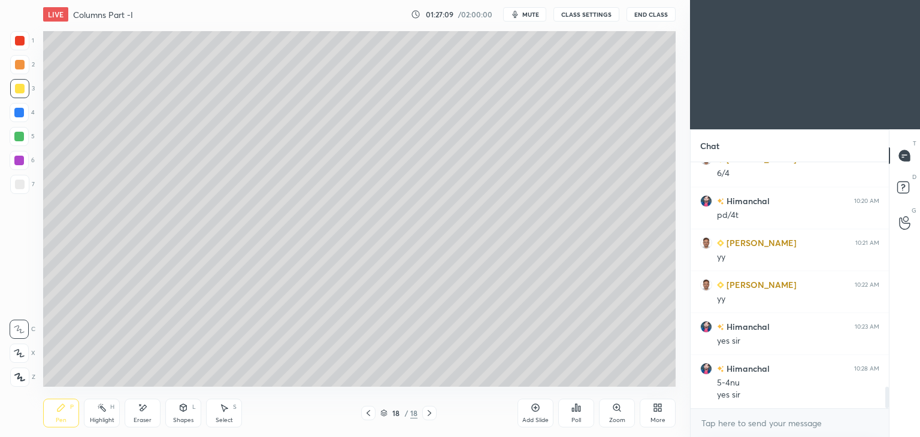
click at [369, 415] on icon at bounding box center [368, 413] width 10 height 10
click at [432, 415] on icon at bounding box center [429, 413] width 10 height 10
click at [363, 415] on div at bounding box center [368, 413] width 14 height 14
click at [370, 411] on icon at bounding box center [368, 413] width 10 height 10
click at [371, 408] on div at bounding box center [368, 413] width 14 height 14
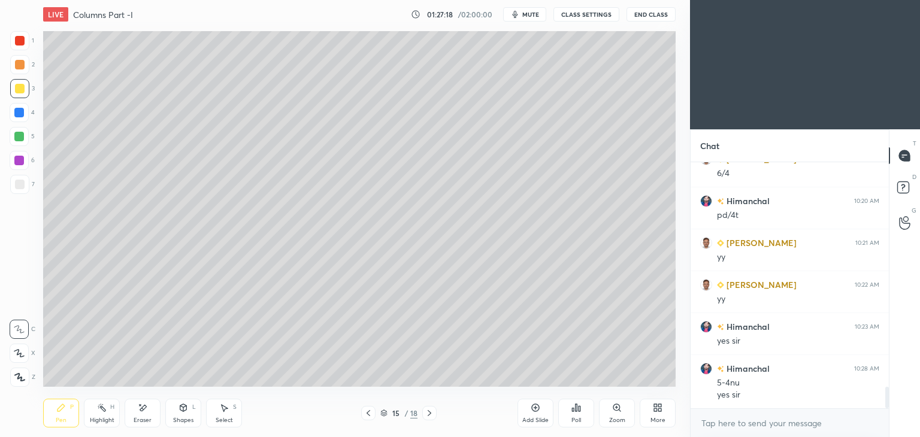
click at [366, 410] on icon at bounding box center [368, 413] width 10 height 10
click at [368, 408] on div at bounding box center [368, 413] width 14 height 14
click at [364, 412] on icon at bounding box center [368, 413] width 10 height 10
click at [426, 412] on icon at bounding box center [429, 413] width 10 height 10
click at [427, 413] on icon at bounding box center [429, 413] width 10 height 10
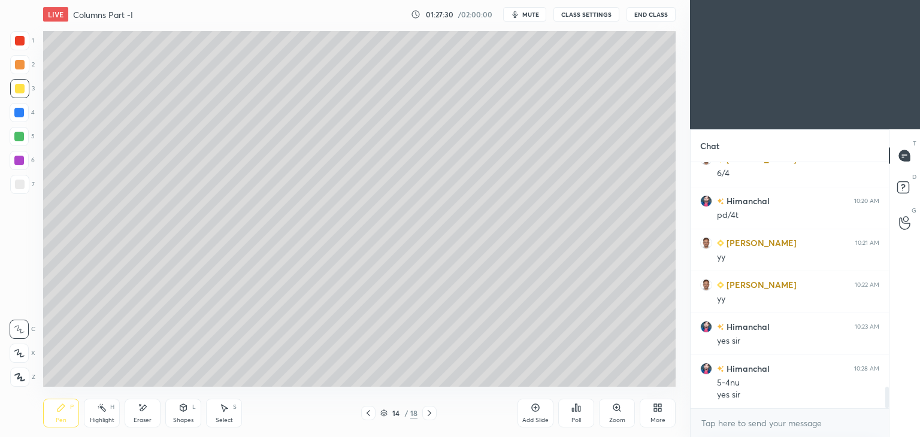
click at [429, 415] on icon at bounding box center [429, 413] width 10 height 10
click at [429, 412] on icon at bounding box center [429, 413] width 4 height 6
click at [429, 412] on icon at bounding box center [429, 413] width 10 height 10
click at [428, 415] on icon at bounding box center [429, 413] width 10 height 10
click at [426, 412] on icon at bounding box center [429, 413] width 10 height 10
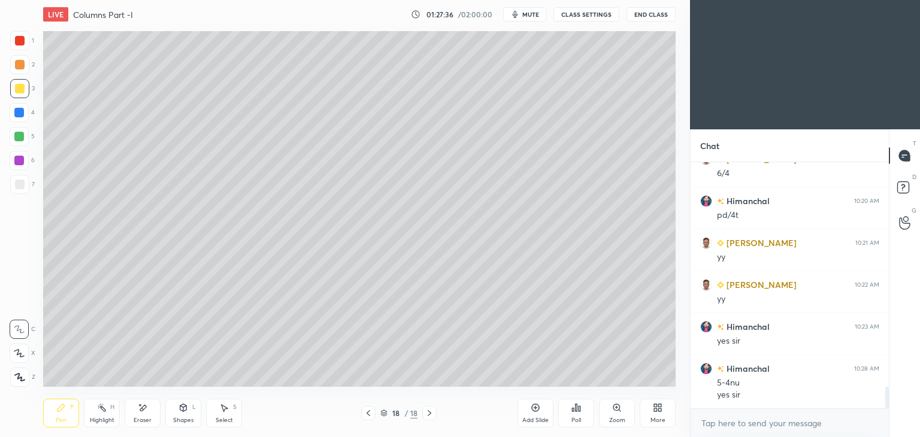
click at [539, 418] on div "Add Slide" at bounding box center [535, 420] width 26 height 6
click at [184, 415] on div "Shapes L" at bounding box center [183, 413] width 36 height 29
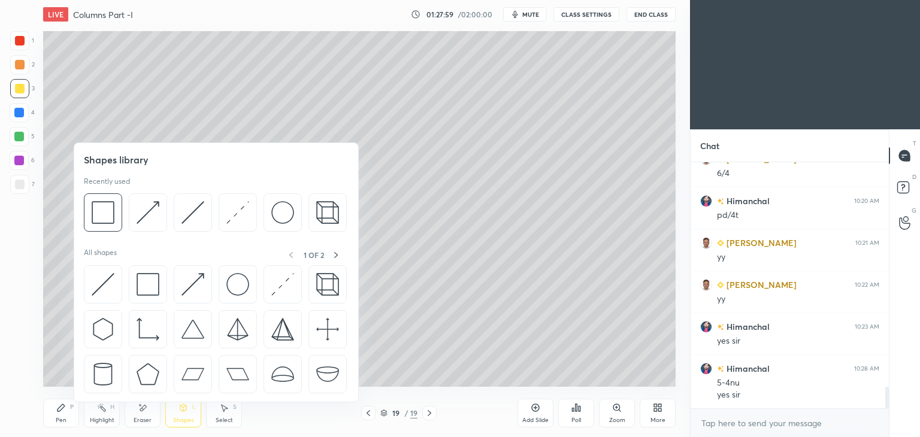
click at [274, 213] on img at bounding box center [282, 212] width 23 height 23
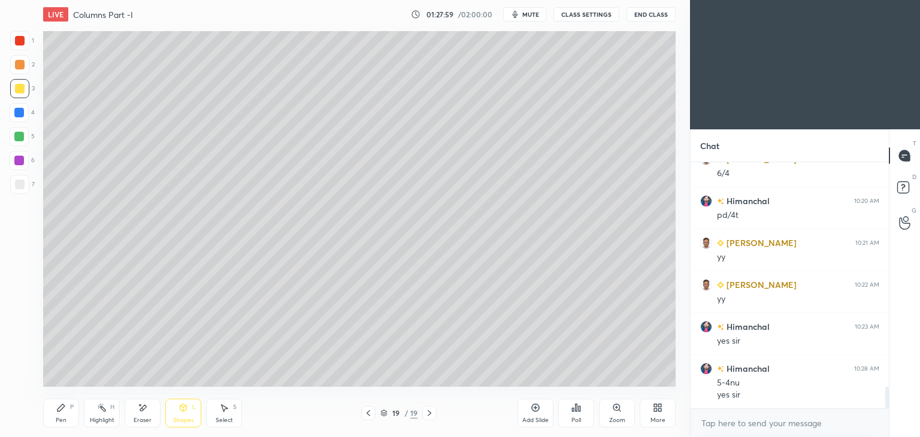
click at [18, 187] on div at bounding box center [20, 185] width 10 height 10
click at [182, 412] on icon at bounding box center [183, 408] width 10 height 10
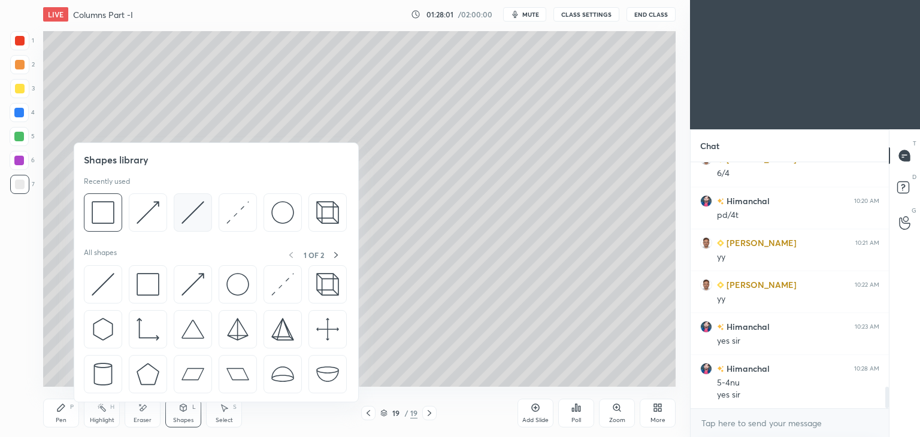
click at [195, 210] on img at bounding box center [192, 212] width 23 height 23
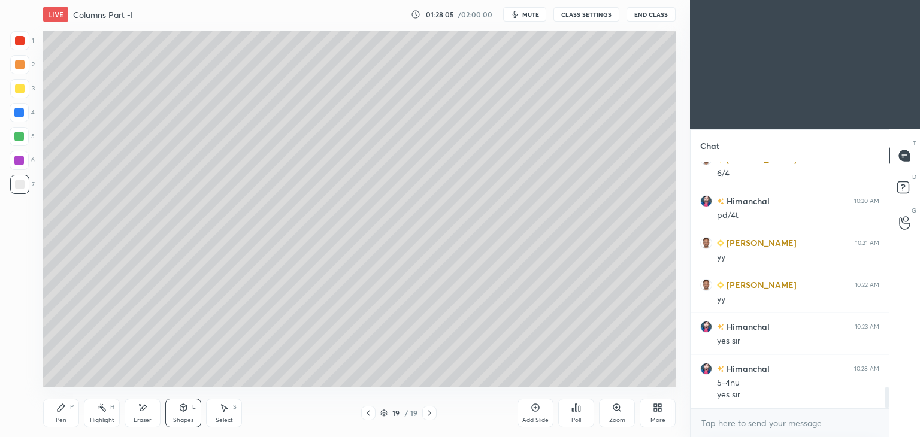
click at [181, 410] on icon at bounding box center [183, 407] width 7 height 7
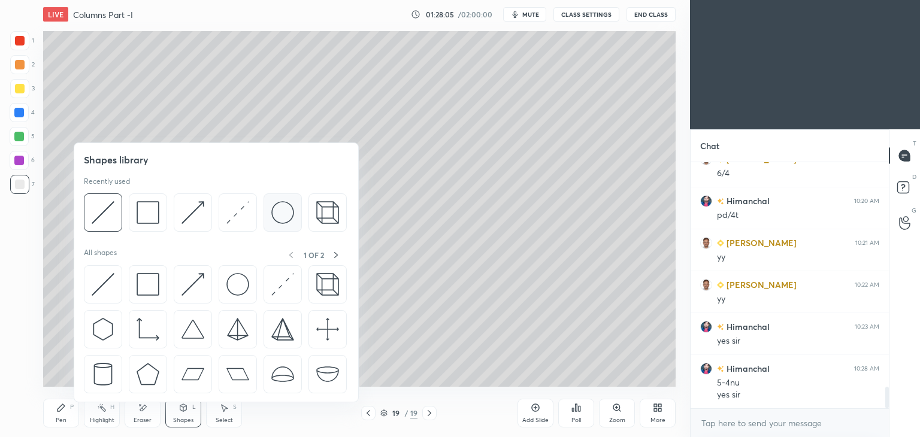
click at [280, 208] on img at bounding box center [282, 212] width 23 height 23
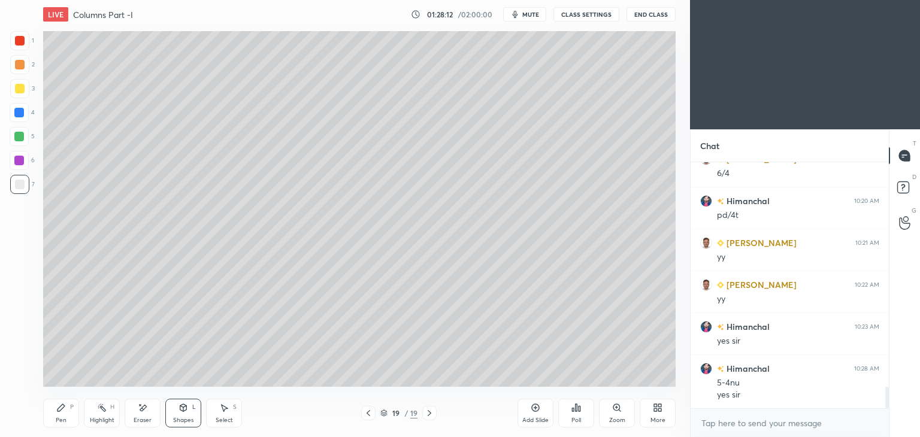
click at [230, 405] on div "Select S" at bounding box center [224, 413] width 36 height 29
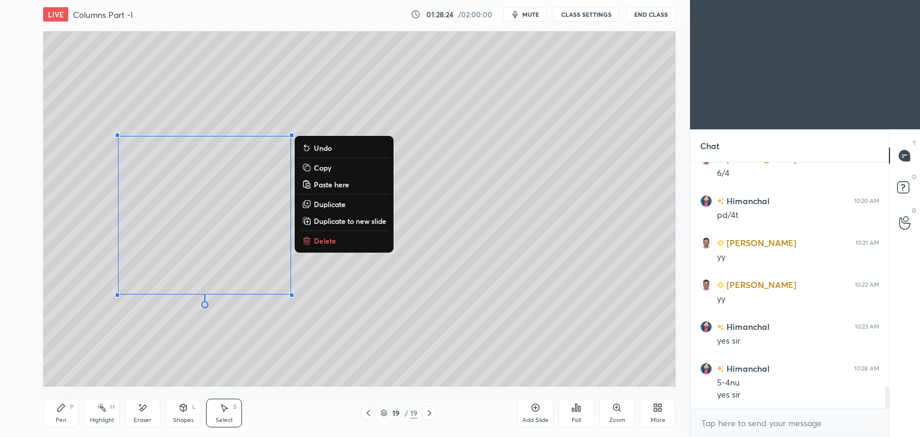
click at [354, 343] on div "0 ° Undo Copy Paste here Duplicate Duplicate to new slide Delete" at bounding box center [359, 209] width 632 height 356
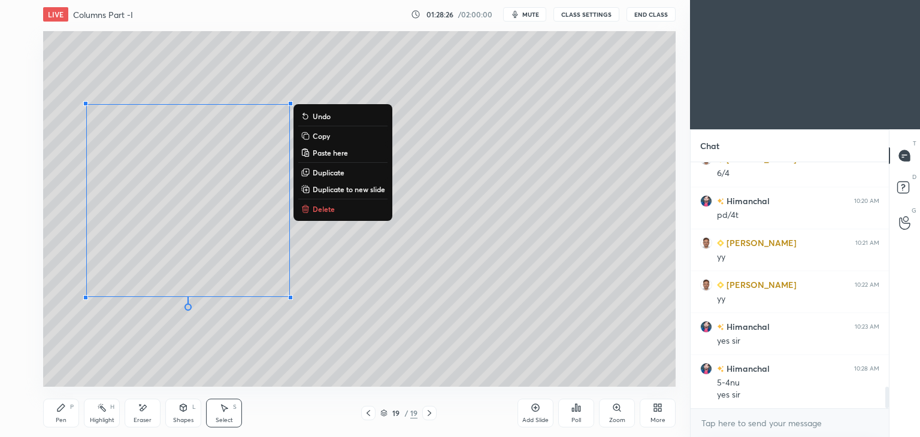
click at [184, 417] on div "Shapes" at bounding box center [183, 420] width 20 height 6
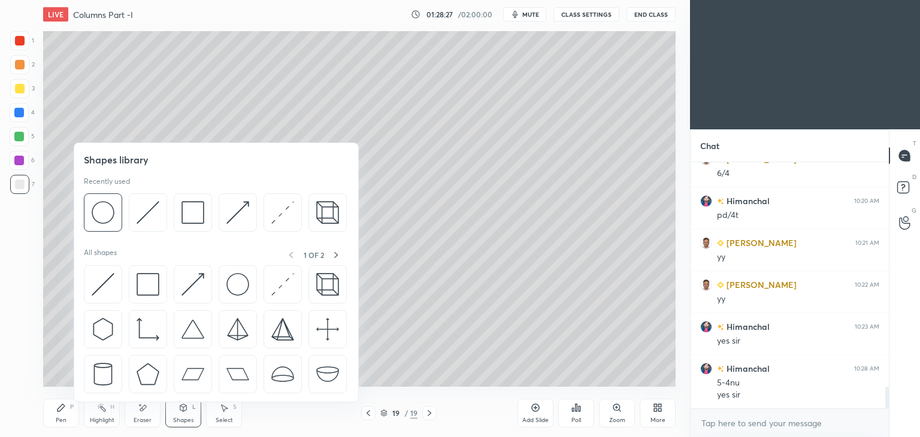
click at [275, 214] on img at bounding box center [282, 212] width 23 height 23
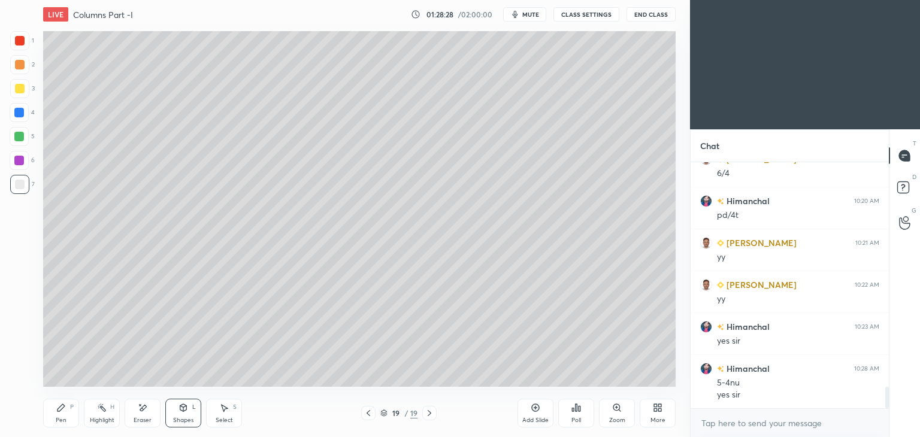
click at [27, 39] on div at bounding box center [19, 40] width 19 height 19
click at [188, 412] on div "Shapes L" at bounding box center [183, 413] width 36 height 29
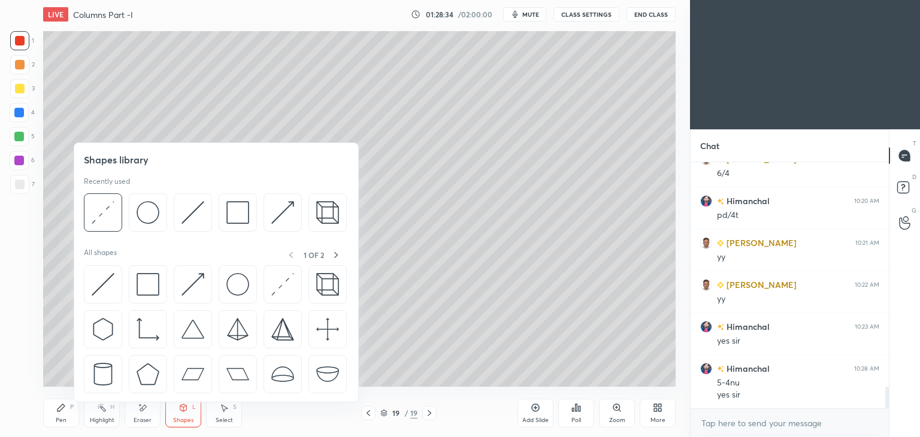
click at [185, 210] on img at bounding box center [192, 212] width 23 height 23
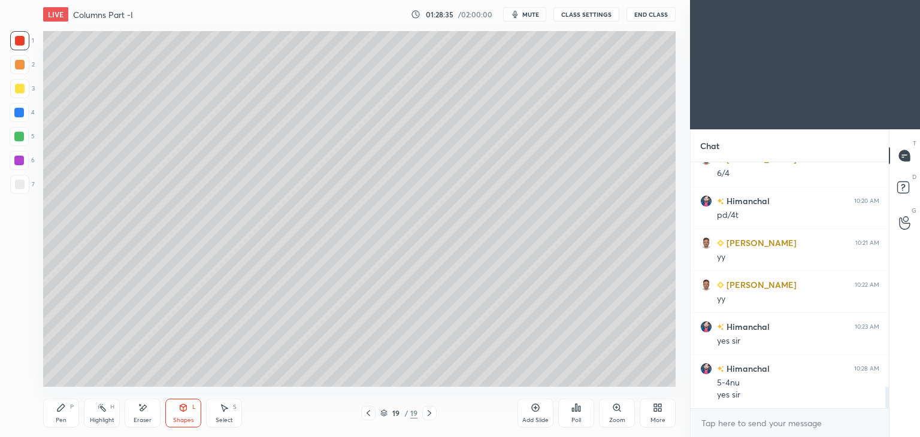
click at [23, 163] on div at bounding box center [19, 161] width 10 height 10
click at [65, 405] on icon at bounding box center [61, 408] width 10 height 10
click at [183, 411] on icon at bounding box center [183, 409] width 0 height 4
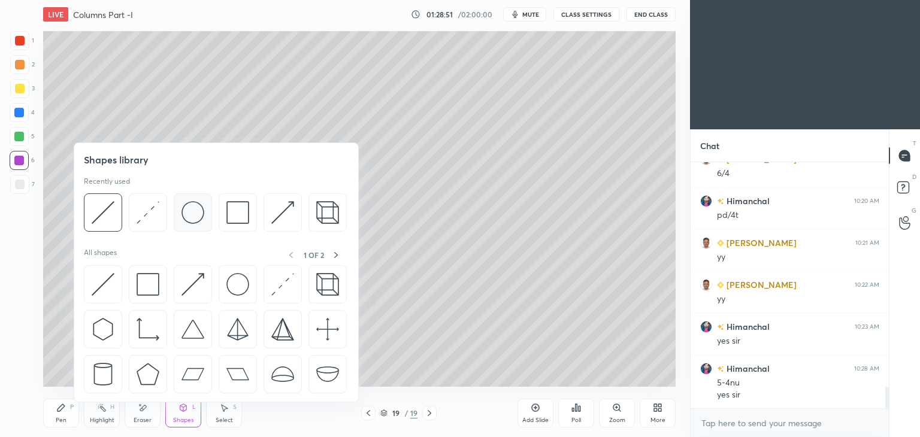
click at [190, 214] on img at bounding box center [192, 212] width 23 height 23
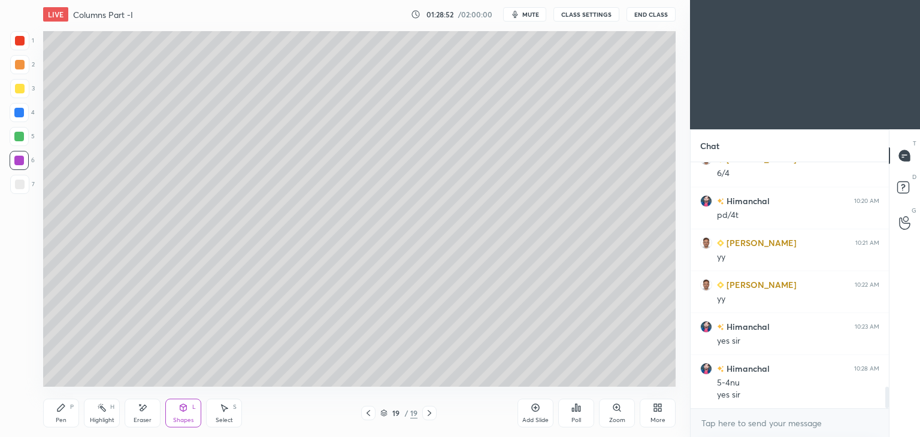
click at [20, 84] on div at bounding box center [20, 89] width 10 height 10
click at [182, 407] on icon at bounding box center [183, 407] width 7 height 2
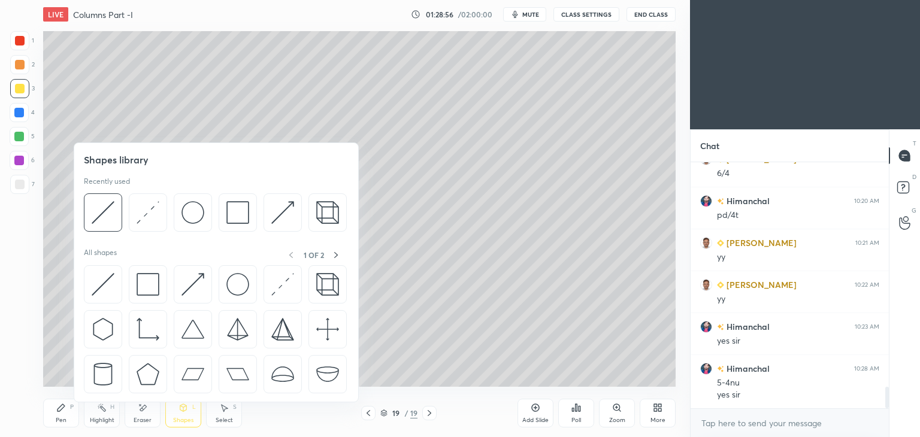
click at [225, 417] on div "Select" at bounding box center [224, 420] width 17 height 6
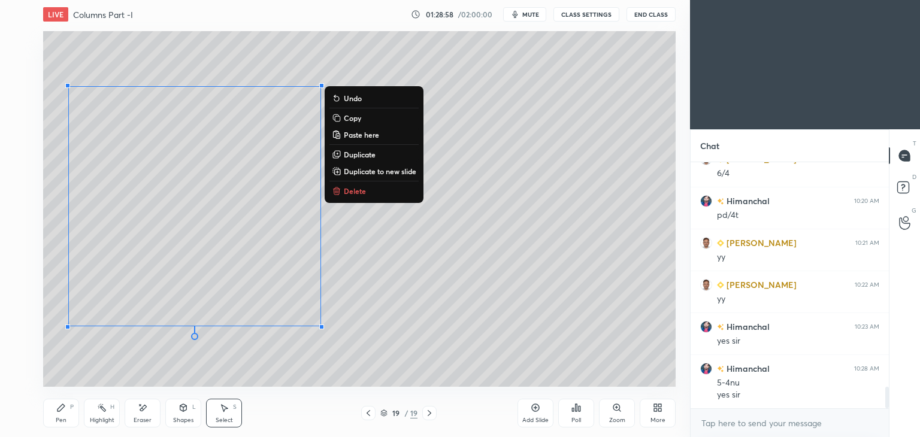
click at [362, 153] on p "Duplicate" at bounding box center [360, 155] width 32 height 10
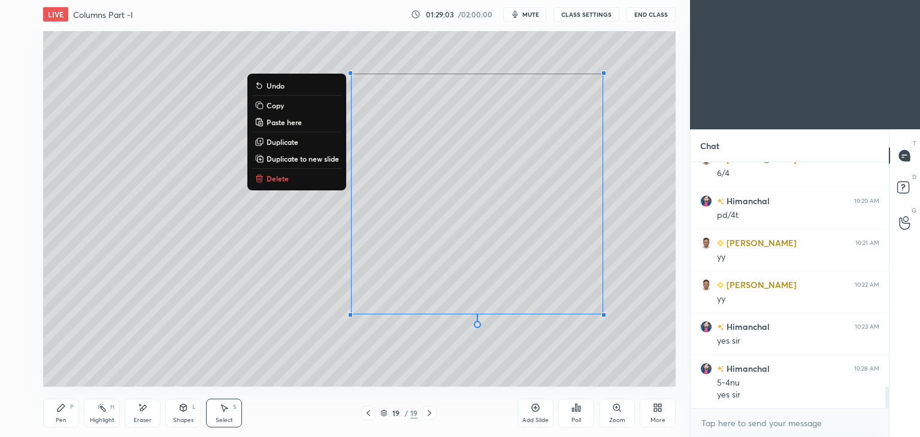
click at [153, 409] on div "Eraser" at bounding box center [143, 413] width 36 height 29
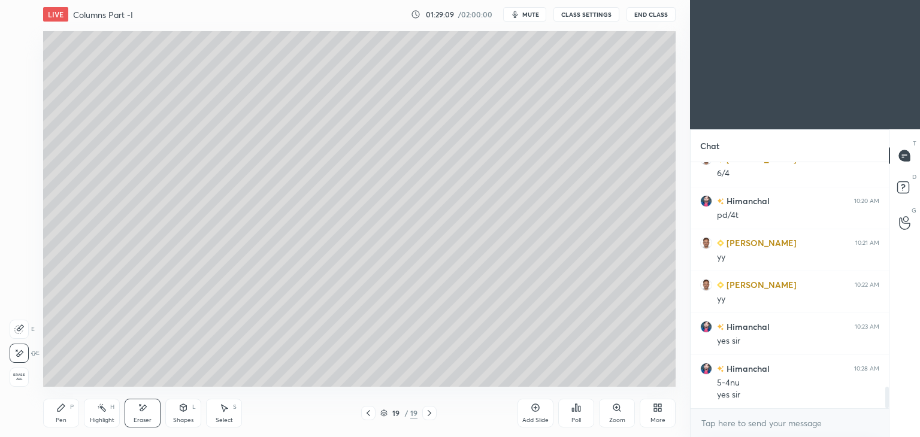
click at [17, 333] on icon at bounding box center [19, 329] width 10 height 10
click at [20, 262] on circle at bounding box center [19, 266] width 8 height 8
click at [59, 402] on div "Pen P" at bounding box center [61, 413] width 36 height 29
click at [18, 90] on div at bounding box center [20, 89] width 10 height 10
click at [21, 187] on div at bounding box center [20, 185] width 10 height 10
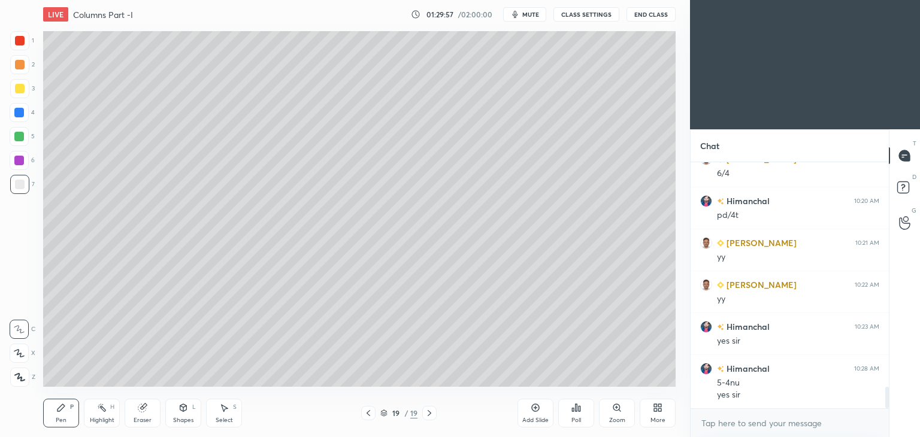
click at [147, 415] on div "Eraser" at bounding box center [143, 413] width 36 height 29
click at [26, 357] on div at bounding box center [19, 353] width 19 height 19
click at [68, 412] on div "Pen P" at bounding box center [61, 413] width 36 height 29
click at [154, 410] on div "Eraser" at bounding box center [143, 413] width 36 height 29
click at [527, 410] on div "Add Slide" at bounding box center [535, 413] width 36 height 29
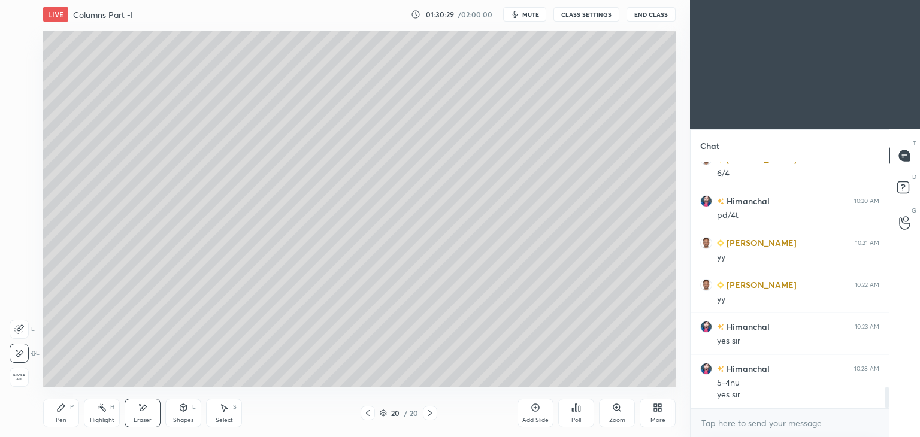
click at [69, 411] on div "Pen P" at bounding box center [61, 413] width 36 height 29
click at [184, 409] on icon at bounding box center [183, 407] width 7 height 7
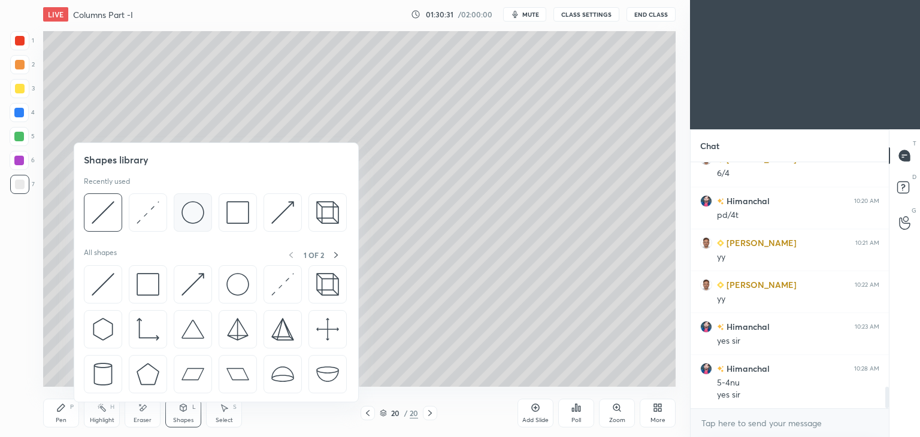
click at [192, 211] on img at bounding box center [192, 212] width 23 height 23
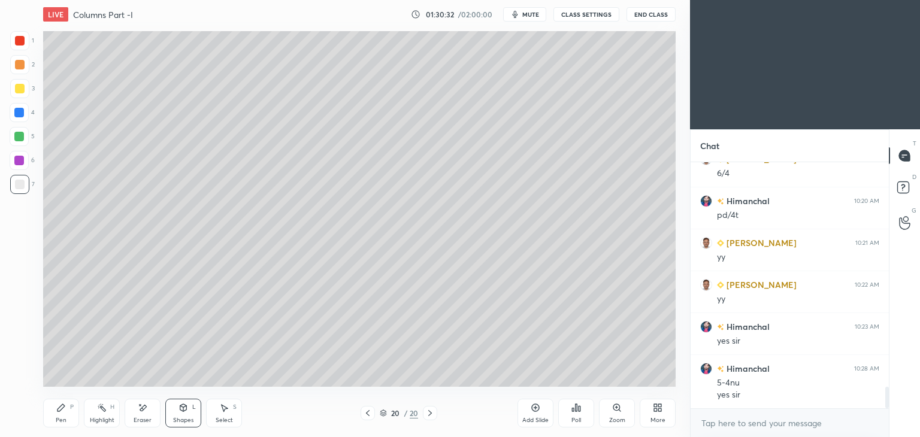
click at [20, 86] on div at bounding box center [20, 89] width 10 height 10
click at [144, 412] on icon at bounding box center [143, 408] width 10 height 10
click at [17, 330] on icon at bounding box center [20, 328] width 7 height 6
click at [19, 292] on icon at bounding box center [19, 290] width 11 height 11
click at [58, 415] on div "Pen P" at bounding box center [61, 413] width 36 height 29
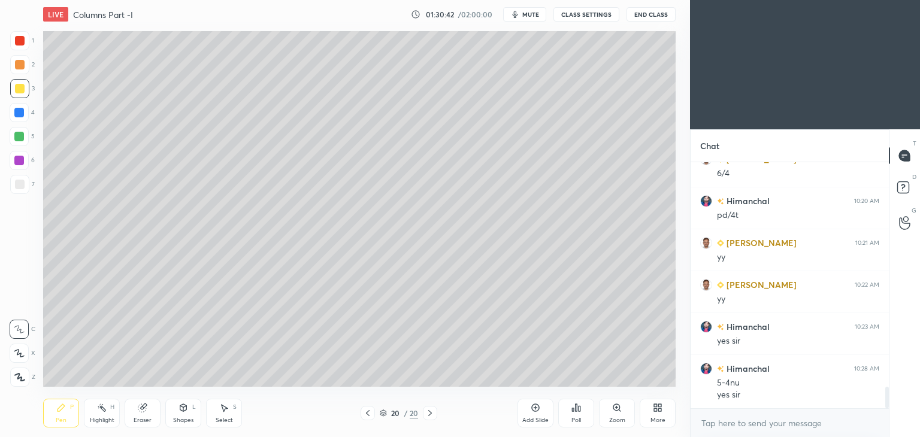
click at [188, 408] on div "Shapes L" at bounding box center [183, 413] width 36 height 29
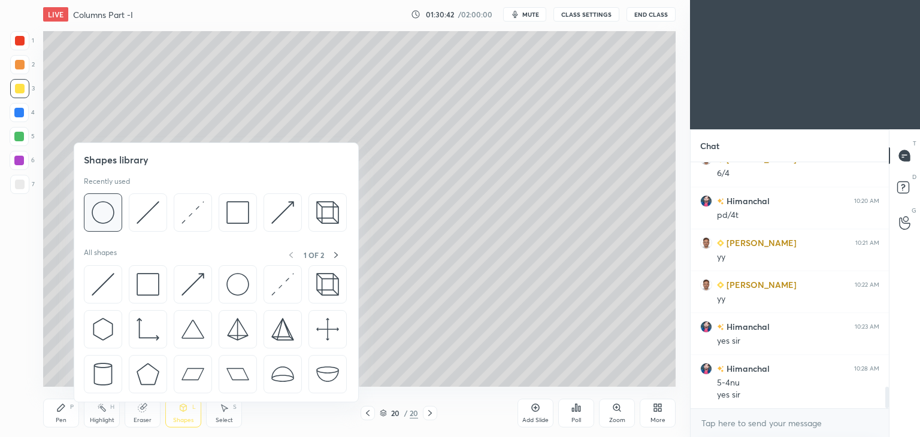
click at [96, 205] on img at bounding box center [103, 212] width 23 height 23
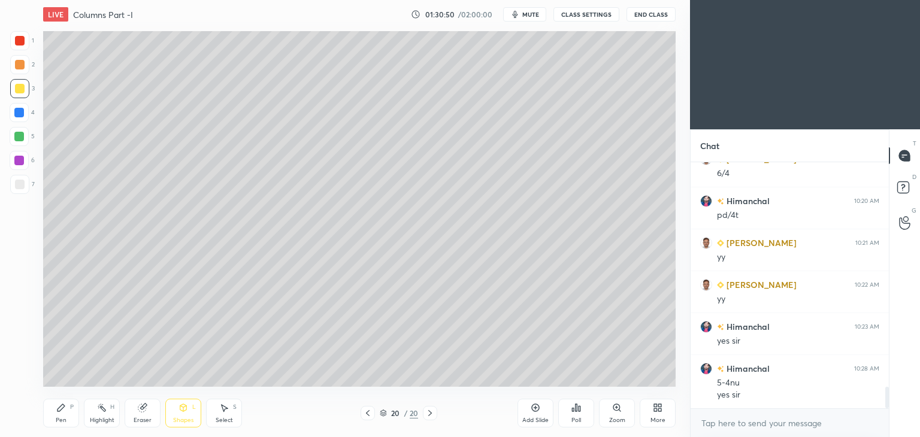
click at [227, 418] on div "Select" at bounding box center [224, 420] width 17 height 6
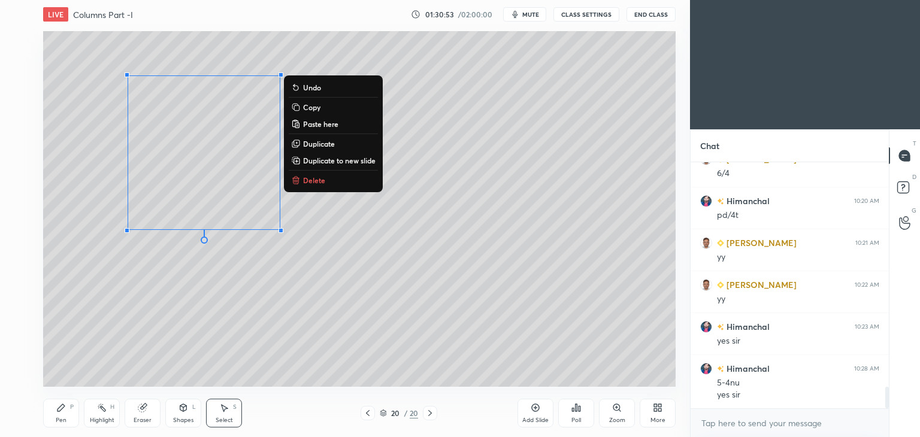
click at [317, 144] on p "Duplicate" at bounding box center [319, 144] width 32 height 10
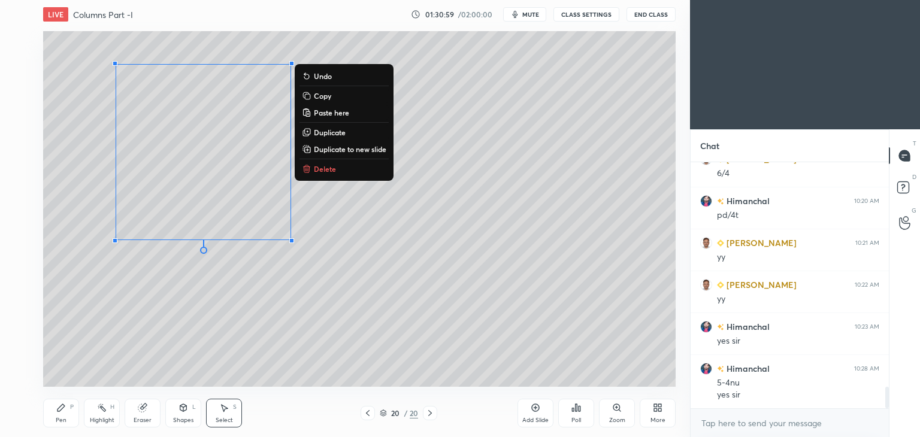
click at [147, 408] on icon at bounding box center [143, 408] width 10 height 10
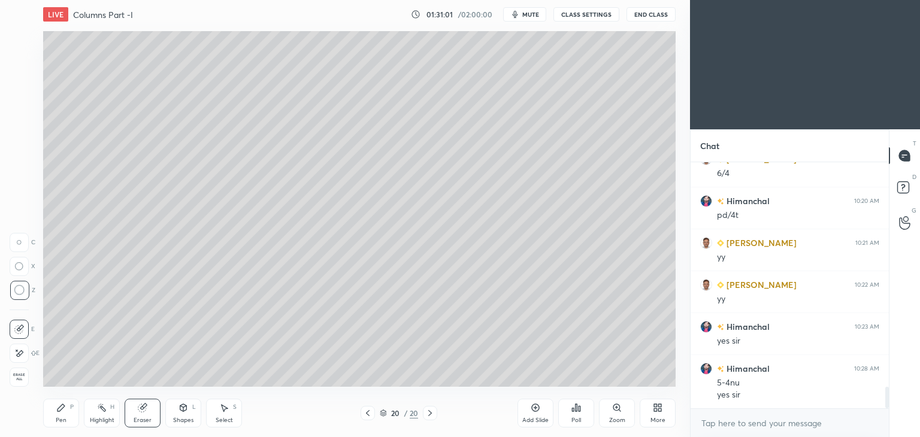
click at [20, 287] on icon at bounding box center [19, 290] width 11 height 11
click at [55, 406] on div "Pen P" at bounding box center [61, 413] width 36 height 29
click at [178, 414] on div "Shapes L" at bounding box center [183, 413] width 36 height 29
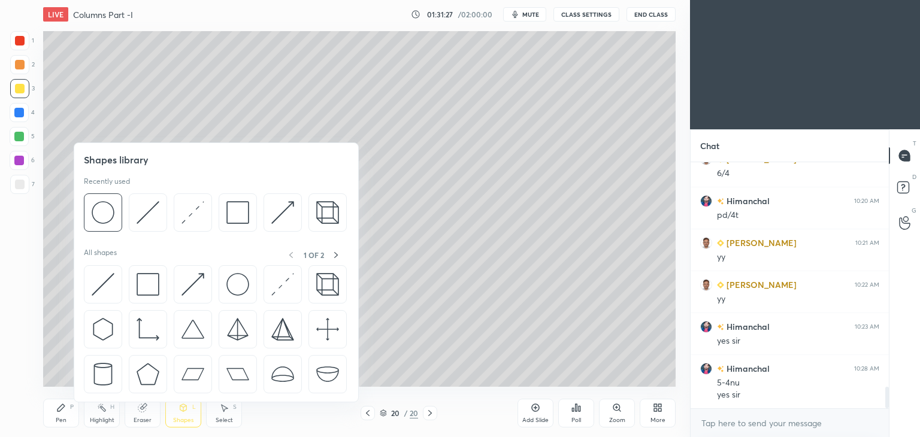
click at [266, 213] on div at bounding box center [282, 212] width 38 height 38
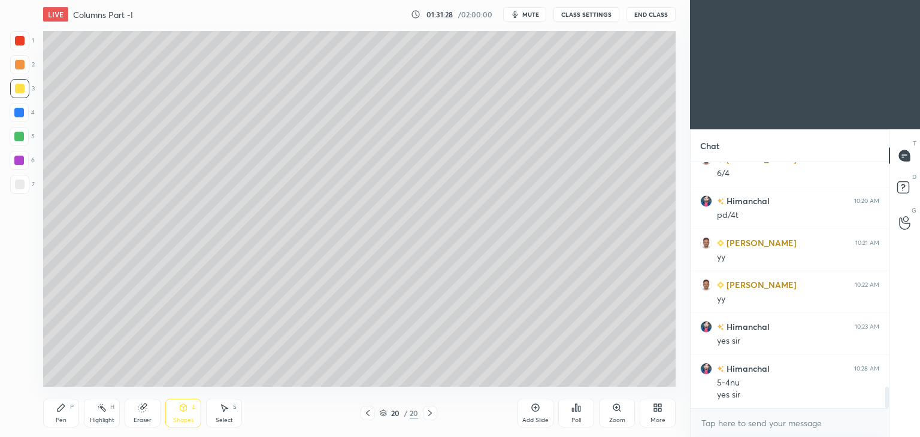
click at [22, 41] on div at bounding box center [20, 41] width 10 height 10
click at [67, 409] on div "Pen P" at bounding box center [61, 413] width 36 height 29
click at [182, 409] on icon at bounding box center [183, 407] width 7 height 7
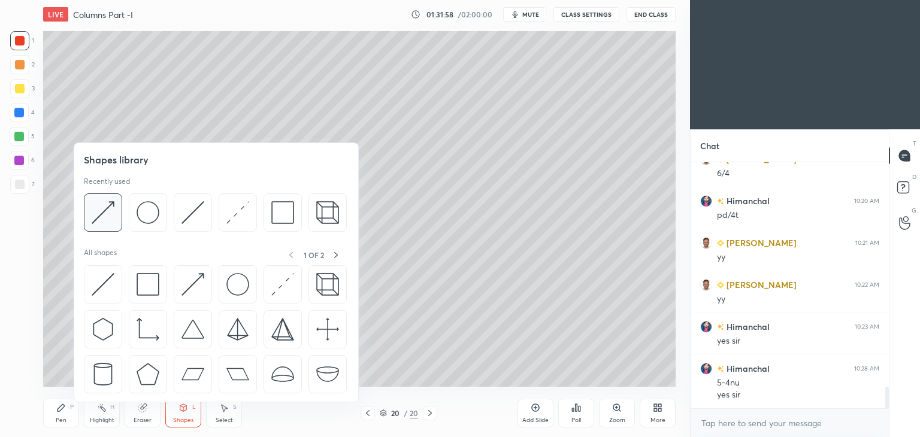
click at [104, 205] on img at bounding box center [103, 212] width 23 height 23
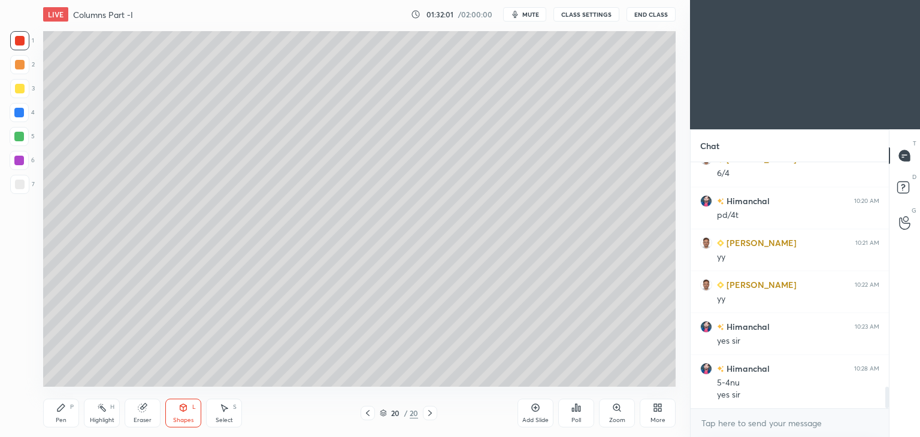
click at [70, 404] on div "P" at bounding box center [72, 407] width 4 height 6
click at [223, 403] on icon at bounding box center [224, 408] width 10 height 10
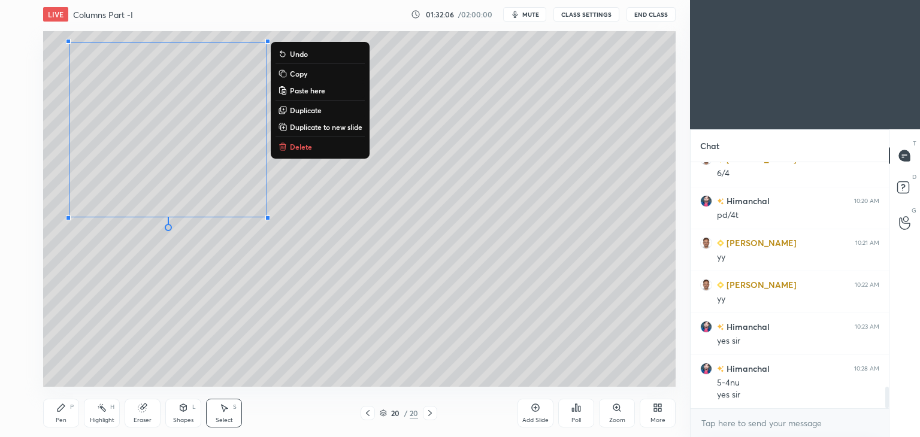
click at [63, 404] on icon at bounding box center [61, 408] width 10 height 10
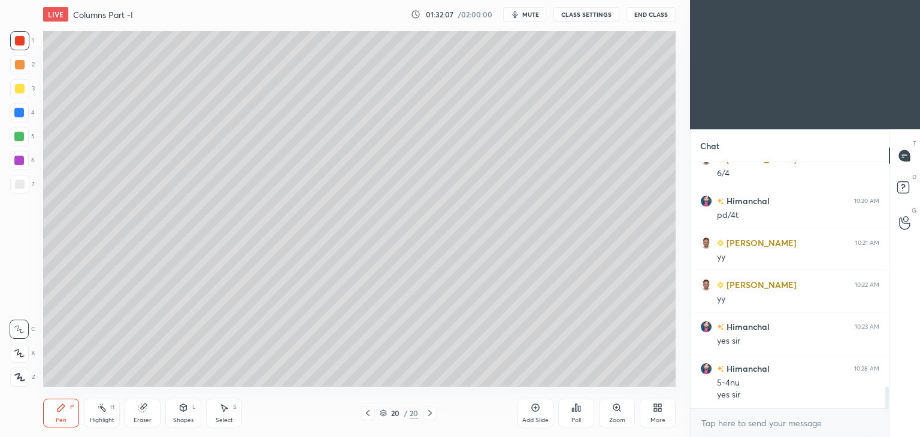
click at [15, 187] on div at bounding box center [20, 185] width 10 height 10
click at [22, 43] on div at bounding box center [20, 41] width 10 height 10
click at [17, 185] on div at bounding box center [20, 185] width 10 height 10
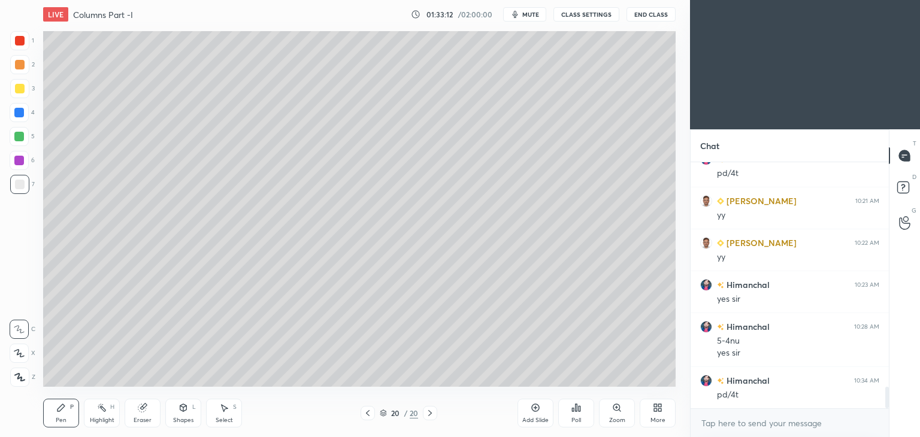
click at [186, 408] on icon at bounding box center [183, 407] width 7 height 7
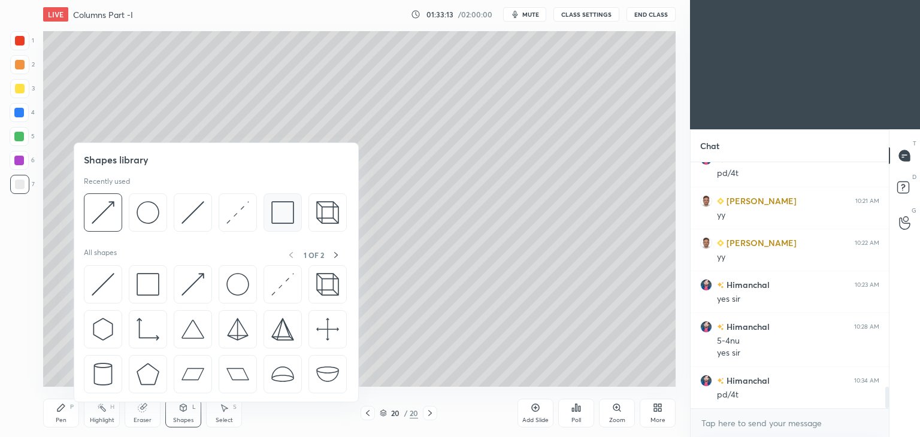
click at [295, 211] on div at bounding box center [282, 212] width 38 height 38
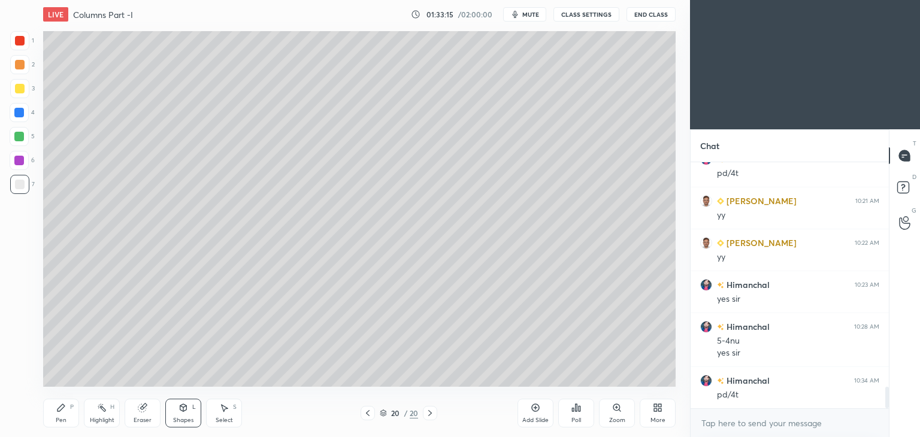
click at [61, 412] on icon at bounding box center [61, 408] width 10 height 10
click at [370, 410] on icon at bounding box center [368, 413] width 10 height 10
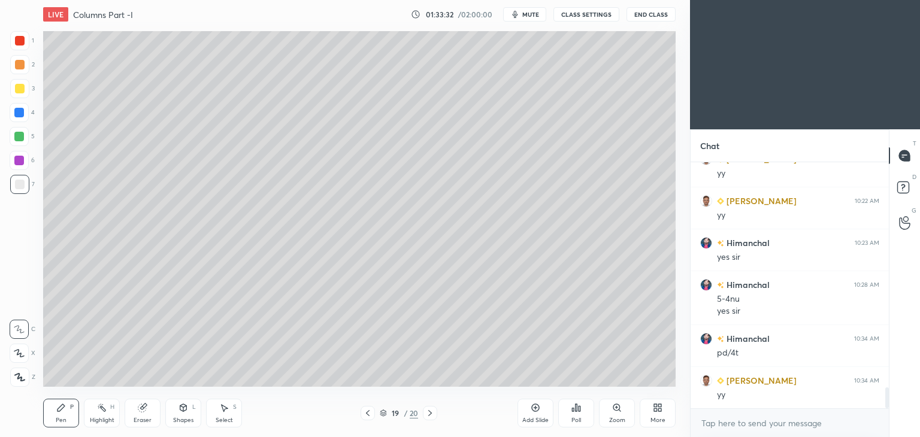
click at [433, 414] on icon at bounding box center [430, 413] width 10 height 10
click at [533, 416] on div "Add Slide" at bounding box center [535, 413] width 36 height 29
click at [28, 86] on div at bounding box center [19, 88] width 19 height 19
click at [17, 187] on div at bounding box center [20, 185] width 10 height 10
click at [366, 415] on icon at bounding box center [368, 413] width 10 height 10
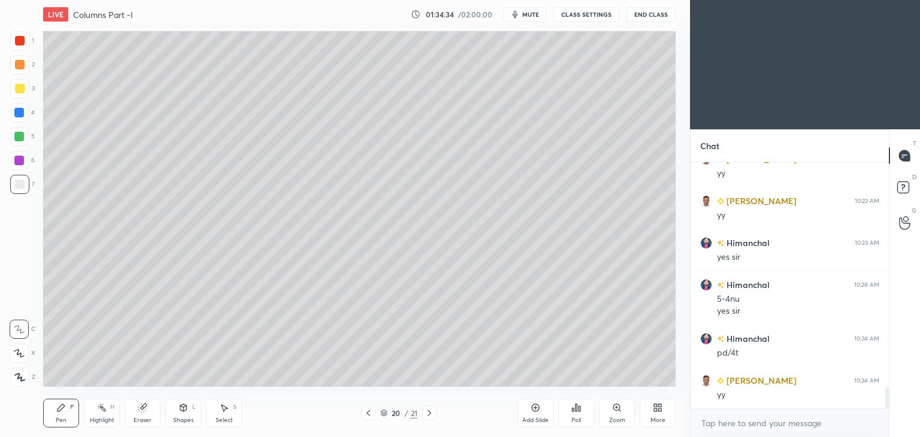
click at [362, 413] on div at bounding box center [368, 413] width 14 height 14
click at [363, 415] on icon at bounding box center [368, 413] width 10 height 10
click at [362, 414] on div at bounding box center [368, 413] width 14 height 14
click at [367, 412] on icon at bounding box center [368, 413] width 4 height 6
click at [367, 412] on icon at bounding box center [368, 413] width 10 height 10
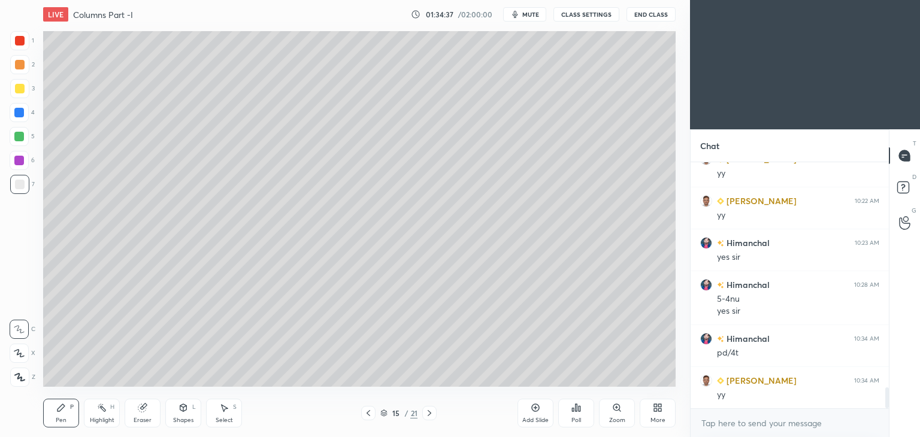
click at [366, 415] on icon at bounding box center [368, 413] width 10 height 10
click at [178, 408] on icon at bounding box center [183, 408] width 10 height 10
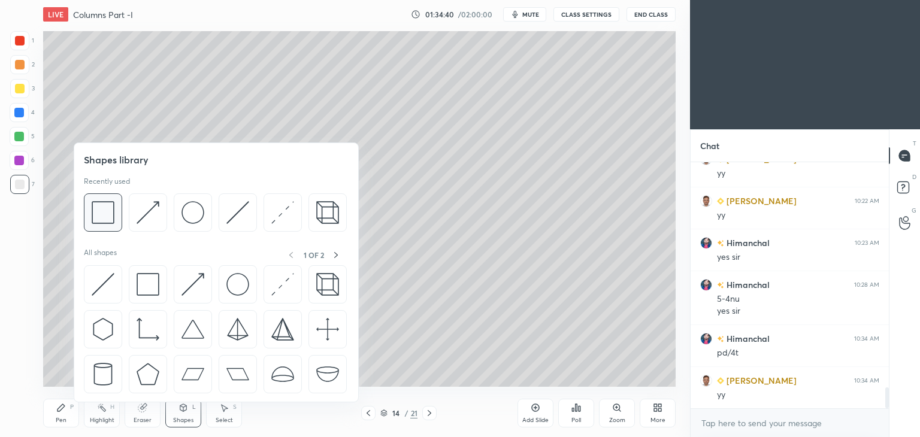
click at [103, 204] on img at bounding box center [103, 212] width 23 height 23
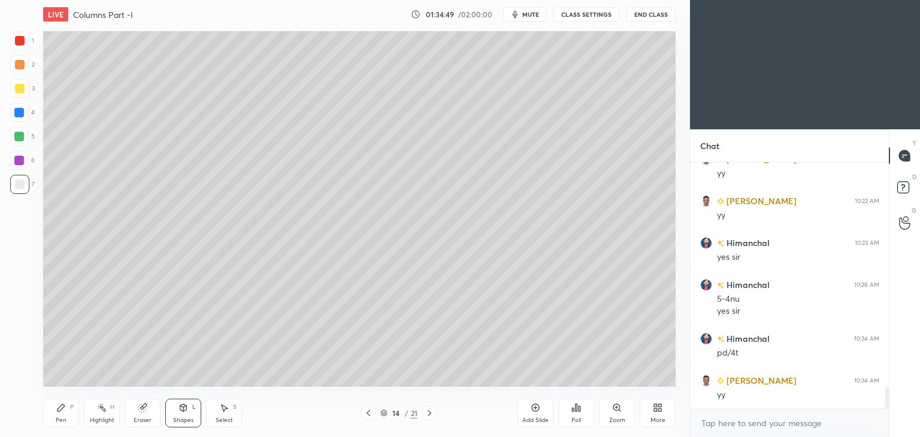
click at [429, 411] on icon at bounding box center [429, 413] width 10 height 10
click at [428, 412] on icon at bounding box center [429, 413] width 10 height 10
click at [431, 414] on icon at bounding box center [429, 413] width 10 height 10
click at [427, 410] on icon at bounding box center [429, 413] width 10 height 10
click at [429, 412] on icon at bounding box center [429, 413] width 4 height 6
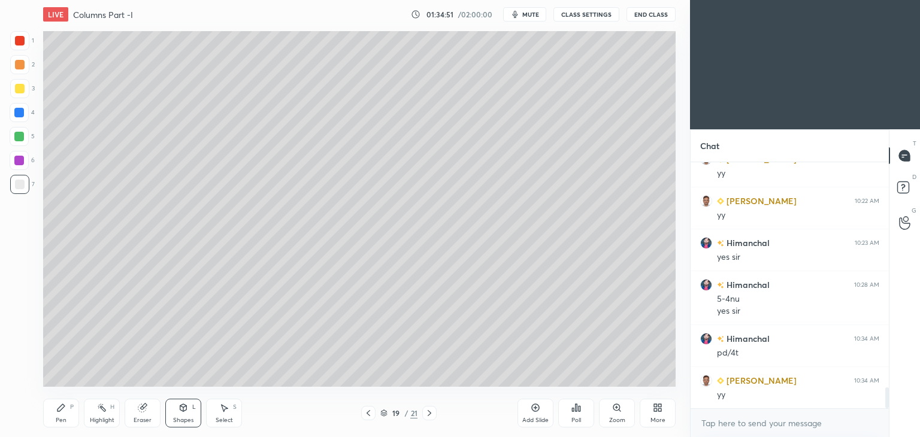
click at [431, 414] on icon at bounding box center [429, 413] width 10 height 10
click at [427, 412] on icon at bounding box center [429, 413] width 10 height 10
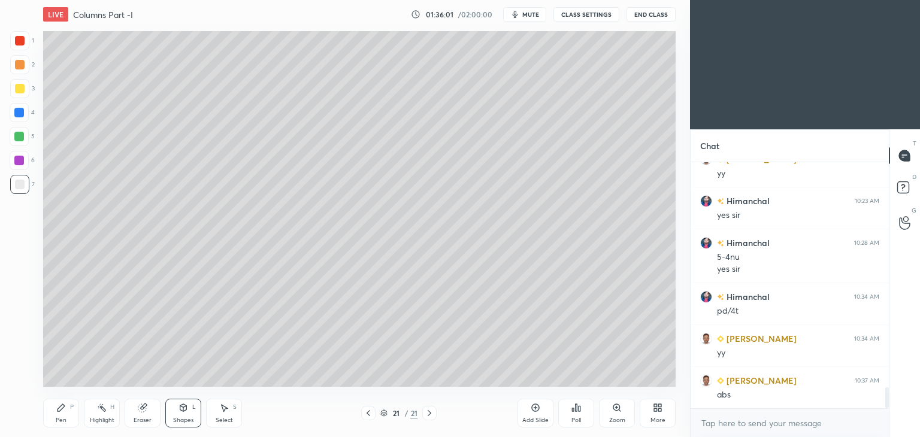
scroll to position [2703, 0]
click at [535, 418] on div "Add Slide" at bounding box center [535, 420] width 26 height 6
click at [62, 412] on icon at bounding box center [61, 408] width 10 height 10
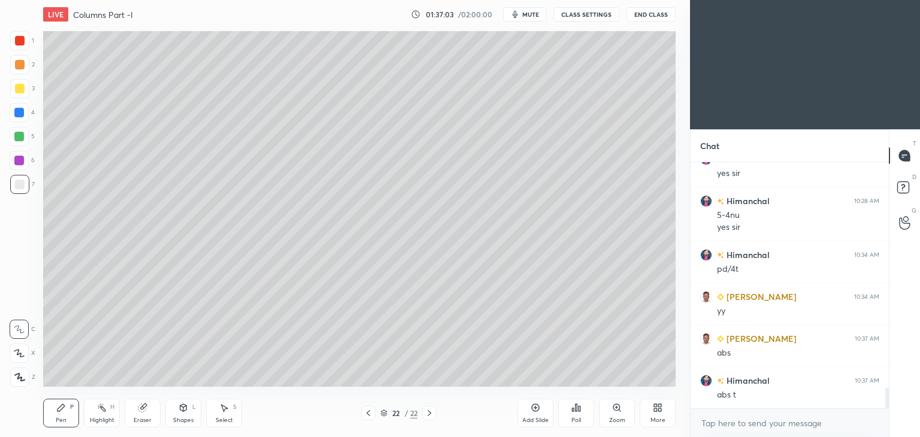
click at [368, 412] on icon at bounding box center [368, 413] width 10 height 10
click at [426, 412] on icon at bounding box center [429, 413] width 10 height 10
click at [184, 414] on div "Shapes L" at bounding box center [183, 413] width 36 height 29
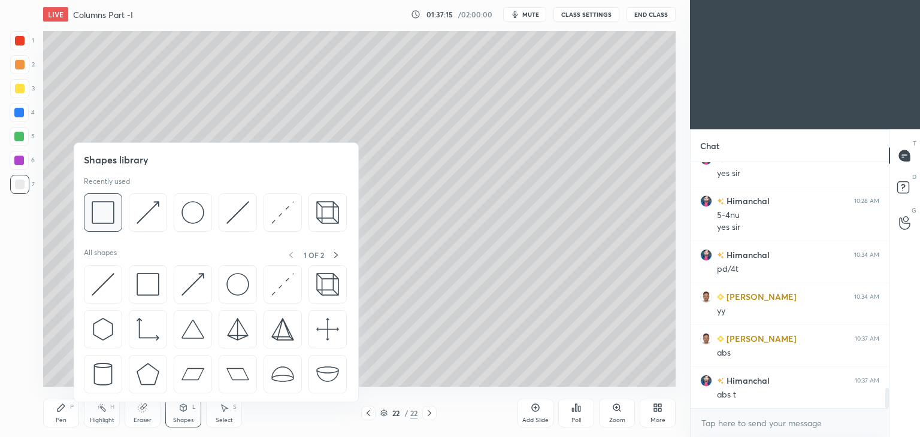
click at [102, 202] on img at bounding box center [103, 212] width 23 height 23
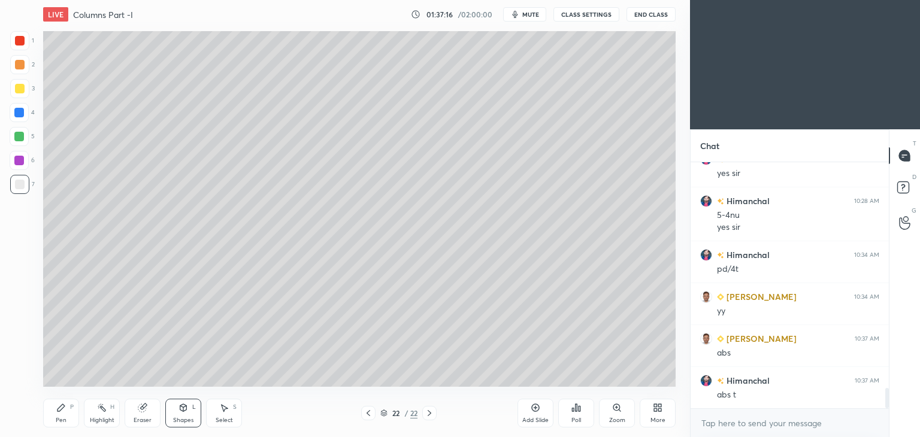
click at [22, 89] on div at bounding box center [20, 89] width 10 height 10
click at [65, 408] on icon at bounding box center [61, 408] width 10 height 10
click at [21, 189] on div at bounding box center [20, 185] width 10 height 10
click at [192, 410] on div "Shapes L" at bounding box center [183, 413] width 36 height 29
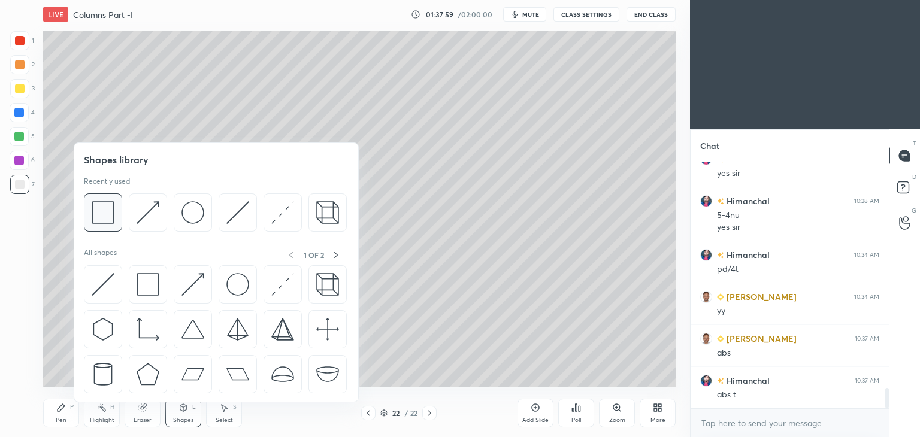
click at [113, 211] on img at bounding box center [103, 212] width 23 height 23
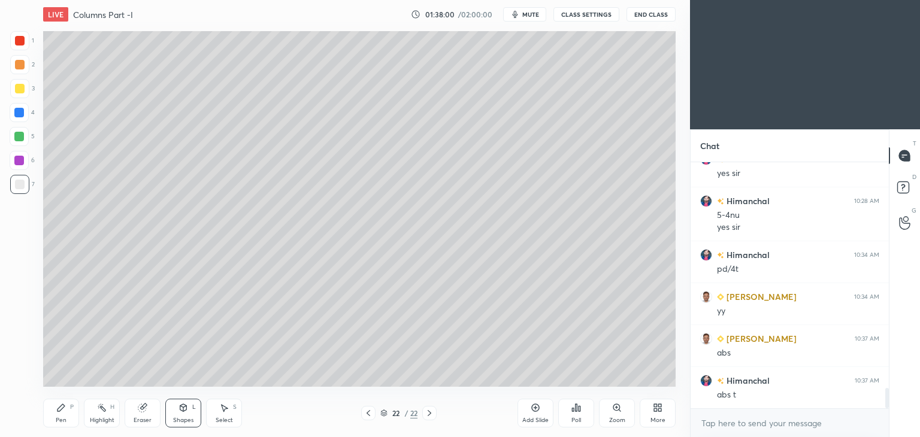
click at [23, 87] on div at bounding box center [20, 89] width 10 height 10
click at [54, 419] on div "Pen P" at bounding box center [61, 413] width 36 height 29
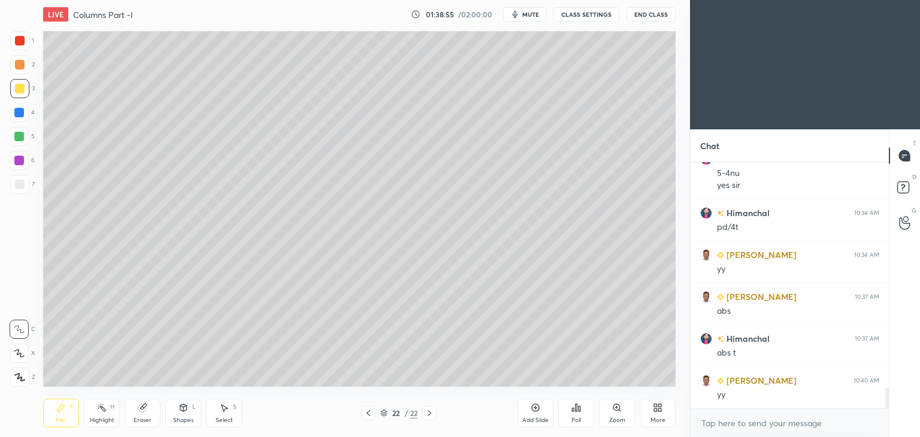
click at [533, 417] on div "Add Slide" at bounding box center [535, 420] width 26 height 6
click at [62, 412] on icon at bounding box center [61, 408] width 10 height 10
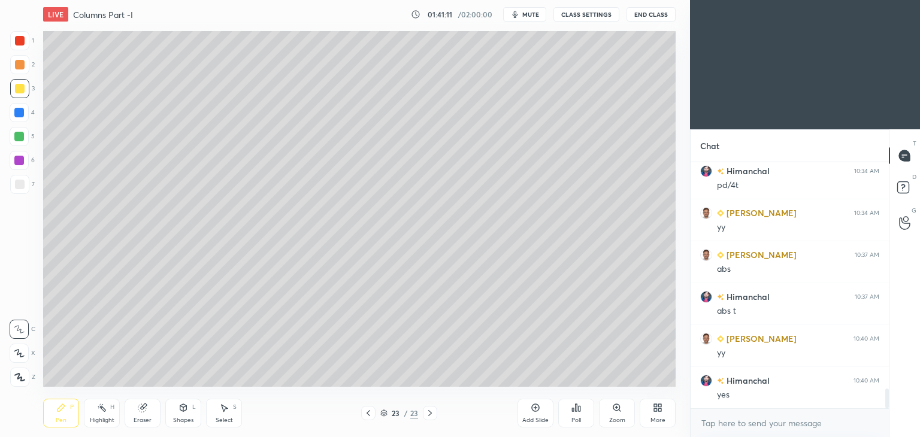
click at [221, 415] on div "Select S" at bounding box center [224, 413] width 36 height 29
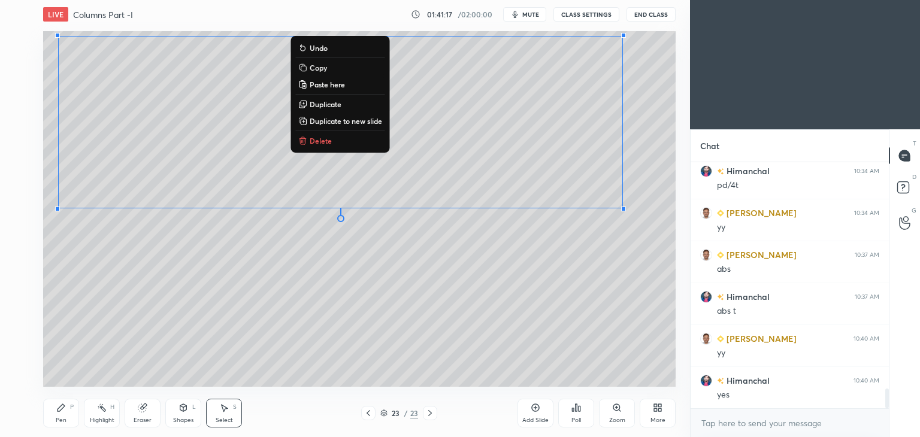
click at [63, 407] on icon at bounding box center [60, 407] width 7 height 7
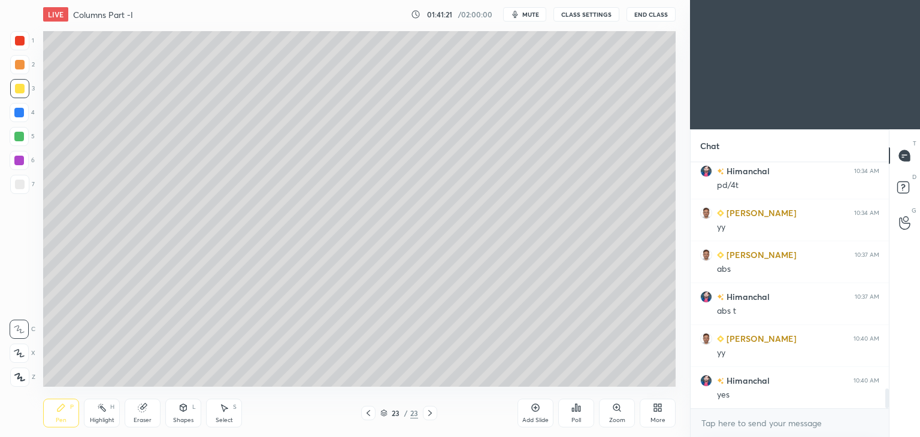
scroll to position [2829, 0]
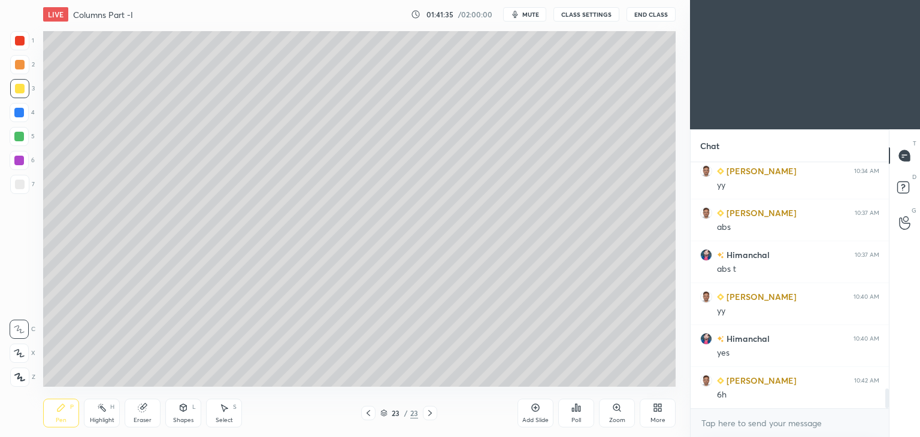
click at [531, 19] on button "mute" at bounding box center [524, 14] width 43 height 14
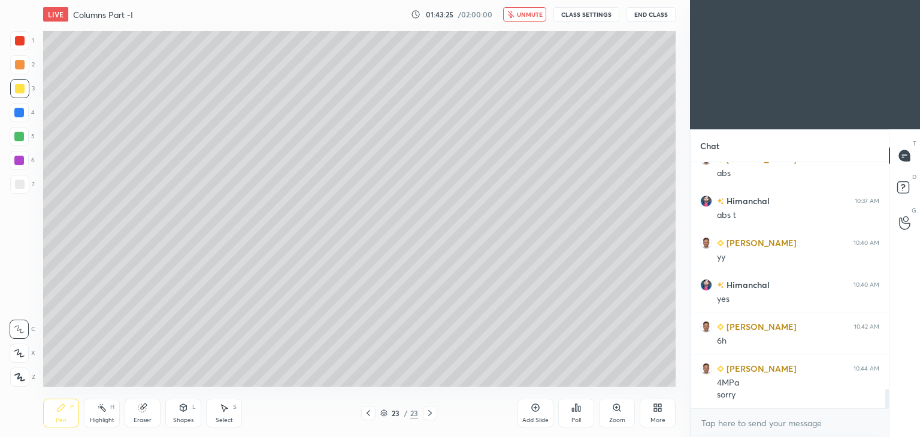
scroll to position [2925, 0]
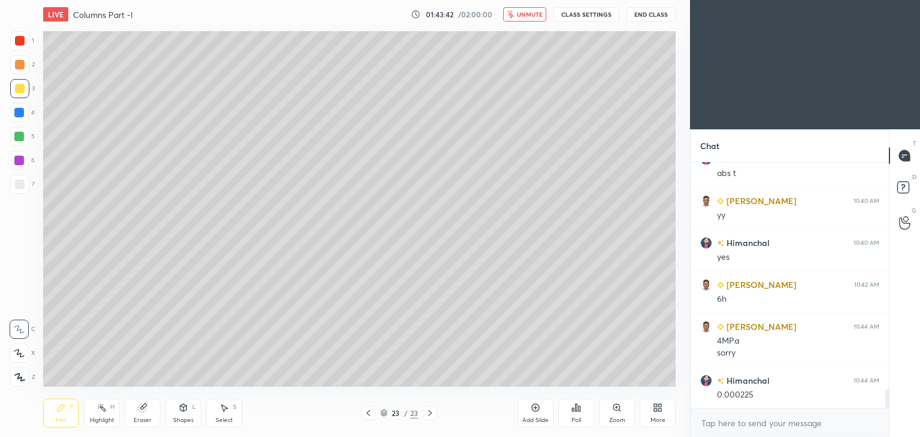
click at [534, 22] on div "LIVE Columns Part -I 01:43:42 / 02:00:00 unmute CLASS SETTINGS End Class" at bounding box center [359, 14] width 632 height 29
click at [529, 10] on span "unmute" at bounding box center [530, 14] width 26 height 8
click at [20, 184] on div at bounding box center [20, 185] width 10 height 10
click at [366, 412] on icon at bounding box center [368, 413] width 10 height 10
click at [367, 412] on icon at bounding box center [368, 413] width 4 height 6
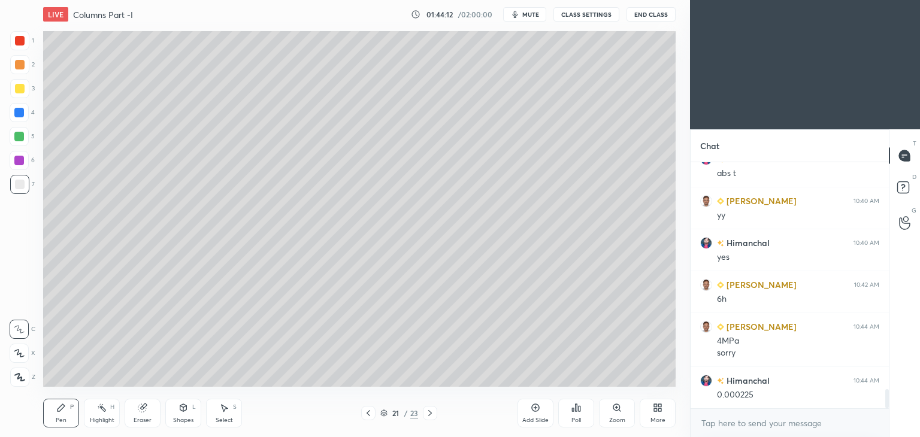
click at [369, 411] on icon at bounding box center [368, 413] width 4 height 6
click at [368, 415] on icon at bounding box center [368, 413] width 10 height 10
click at [367, 414] on icon at bounding box center [368, 413] width 4 height 6
click at [369, 416] on icon at bounding box center [368, 413] width 4 height 6
click at [370, 412] on icon at bounding box center [368, 413] width 10 height 10
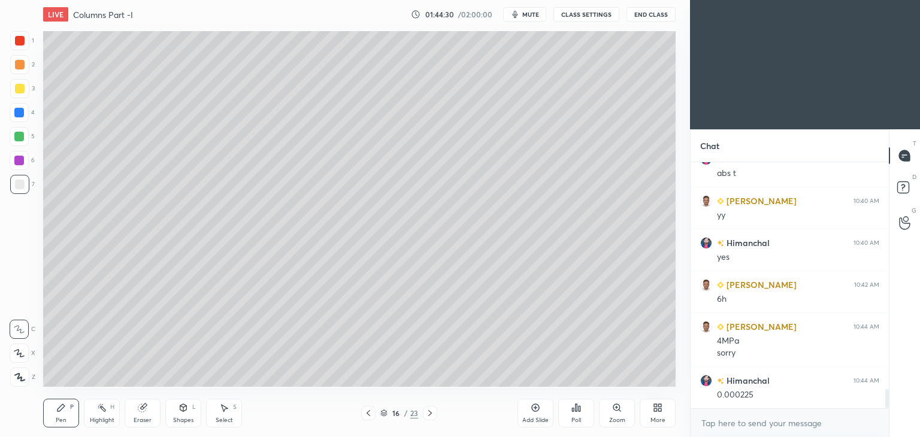
click at [369, 416] on icon at bounding box center [368, 413] width 10 height 10
click at [423, 416] on div at bounding box center [430, 413] width 14 height 14
click at [428, 418] on div at bounding box center [430, 413] width 14 height 14
click at [431, 415] on icon at bounding box center [430, 413] width 10 height 10
click at [430, 414] on icon at bounding box center [430, 413] width 4 height 6
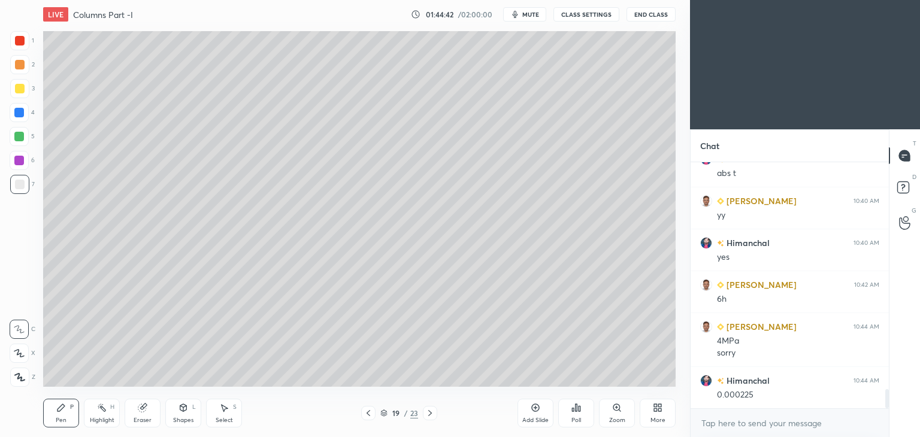
click at [426, 415] on icon at bounding box center [430, 413] width 10 height 10
click at [424, 417] on div at bounding box center [430, 413] width 14 height 14
click at [430, 415] on icon at bounding box center [430, 413] width 10 height 10
click at [429, 414] on icon at bounding box center [430, 413] width 10 height 10
click at [433, 417] on icon at bounding box center [430, 413] width 10 height 10
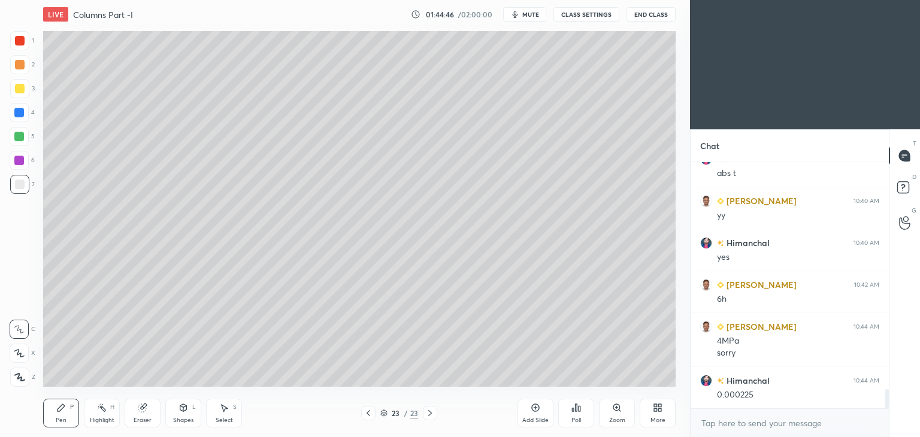
click at [148, 413] on div "Eraser" at bounding box center [143, 413] width 36 height 29
click at [14, 353] on icon at bounding box center [19, 353] width 10 height 10
click at [64, 414] on div "Pen P" at bounding box center [61, 413] width 36 height 29
click at [223, 409] on icon at bounding box center [224, 408] width 7 height 7
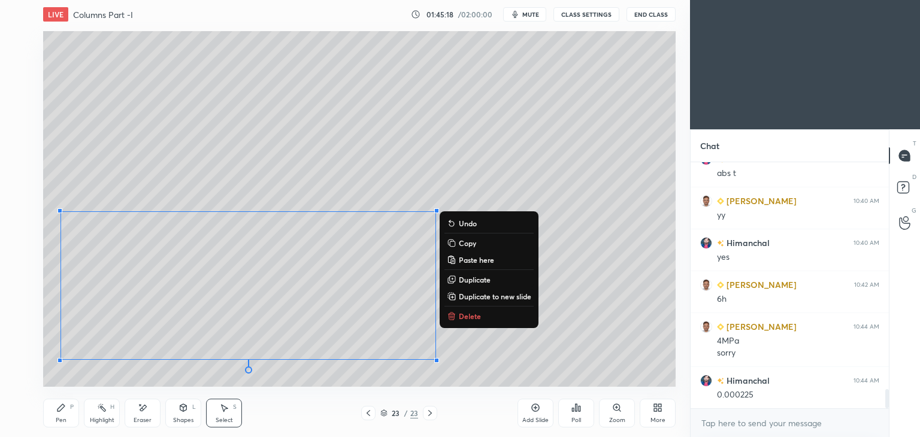
click at [62, 418] on div "Pen" at bounding box center [61, 420] width 11 height 6
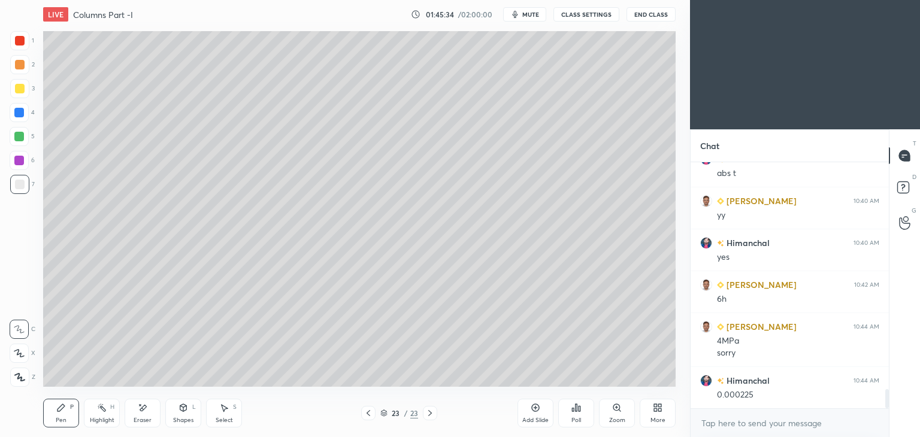
scroll to position [2967, 0]
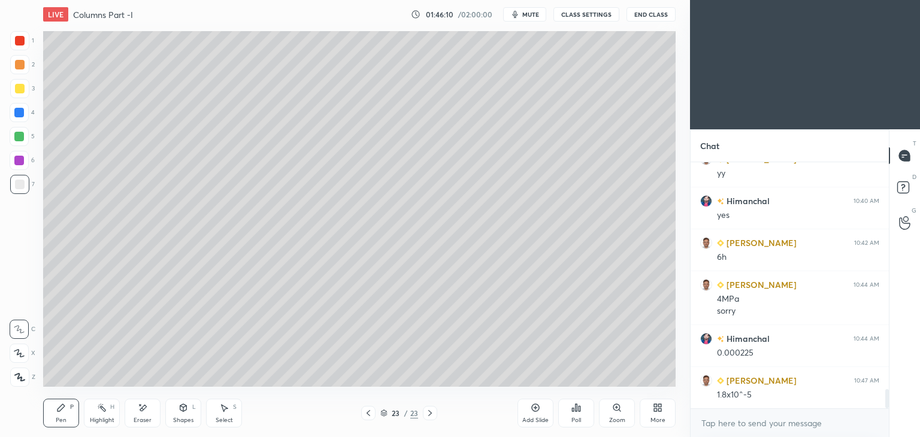
click at [540, 418] on div "Add Slide" at bounding box center [535, 420] width 26 height 6
click at [22, 94] on div at bounding box center [19, 88] width 19 height 19
click at [365, 414] on icon at bounding box center [368, 413] width 10 height 10
click at [435, 413] on div at bounding box center [430, 413] width 14 height 14
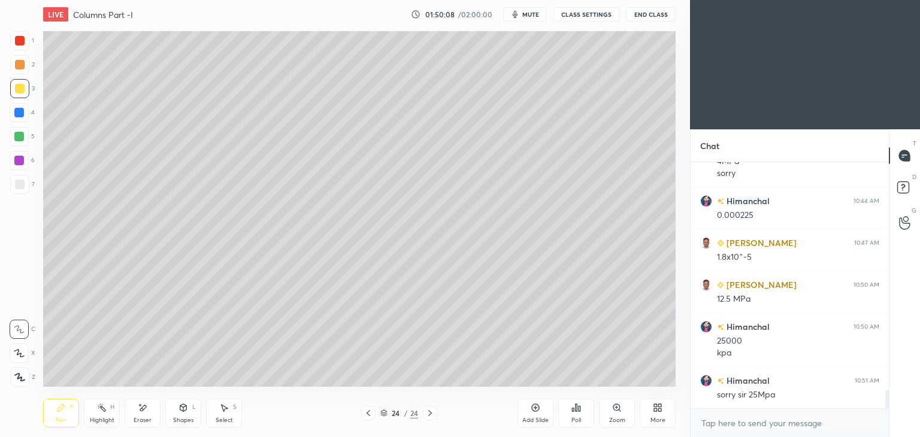
scroll to position [3146, 0]
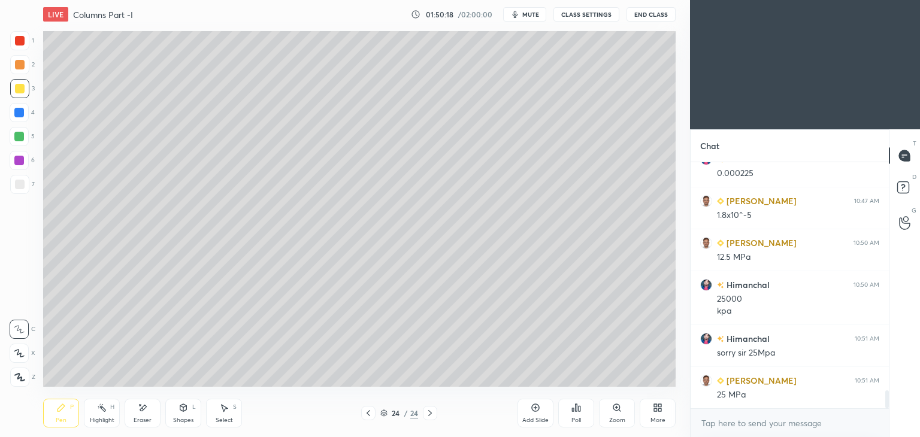
click at [22, 182] on div at bounding box center [20, 185] width 10 height 10
click at [148, 408] on div "Eraser" at bounding box center [143, 413] width 36 height 29
click at [63, 405] on icon at bounding box center [60, 407] width 7 height 7
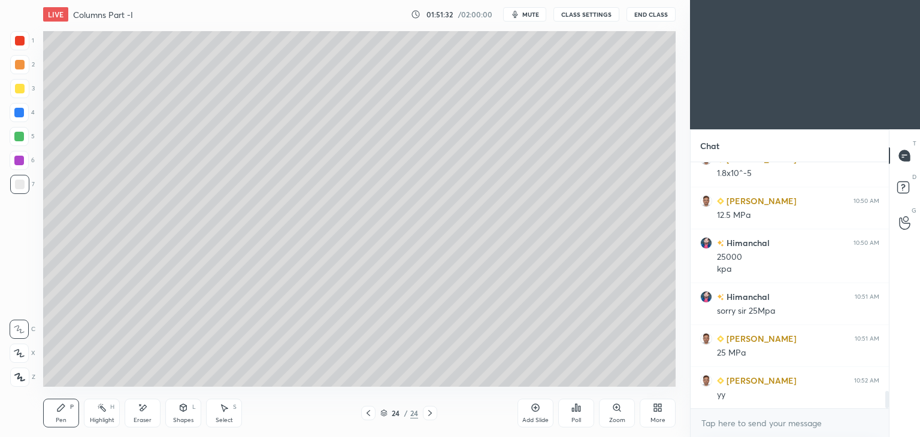
scroll to position [3230, 0]
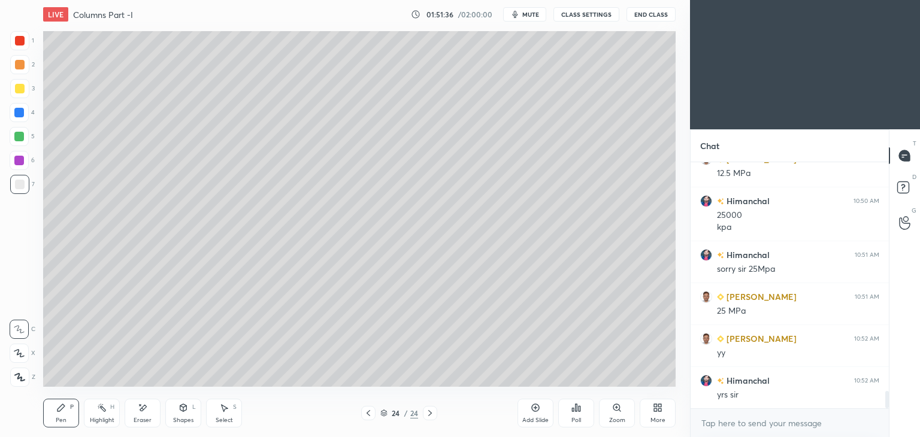
click at [536, 415] on div "Add Slide" at bounding box center [535, 413] width 36 height 29
click at [19, 87] on div at bounding box center [20, 89] width 10 height 10
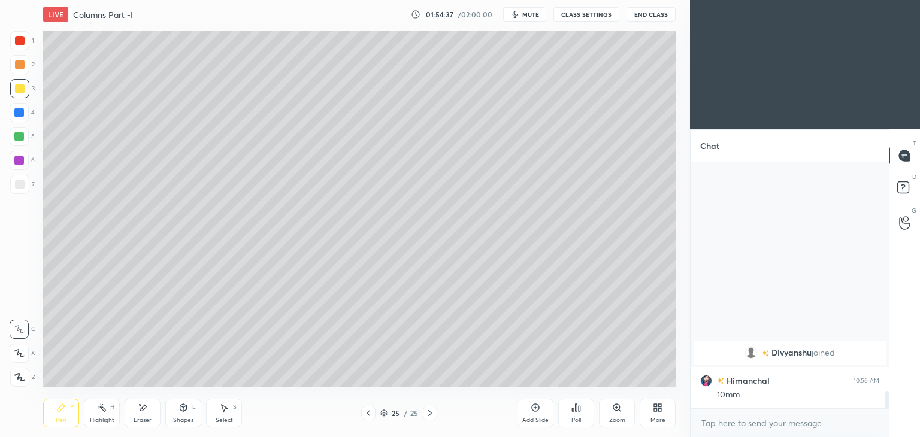
scroll to position [2979, 0]
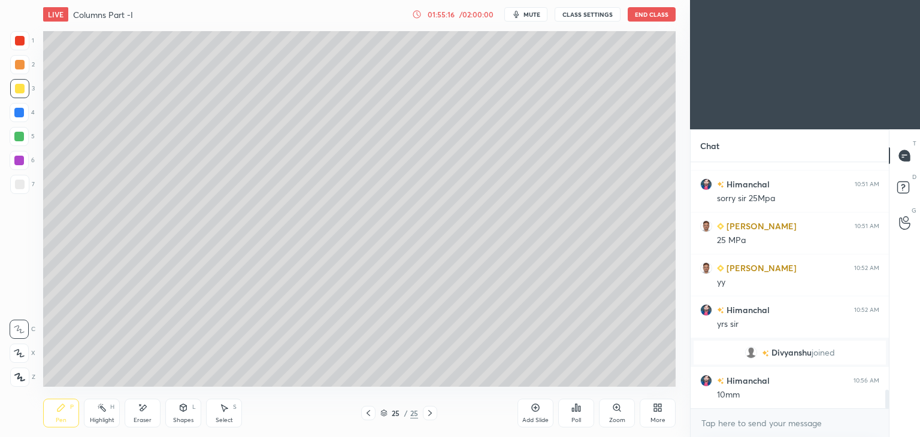
click at [19, 187] on div at bounding box center [20, 185] width 10 height 10
click at [180, 416] on div "Shapes L" at bounding box center [183, 413] width 36 height 29
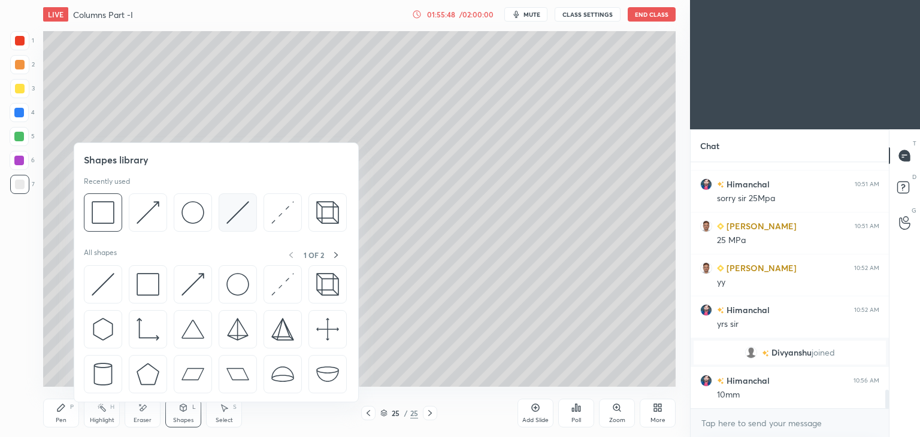
click at [241, 209] on img at bounding box center [237, 212] width 23 height 23
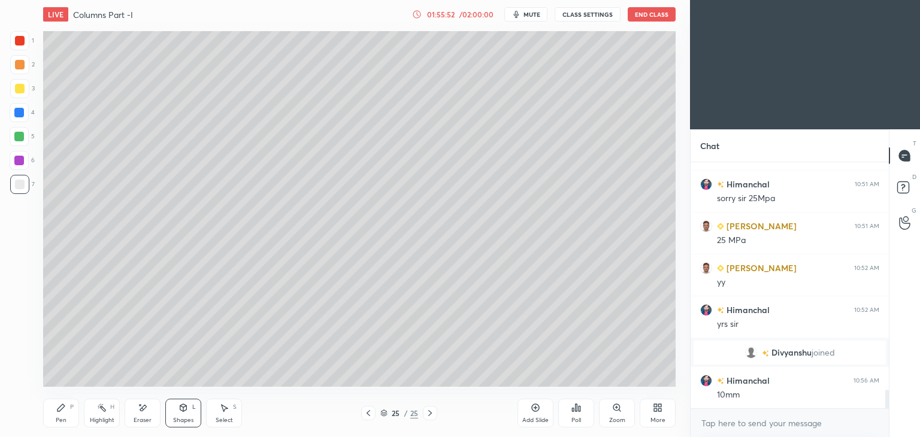
click at [48, 418] on div "Pen P" at bounding box center [61, 413] width 36 height 29
click at [362, 414] on div at bounding box center [368, 413] width 14 height 14
click at [361, 414] on div at bounding box center [368, 413] width 14 height 14
click at [359, 414] on div "23 / 25" at bounding box center [398, 413] width 237 height 14
click at [362, 415] on div at bounding box center [368, 413] width 14 height 14
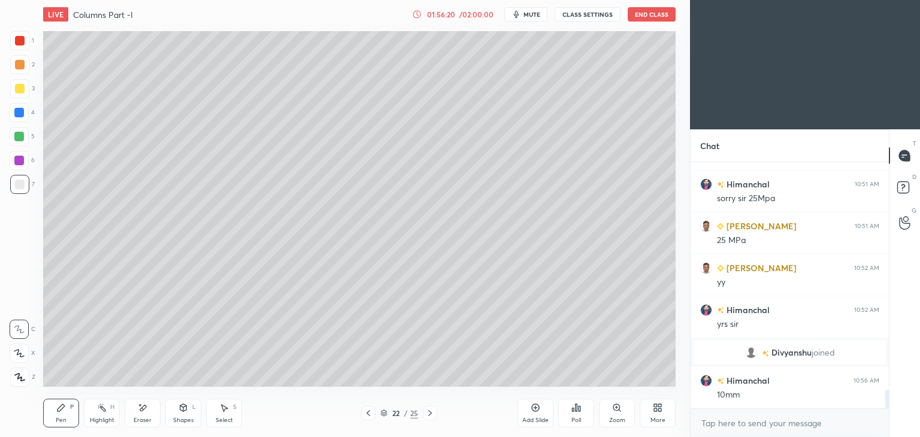
click at [363, 416] on icon at bounding box center [368, 413] width 10 height 10
click at [365, 414] on icon at bounding box center [368, 413] width 10 height 10
click at [364, 415] on icon at bounding box center [368, 413] width 10 height 10
click at [363, 416] on icon at bounding box center [368, 413] width 10 height 10
click at [365, 415] on icon at bounding box center [368, 413] width 10 height 10
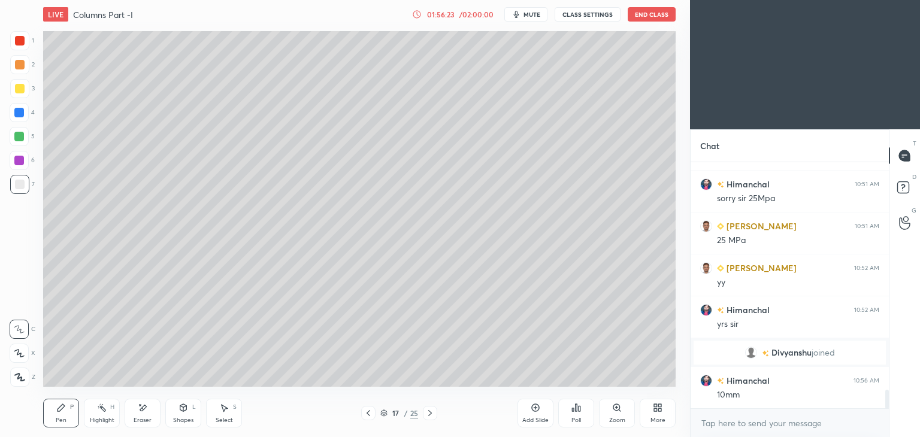
click at [361, 417] on div at bounding box center [368, 413] width 14 height 14
click at [429, 412] on icon at bounding box center [430, 413] width 10 height 10
click at [430, 412] on icon at bounding box center [430, 413] width 10 height 10
click at [429, 410] on icon at bounding box center [430, 413] width 10 height 10
click at [428, 411] on icon at bounding box center [430, 413] width 10 height 10
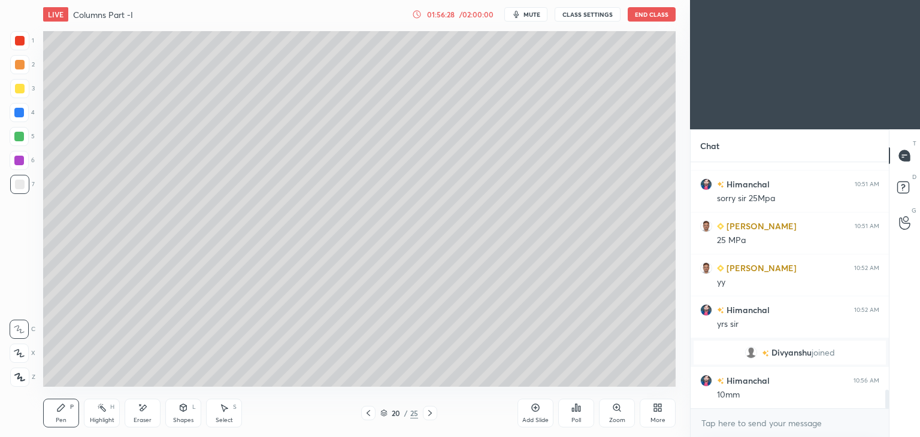
click at [429, 411] on icon at bounding box center [430, 413] width 4 height 6
click at [432, 410] on icon at bounding box center [430, 413] width 10 height 10
click at [430, 408] on div at bounding box center [430, 413] width 14 height 14
click at [433, 410] on icon at bounding box center [430, 413] width 10 height 10
click at [427, 410] on icon at bounding box center [430, 413] width 10 height 10
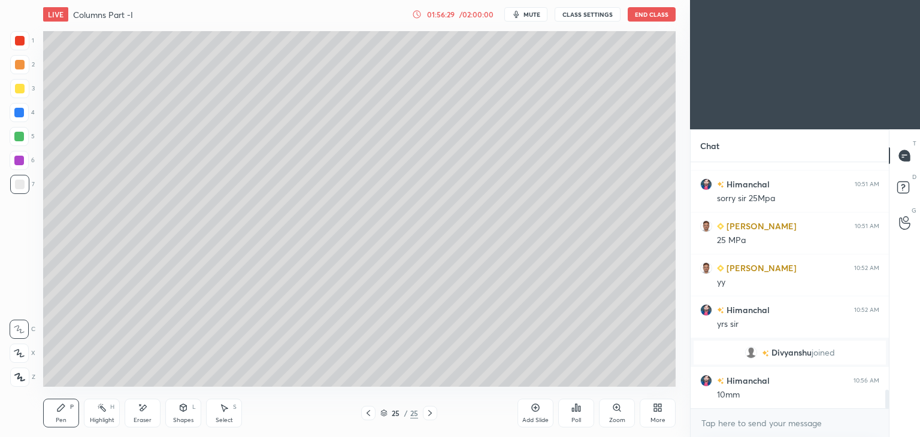
click at [426, 414] on icon at bounding box center [430, 413] width 10 height 10
click at [425, 417] on icon at bounding box center [430, 413] width 10 height 10
click at [427, 415] on icon at bounding box center [430, 413] width 10 height 10
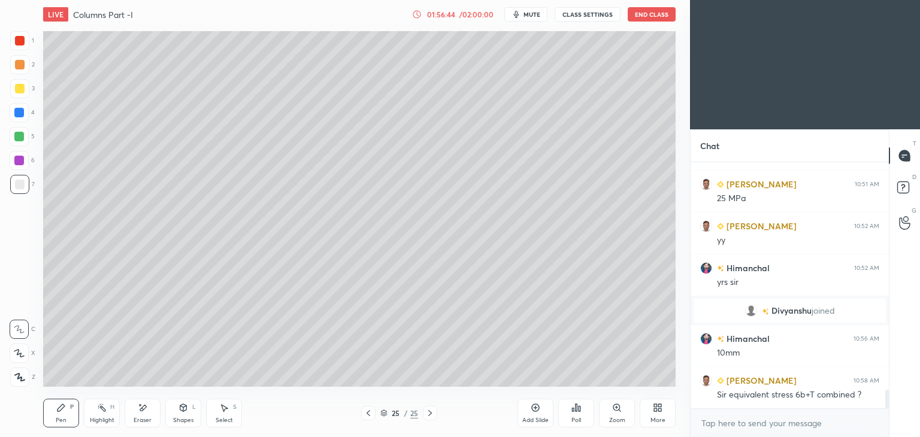
click at [369, 412] on icon at bounding box center [368, 413] width 10 height 10
click at [368, 414] on icon at bounding box center [368, 413] width 10 height 10
click at [369, 415] on icon at bounding box center [368, 413] width 4 height 6
click at [368, 415] on icon at bounding box center [368, 413] width 4 height 6
click at [368, 415] on icon at bounding box center [368, 413] width 10 height 10
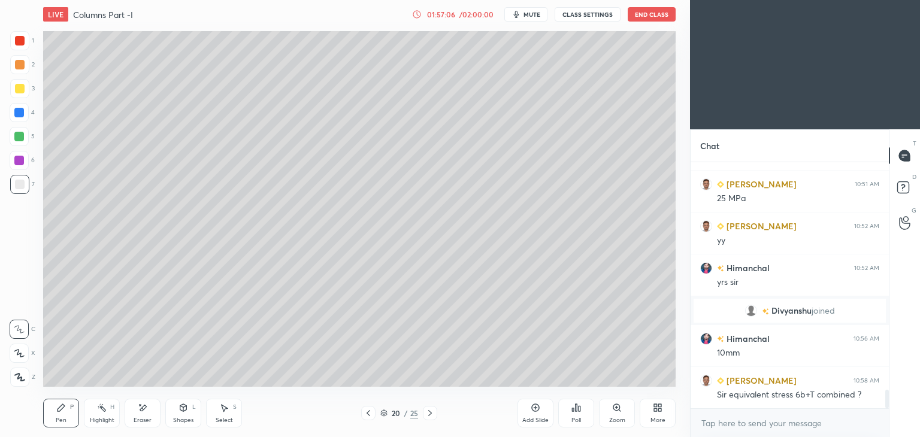
click at [426, 411] on icon at bounding box center [430, 413] width 10 height 10
click at [432, 411] on icon at bounding box center [430, 413] width 10 height 10
click at [430, 412] on icon at bounding box center [430, 413] width 4 height 6
click at [431, 413] on icon at bounding box center [430, 413] width 4 height 6
click at [431, 414] on icon at bounding box center [430, 413] width 10 height 10
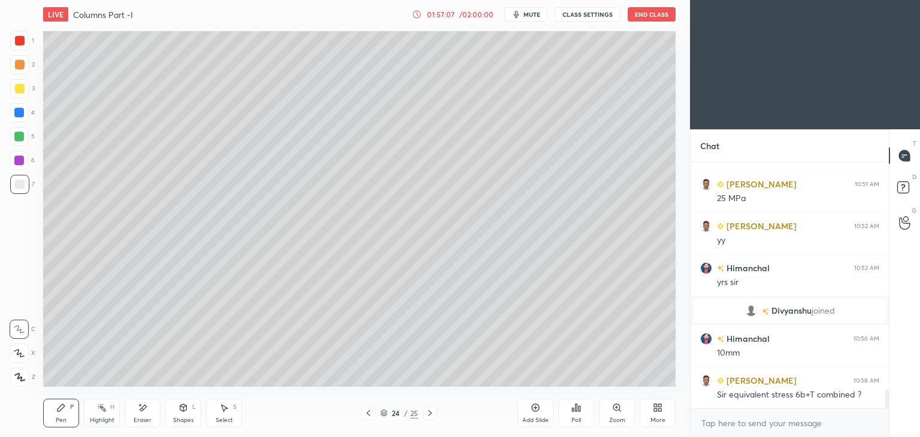
click at [431, 415] on icon at bounding box center [430, 413] width 10 height 10
click at [429, 414] on icon at bounding box center [430, 413] width 4 height 6
click at [423, 414] on div at bounding box center [430, 413] width 14 height 14
click at [427, 412] on icon at bounding box center [430, 413] width 10 height 10
click at [436, 412] on div "25 / 25" at bounding box center [398, 413] width 237 height 14
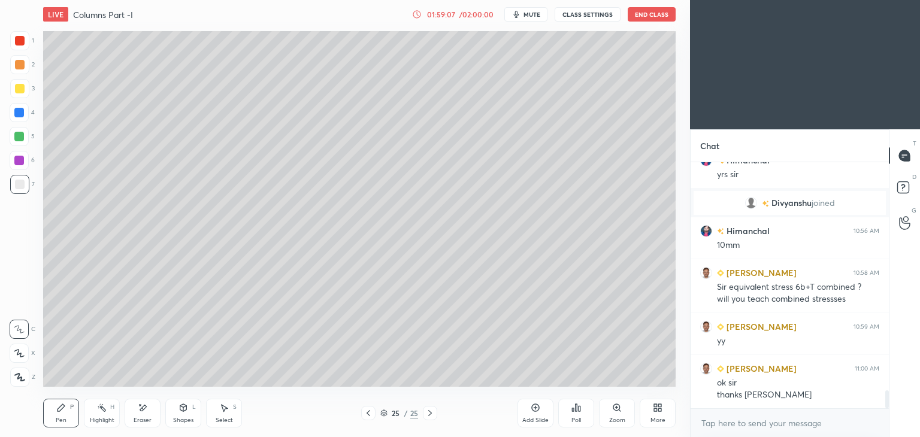
scroll to position [3170, 0]
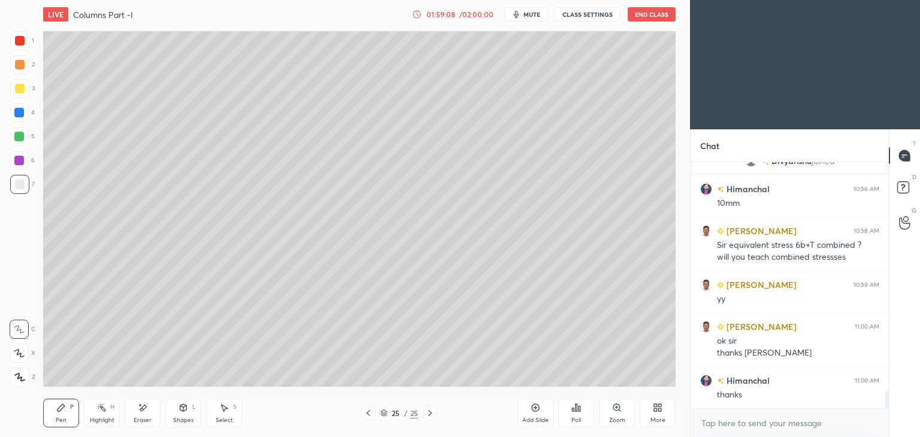
click at [651, 13] on button "End Class" at bounding box center [651, 14] width 48 height 14
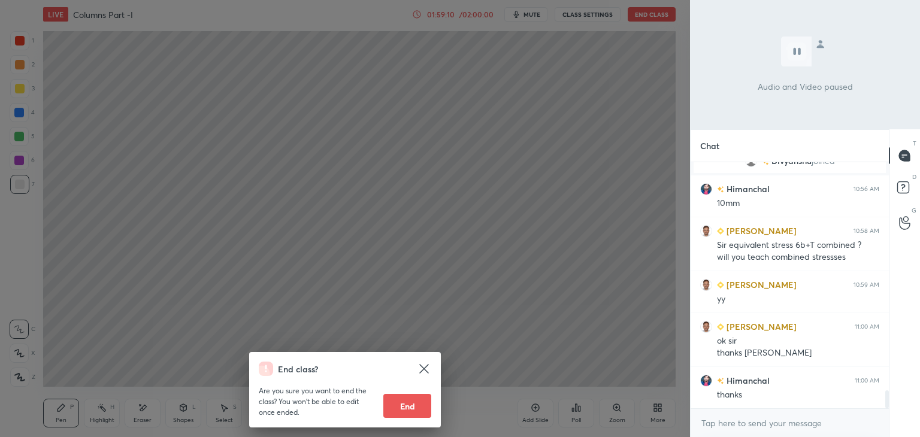
click at [411, 405] on button "End" at bounding box center [407, 406] width 48 height 24
type textarea "x"
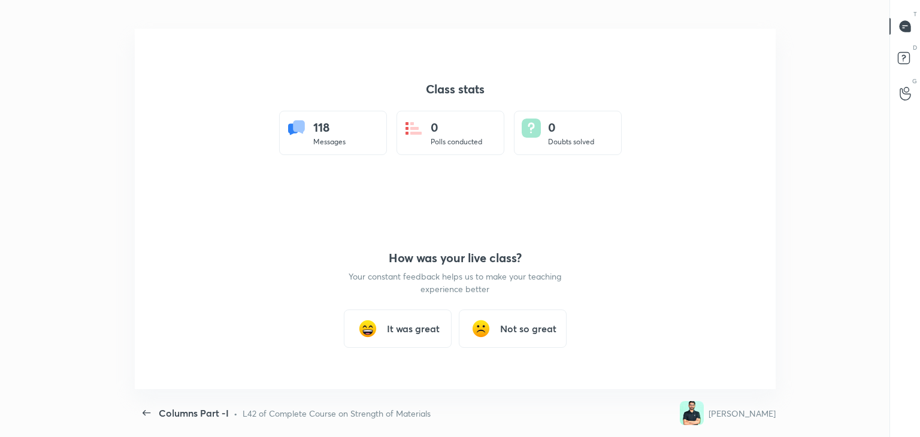
scroll to position [0, 0]
